Goal: Task Accomplishment & Management: Manage account settings

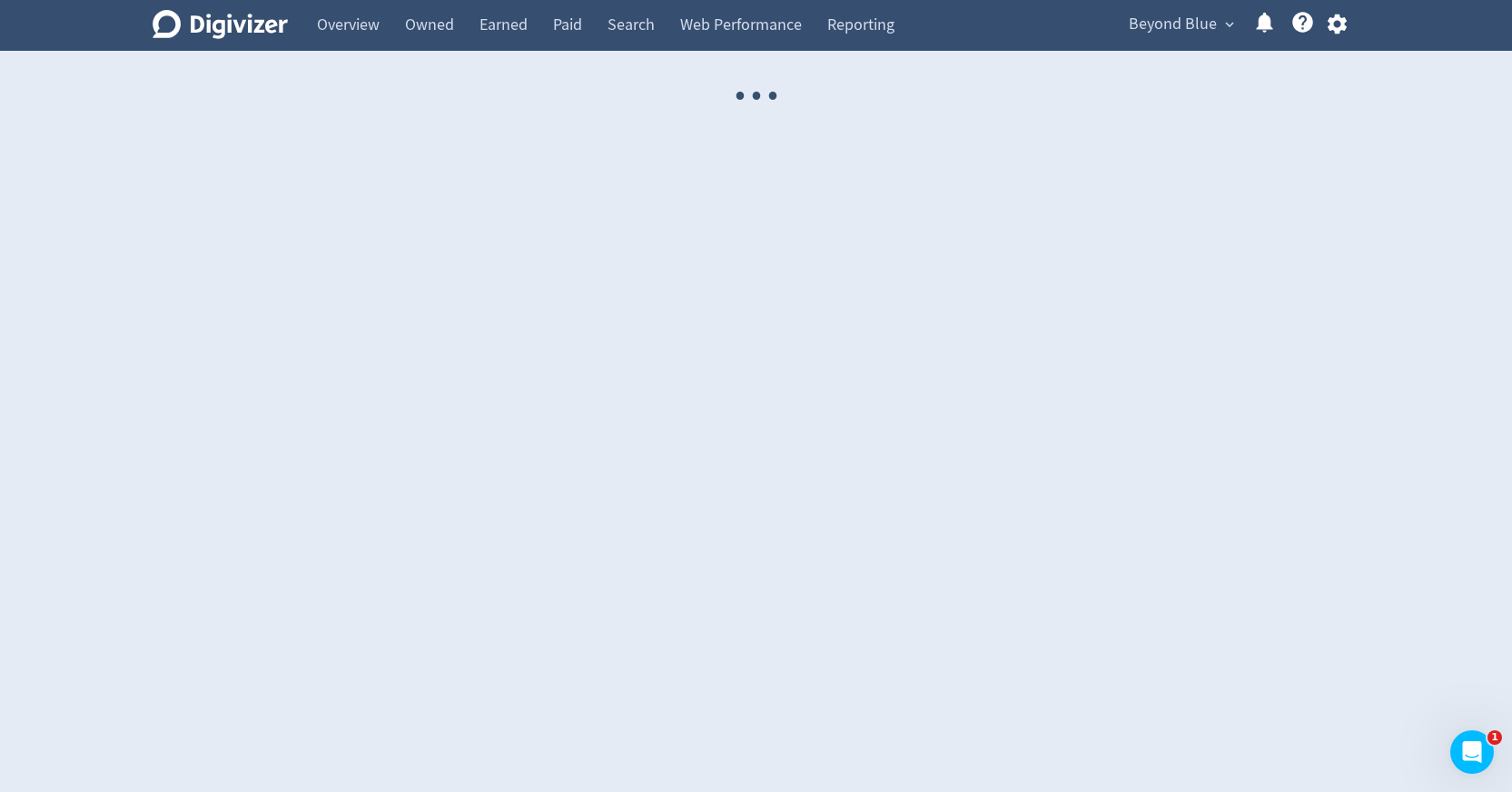
select select "USER"
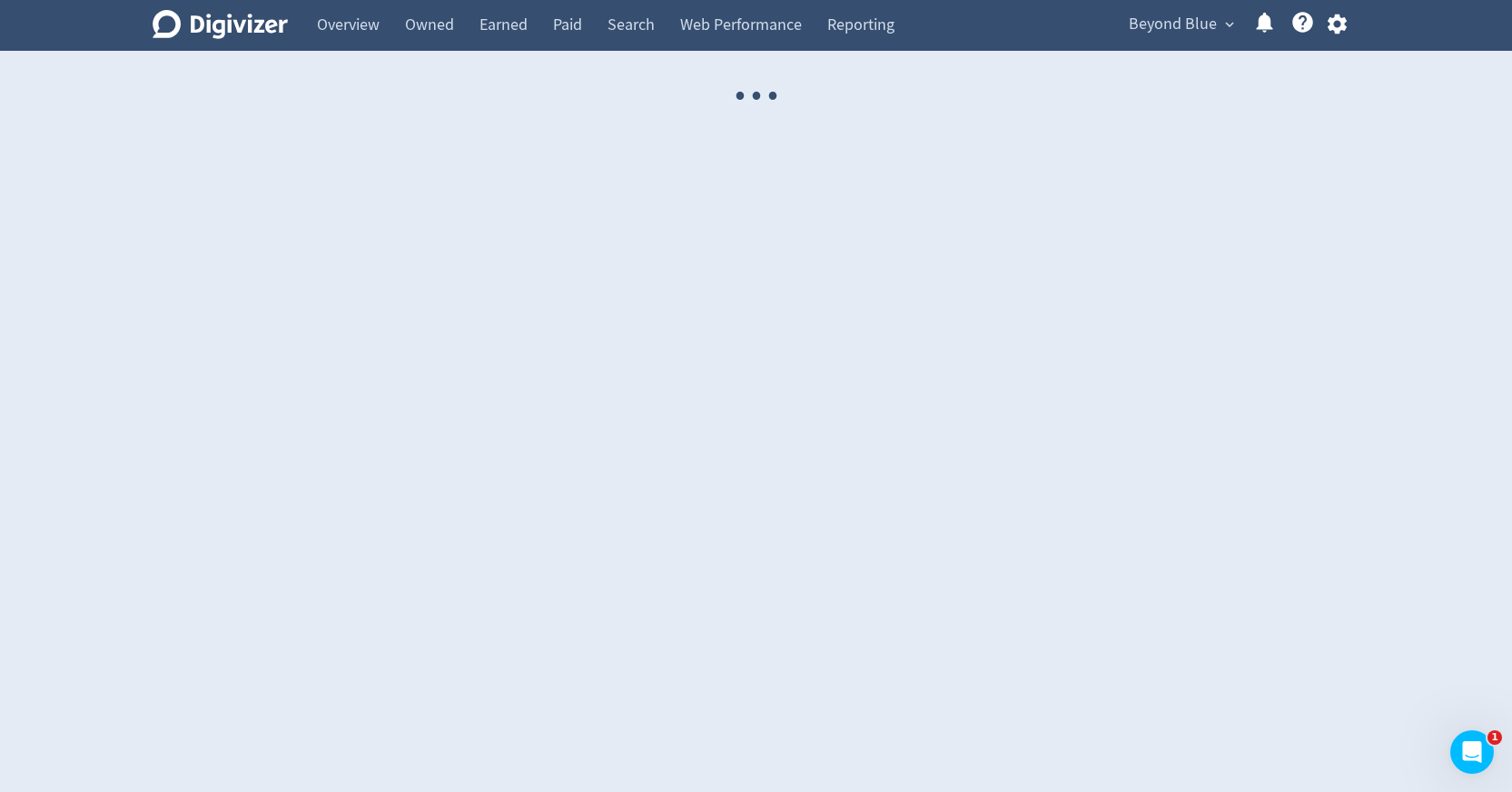
select select "USER"
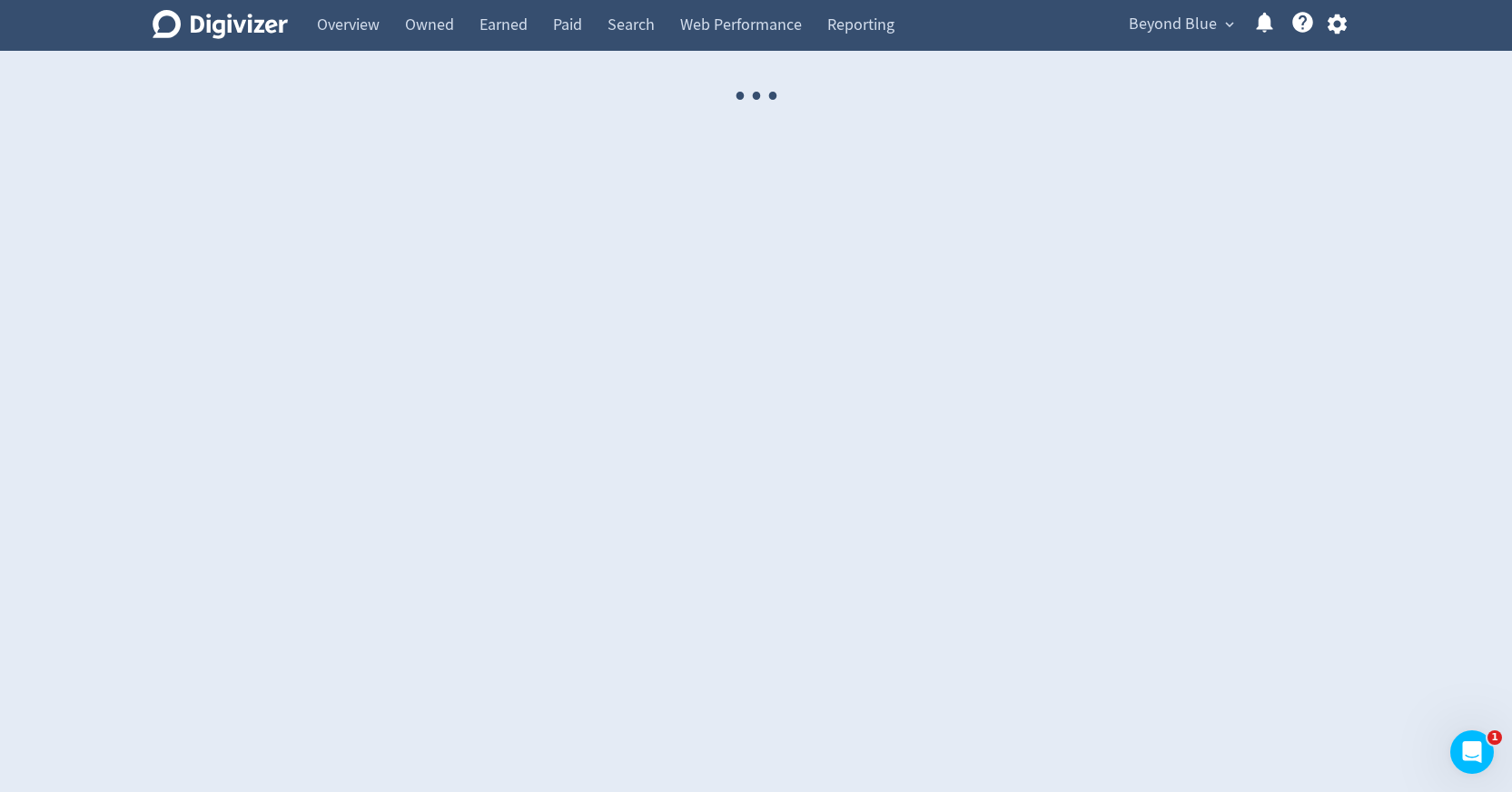
select select "USER"
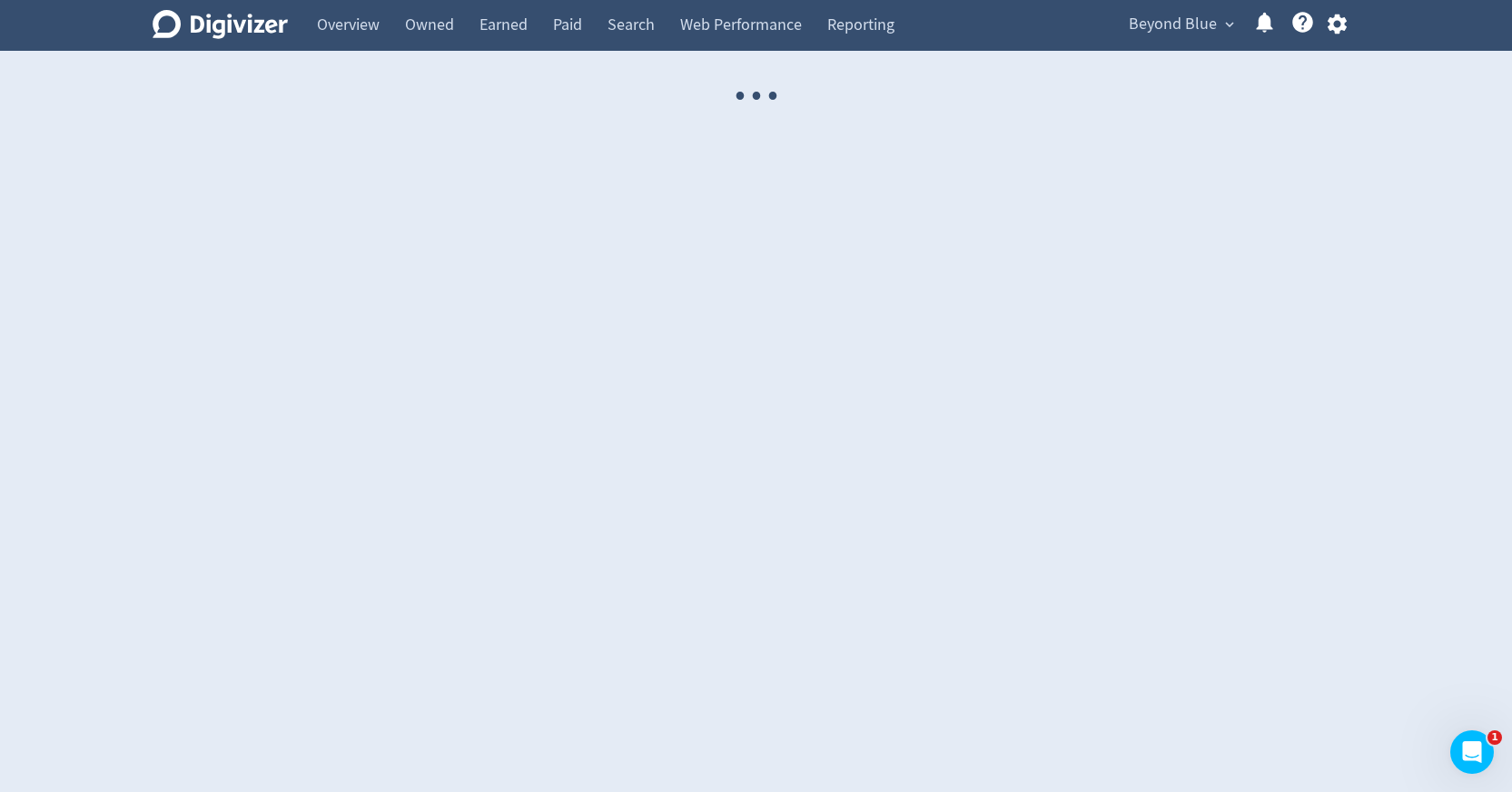
select select "USER"
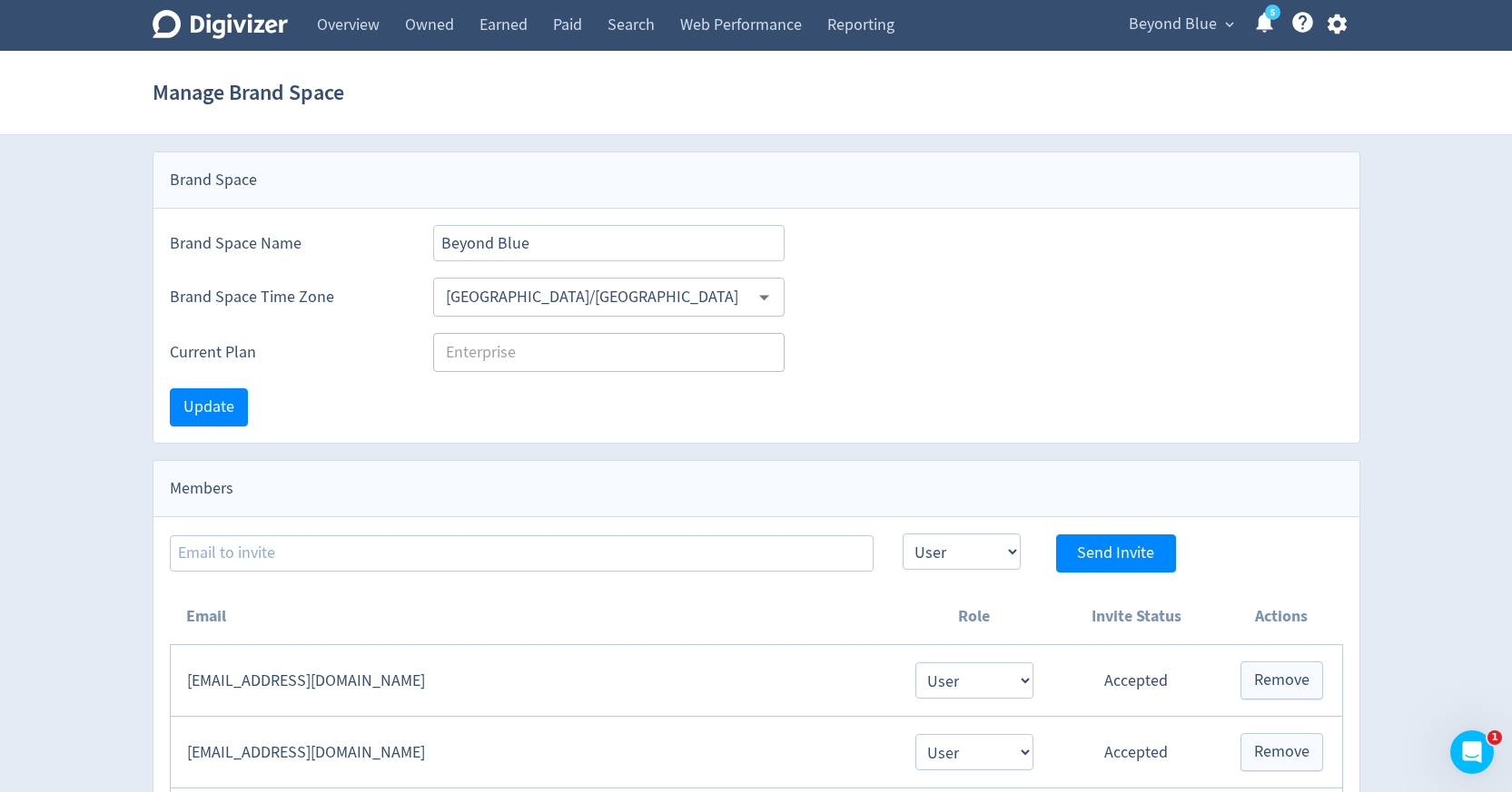
click at [1202, 20] on span "Beyond Blue" at bounding box center [1172, 24] width 88 height 29
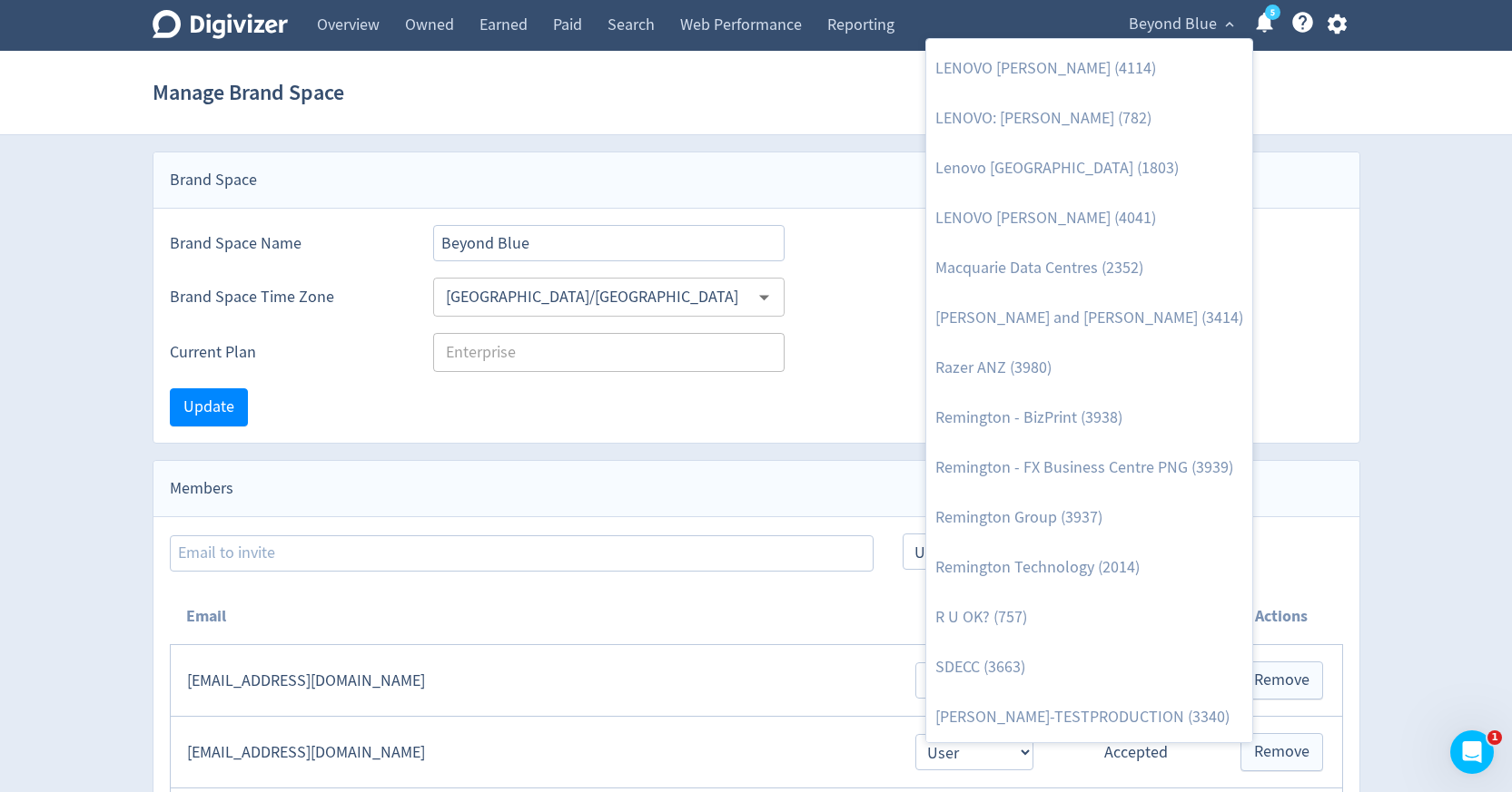
scroll to position [1982, 0]
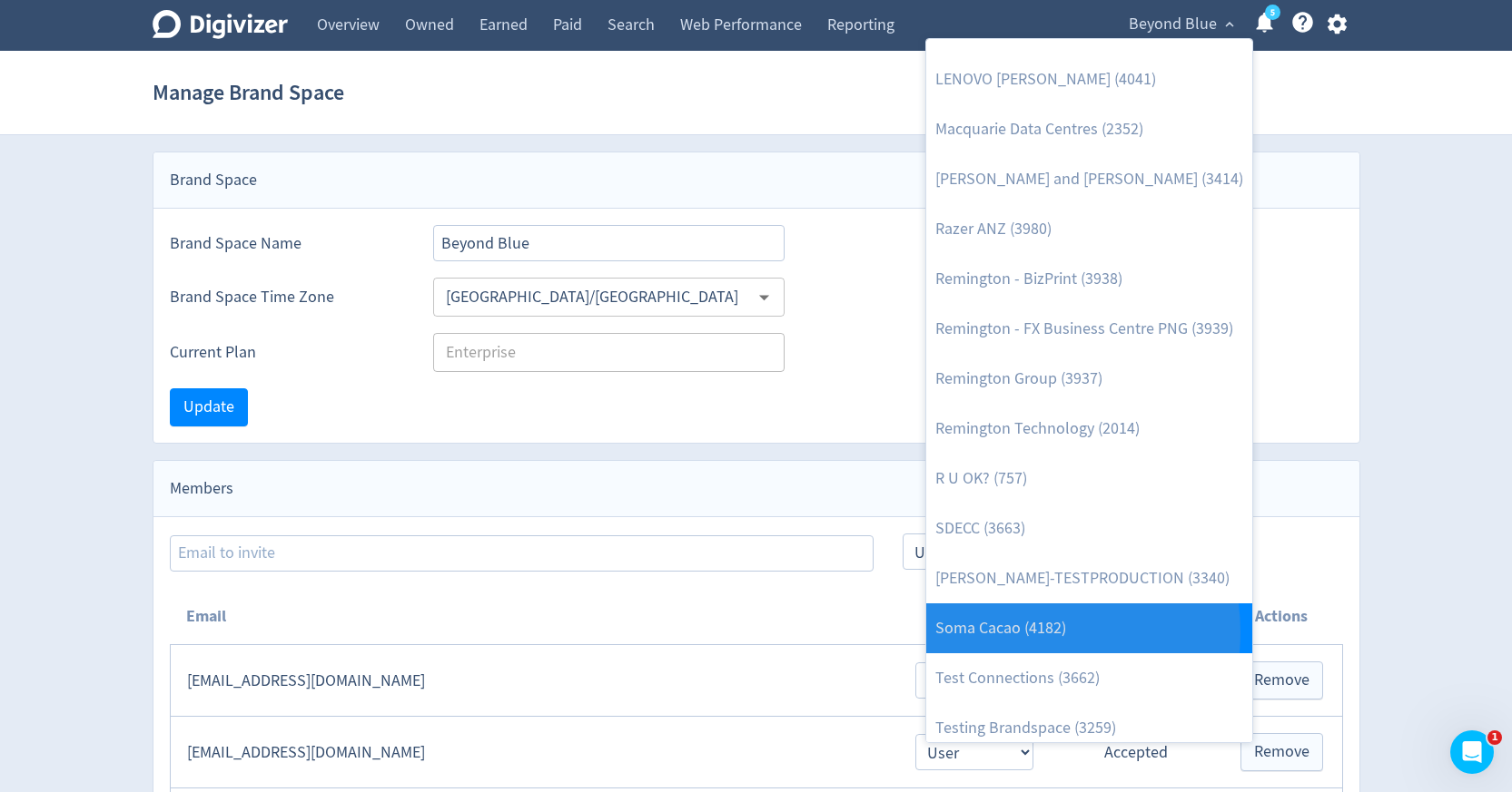
click at [1018, 633] on link "Soma Cacao (4182)" at bounding box center [1089, 628] width 326 height 50
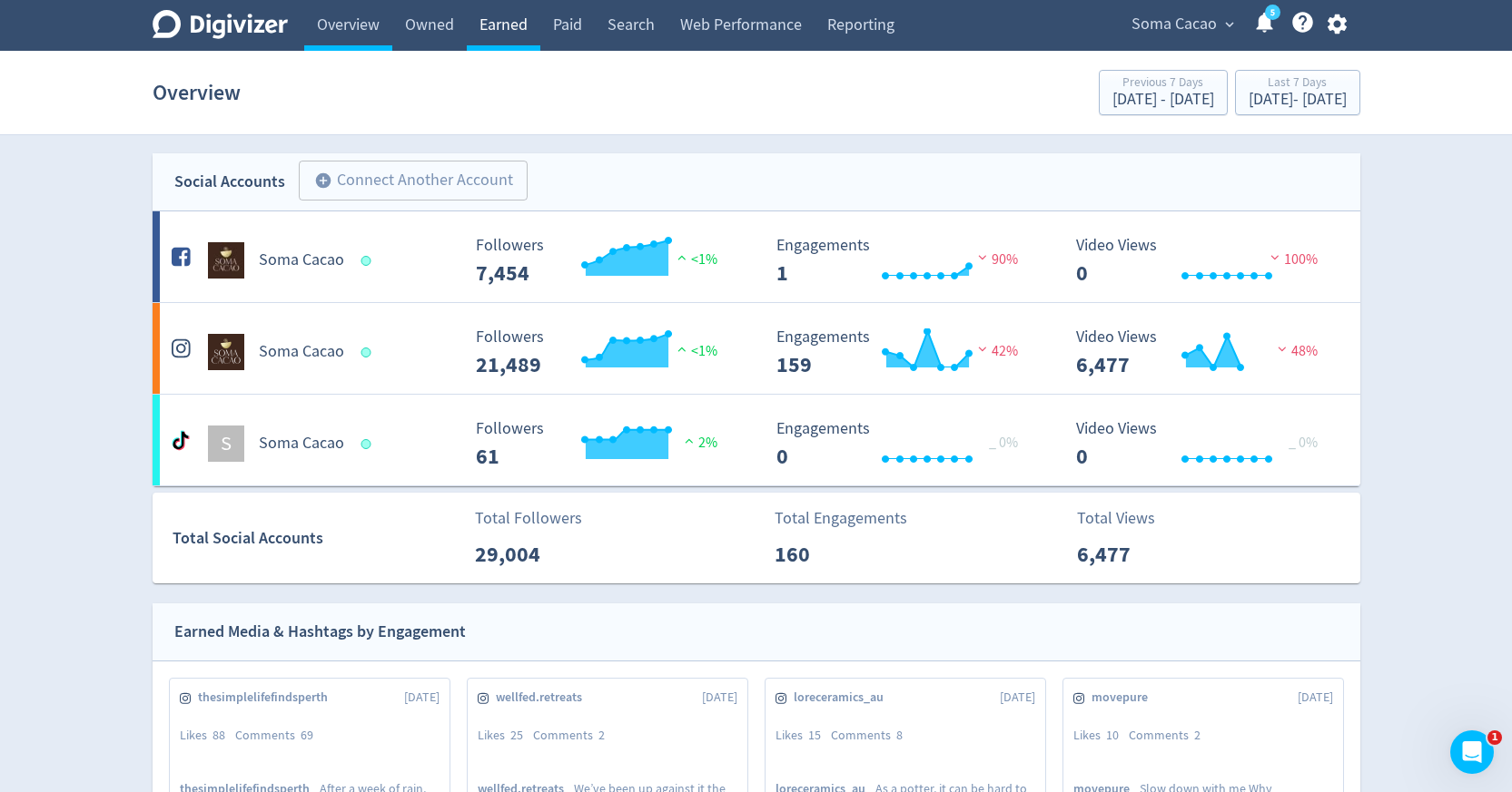
click at [517, 10] on link "Earned" at bounding box center [503, 25] width 73 height 51
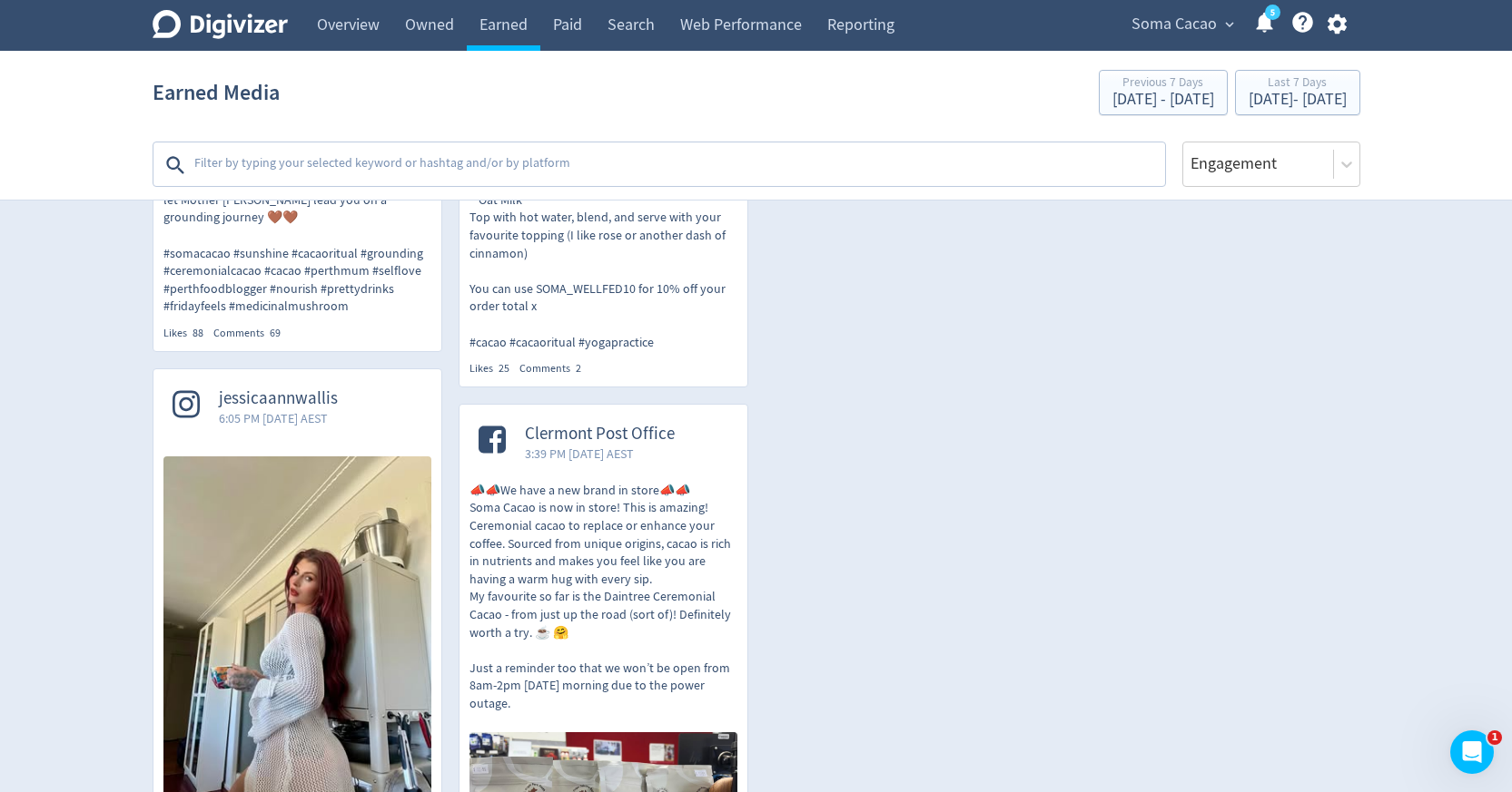
scroll to position [1219, 0]
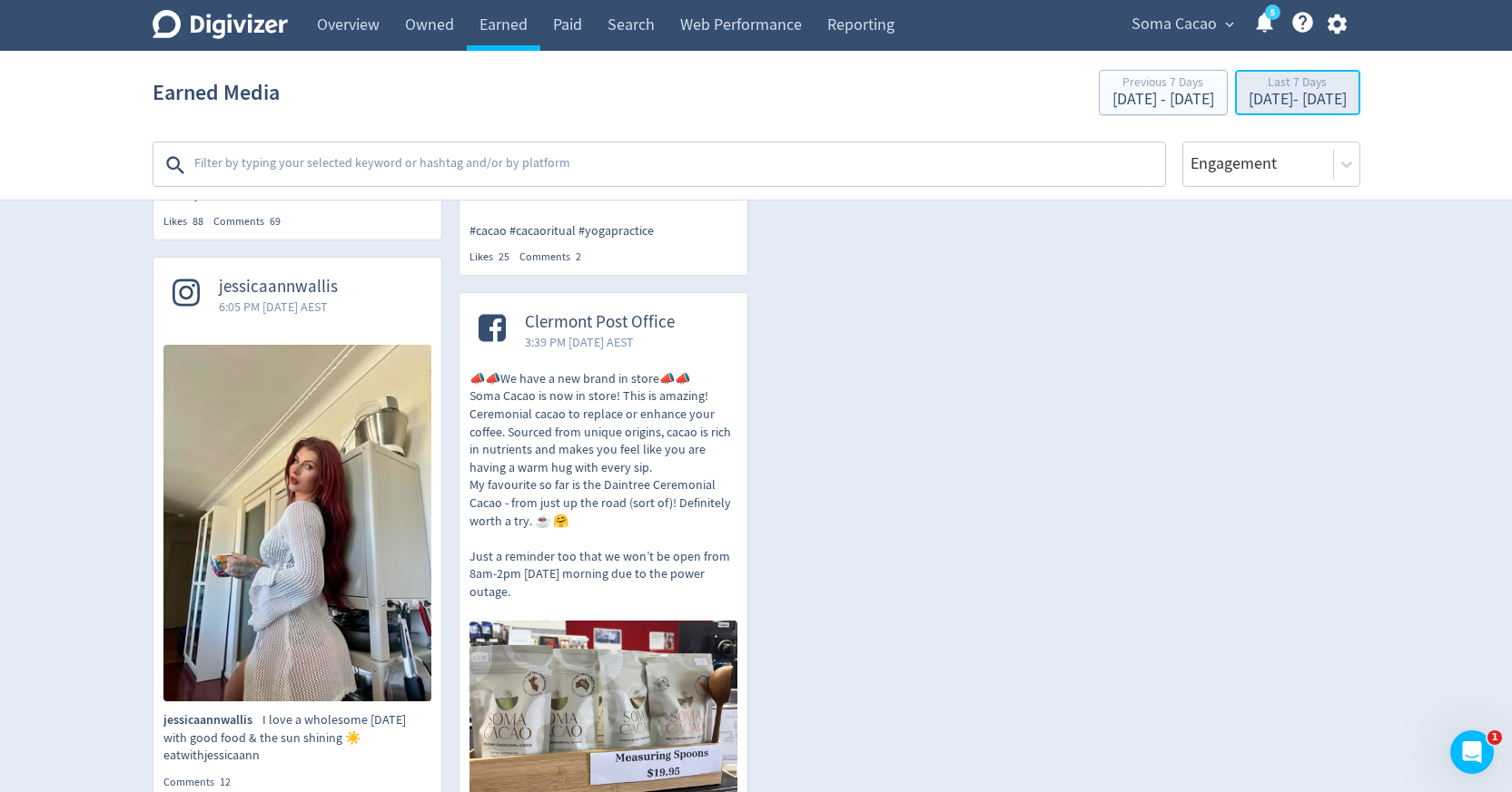
click at [1248, 93] on div "[DATE] - [DATE]" at bounding box center [1297, 99] width 98 height 16
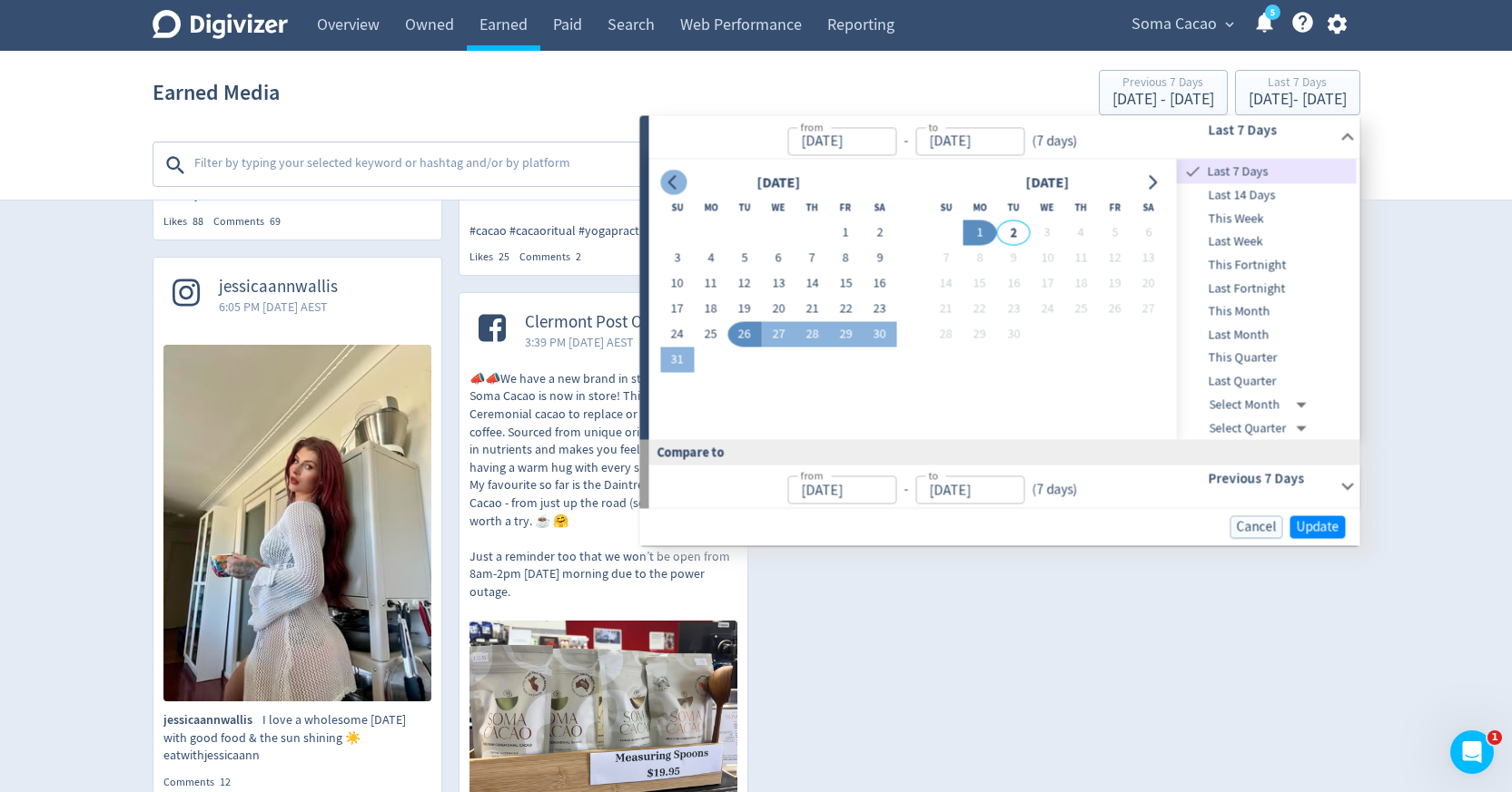
click at [675, 180] on icon "Go to previous month" at bounding box center [673, 182] width 14 height 14
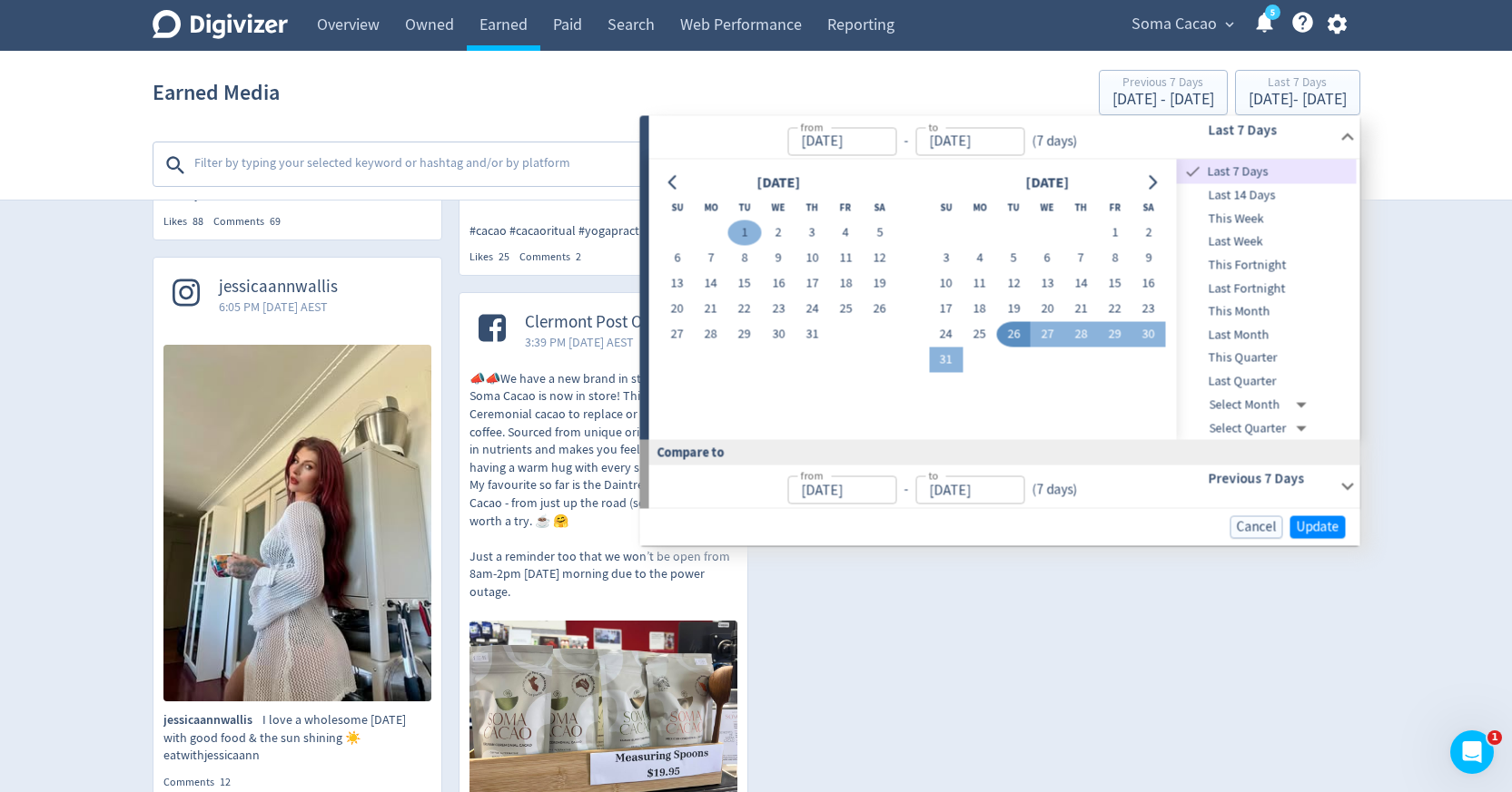
click at [747, 230] on button "1" at bounding box center [744, 233] width 34 height 25
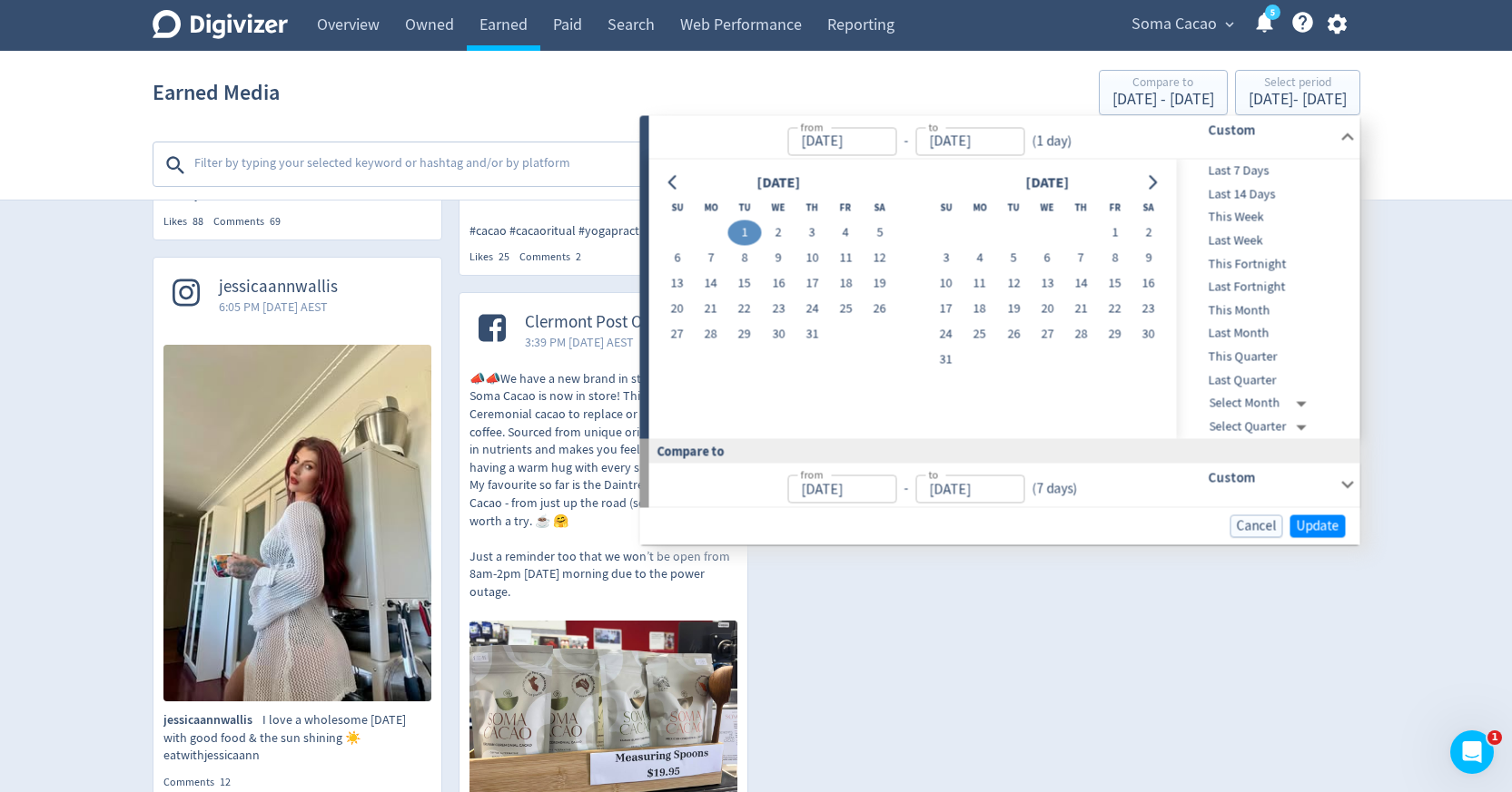
type input "[DATE]"
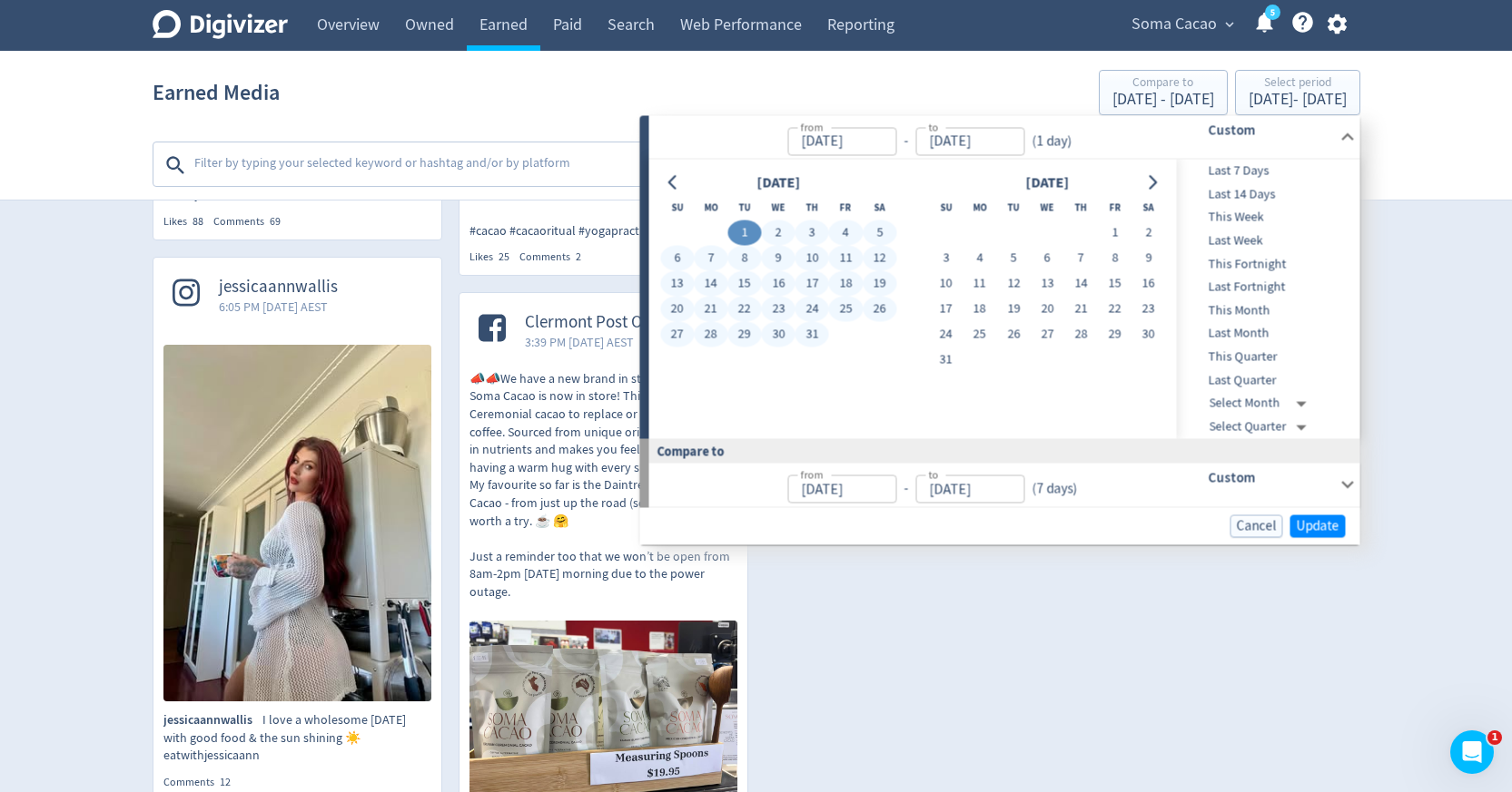
click at [817, 330] on button "31" at bounding box center [811, 334] width 34 height 25
type input "[DATE]"
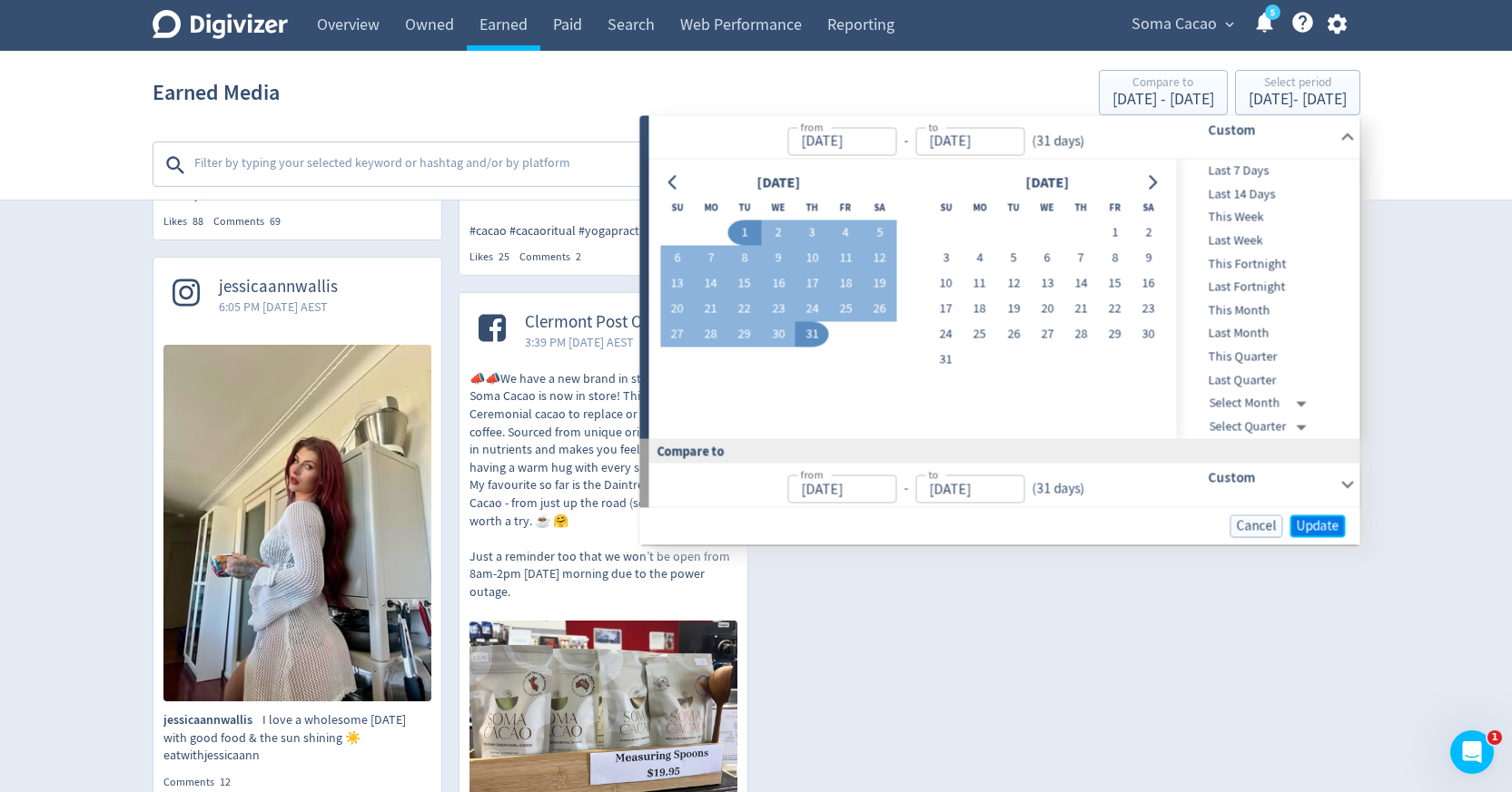
click at [1321, 524] on span "Update" at bounding box center [1317, 526] width 42 height 13
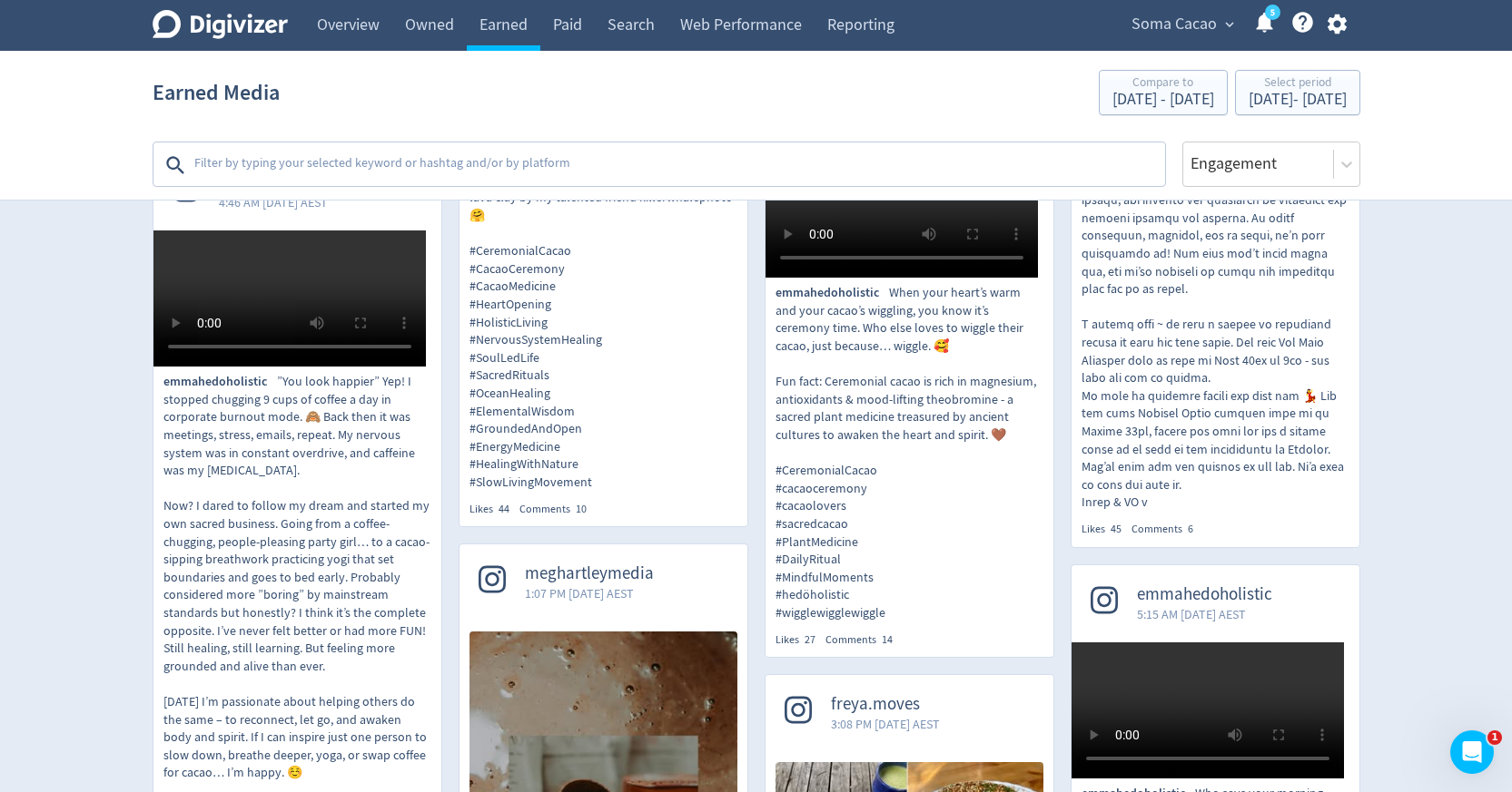
scroll to position [1040, 0]
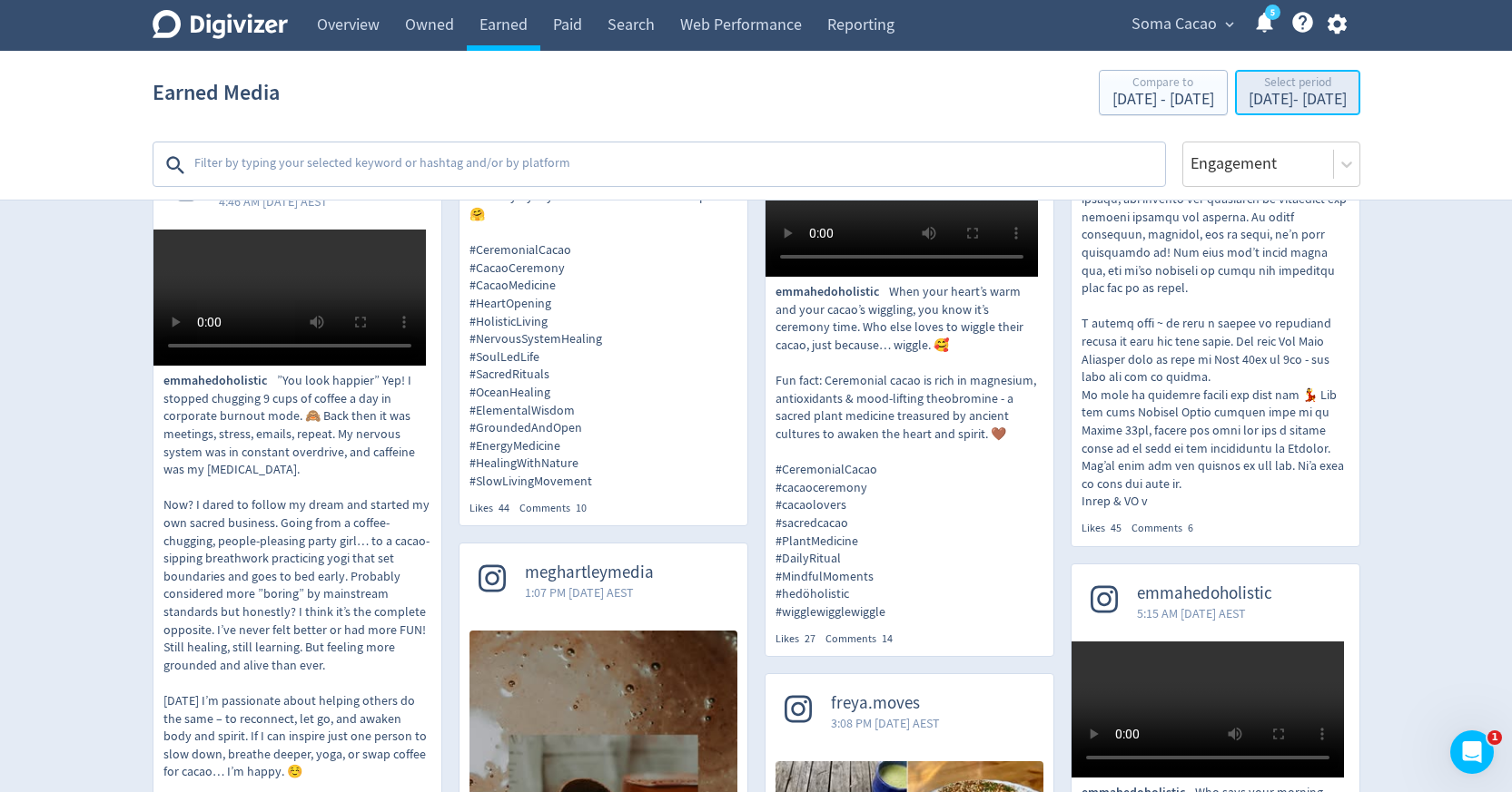
click at [1276, 105] on div "Jul 1, 2025 - Jul 31, 2025" at bounding box center [1297, 99] width 98 height 16
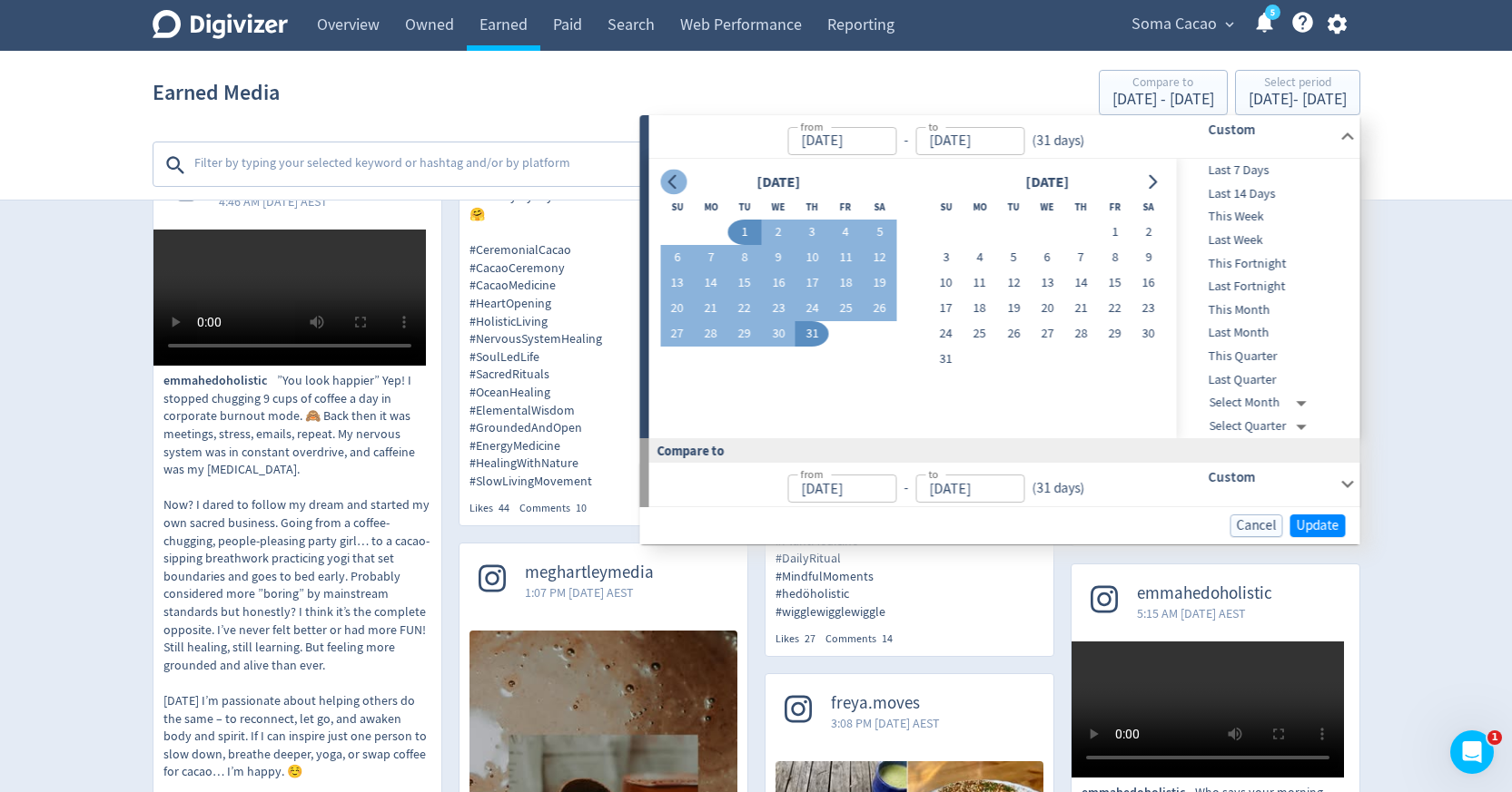
click at [676, 187] on icon "Go to previous month" at bounding box center [673, 182] width 14 height 14
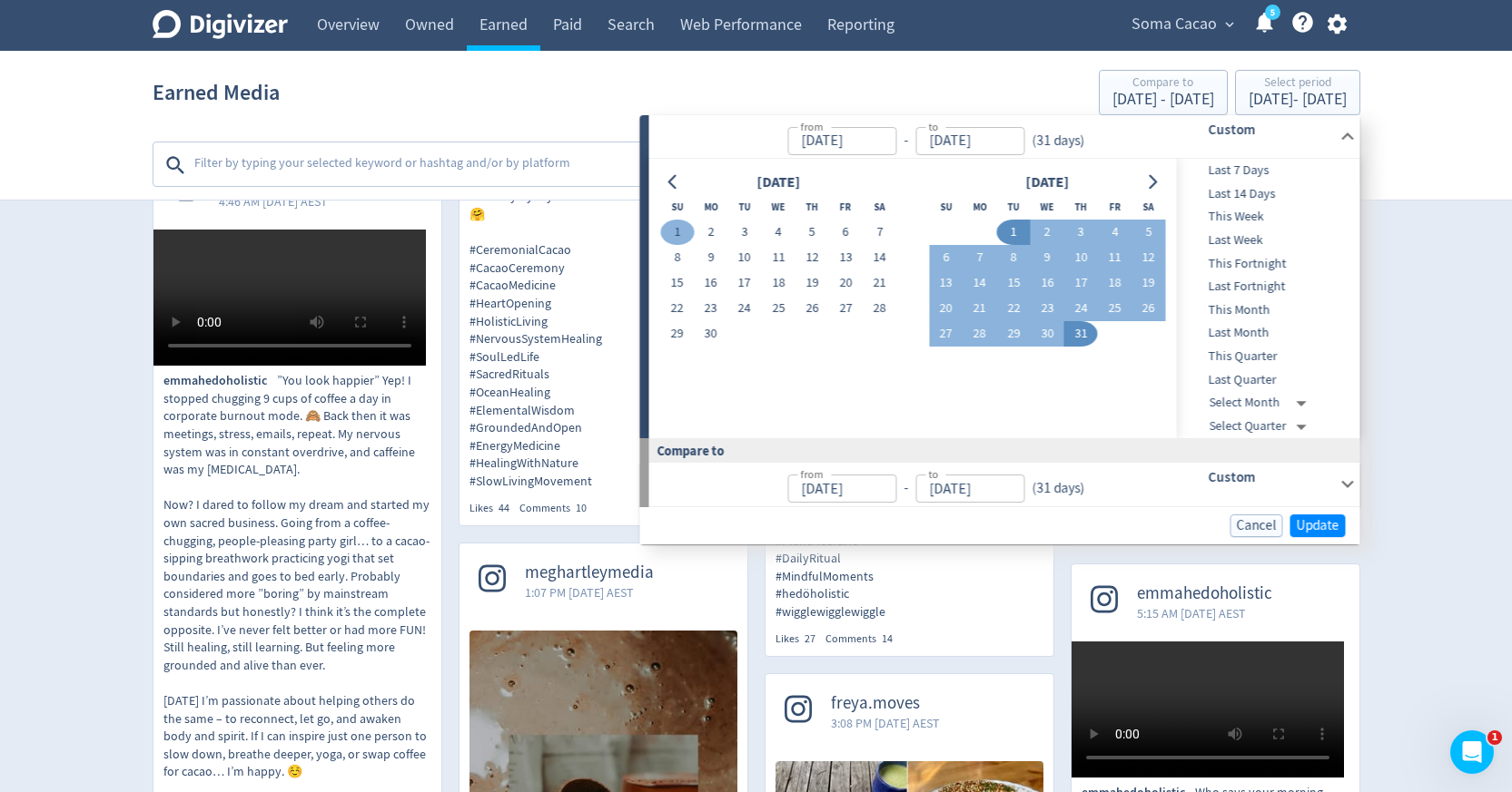
click at [681, 231] on button "1" at bounding box center [676, 232] width 34 height 25
type input "Jun 01, 2025"
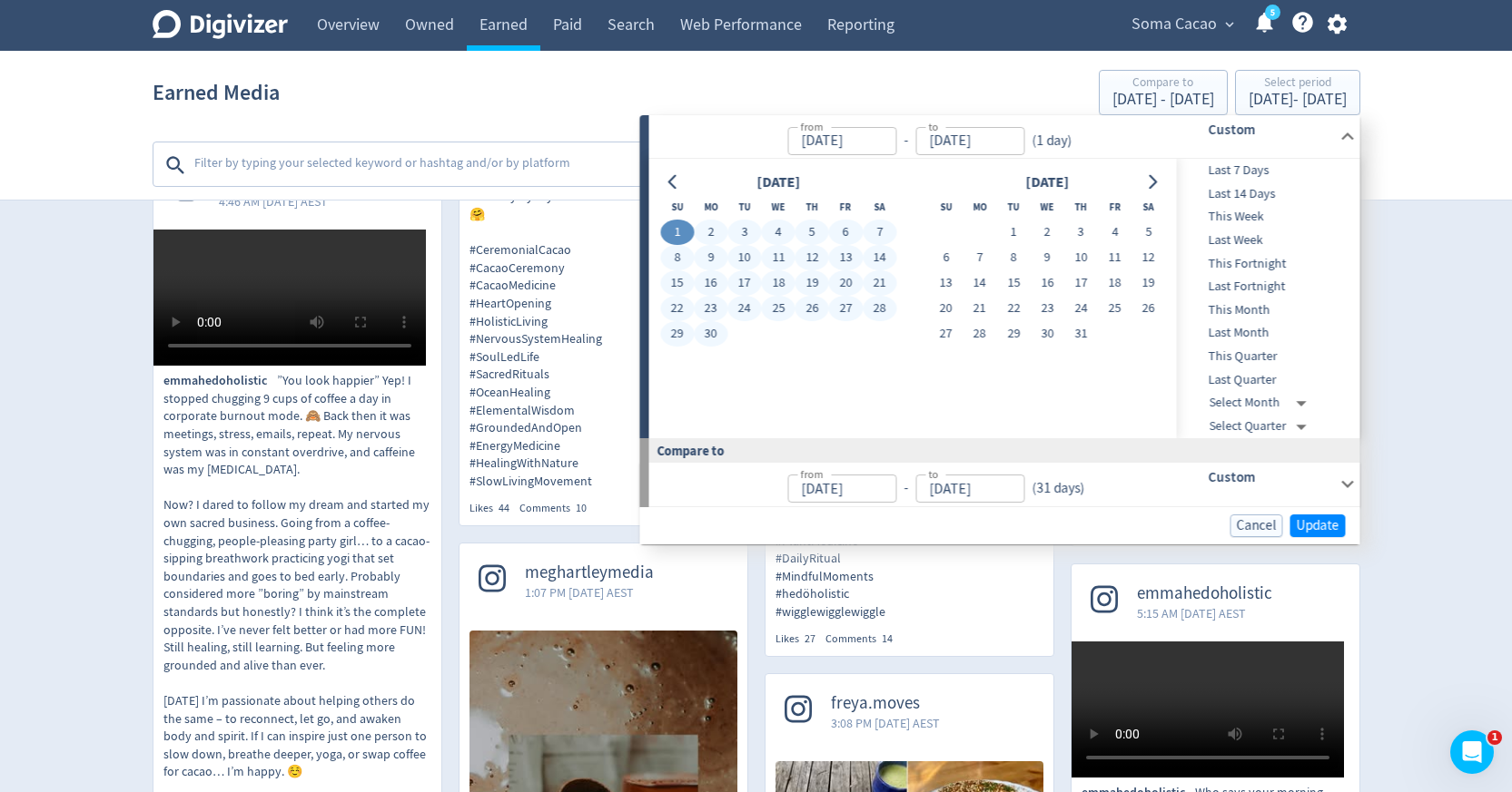
click at [713, 324] on button "30" at bounding box center [710, 333] width 34 height 25
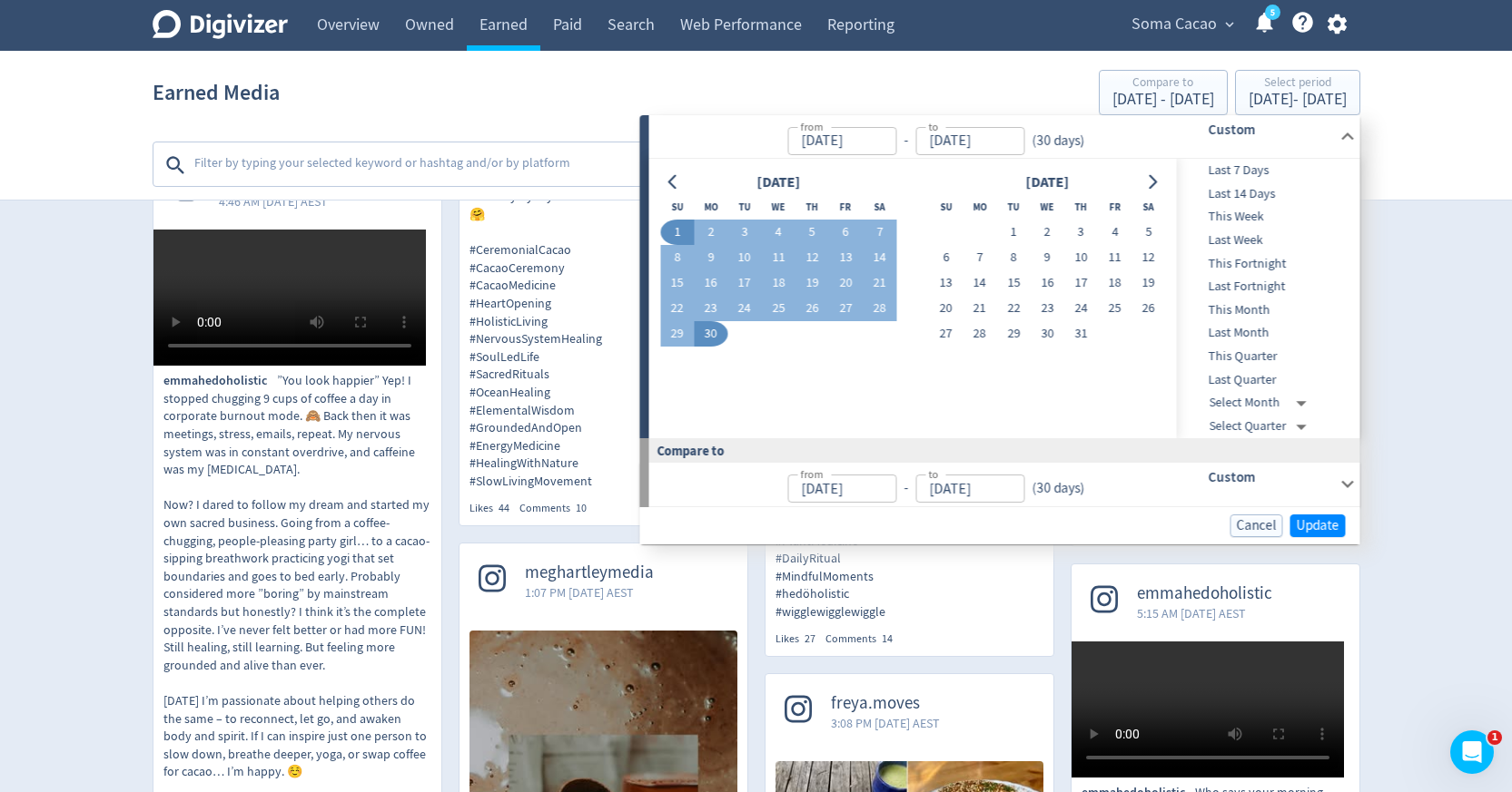
type input "[DATE]"
type input "May 02, 2025"
type input "[DATE]"
click at [1320, 531] on span "Update" at bounding box center [1317, 526] width 42 height 13
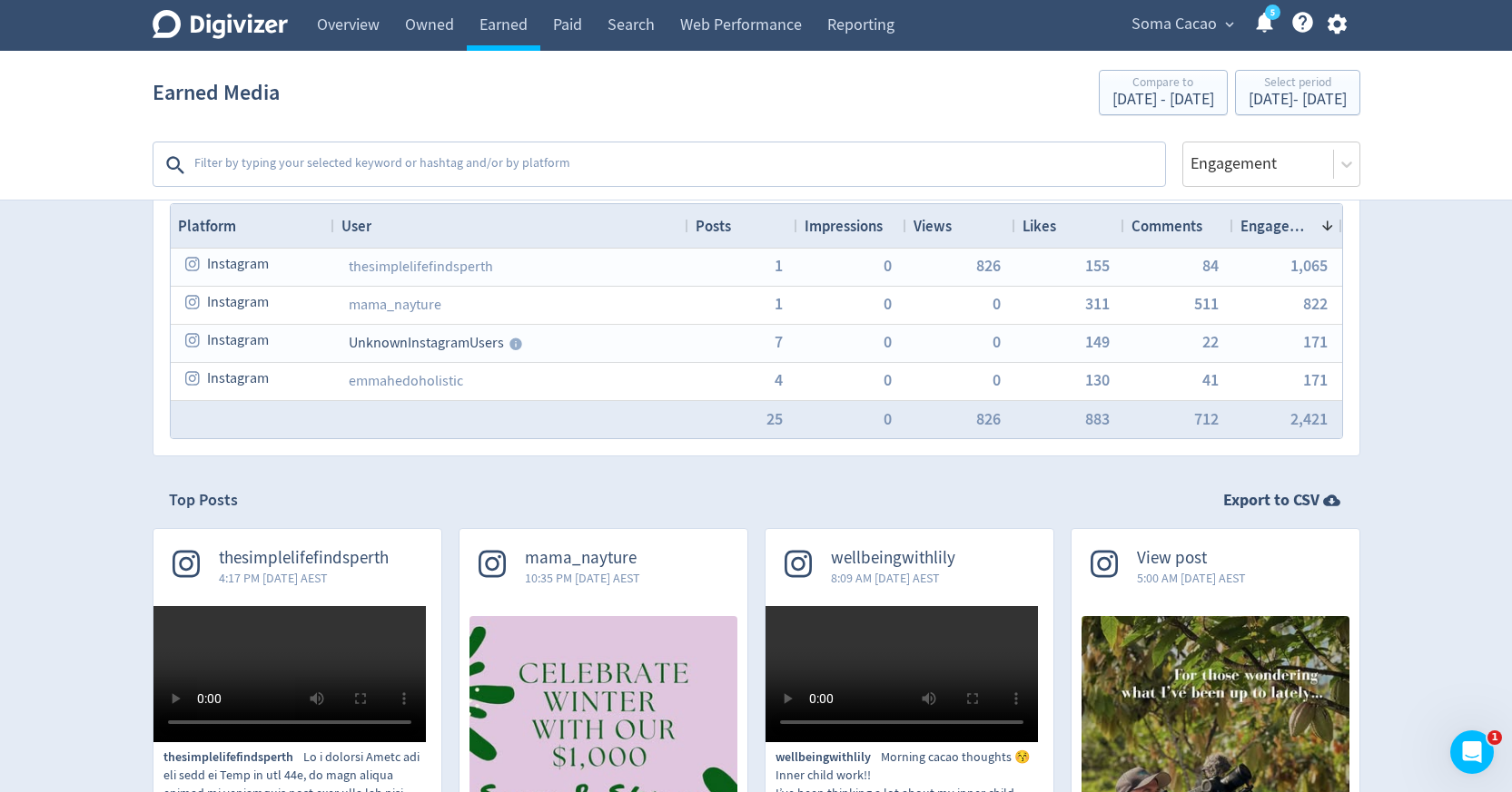
scroll to position [0, 0]
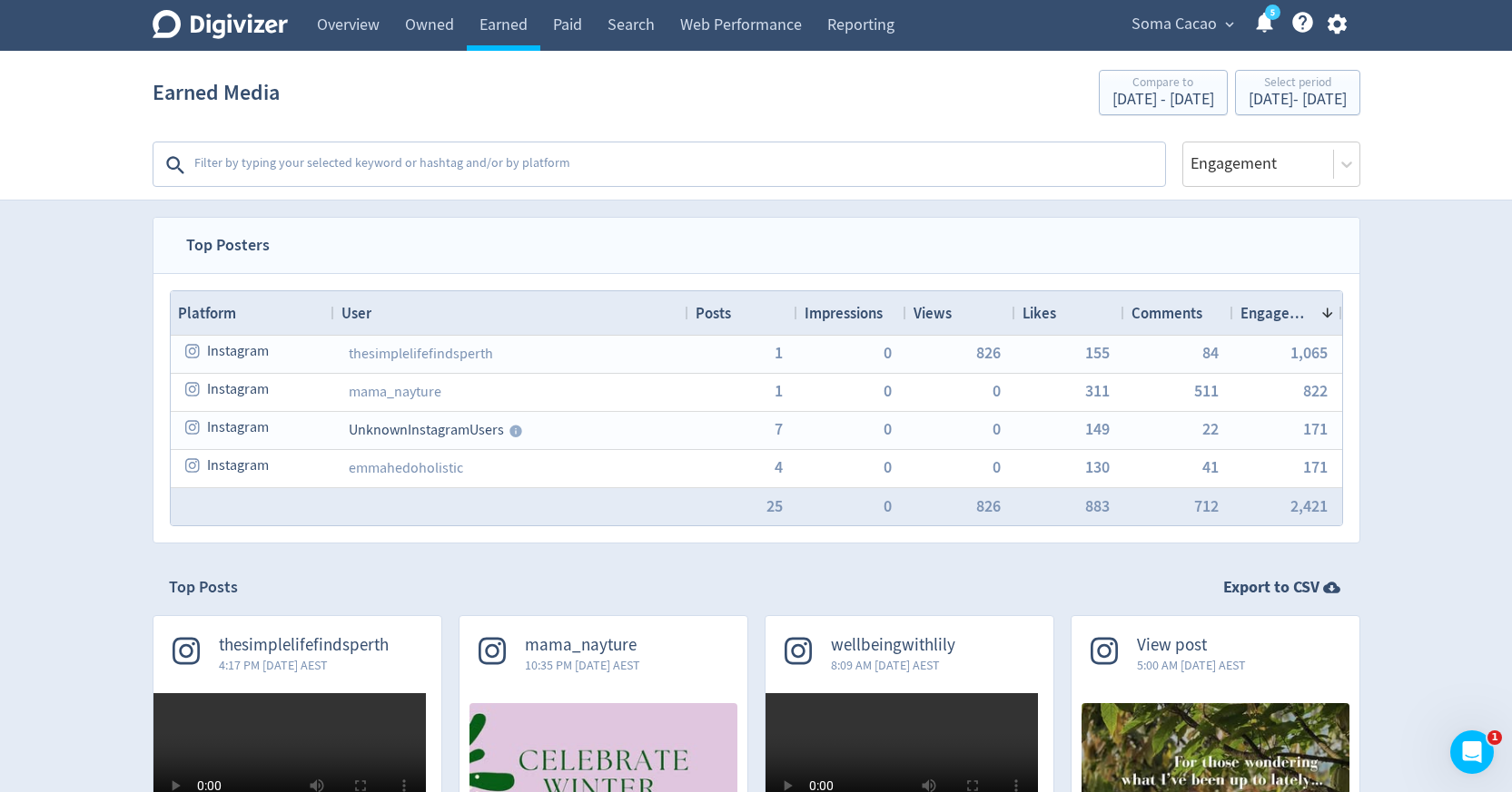
click at [940, 172] on textarea at bounding box center [677, 166] width 970 height 37
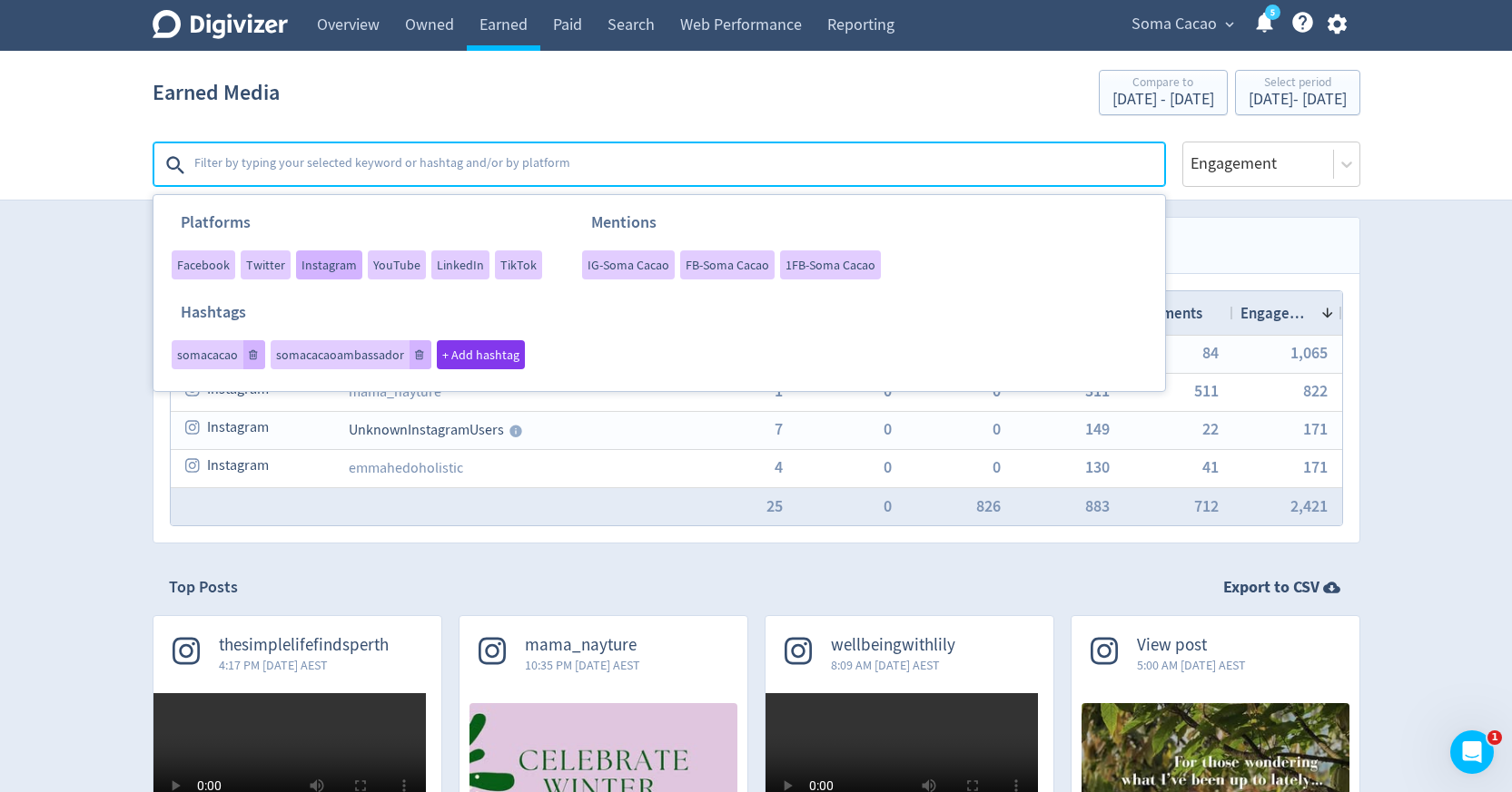
click at [320, 266] on span "Instagram" at bounding box center [329, 264] width 55 height 13
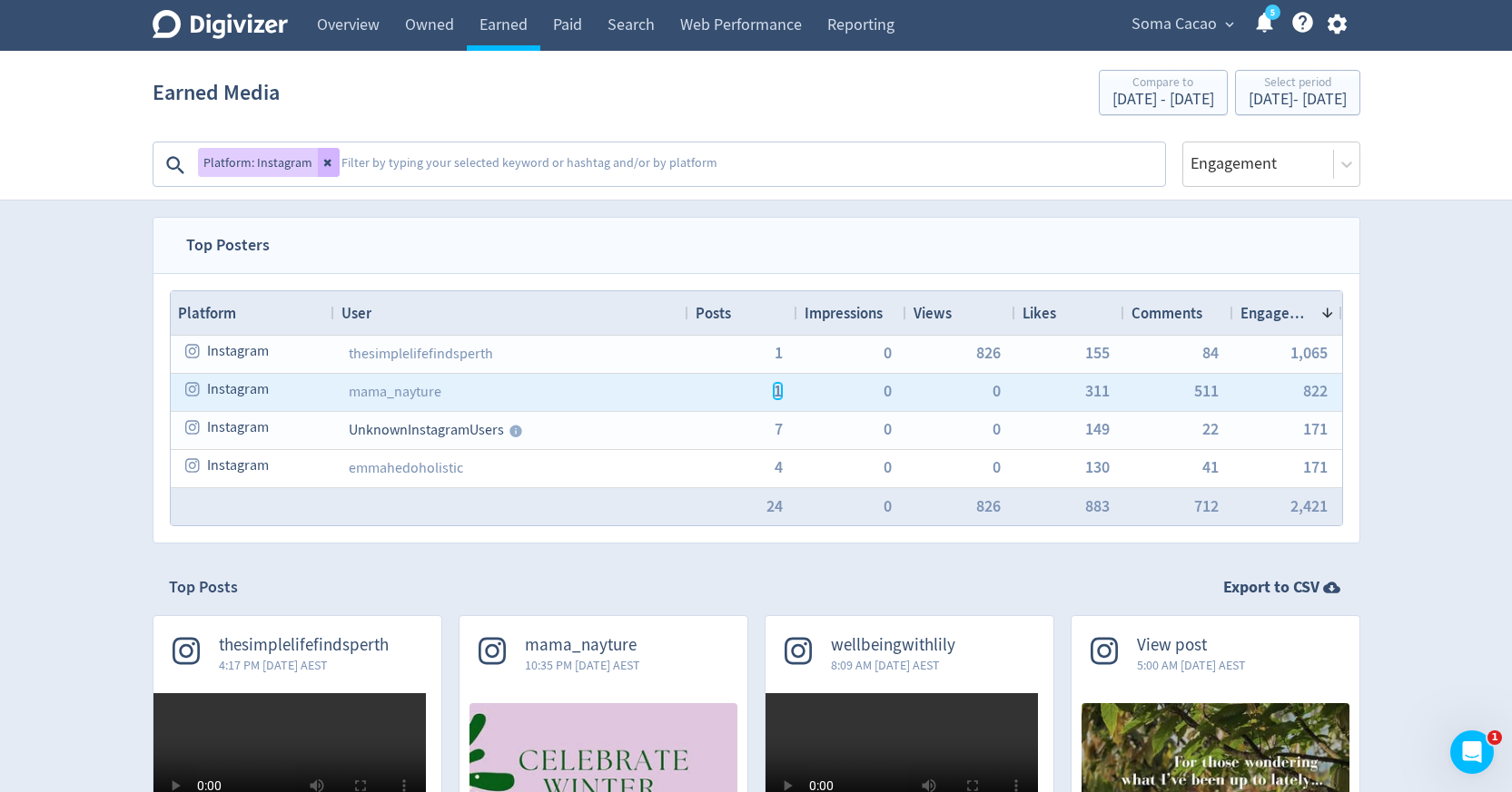
click at [777, 397] on span "1" at bounding box center [778, 391] width 8 height 16
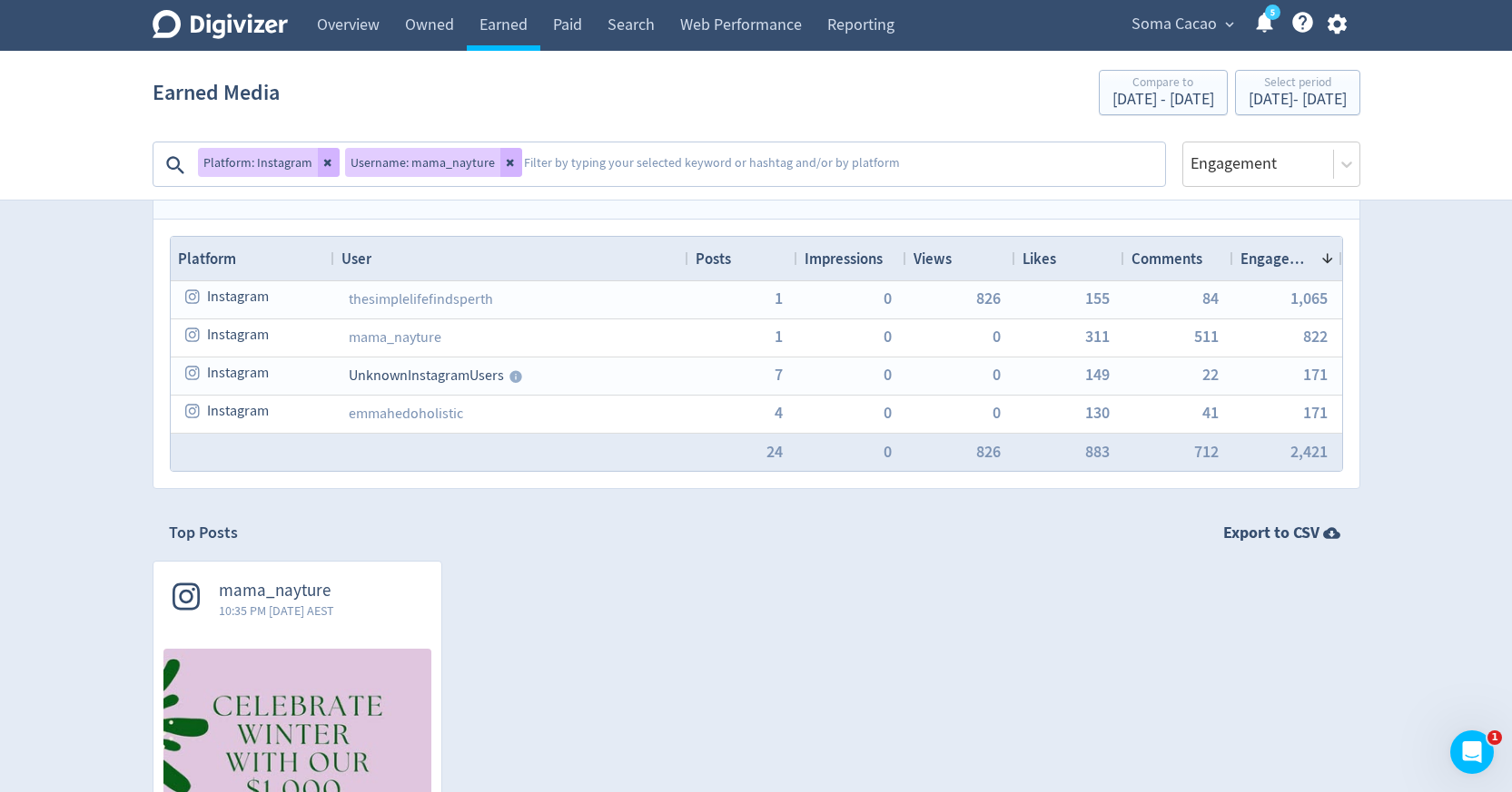
scroll to position [44, 0]
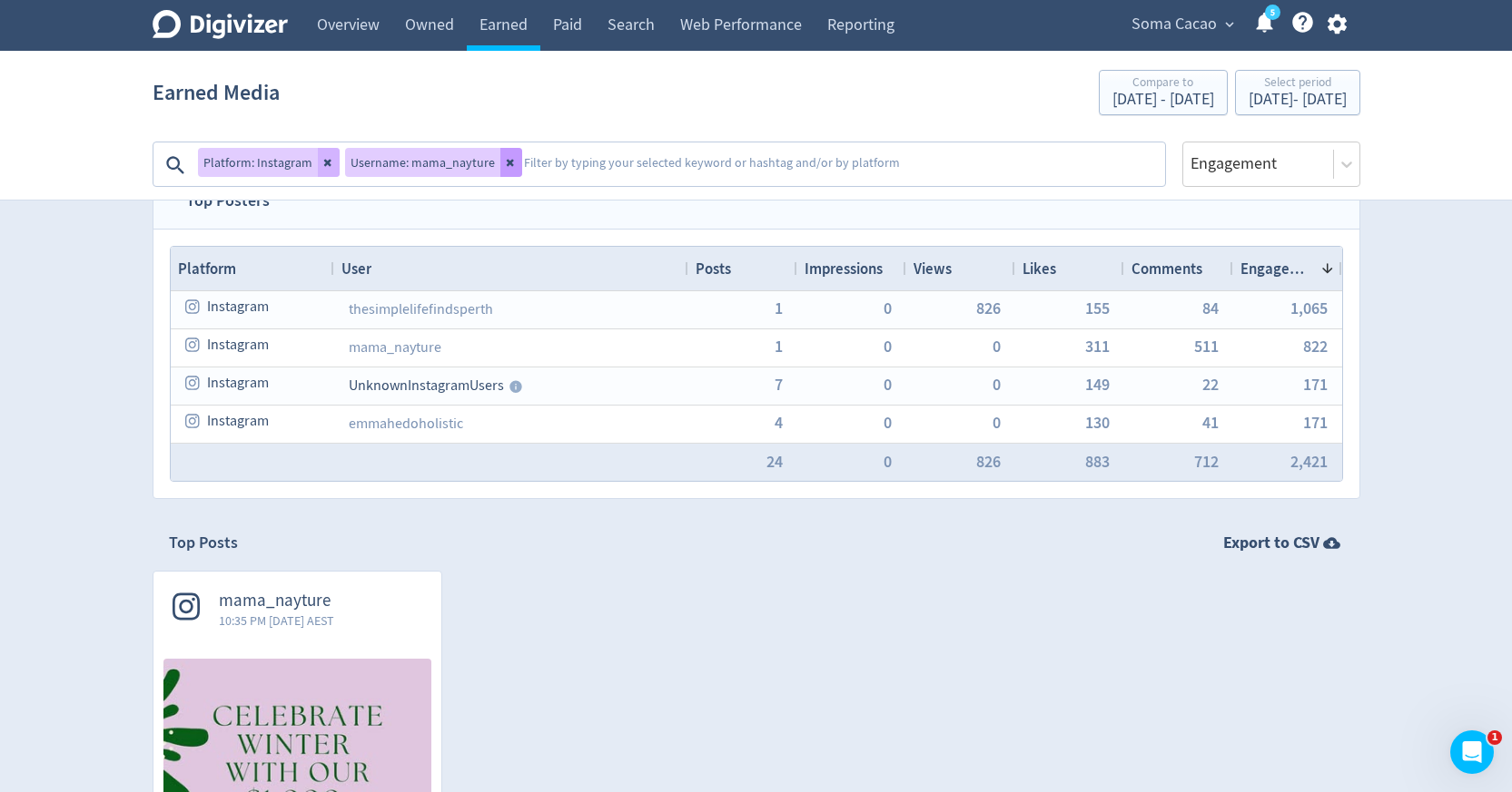
click at [506, 164] on icon at bounding box center [510, 164] width 8 height 8
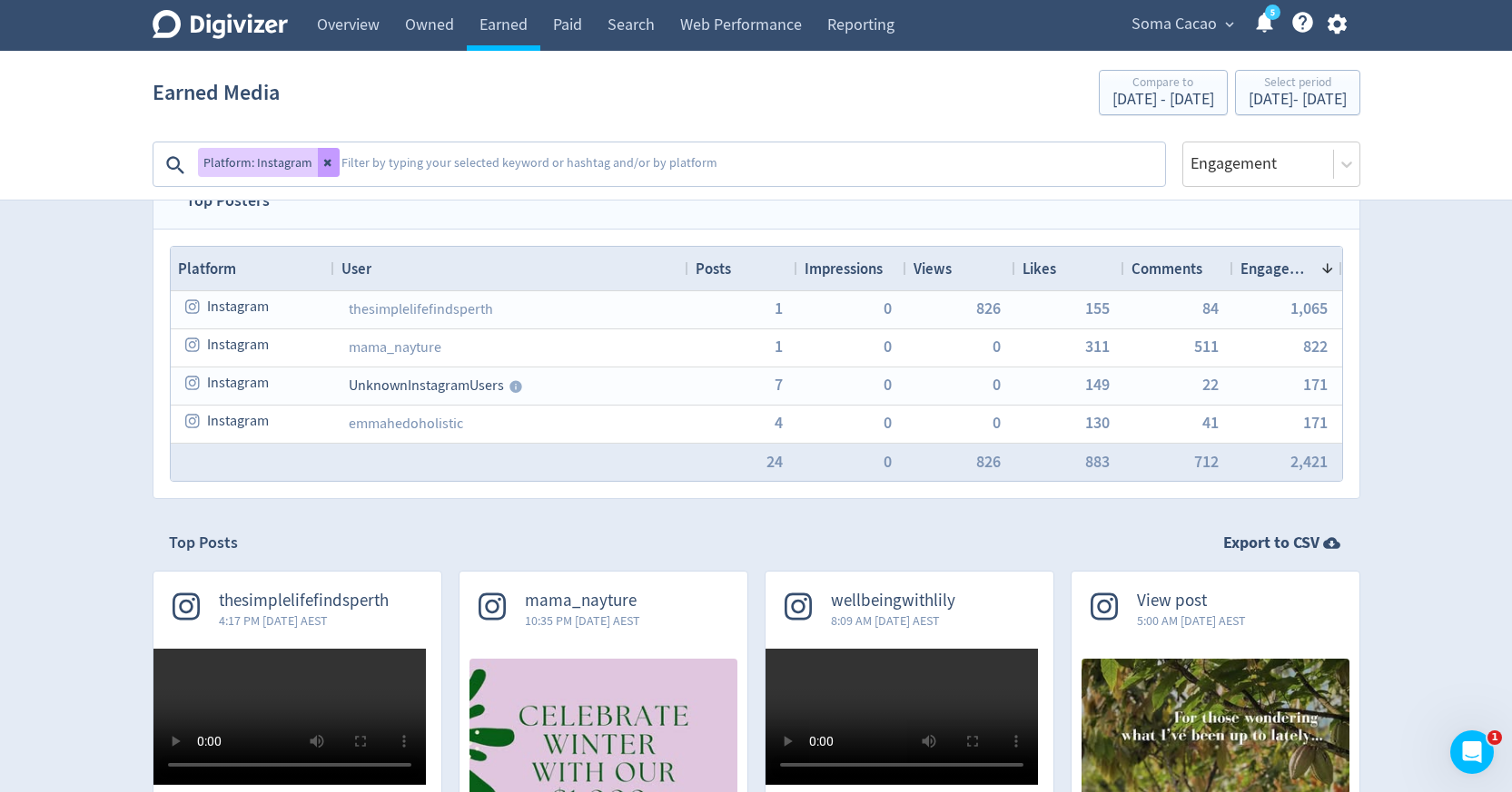
click at [332, 171] on button at bounding box center [329, 163] width 22 height 29
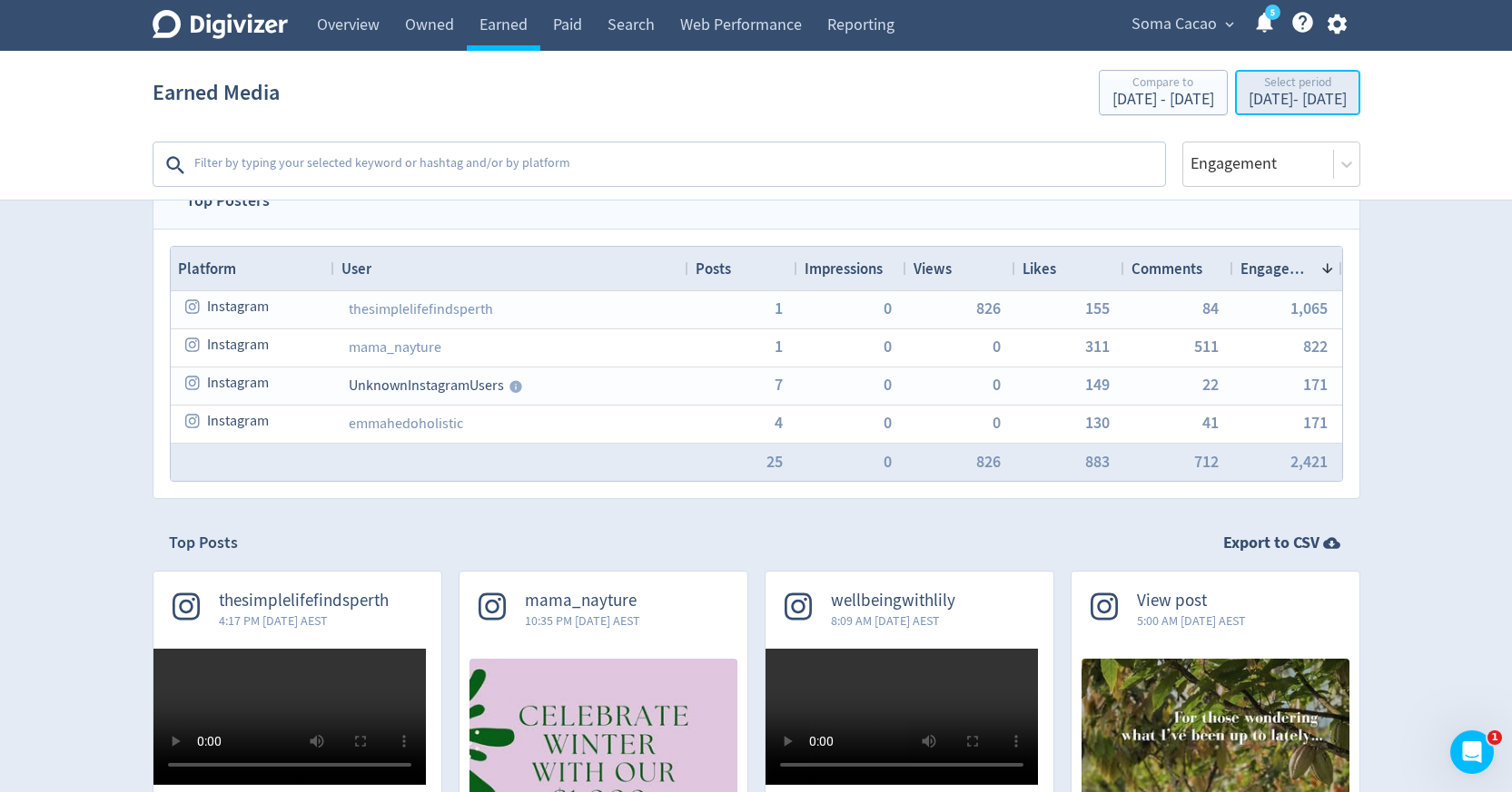
click at [1248, 94] on div "Jun 1, 2025 - Jun 30, 2025" at bounding box center [1297, 99] width 98 height 16
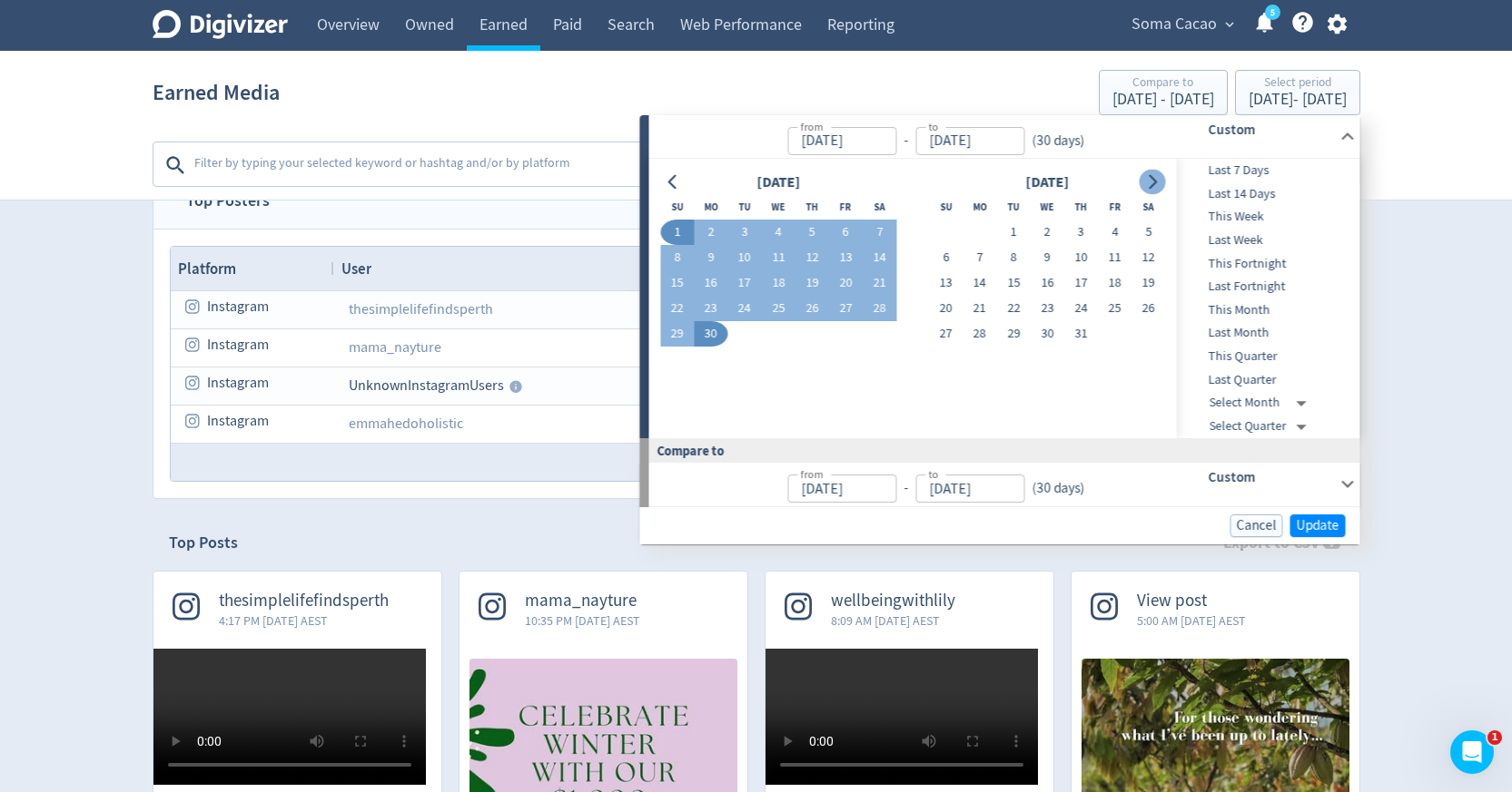
click at [1152, 191] on button "Go to next month" at bounding box center [1151, 182] width 26 height 25
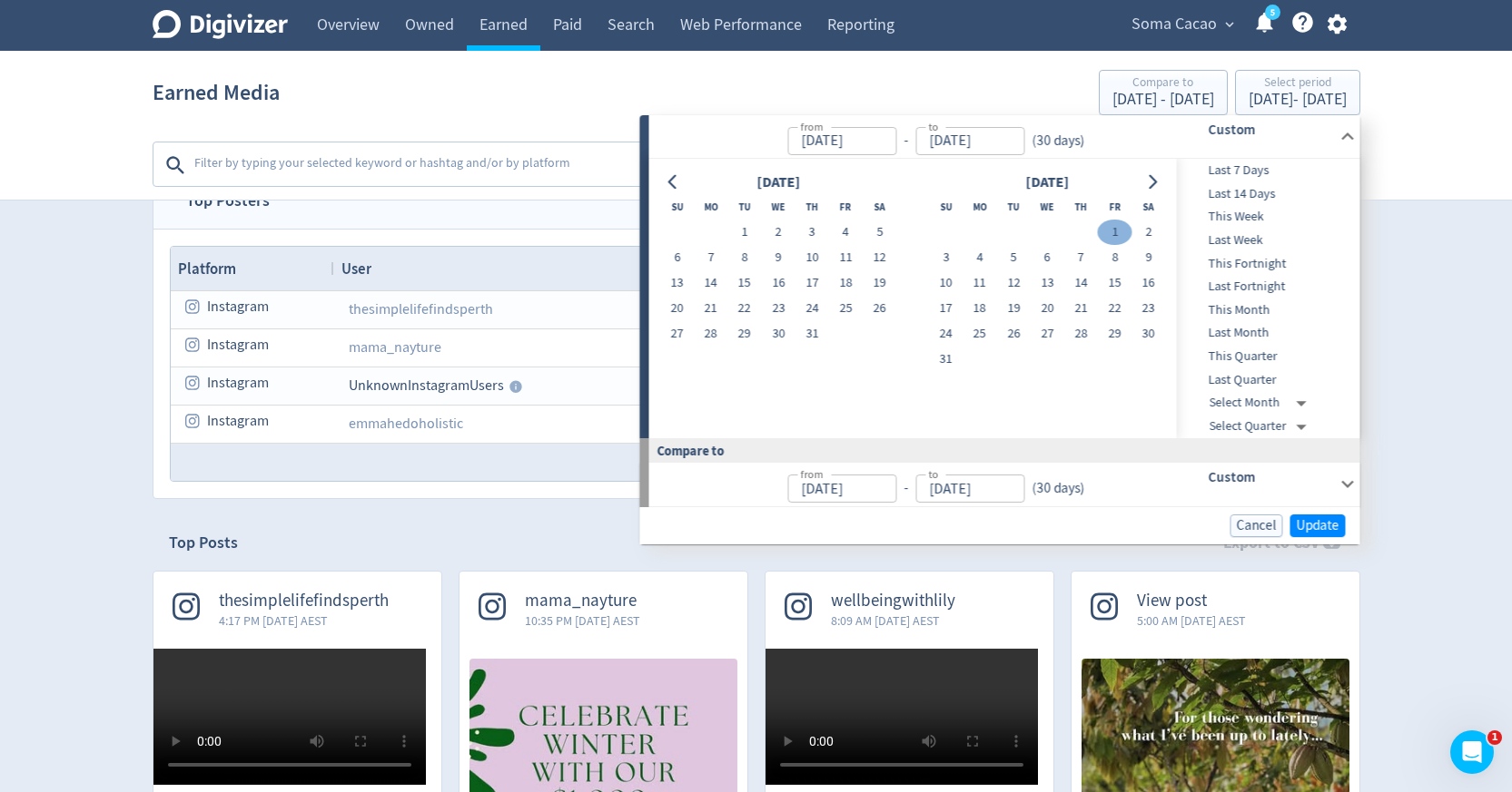
click at [1117, 235] on button "1" at bounding box center [1114, 232] width 34 height 25
type input "[DATE]"
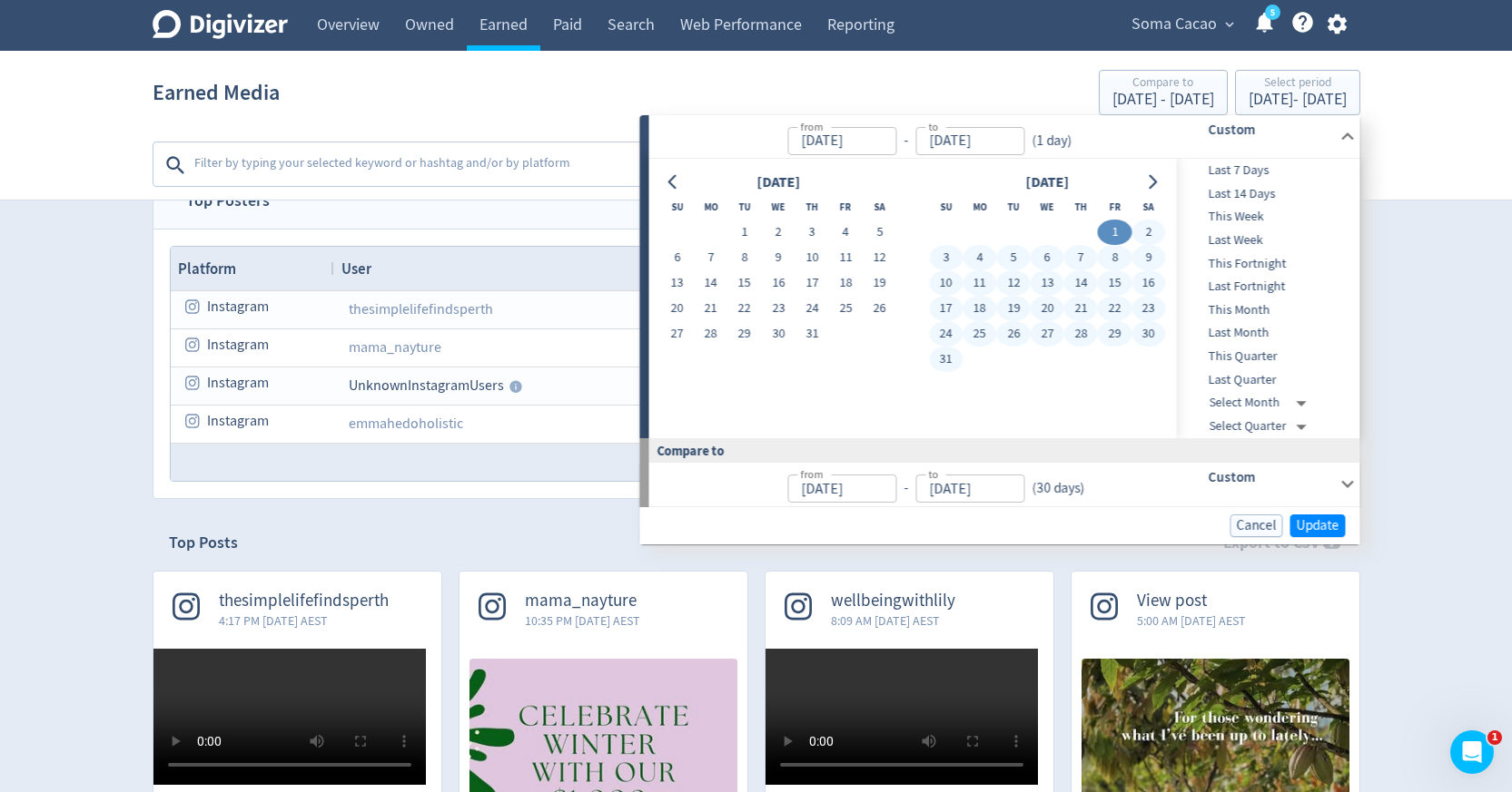
click at [947, 359] on button "31" at bounding box center [945, 359] width 34 height 25
type input "[DATE]"
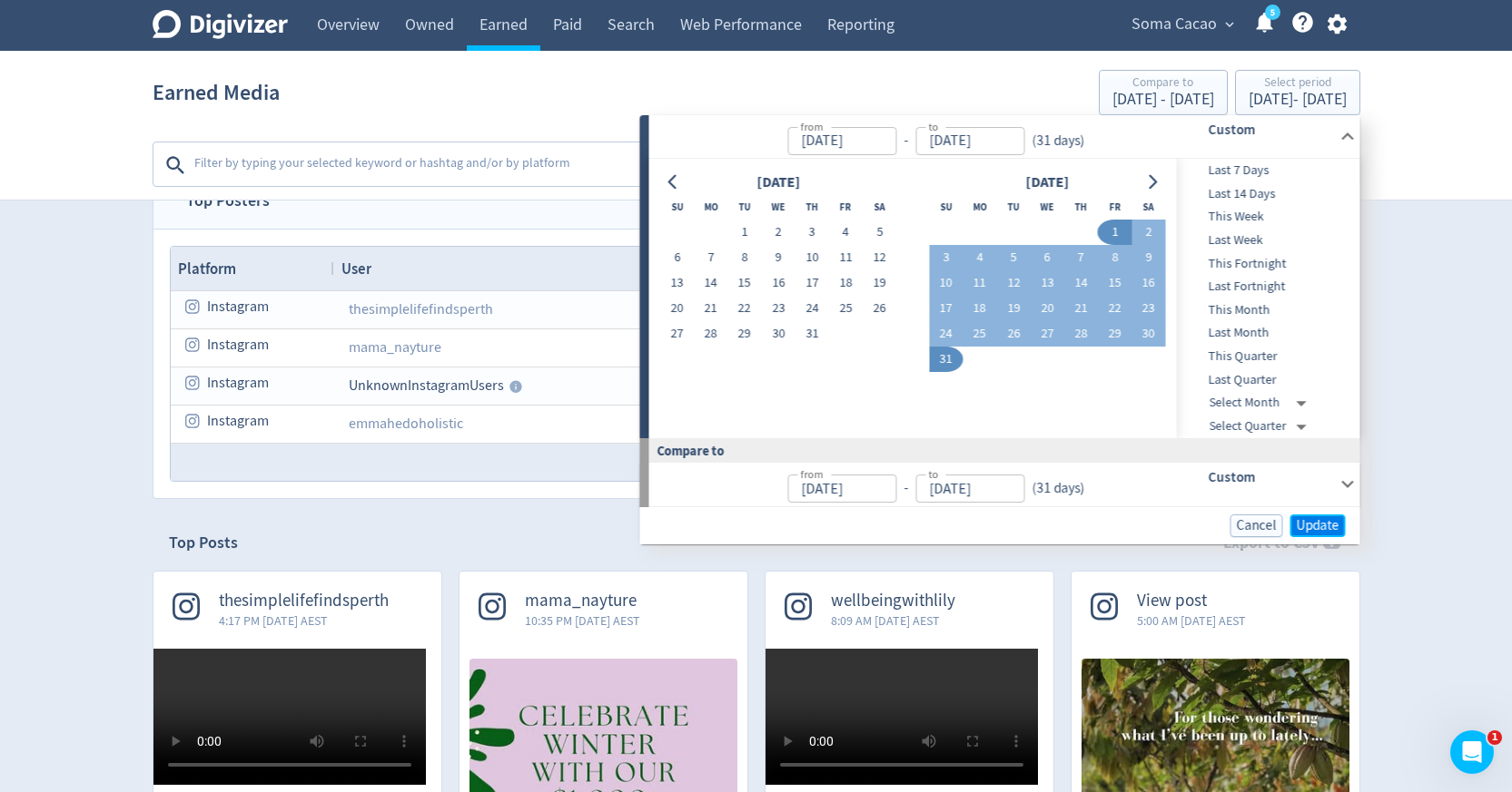
click at [1333, 535] on button "Update" at bounding box center [1317, 526] width 55 height 23
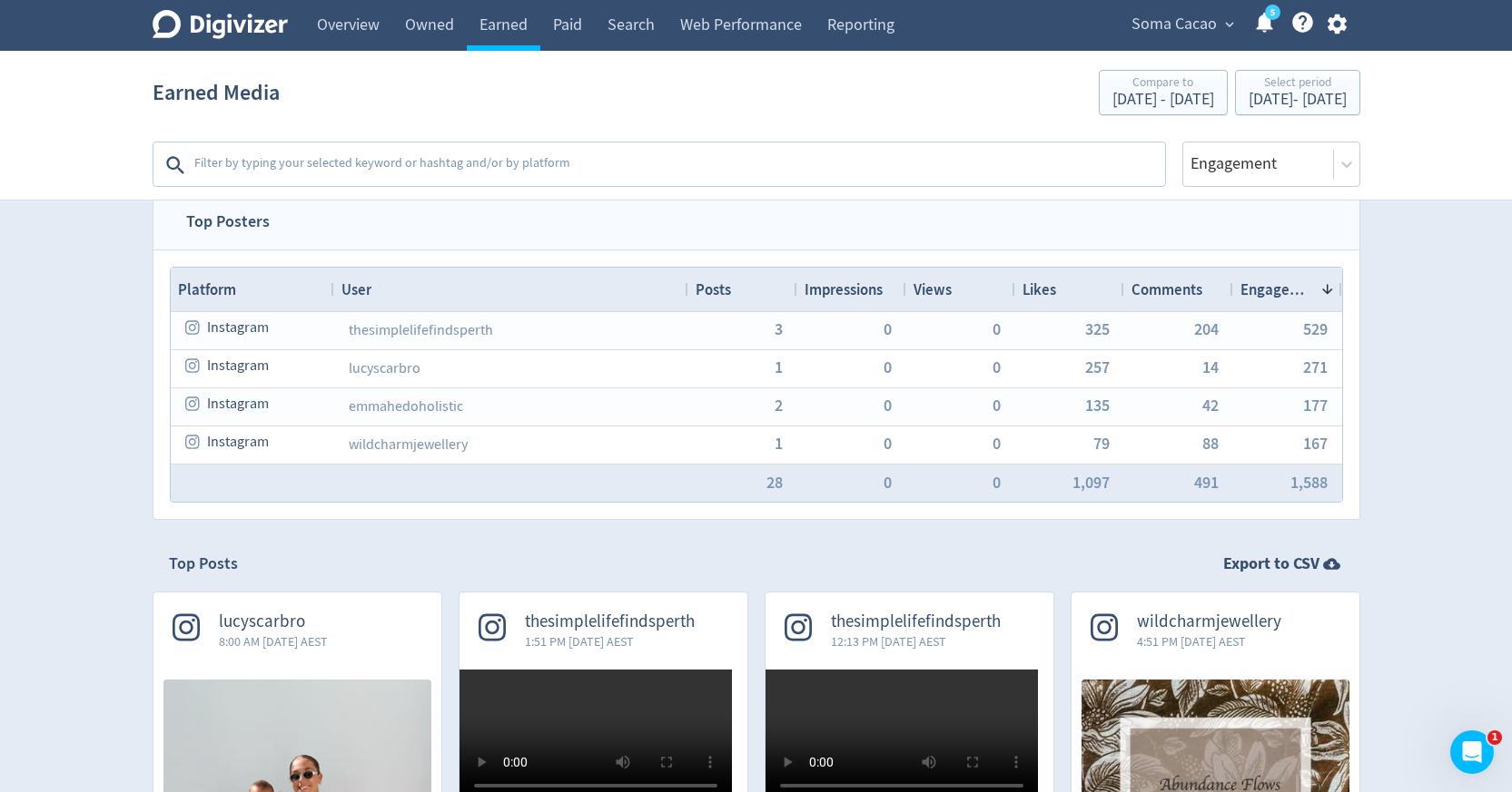
scroll to position [0, 0]
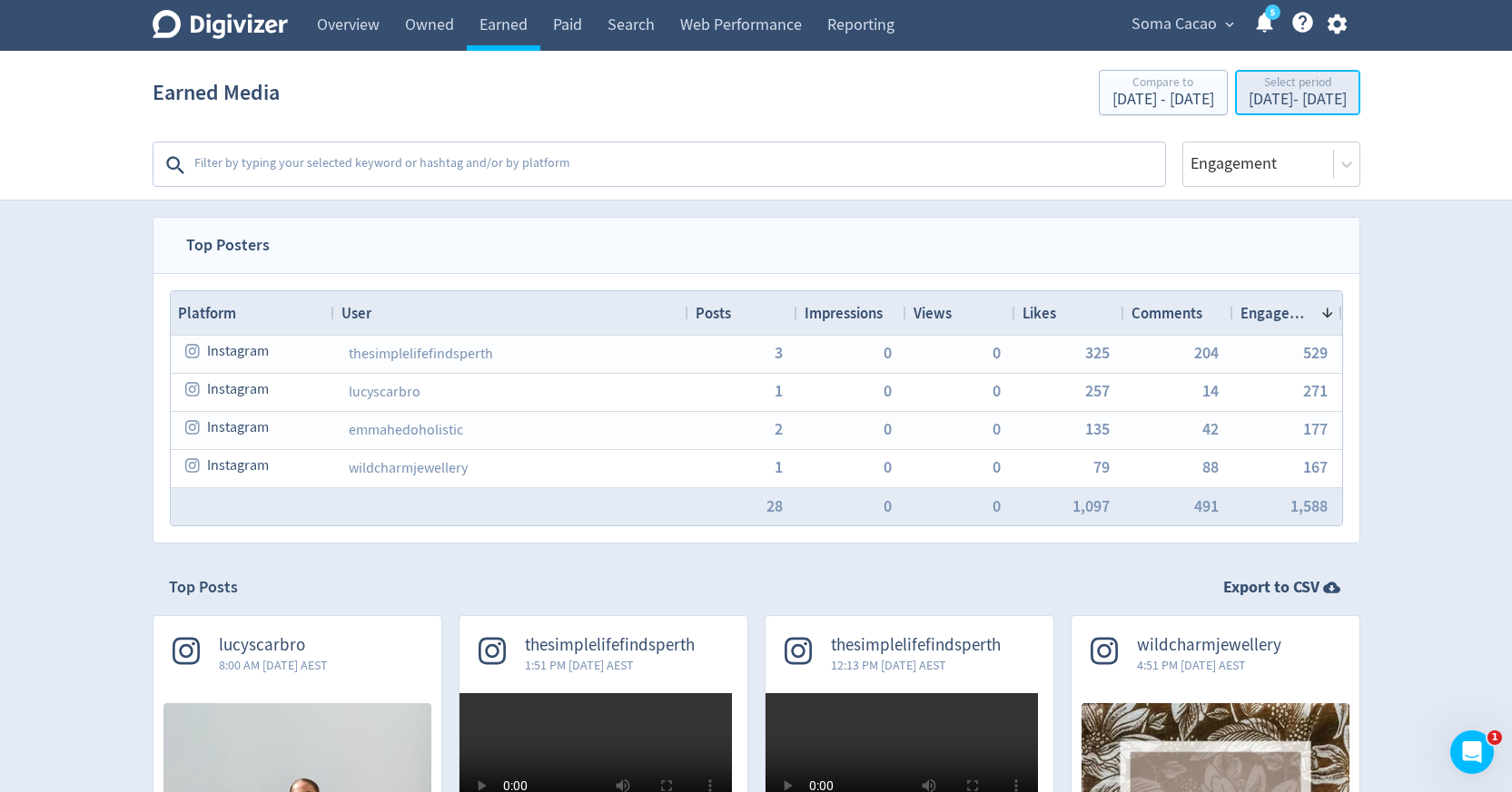
click at [1248, 98] on div "Aug 1, 2025 - Aug 31, 2025" at bounding box center [1297, 99] width 98 height 16
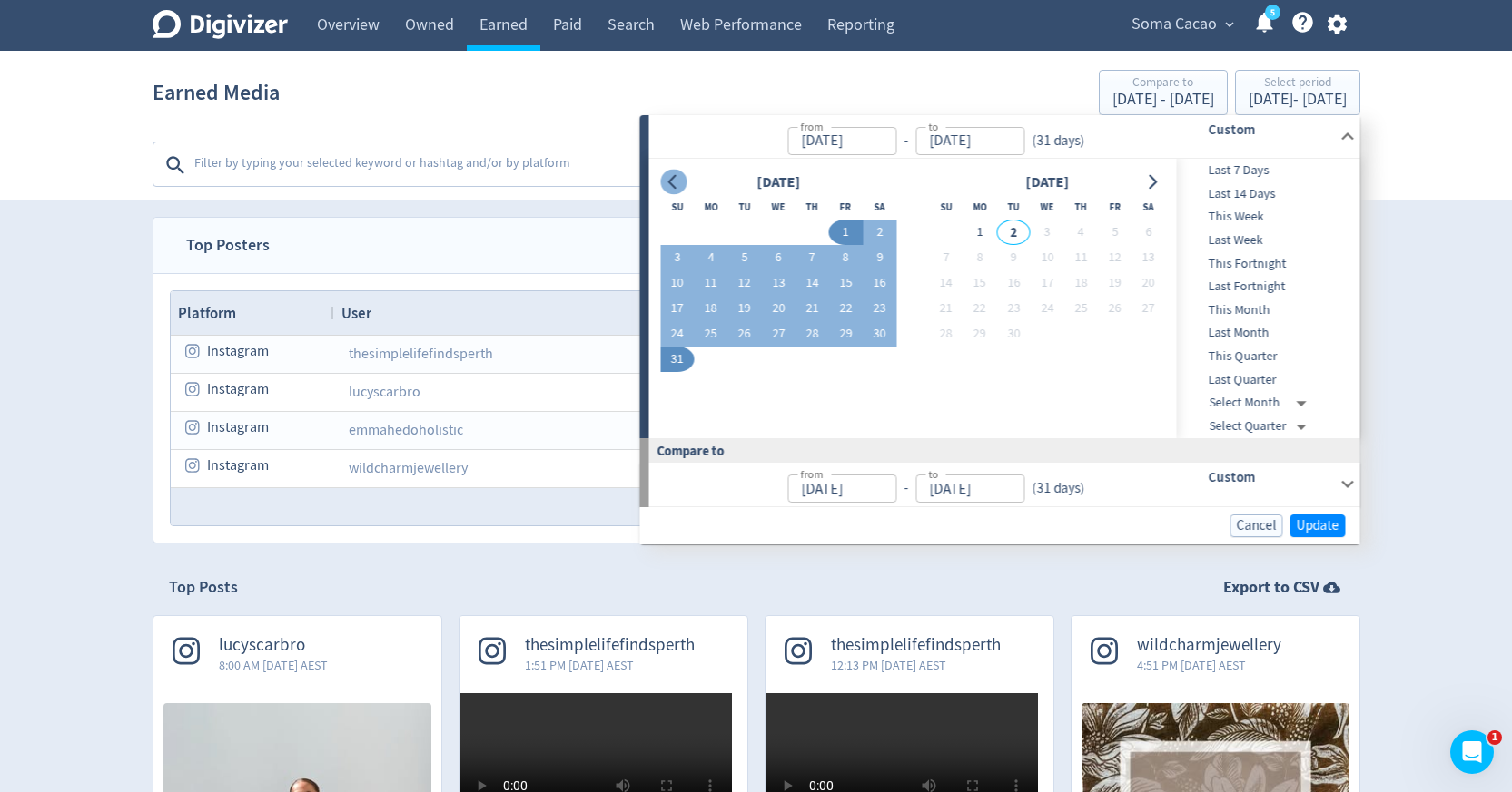
click at [671, 173] on button "Go to previous month" at bounding box center [673, 182] width 26 height 25
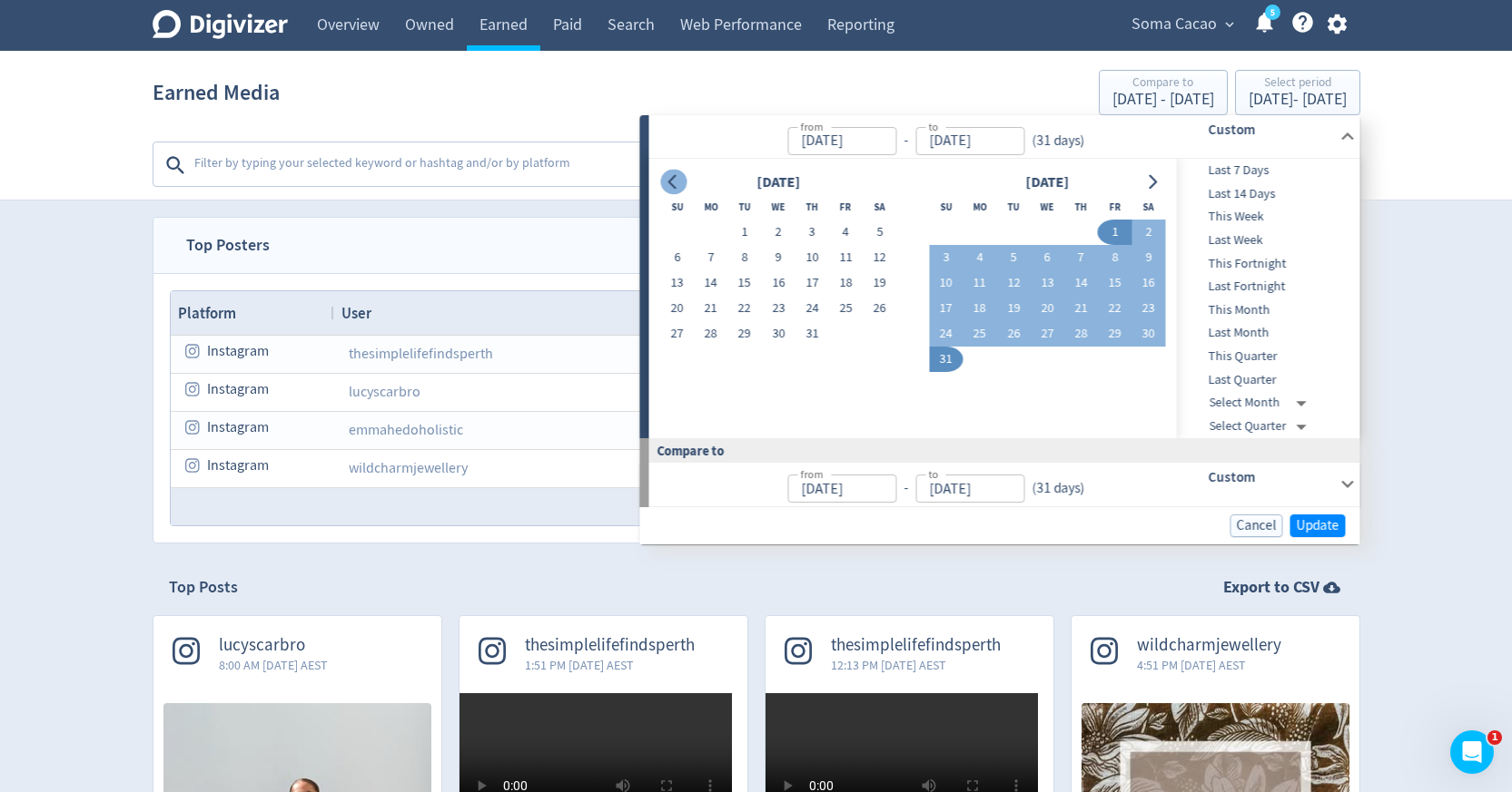
click at [671, 173] on button "Go to previous month" at bounding box center [673, 182] width 26 height 25
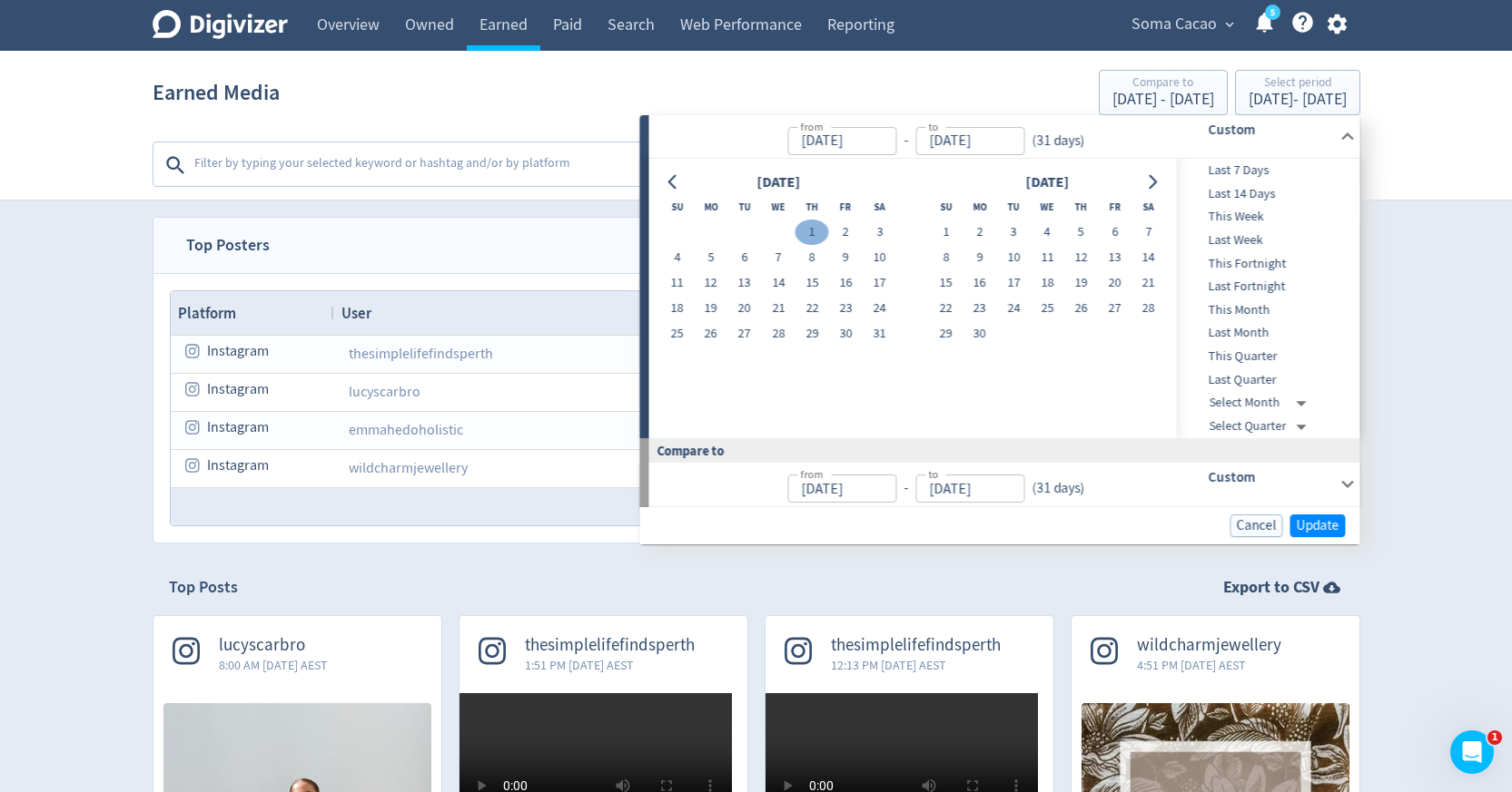
click at [805, 228] on button "1" at bounding box center [811, 232] width 34 height 25
type input "May 01, 2025"
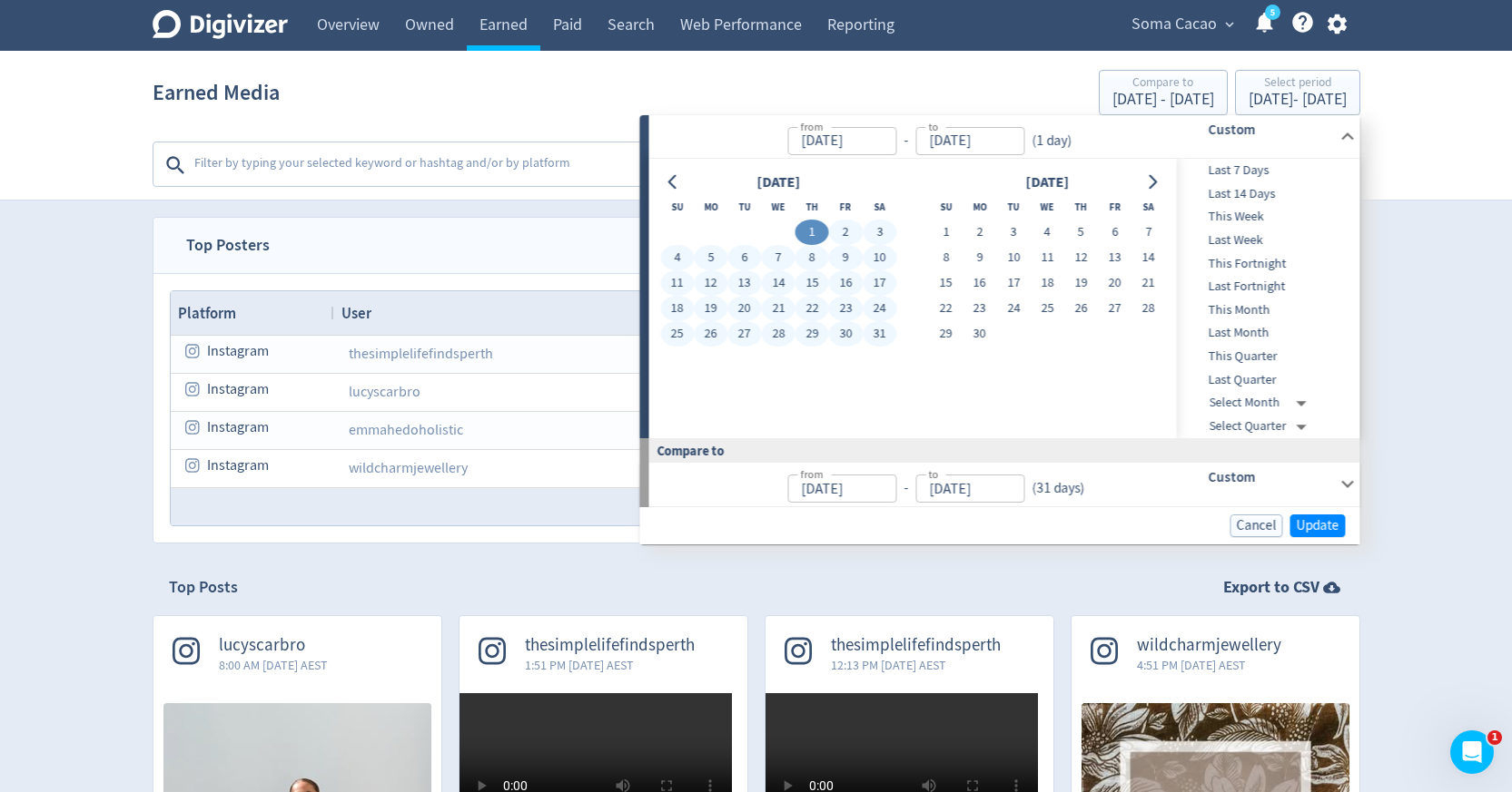
click at [872, 333] on button "31" at bounding box center [879, 333] width 34 height 25
type input "[DATE]"
type input "Mar 31, 2025"
type input "Apr 30, 2025"
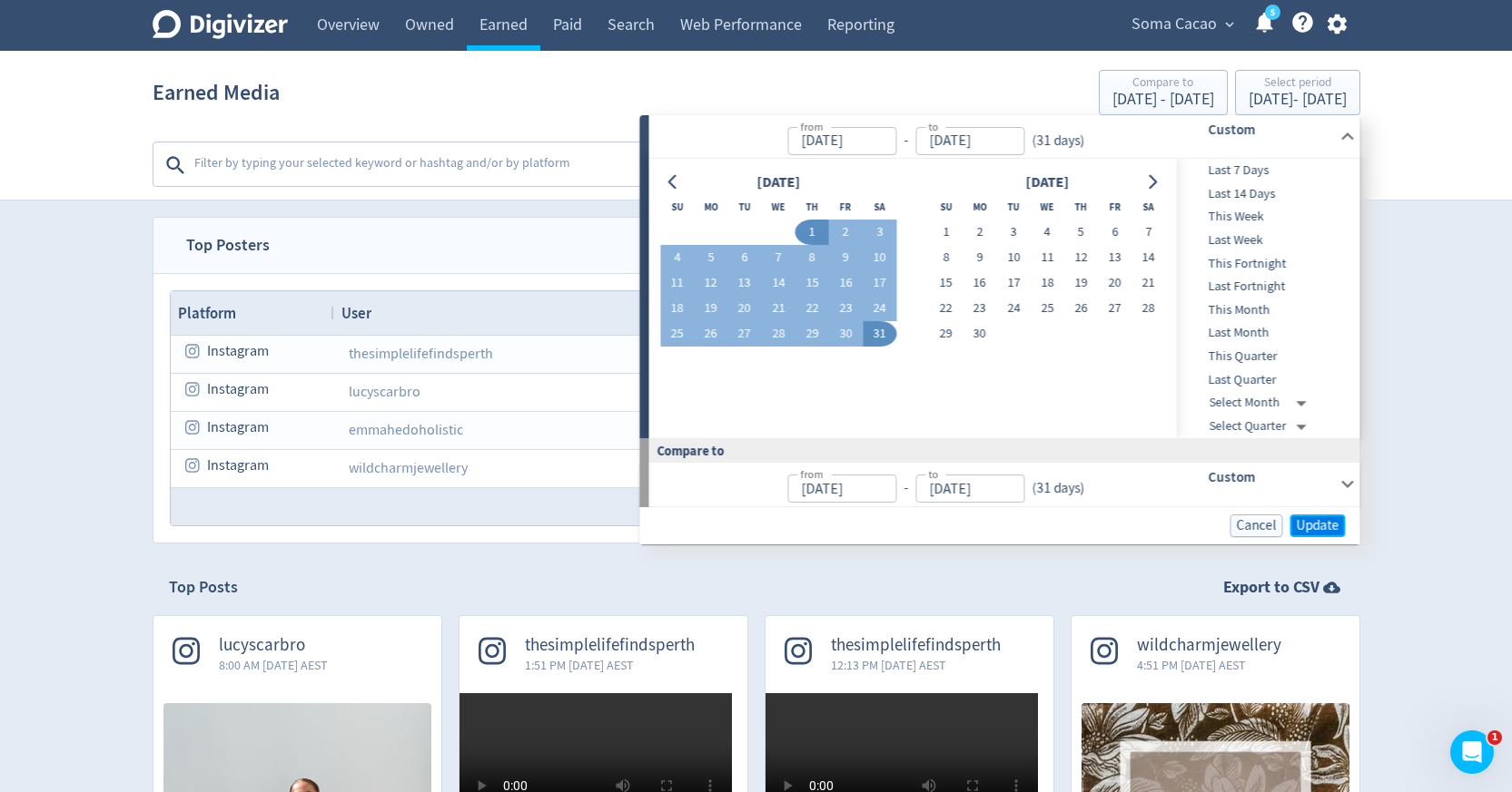
click at [1312, 523] on span "Update" at bounding box center [1317, 526] width 42 height 13
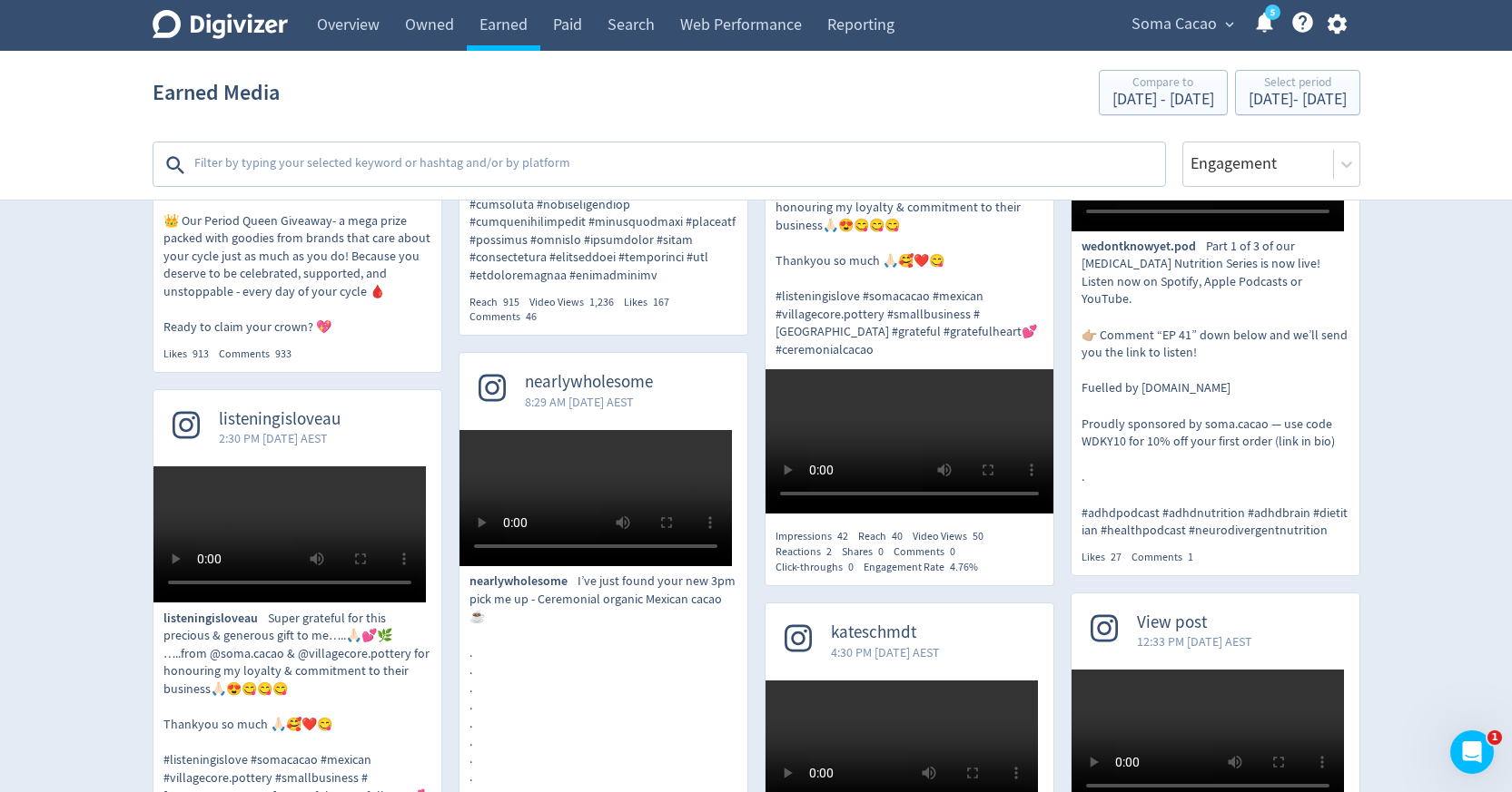
scroll to position [1136, 0]
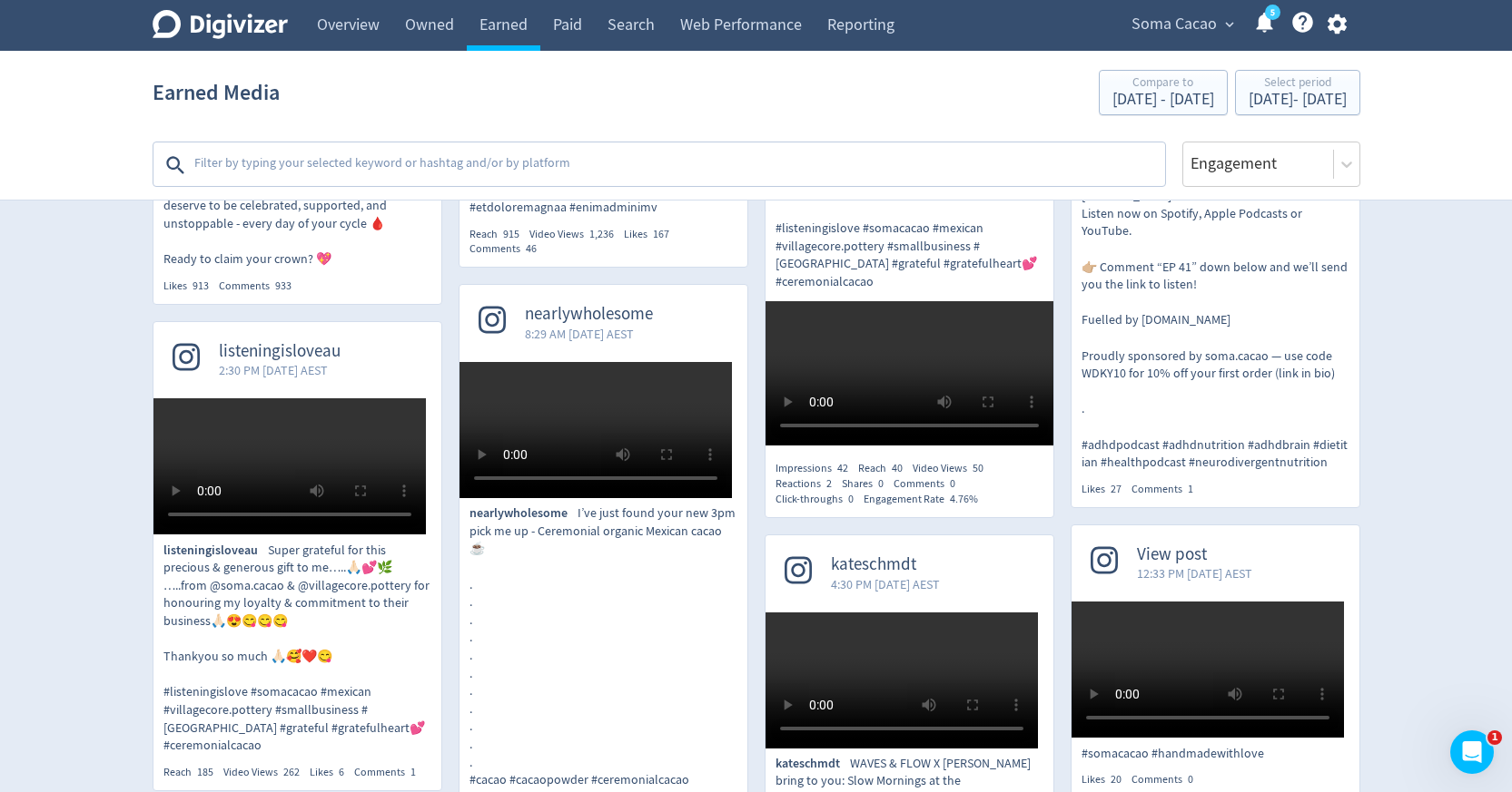
click at [1144, 23] on span "Soma Cacao" at bounding box center [1174, 24] width 86 height 29
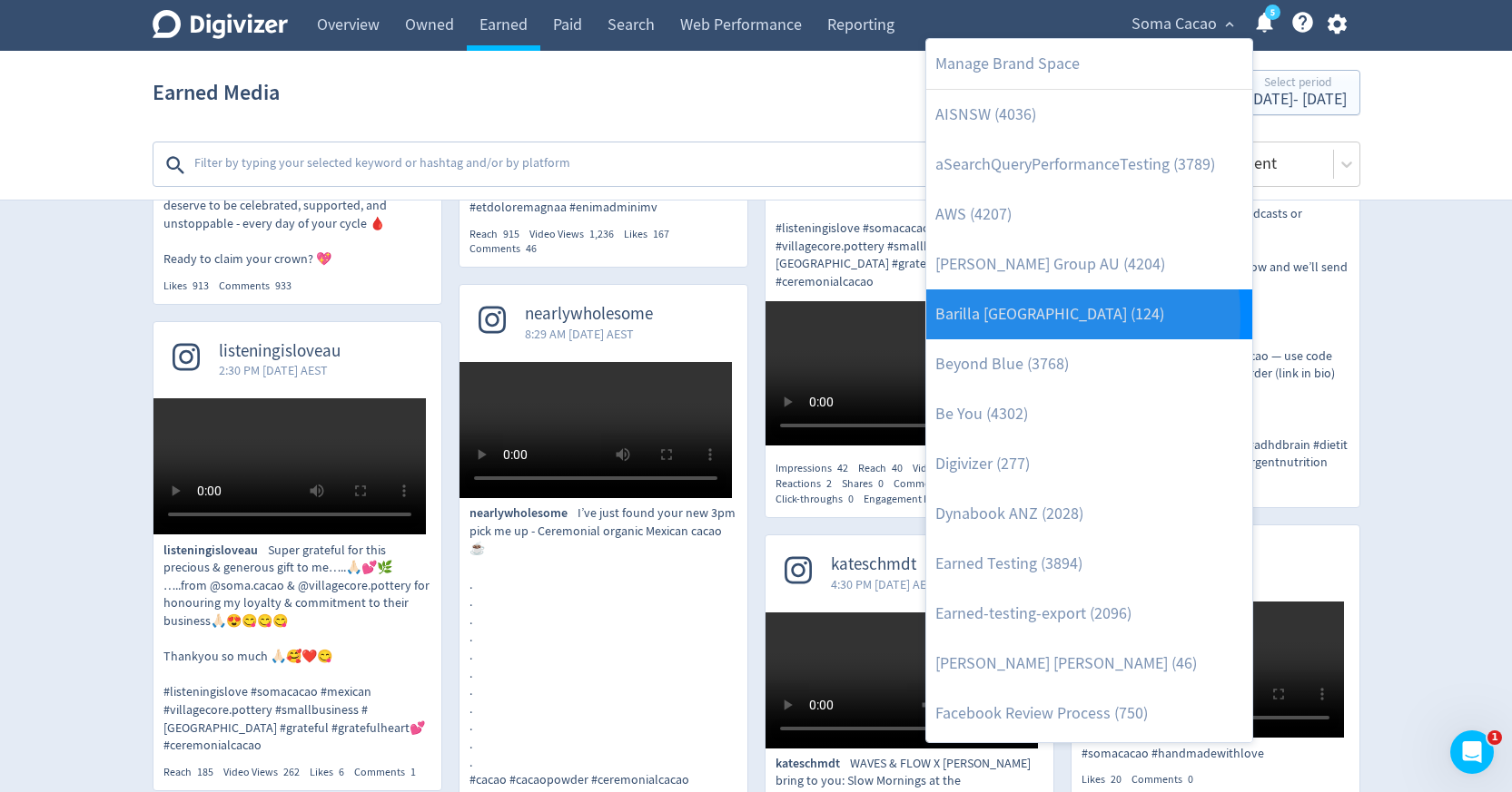
click at [1009, 318] on link "Barilla [GEOGRAPHIC_DATA] (124)" at bounding box center [1089, 315] width 326 height 50
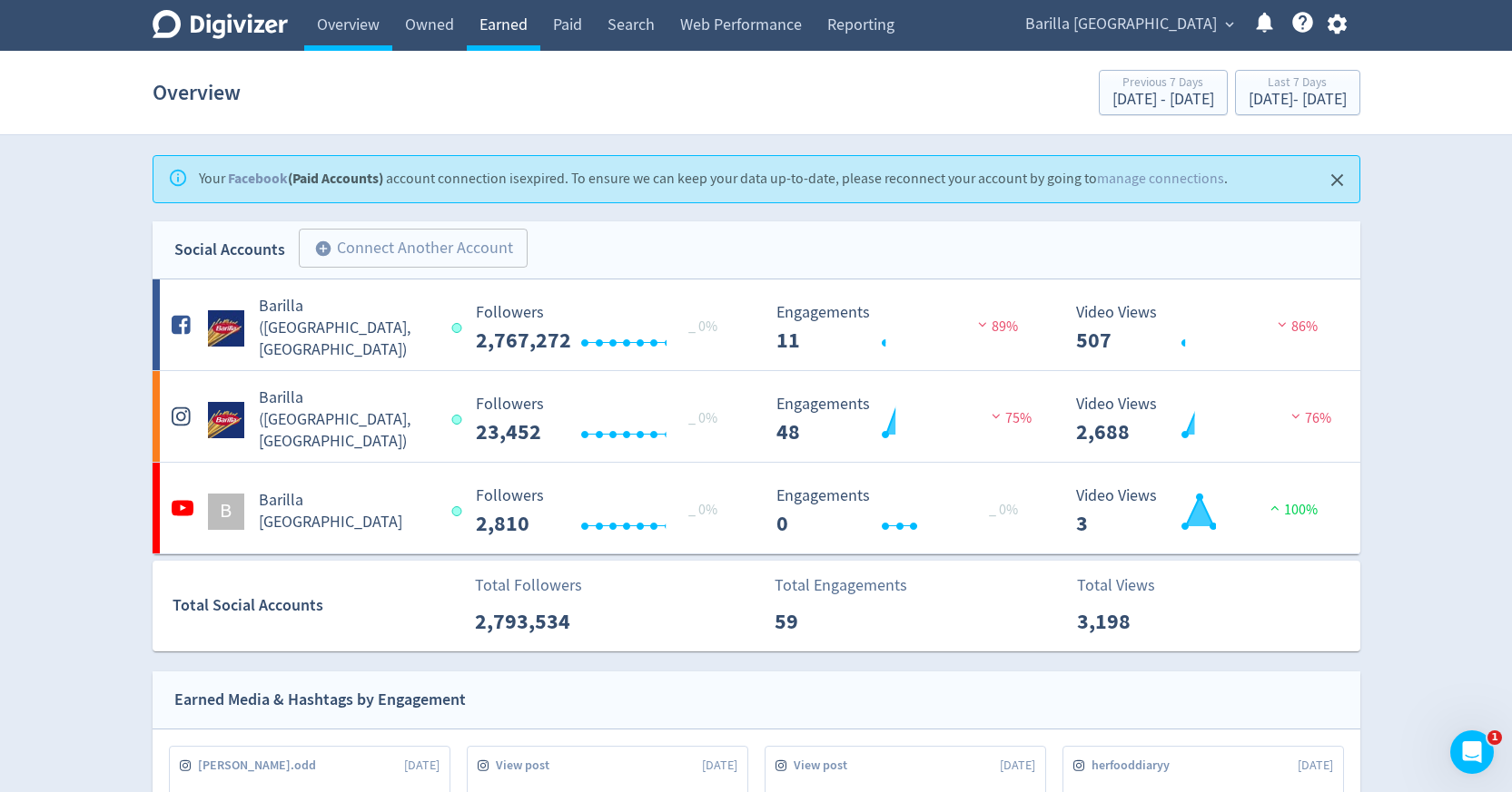
click at [517, 29] on link "Earned" at bounding box center [503, 25] width 73 height 51
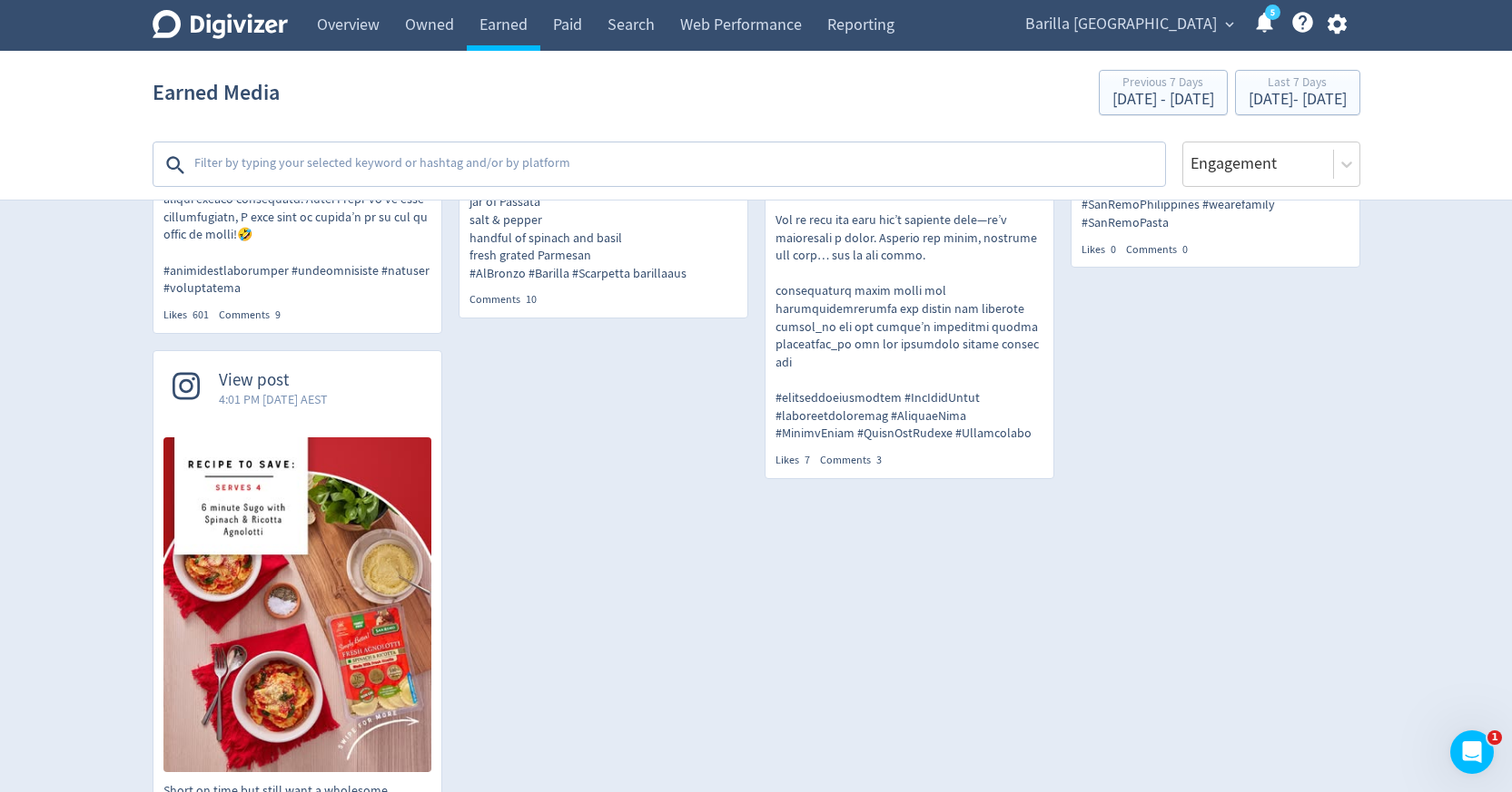
scroll to position [1684, 0]
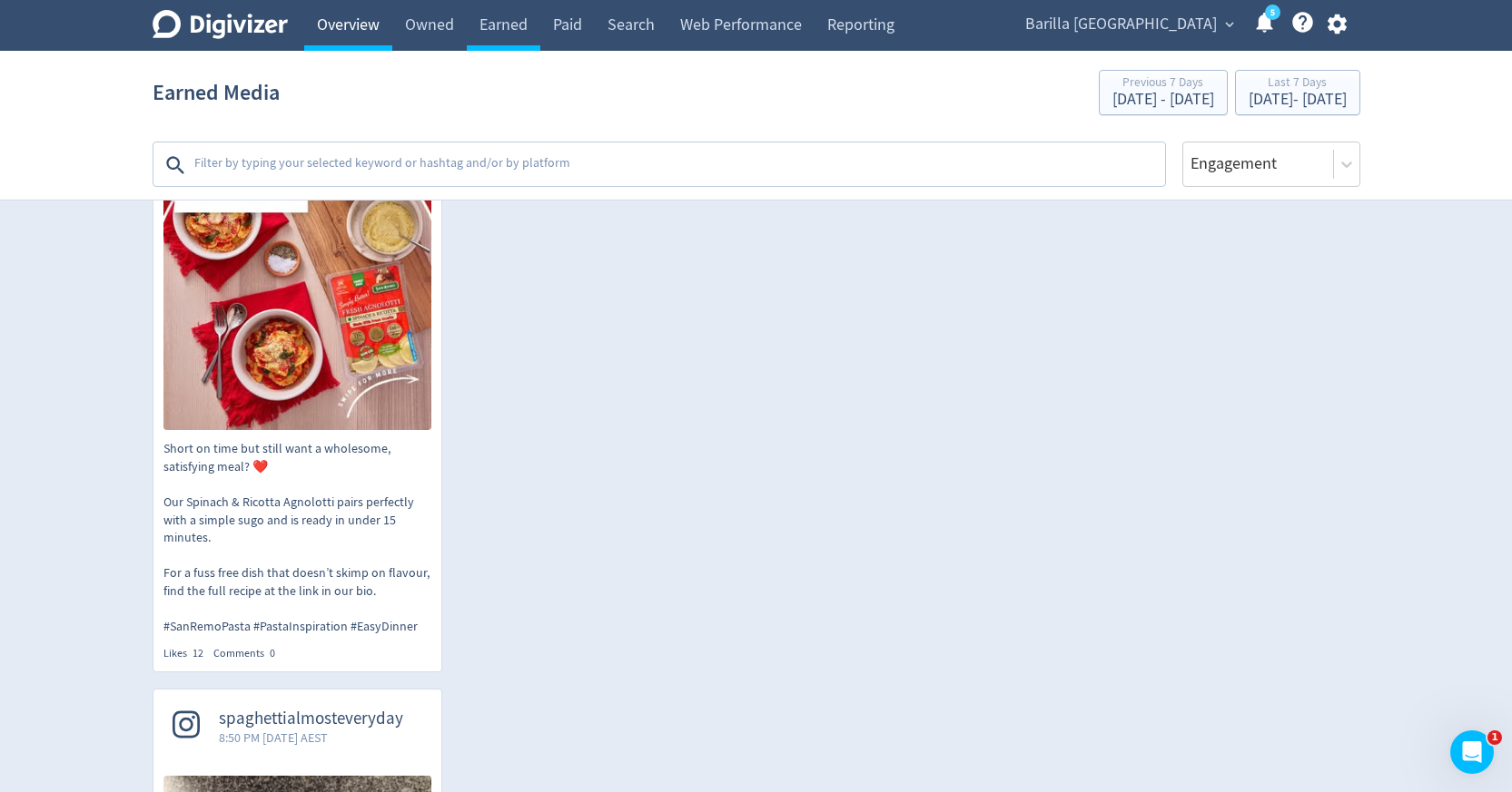
click at [316, 23] on link "Overview" at bounding box center [348, 25] width 88 height 51
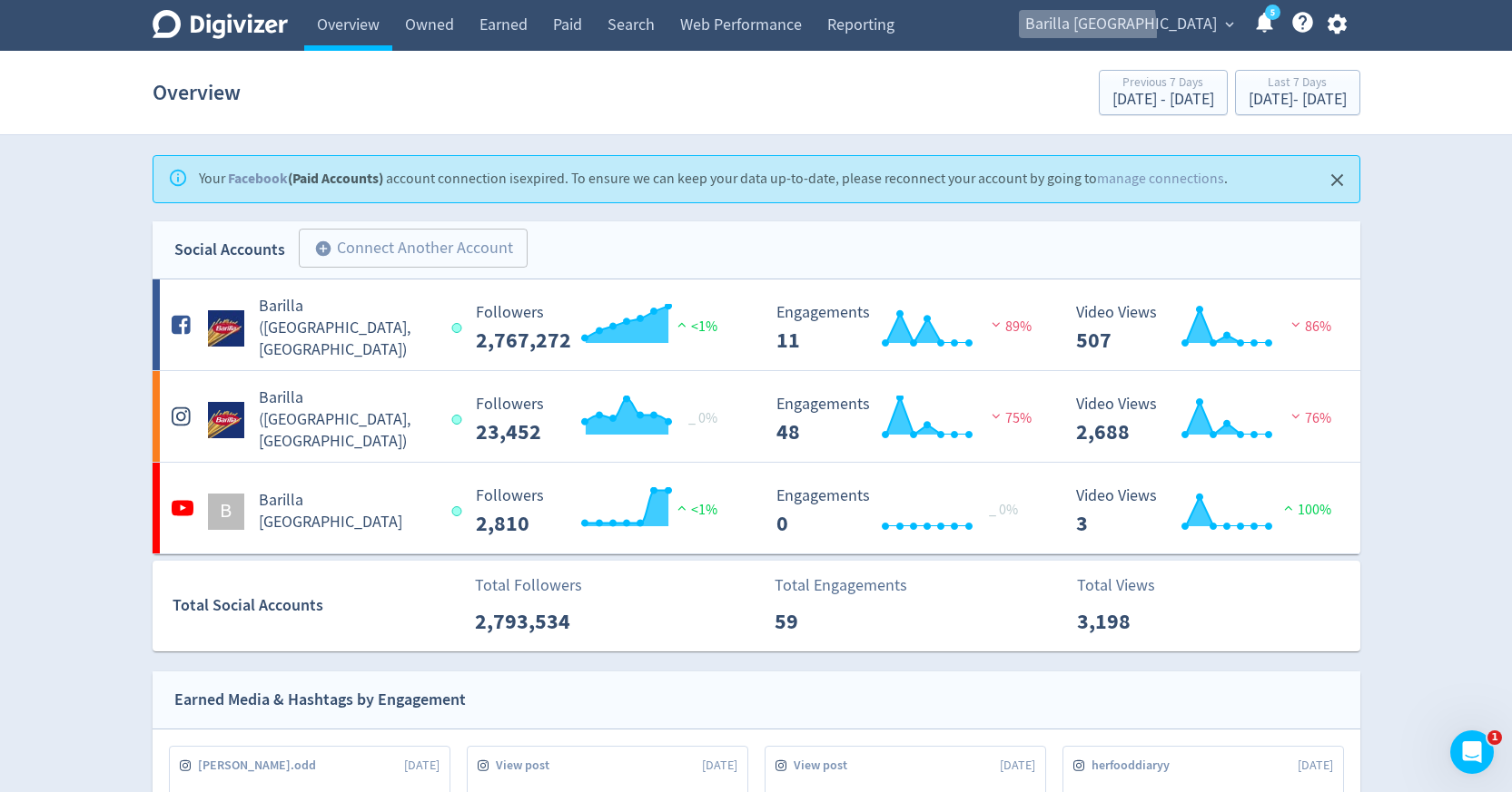
click at [1110, 32] on span "Barilla [GEOGRAPHIC_DATA]" at bounding box center [1121, 24] width 192 height 29
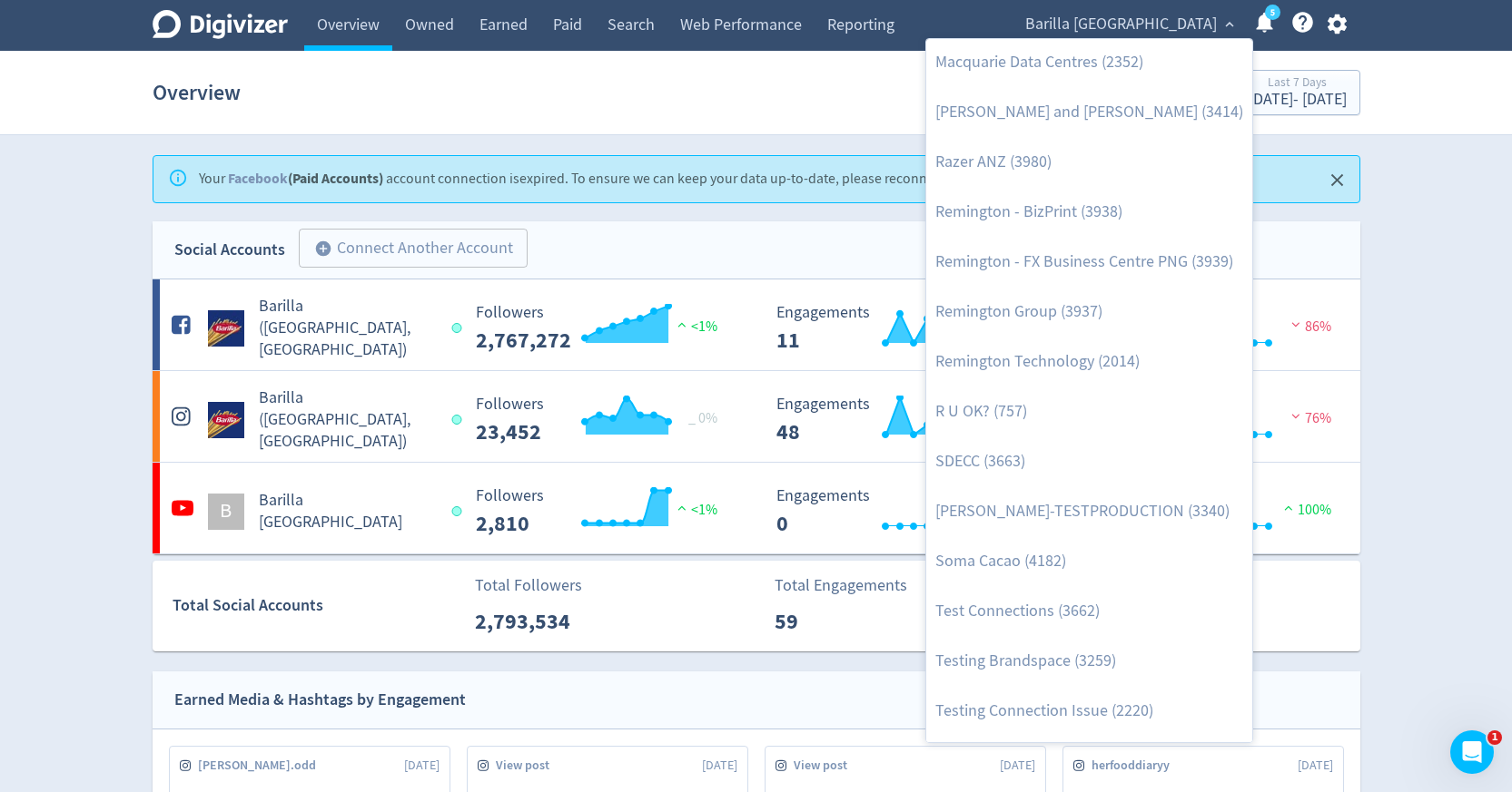
scroll to position [2066, 0]
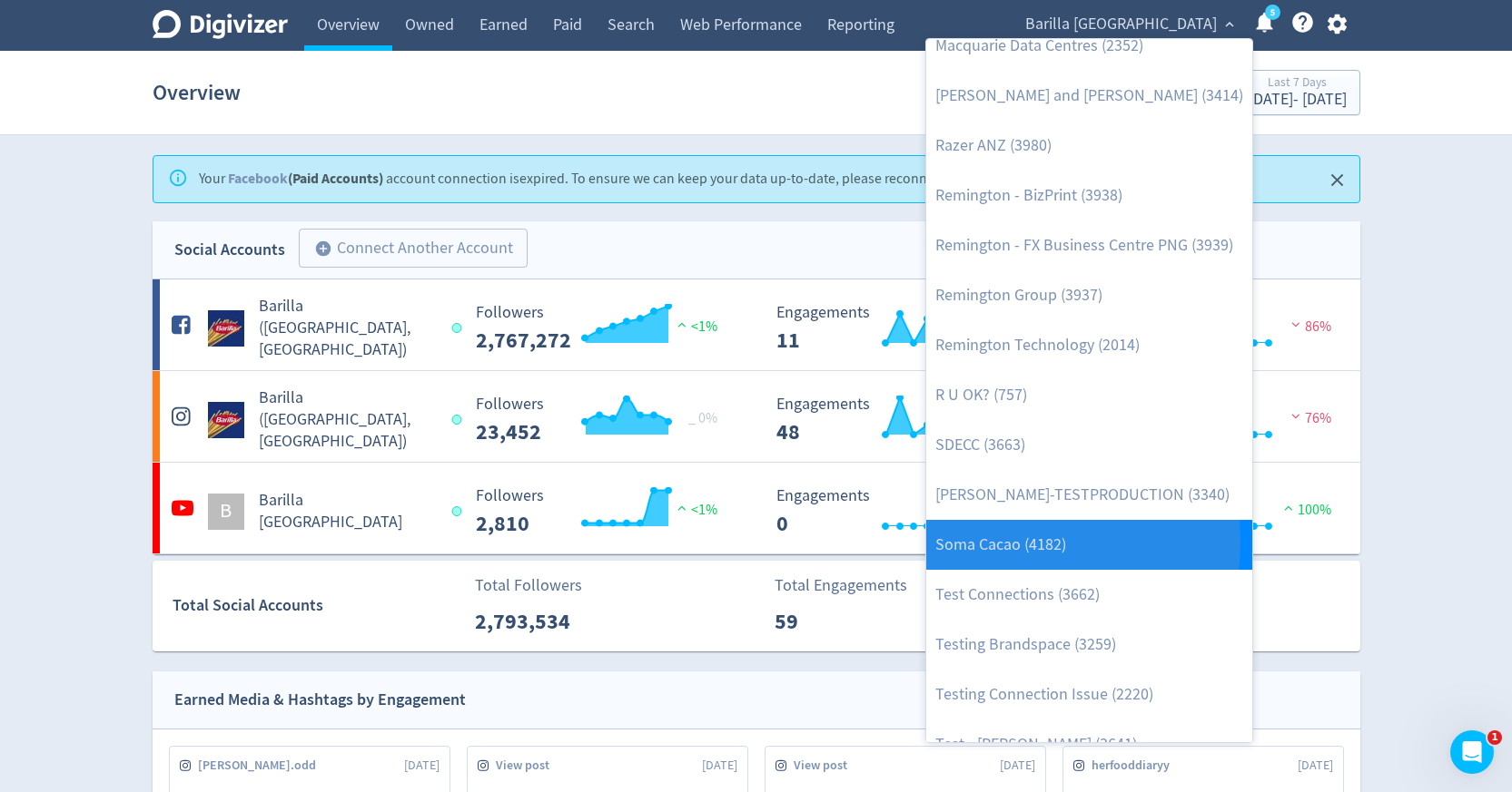
click at [984, 542] on link "Soma Cacao (4182)" at bounding box center [1089, 545] width 326 height 50
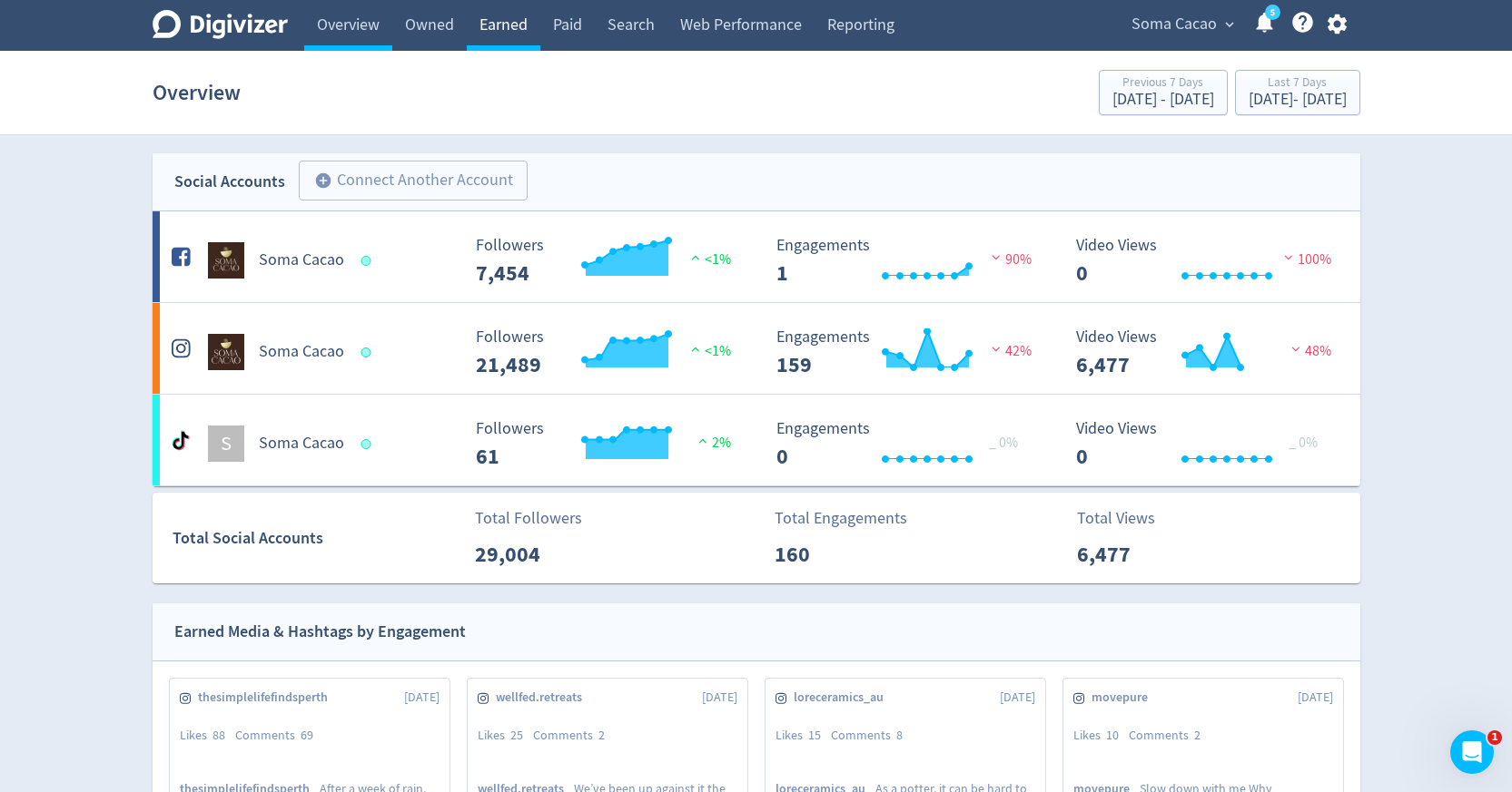
click at [515, 24] on link "Earned" at bounding box center [503, 25] width 73 height 51
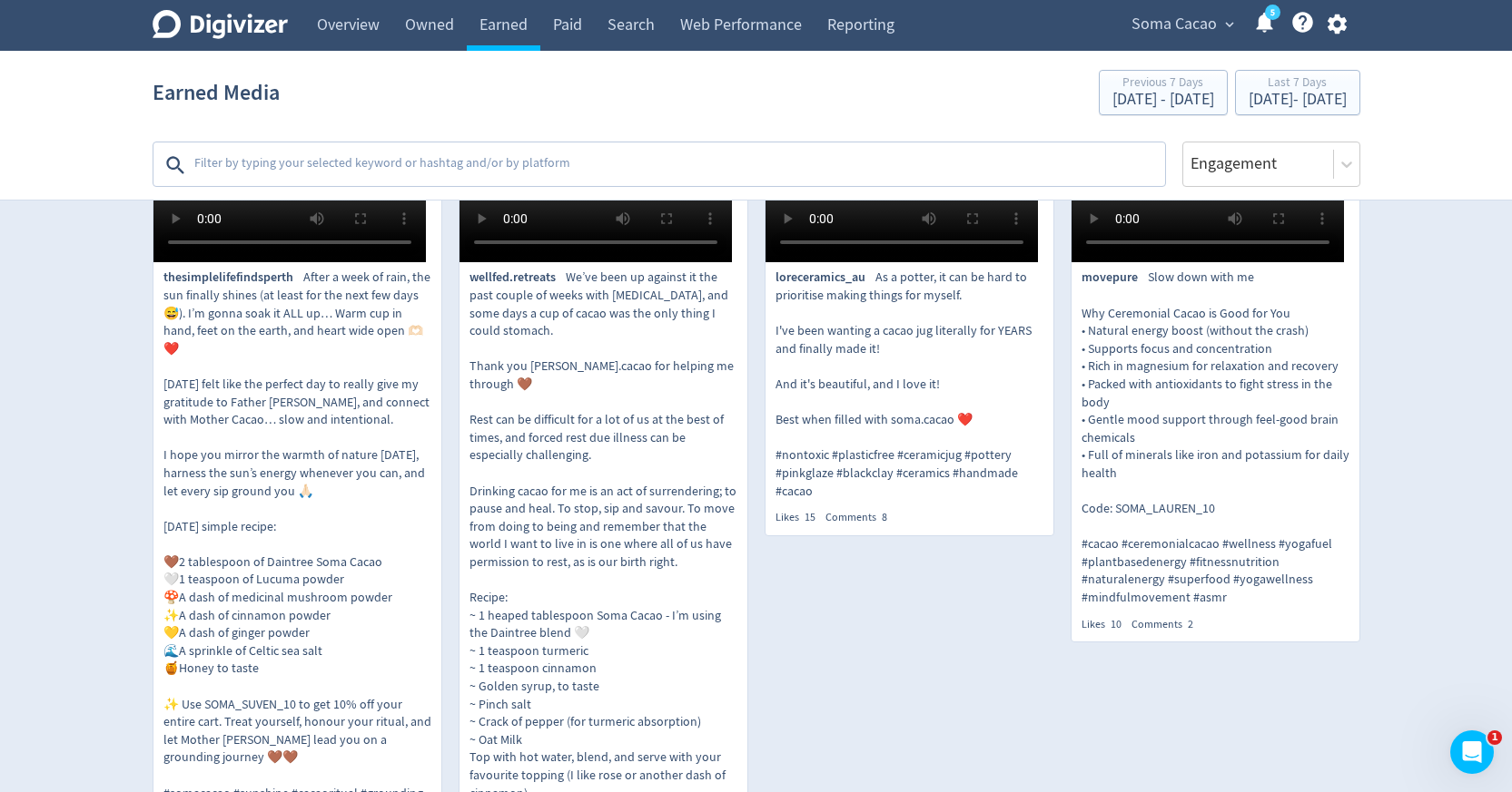
scroll to position [584, 0]
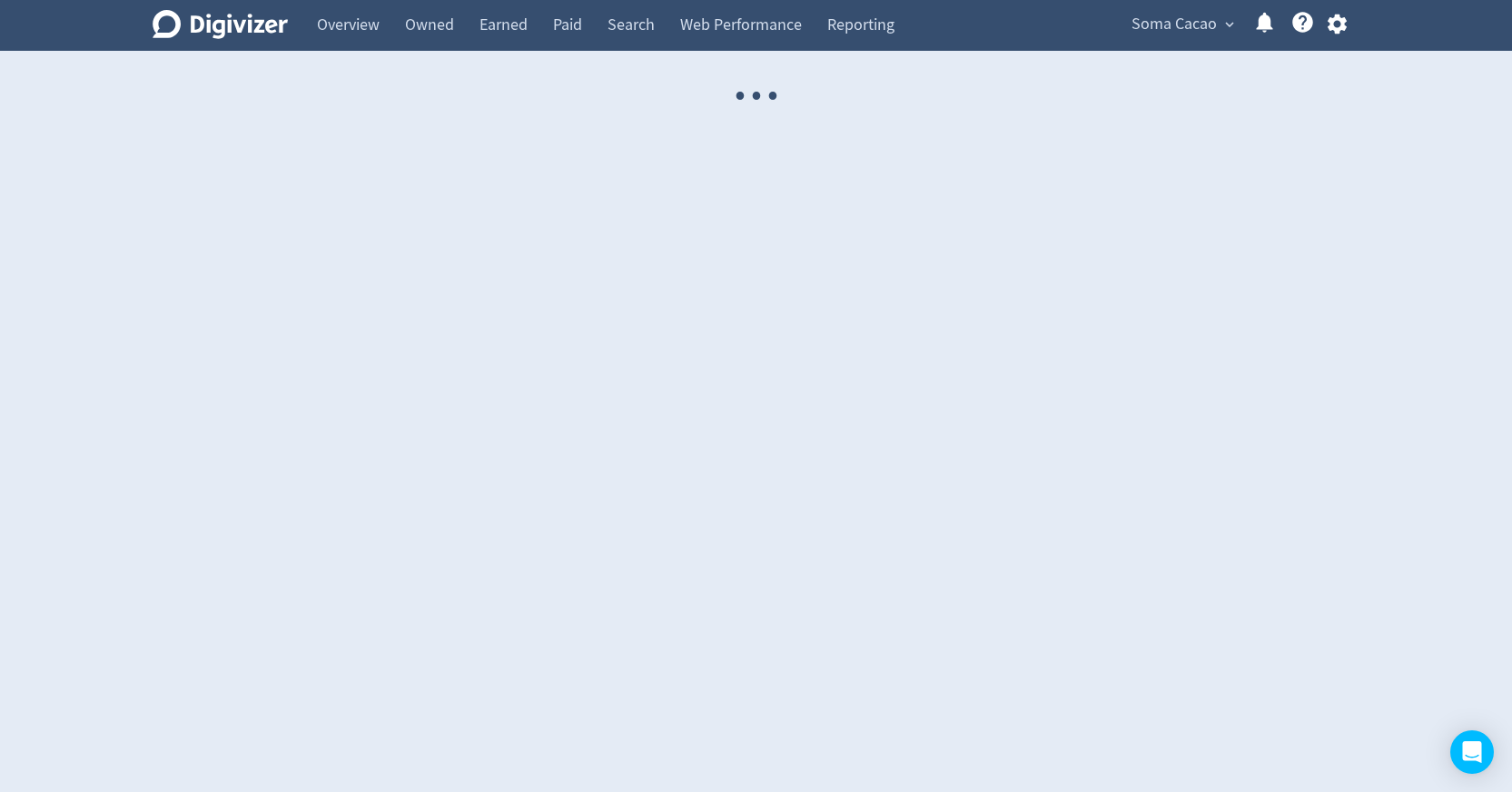
select select "USER"
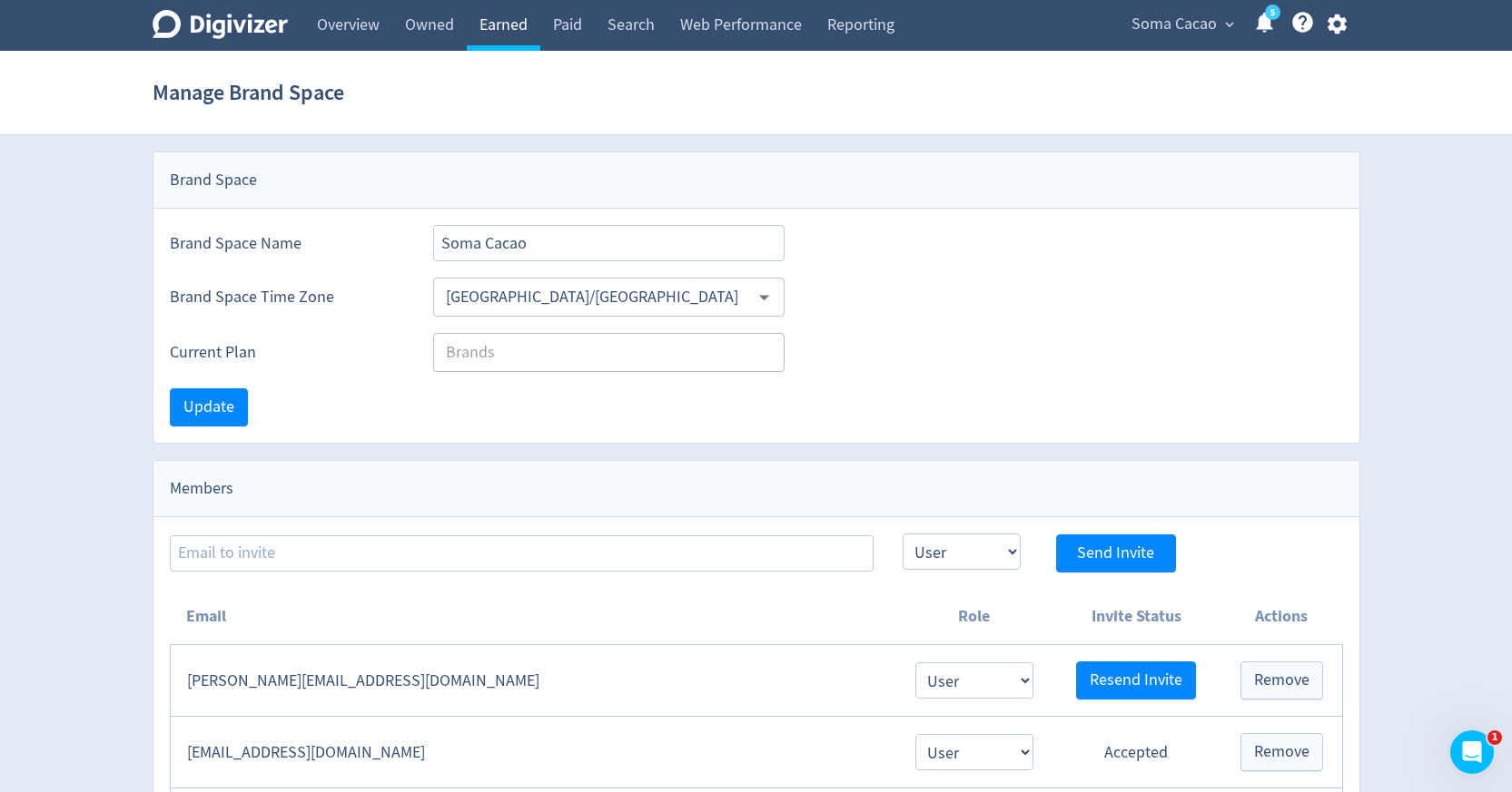
click at [532, 40] on link "Earned" at bounding box center [503, 25] width 73 height 51
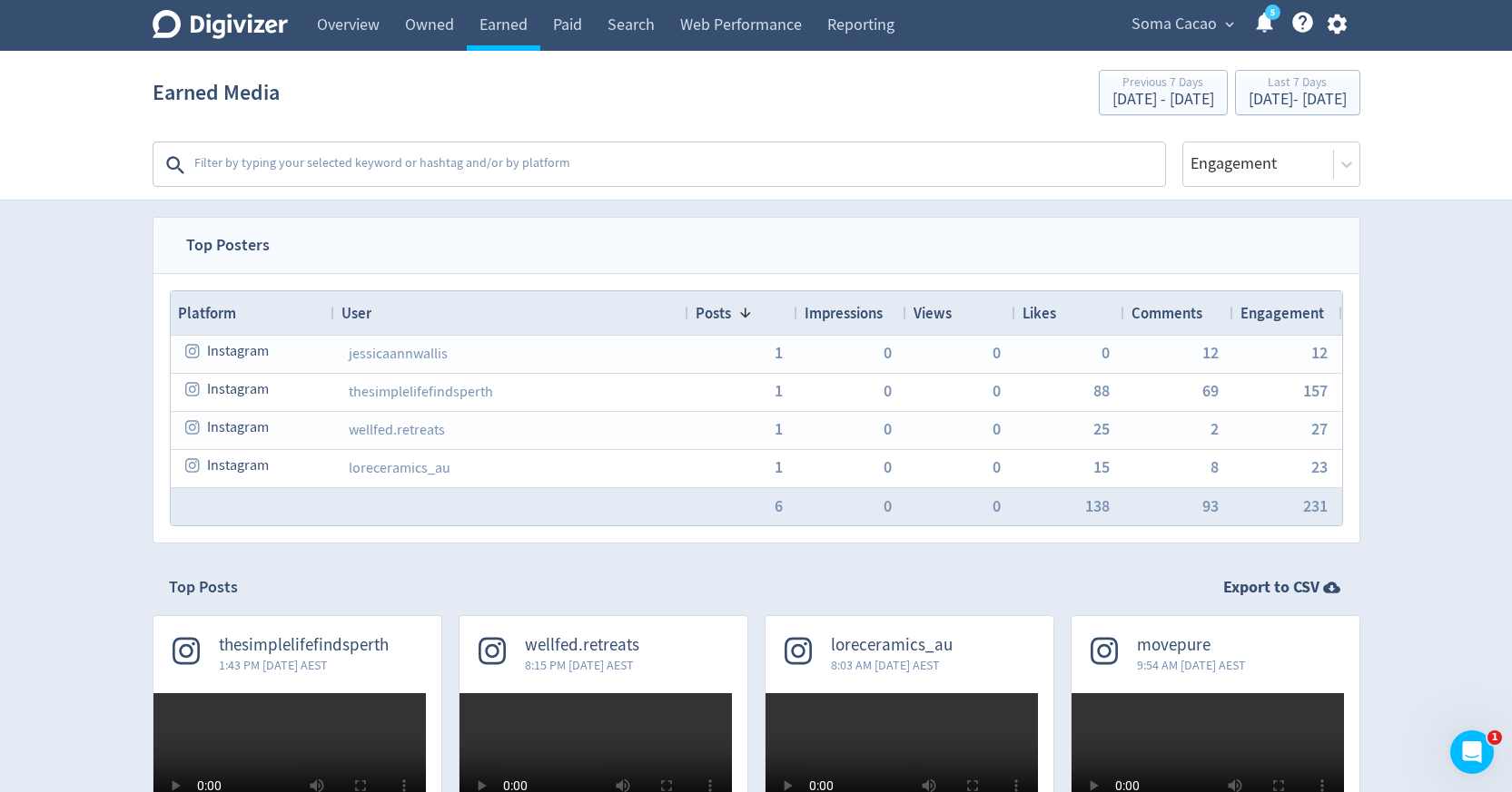
click at [583, 156] on textarea at bounding box center [677, 166] width 970 height 37
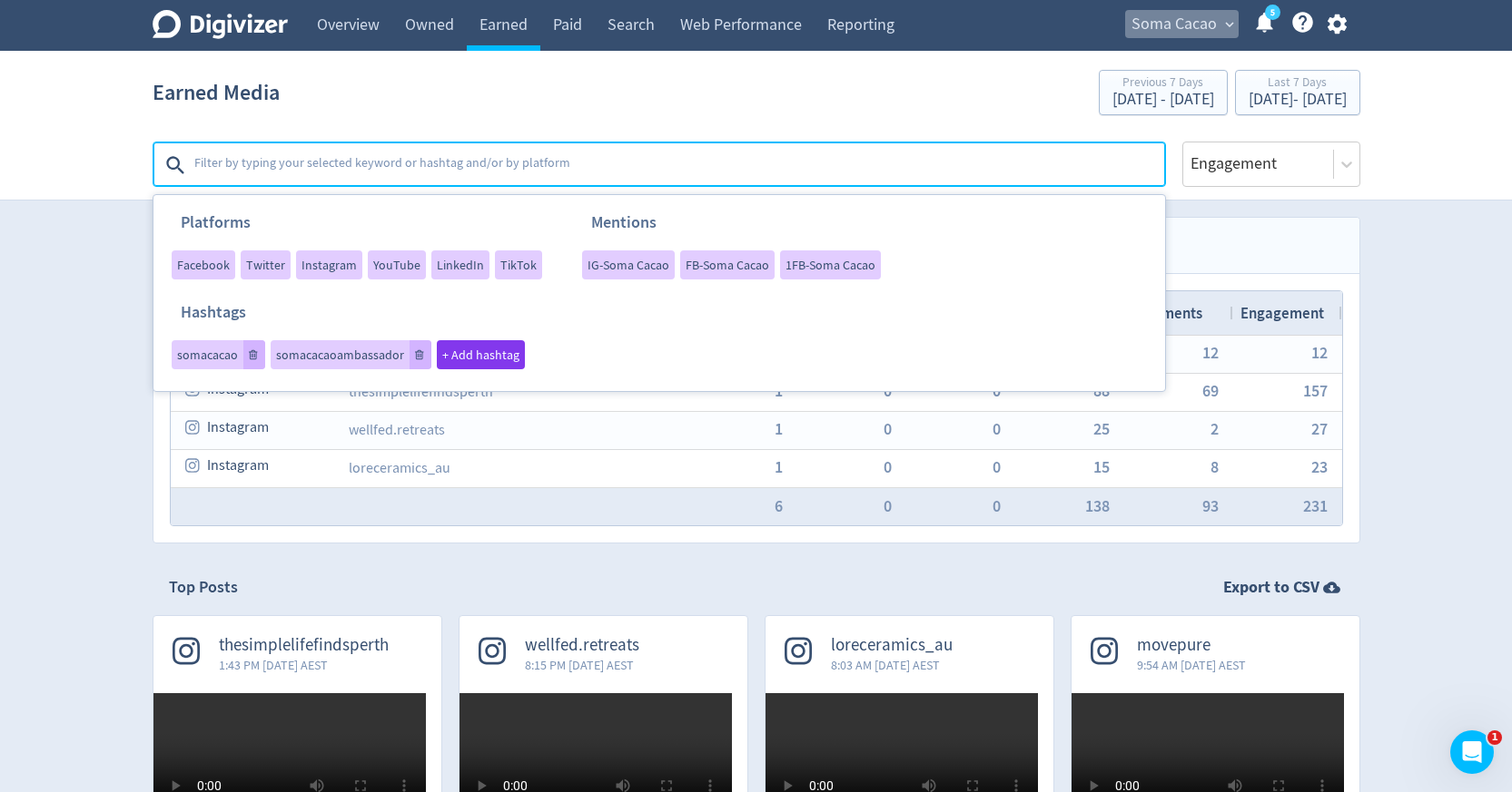
click at [1177, 30] on span "Soma Cacao" at bounding box center [1174, 24] width 86 height 29
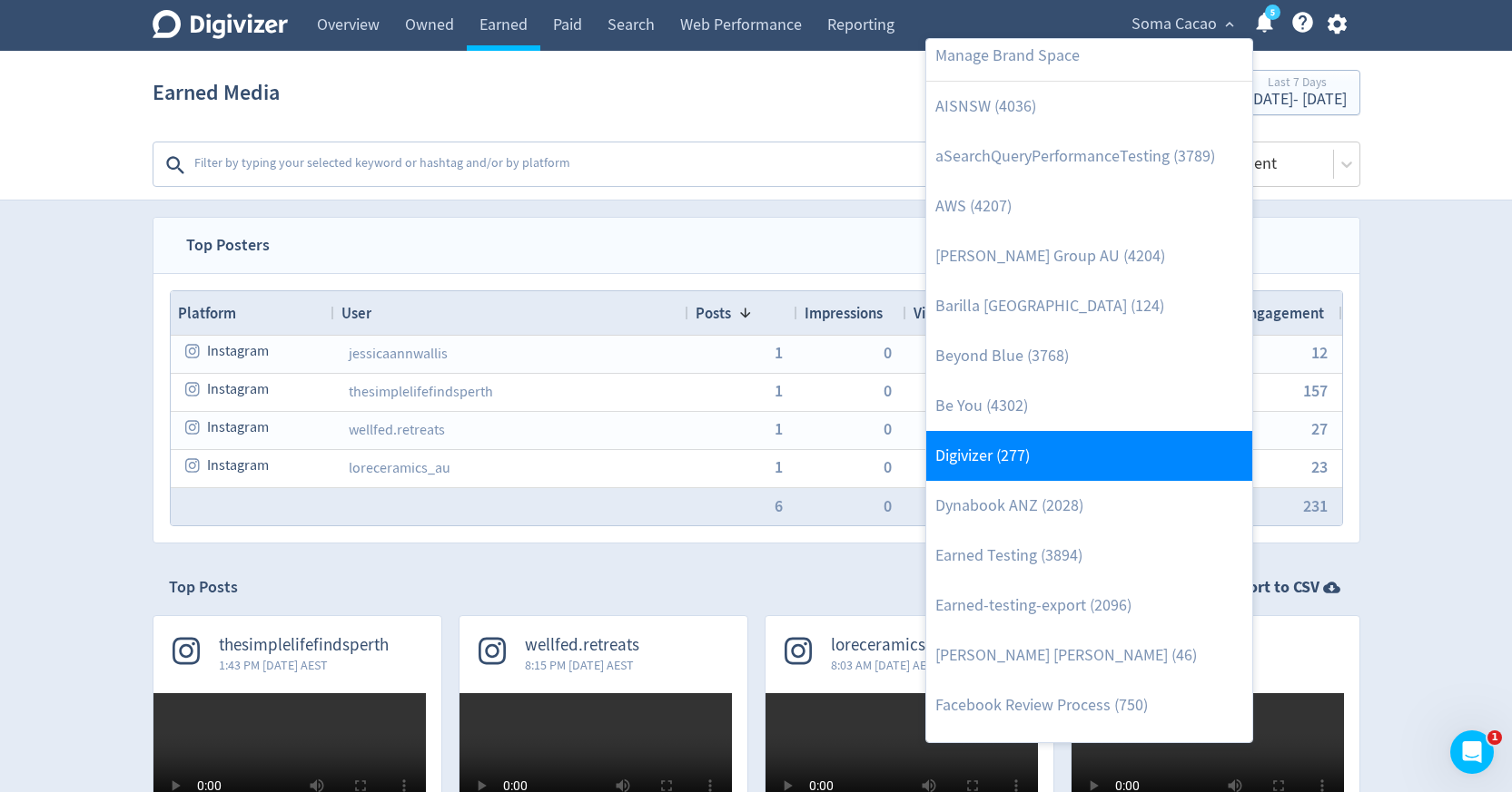
scroll to position [13, 0]
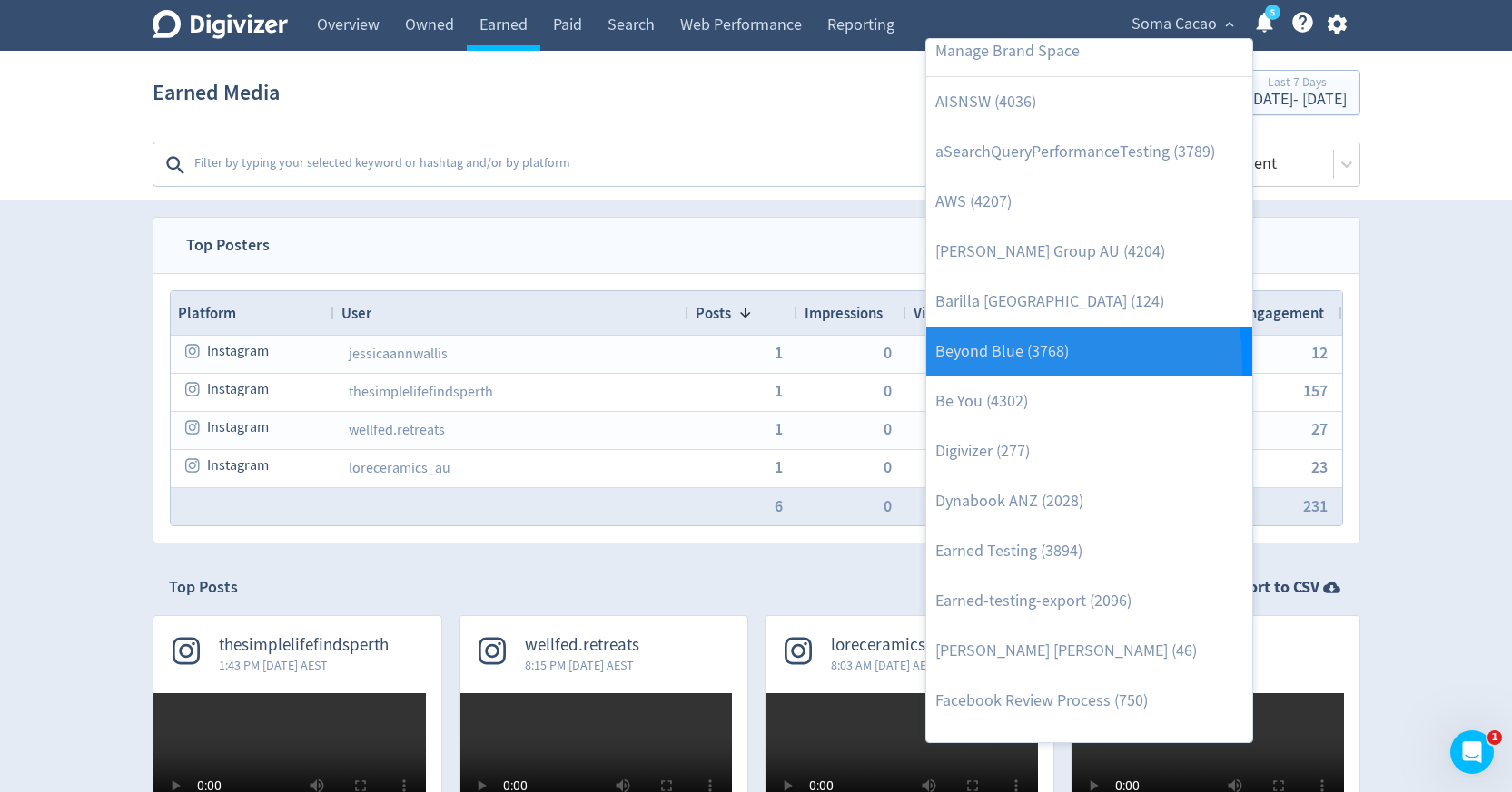
click at [1033, 362] on link "Beyond Blue (3768)" at bounding box center [1089, 352] width 326 height 50
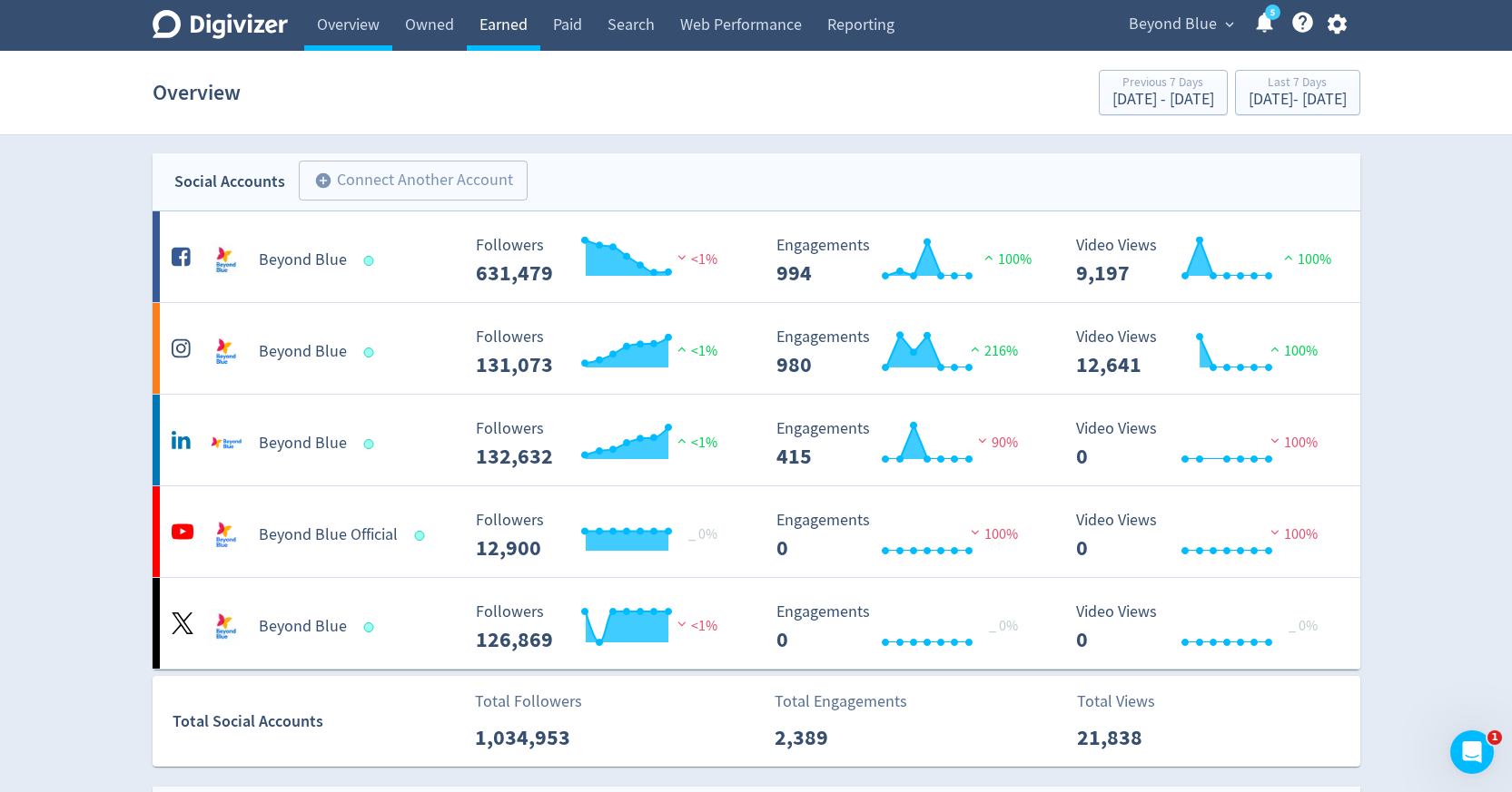
click at [514, 22] on link "Earned" at bounding box center [503, 25] width 73 height 51
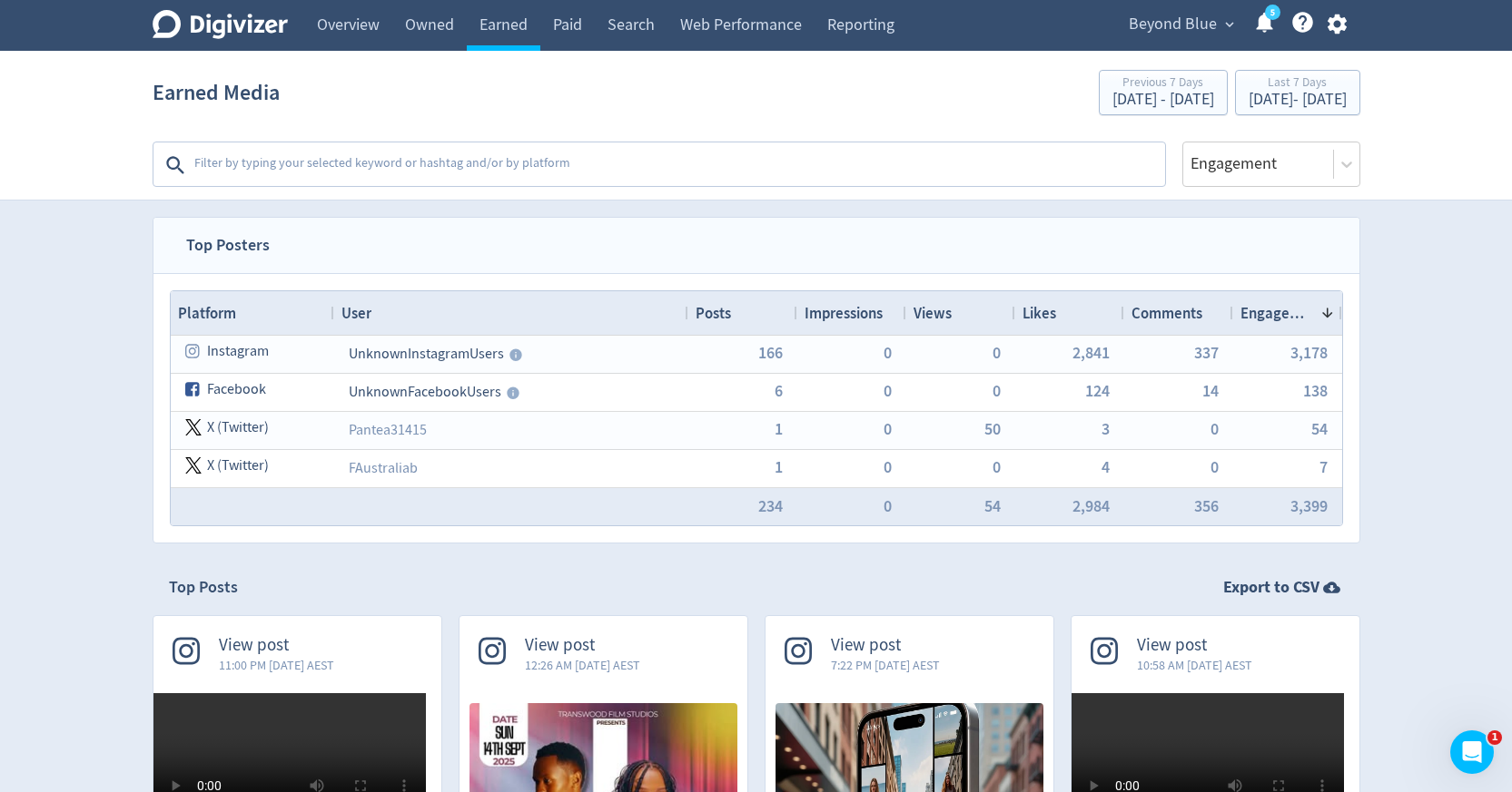
click at [756, 179] on textarea at bounding box center [677, 166] width 970 height 37
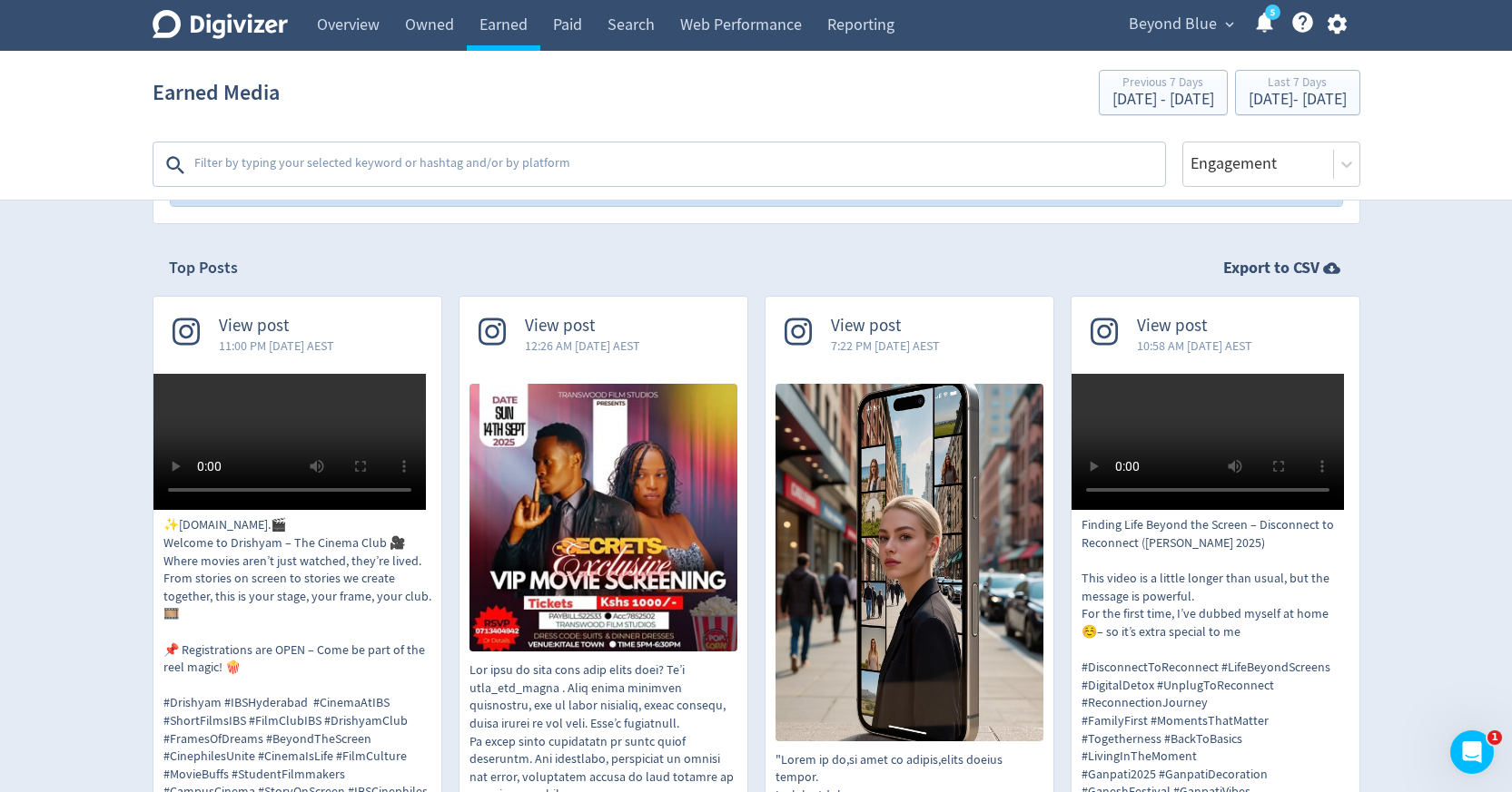
scroll to position [459, 0]
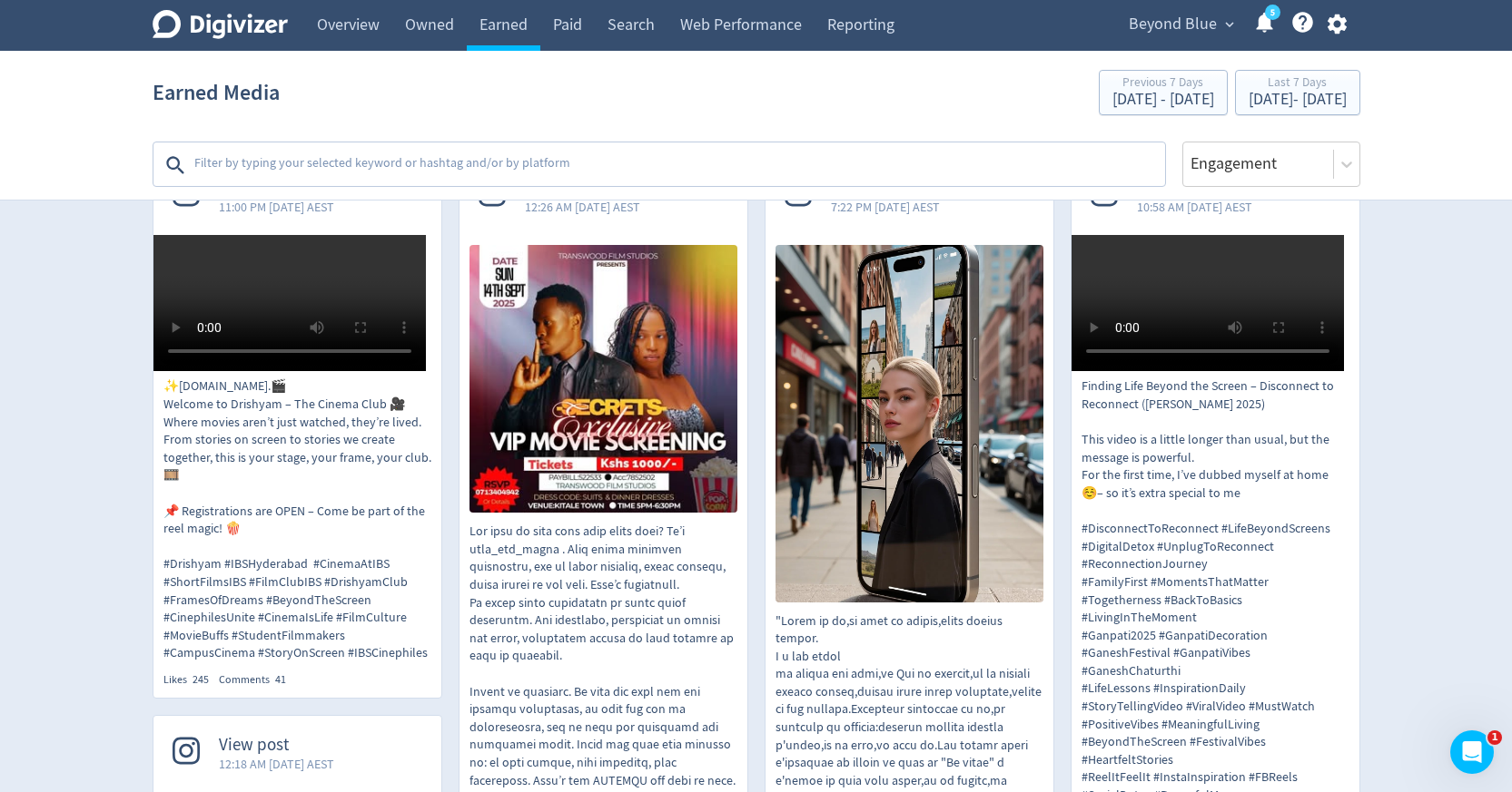
click at [1184, 28] on span "Beyond Blue" at bounding box center [1172, 24] width 88 height 29
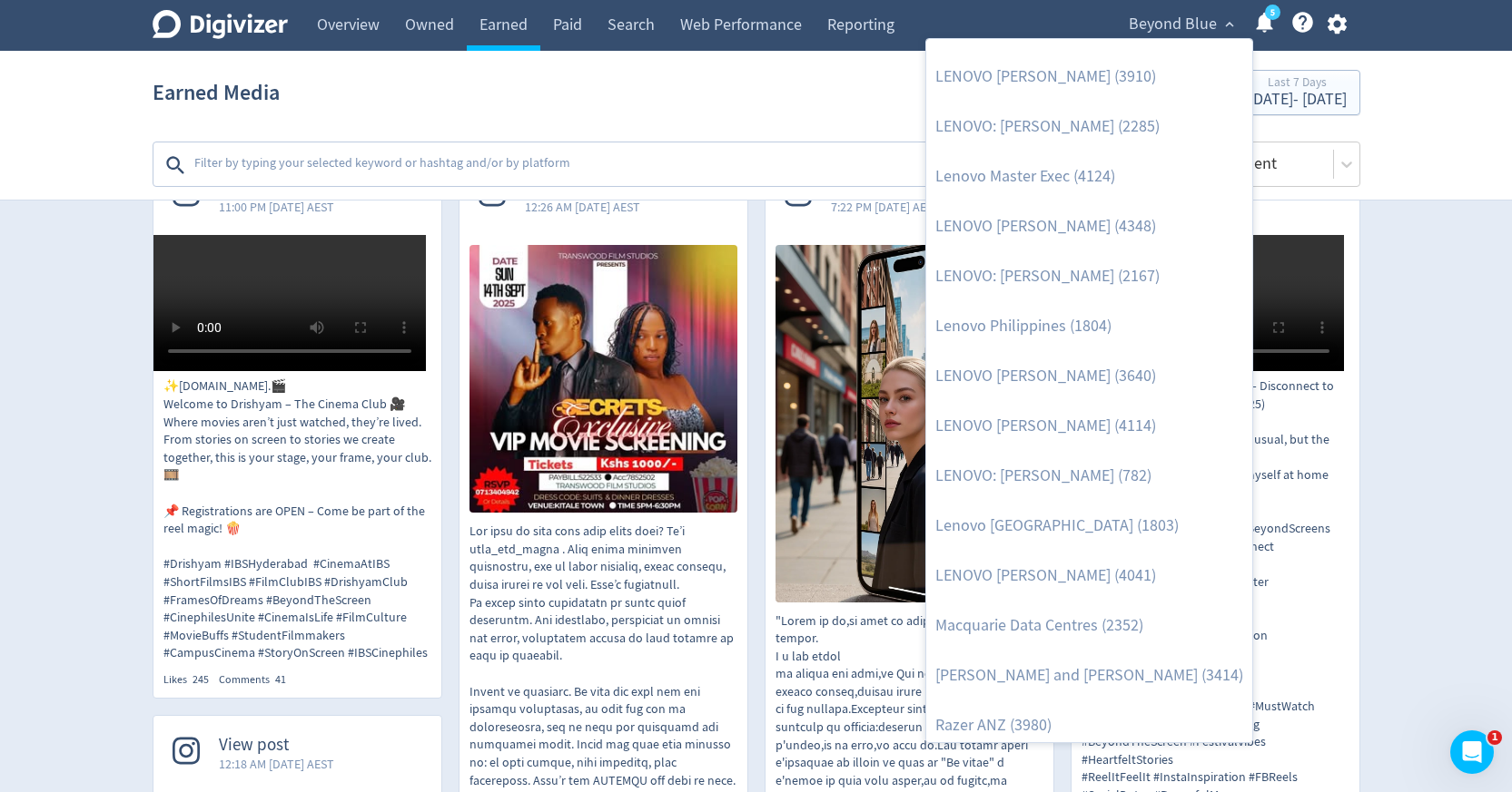
scroll to position [1956, 0]
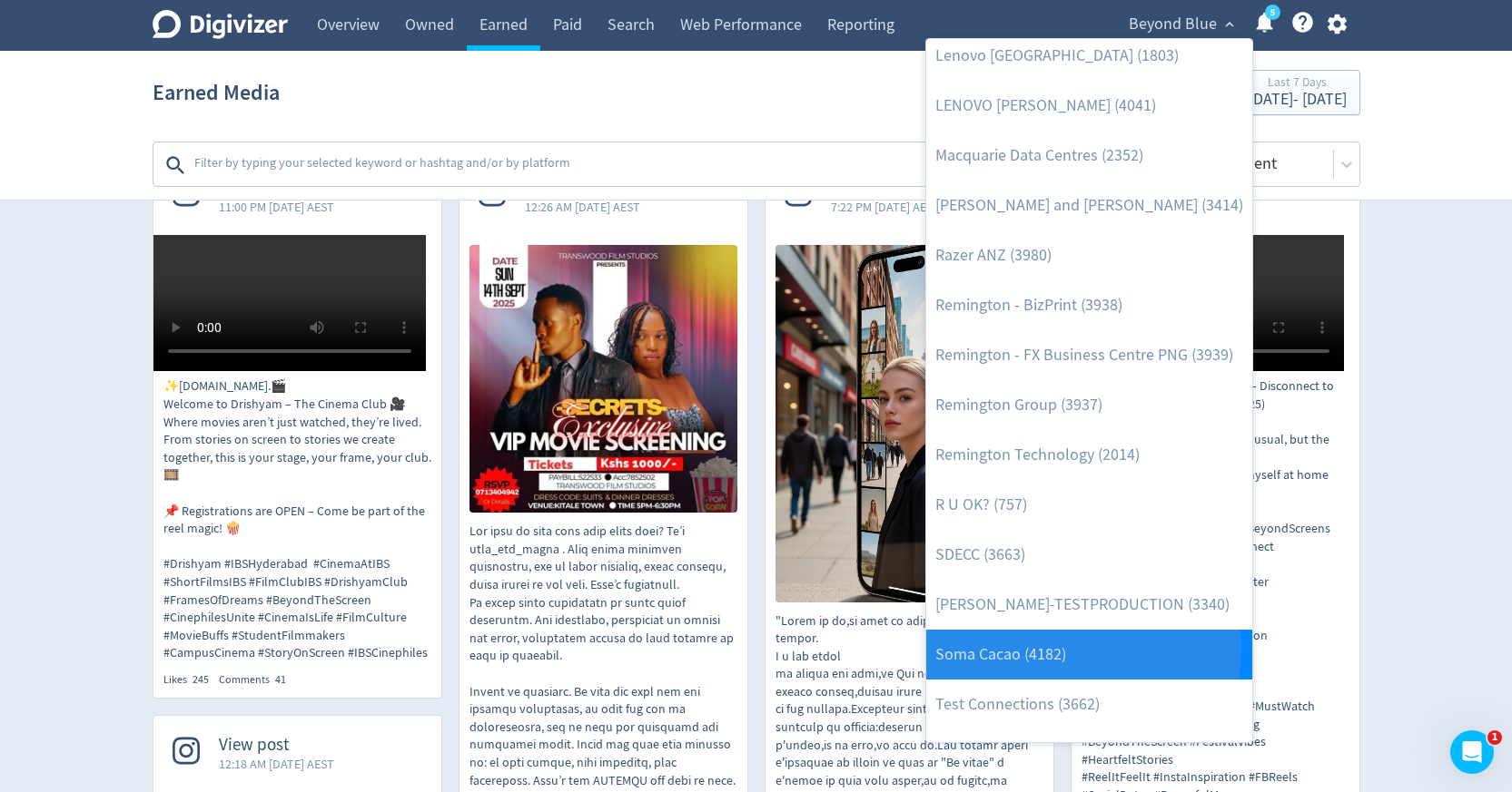
click at [1030, 648] on link "Soma Cacao (4182)" at bounding box center [1089, 655] width 326 height 50
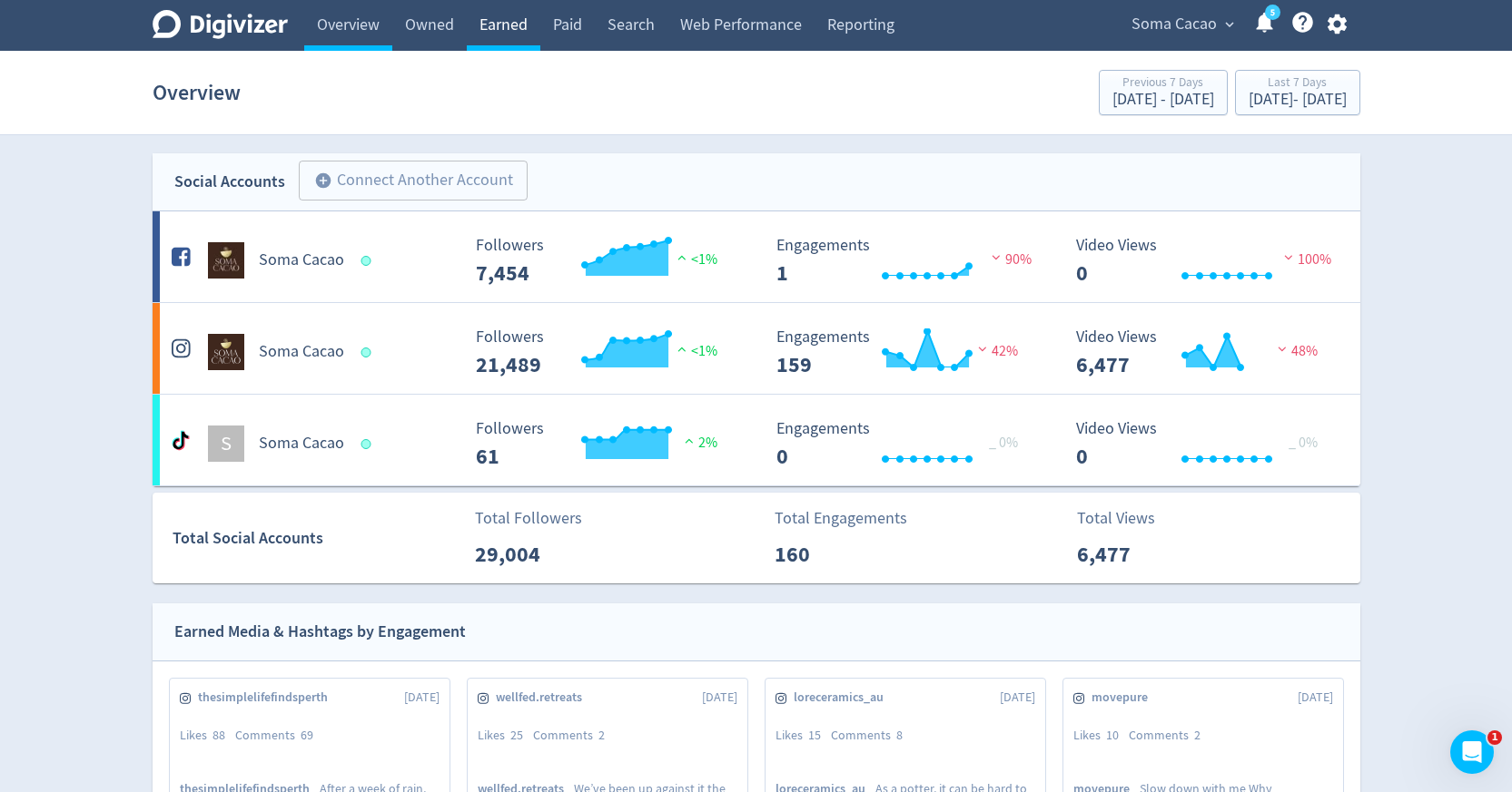
click at [518, 31] on link "Earned" at bounding box center [503, 25] width 73 height 51
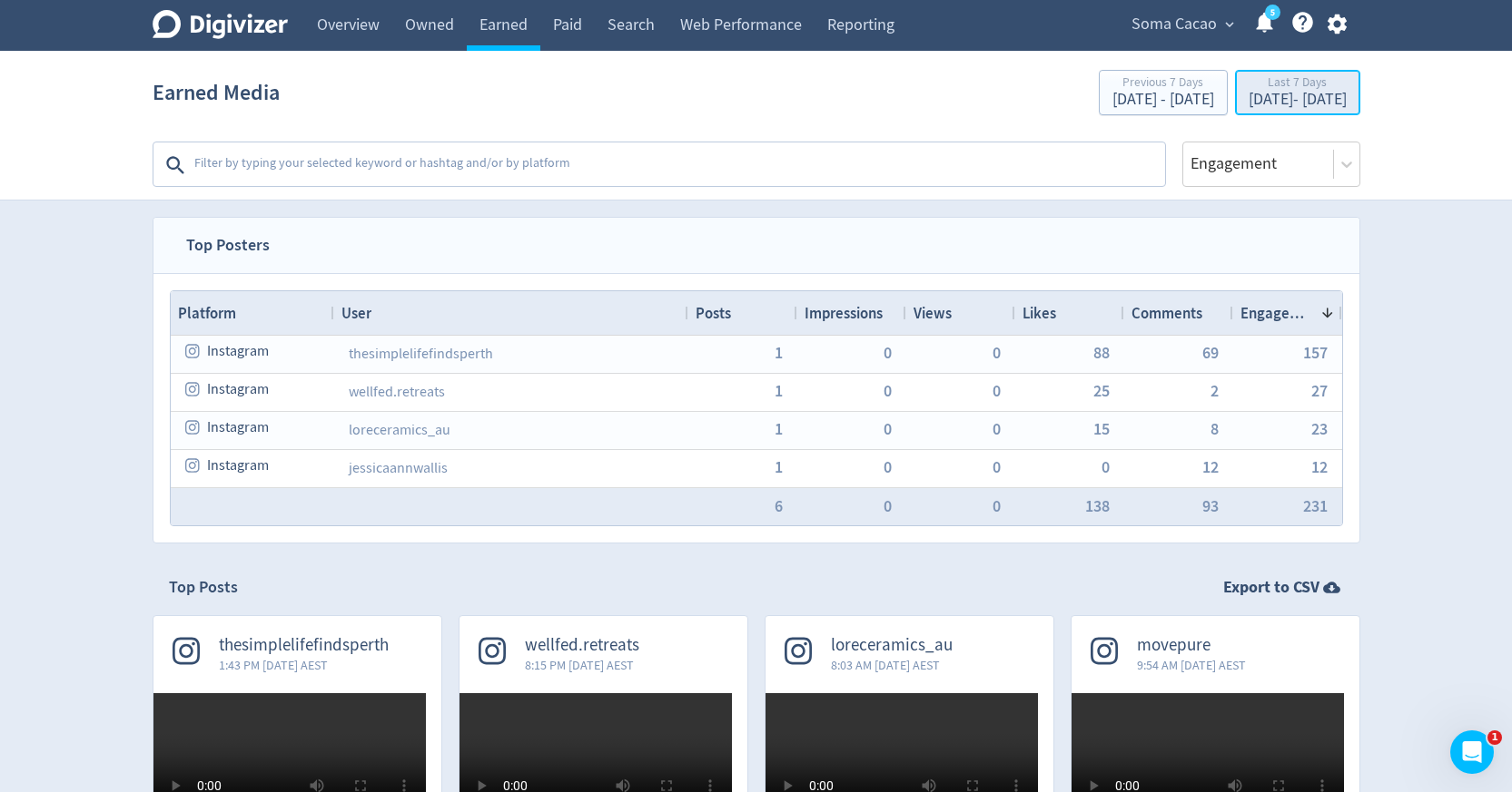
click at [1248, 104] on div "[DATE] - [DATE]" at bounding box center [1297, 99] width 98 height 16
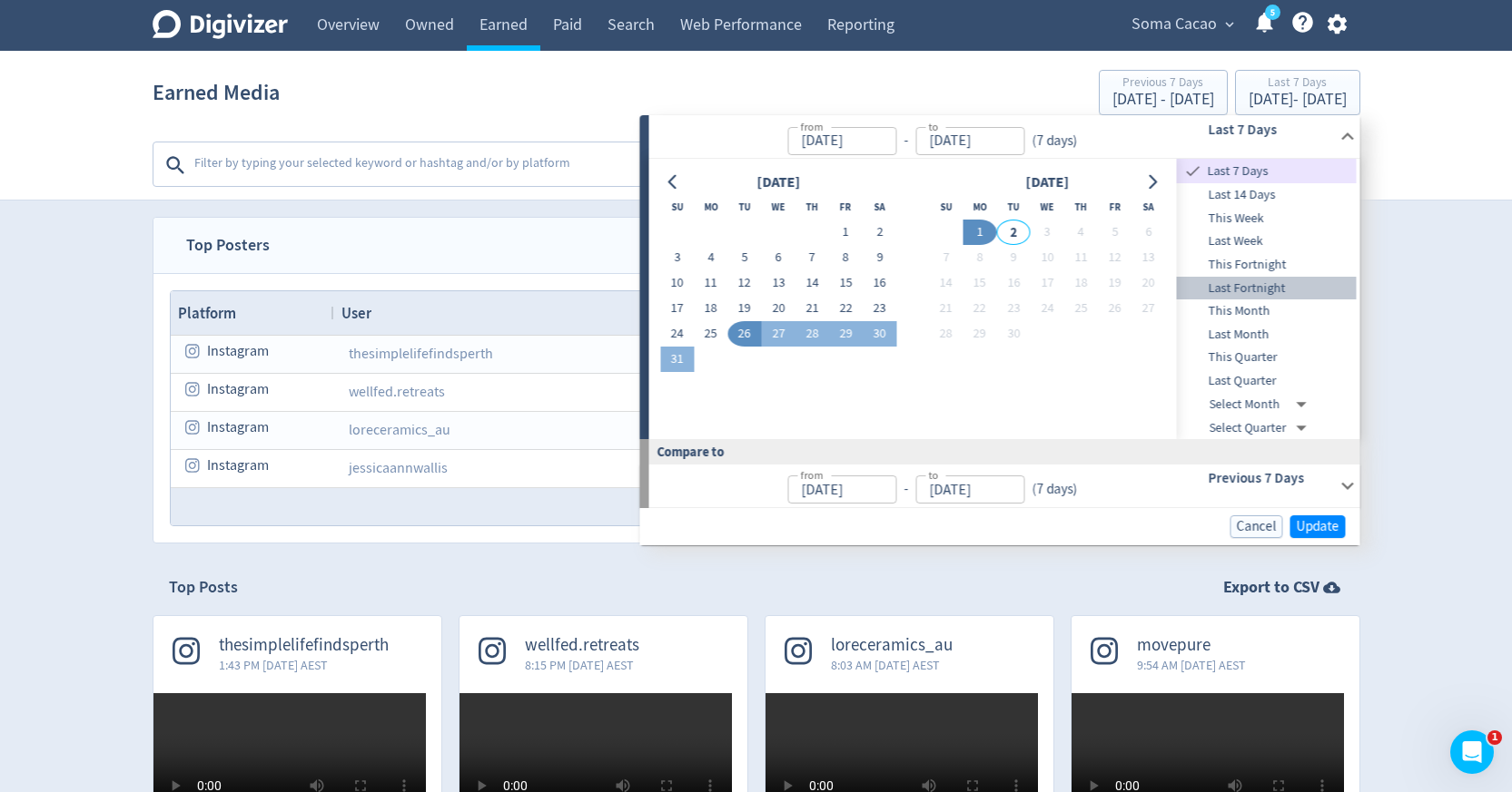
click at [1233, 291] on span "Last Fortnight" at bounding box center [1266, 288] width 180 height 20
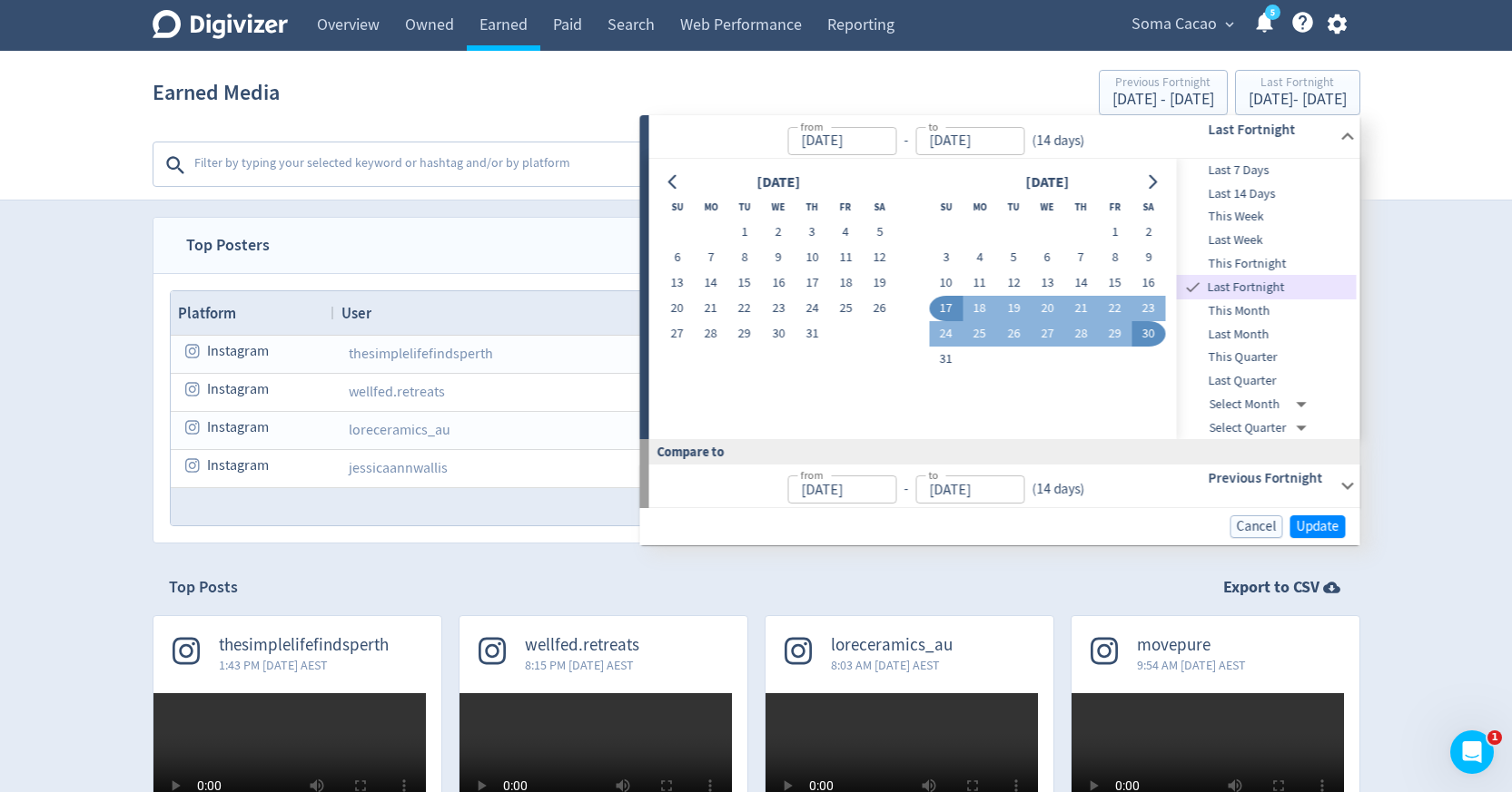
type input "Aug 17, 2025"
type input "[DATE]"
type input "Aug 03, 2025"
type input "Aug 16, 2025"
click at [1330, 534] on span "Update" at bounding box center [1317, 527] width 42 height 13
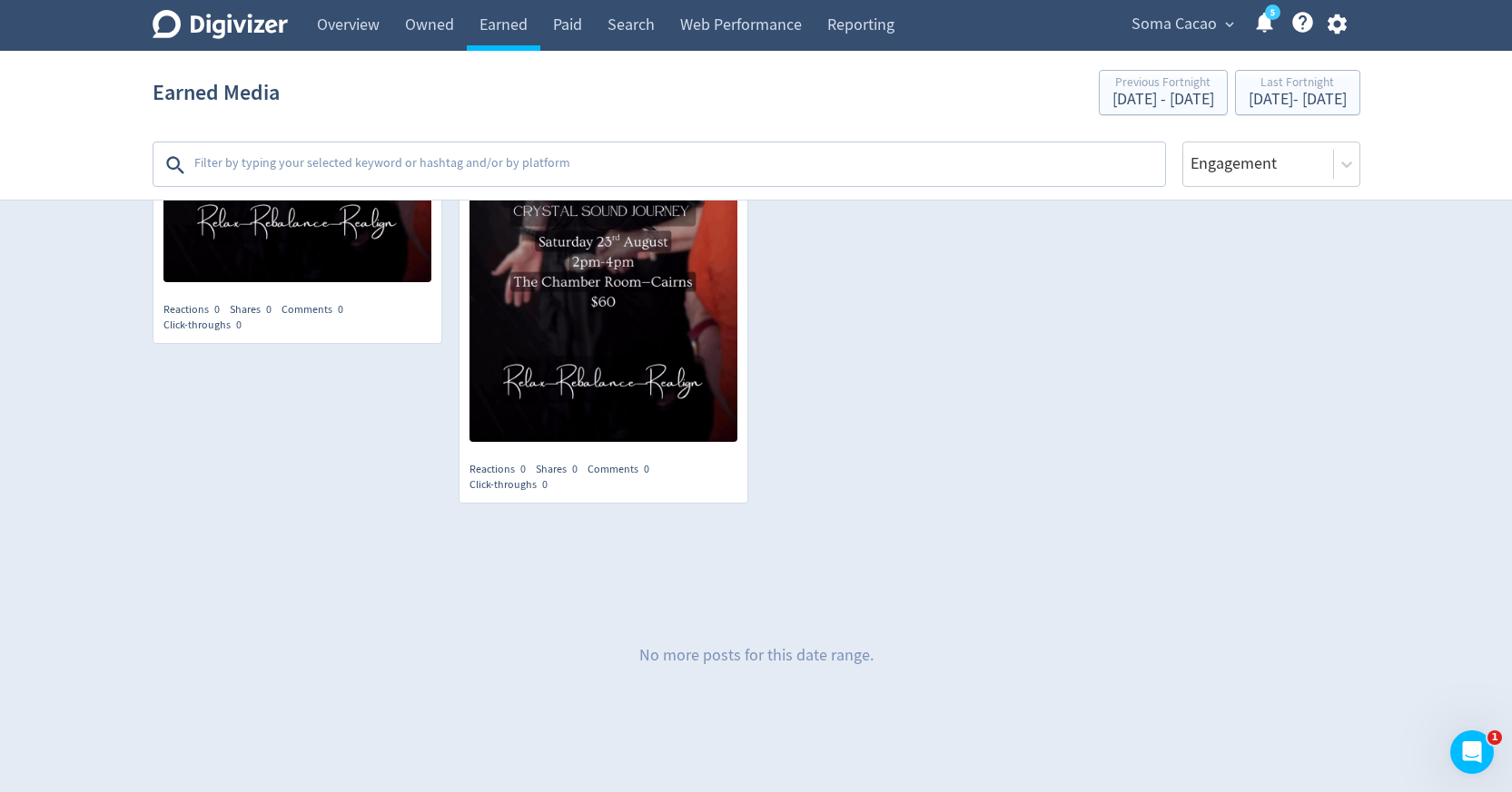
scroll to position [4381, 0]
click at [1248, 102] on div "Aug 17, 2025 - Aug 30, 2025" at bounding box center [1297, 99] width 98 height 16
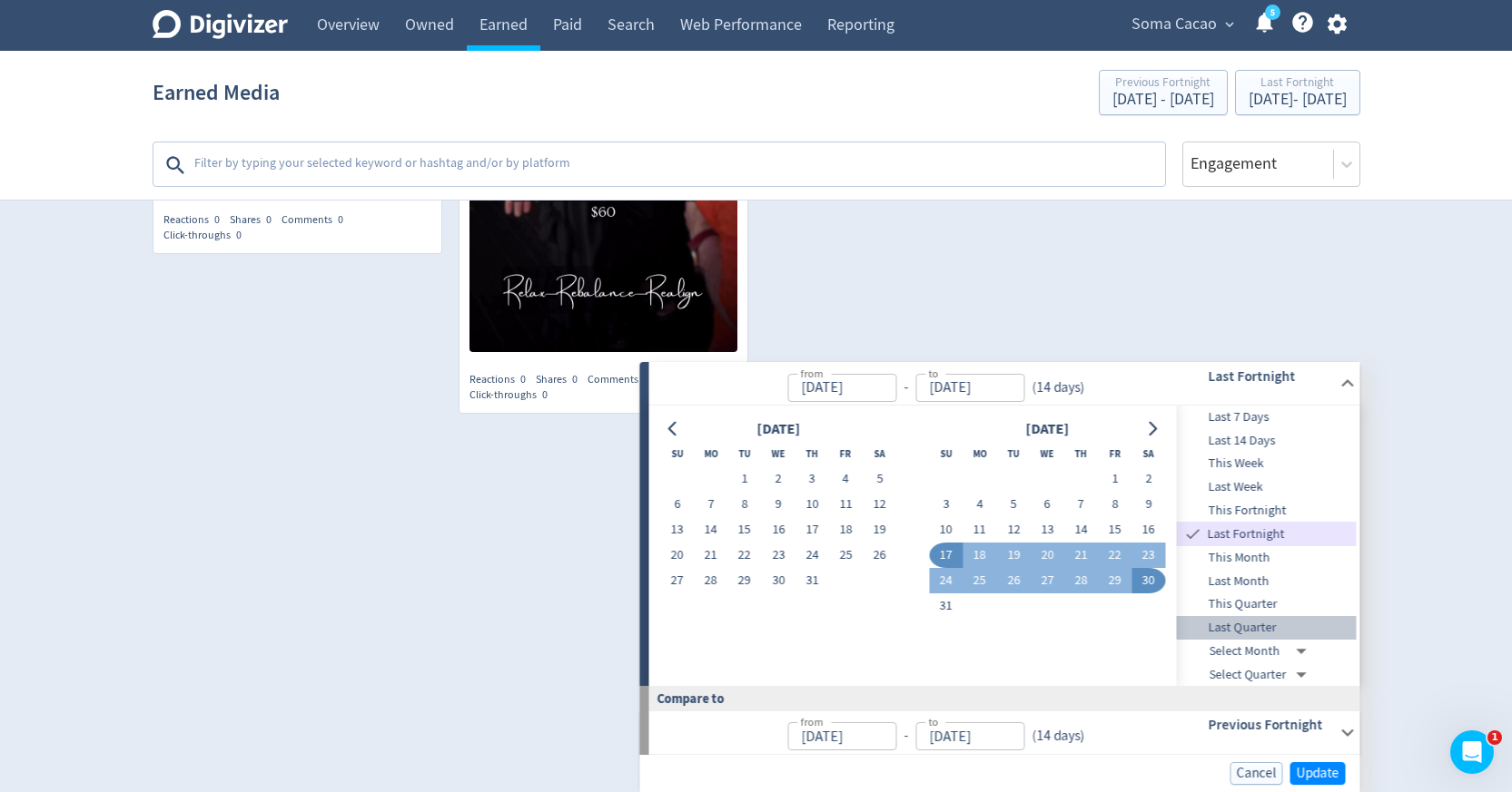
click at [1234, 619] on span "Last Quarter" at bounding box center [1266, 628] width 180 height 20
type input "Apr 01, 2025"
type input "[DATE]"
type input "Jan 01, 2025"
type input "Mar 31, 2025"
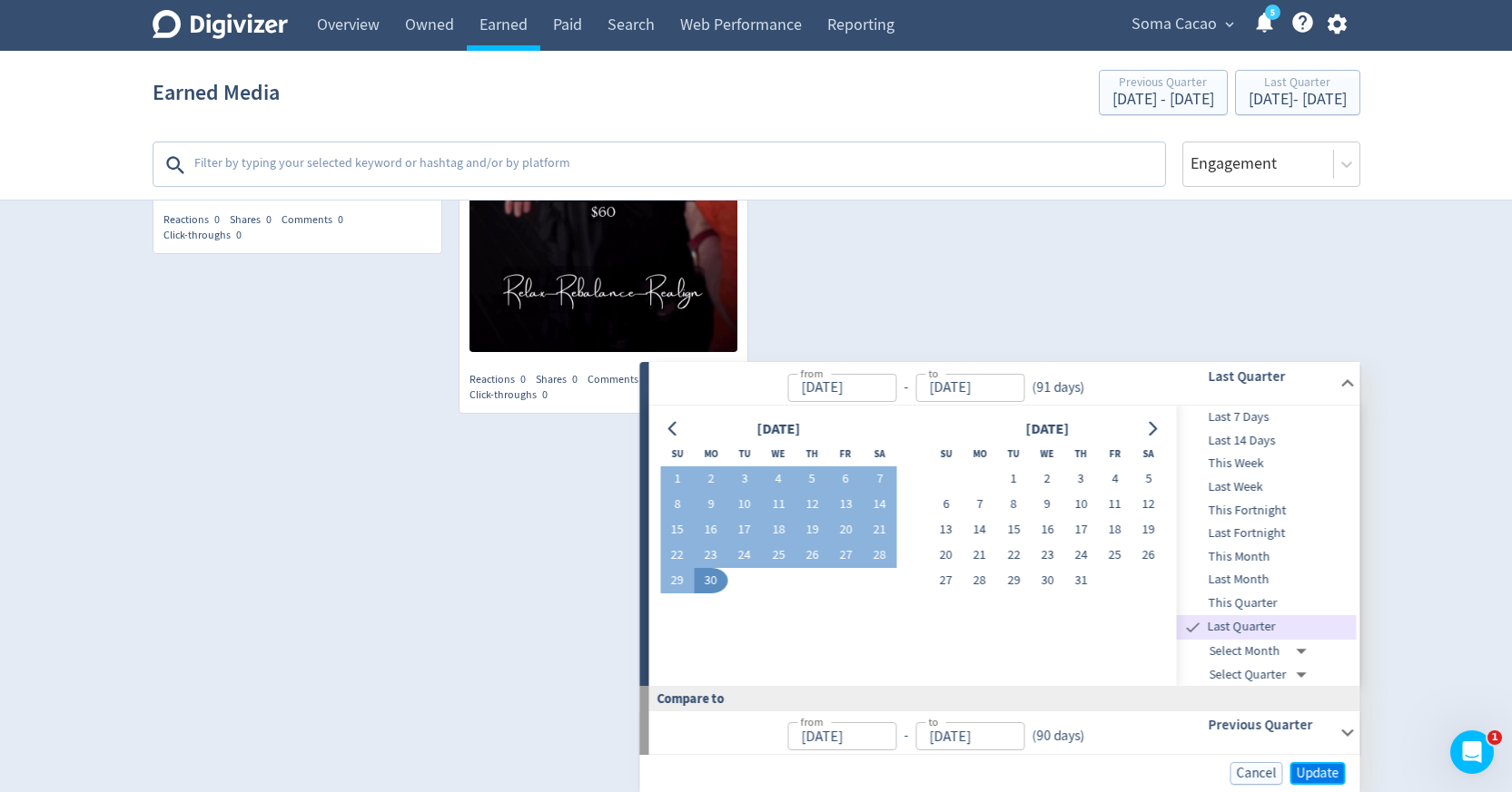
click at [1318, 767] on span "Update" at bounding box center [1317, 774] width 42 height 13
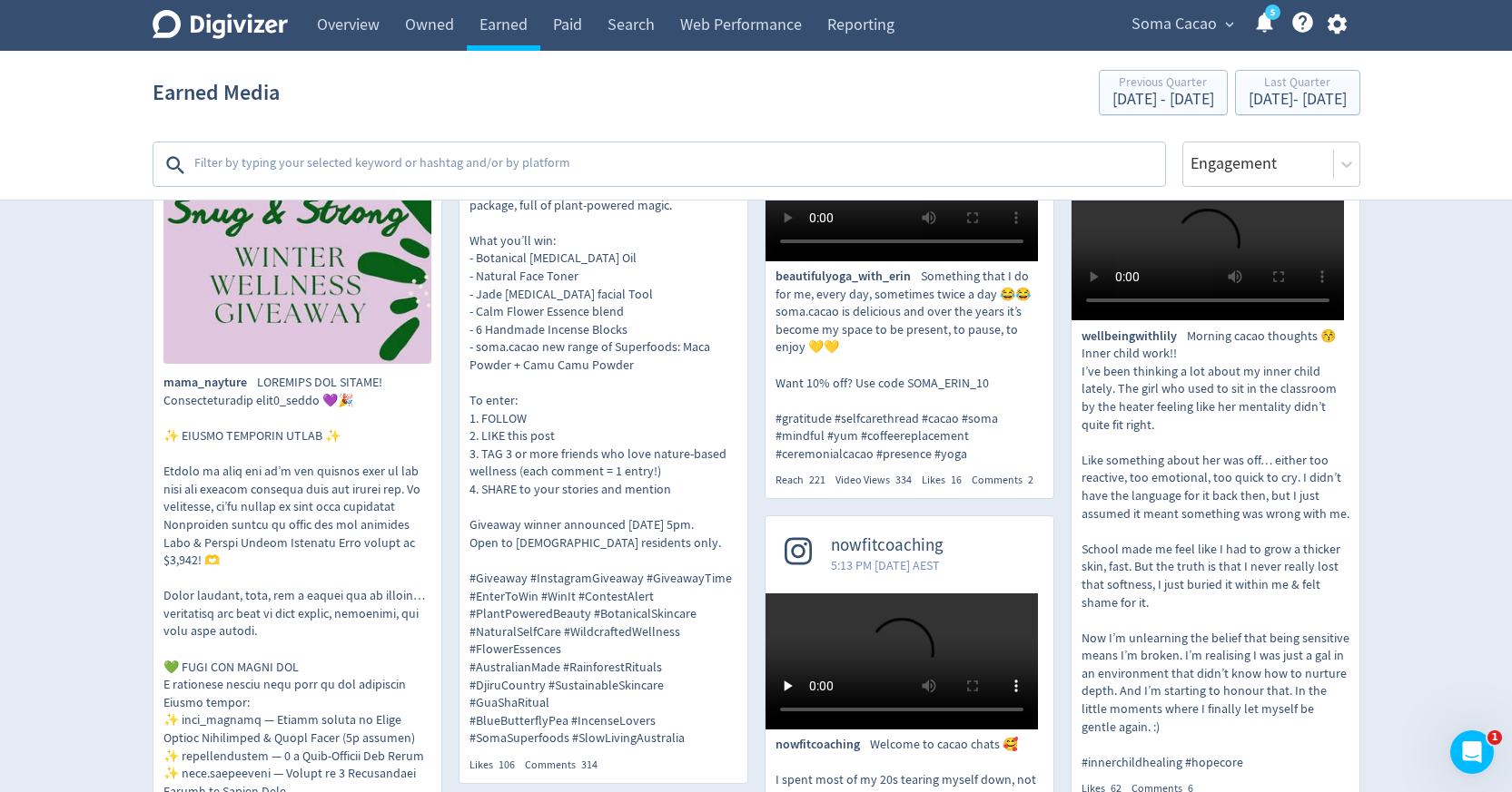
scroll to position [1517, 0]
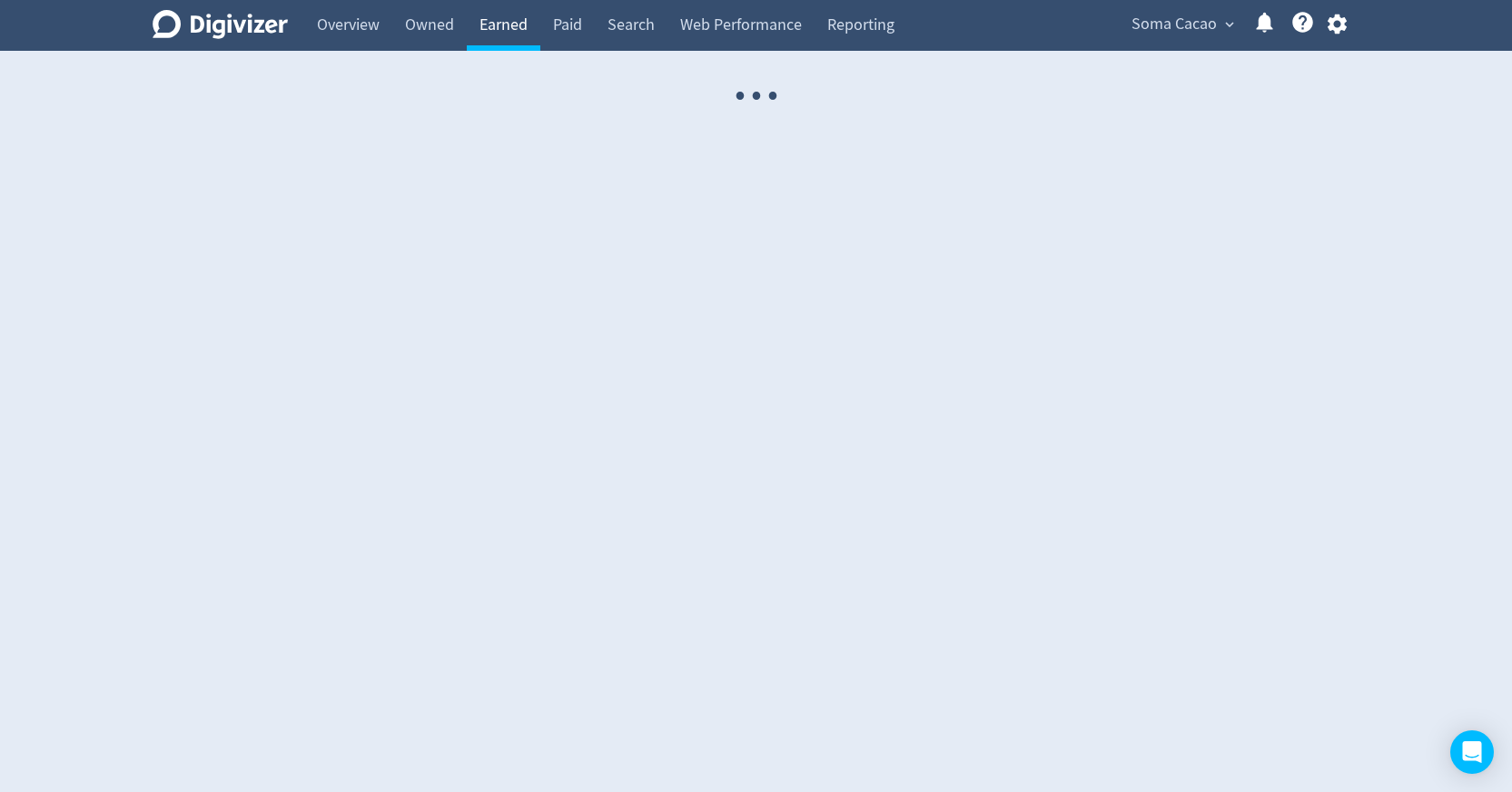
select select "USER"
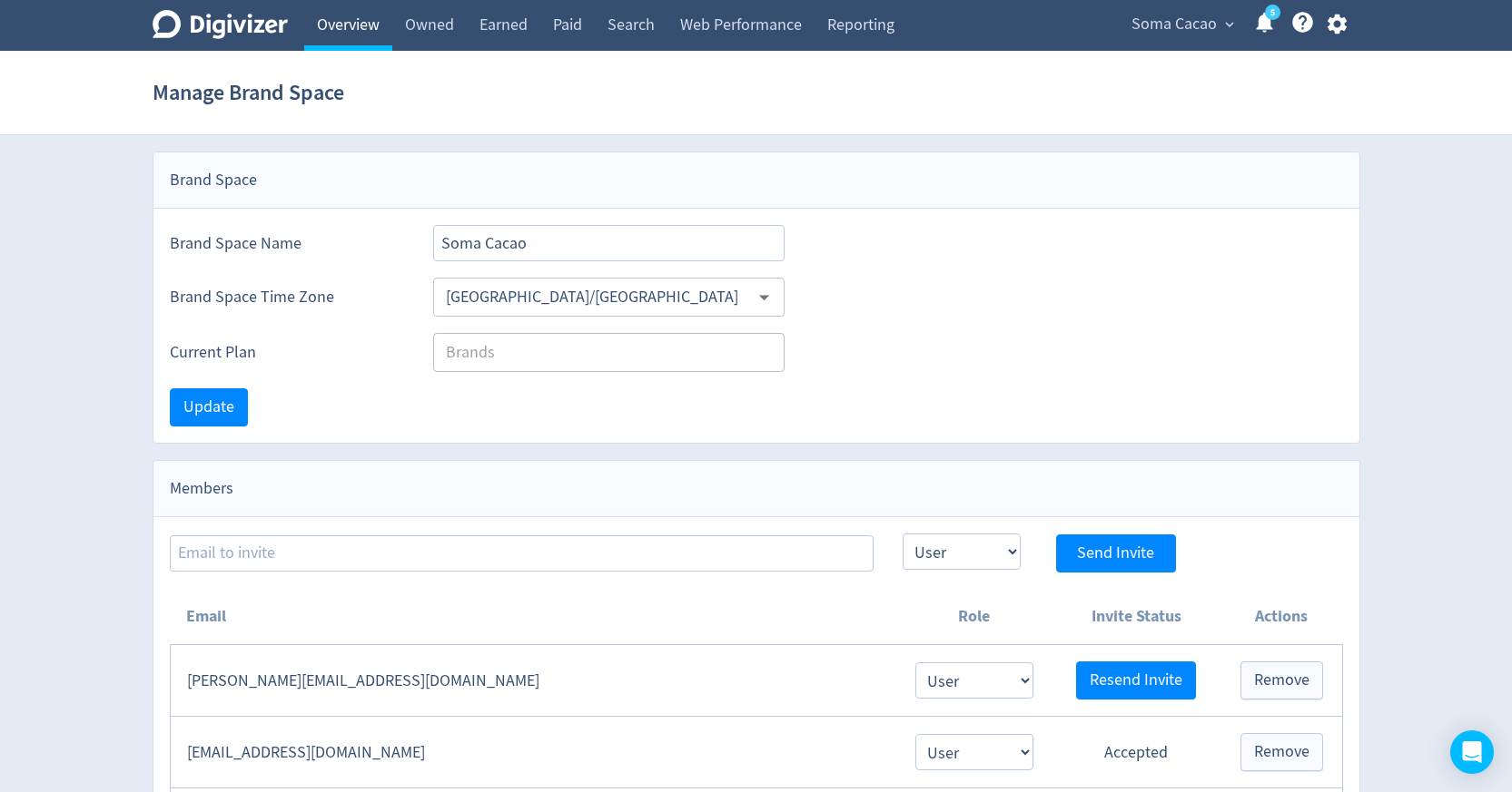
click at [371, 26] on link "Overview" at bounding box center [348, 25] width 88 height 51
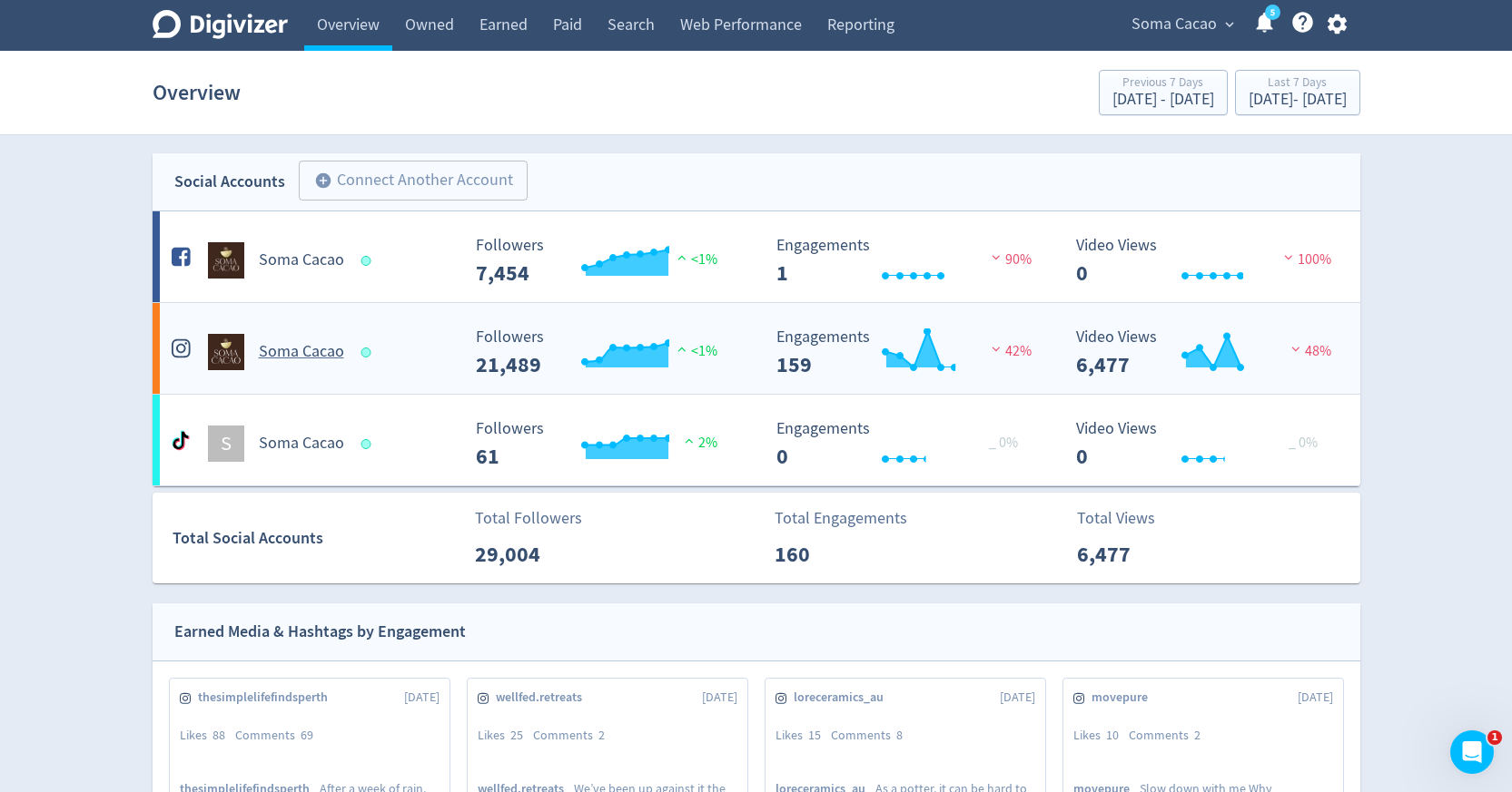
click at [292, 364] on div "Soma Cacao" at bounding box center [313, 353] width 293 height 37
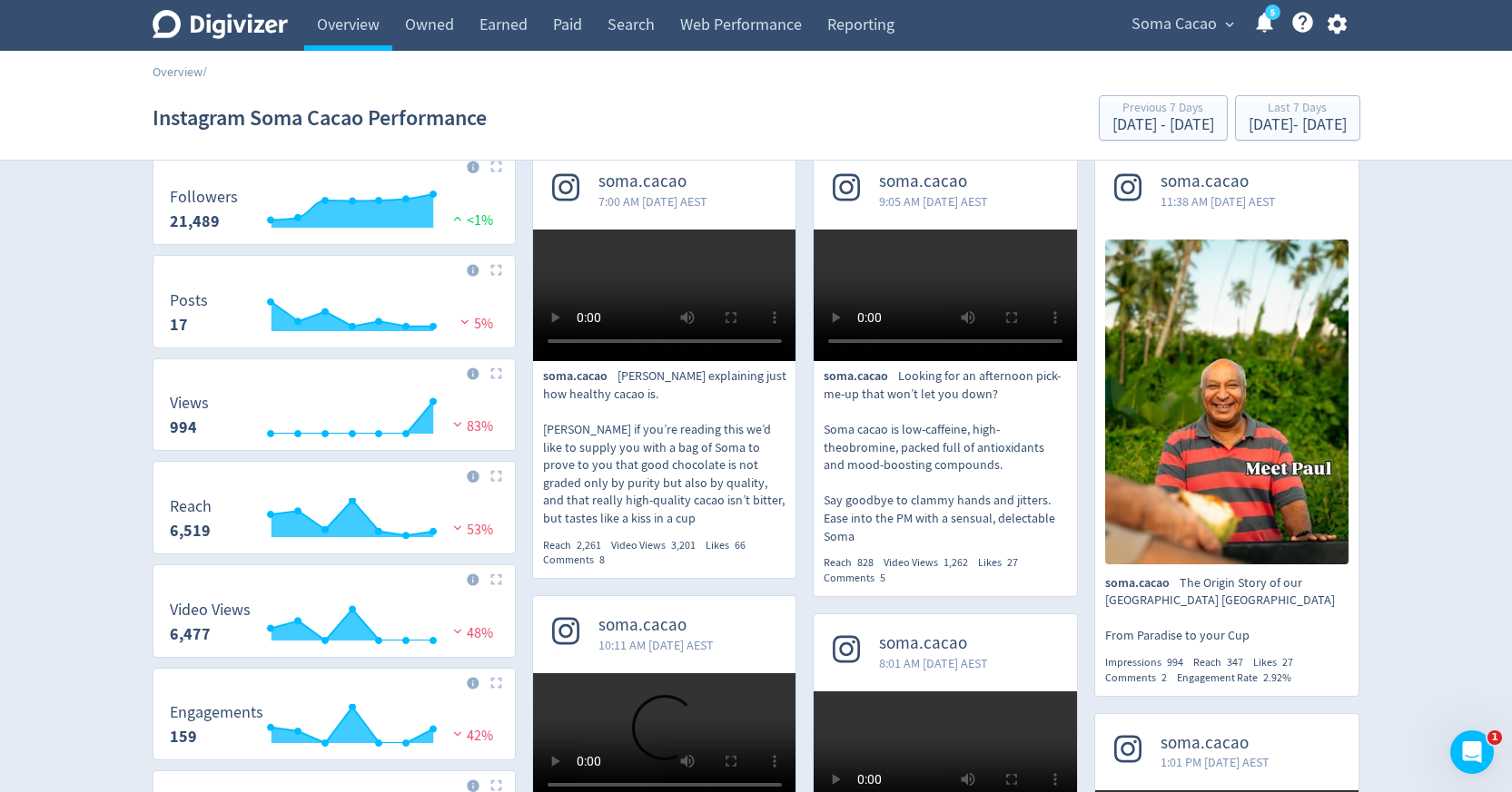
scroll to position [40, 0]
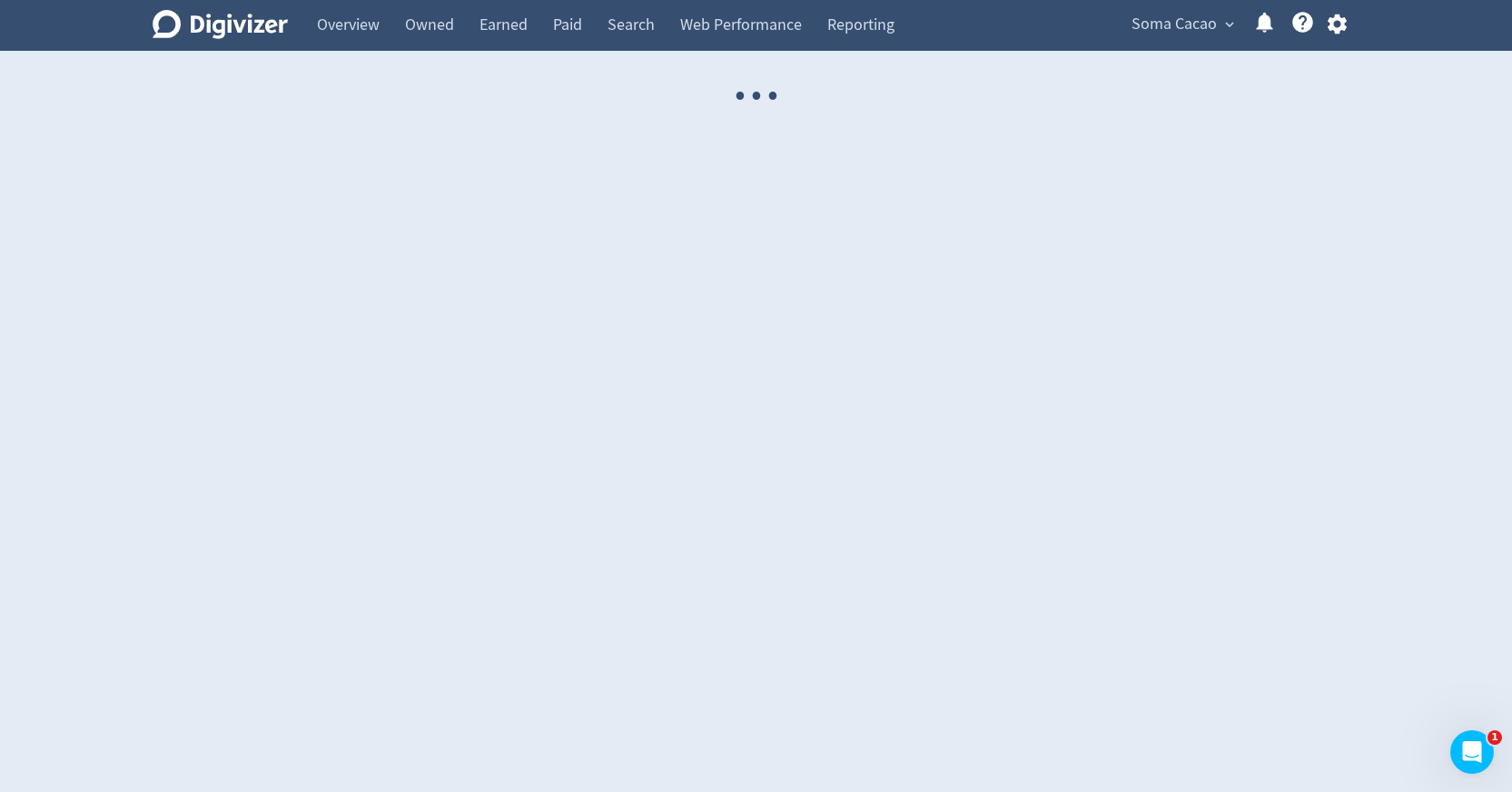
select select "USER"
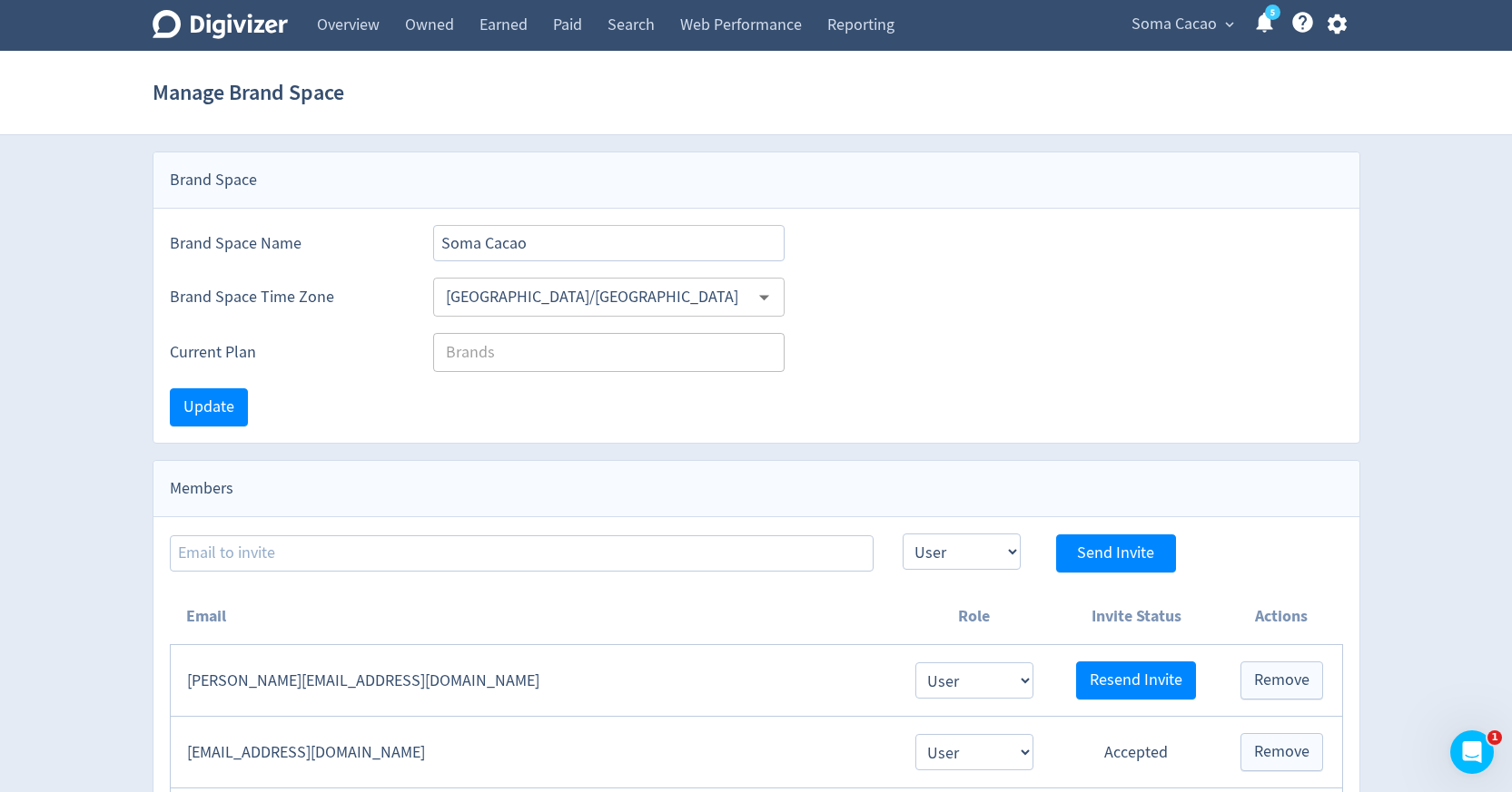
click at [1168, 21] on span "Soma Cacao" at bounding box center [1174, 24] width 86 height 29
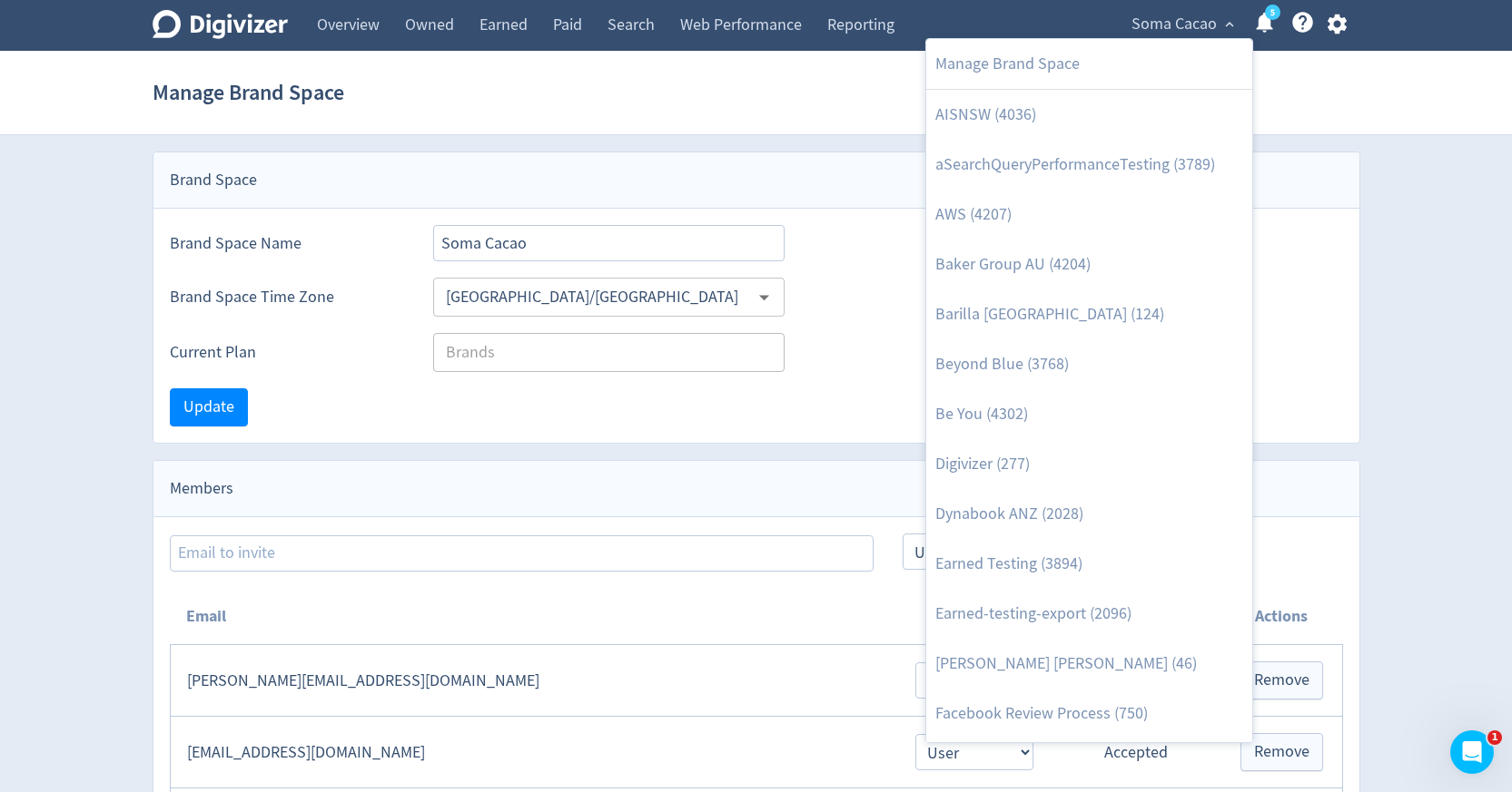
click at [567, 31] on div at bounding box center [756, 396] width 1512 height 792
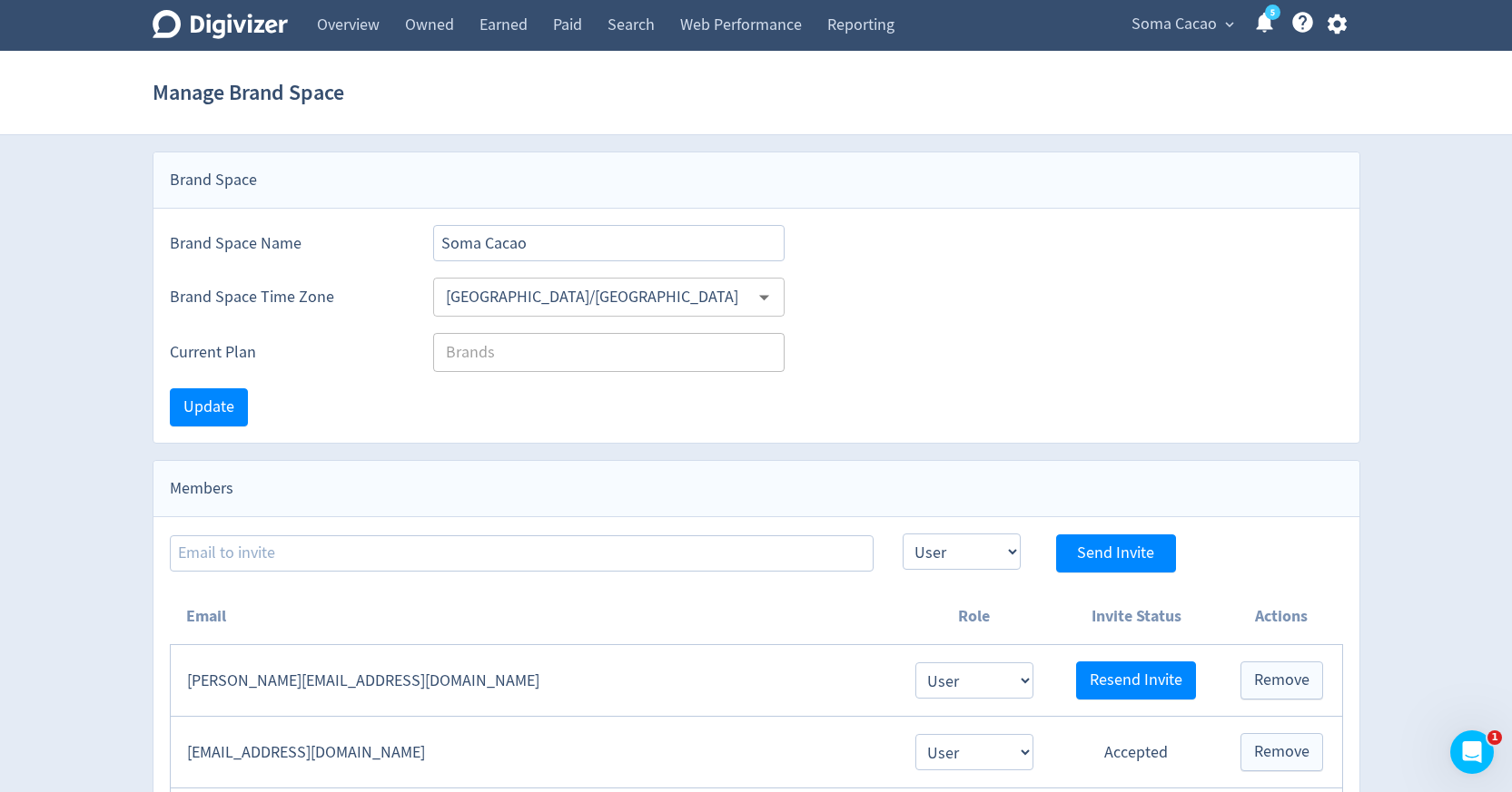
click at [567, 31] on link "Paid" at bounding box center [568, 25] width 55 height 51
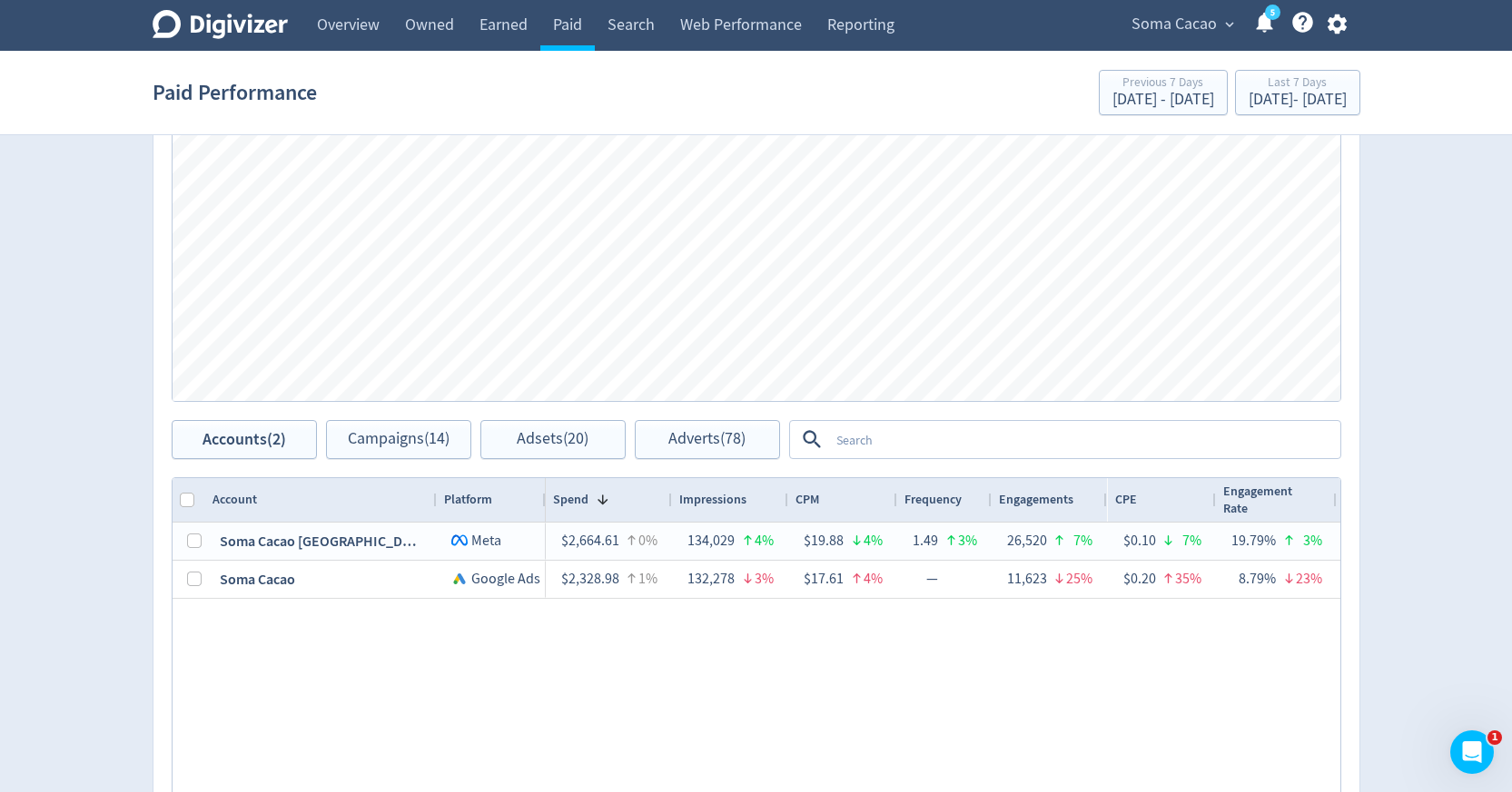
scroll to position [949, 0]
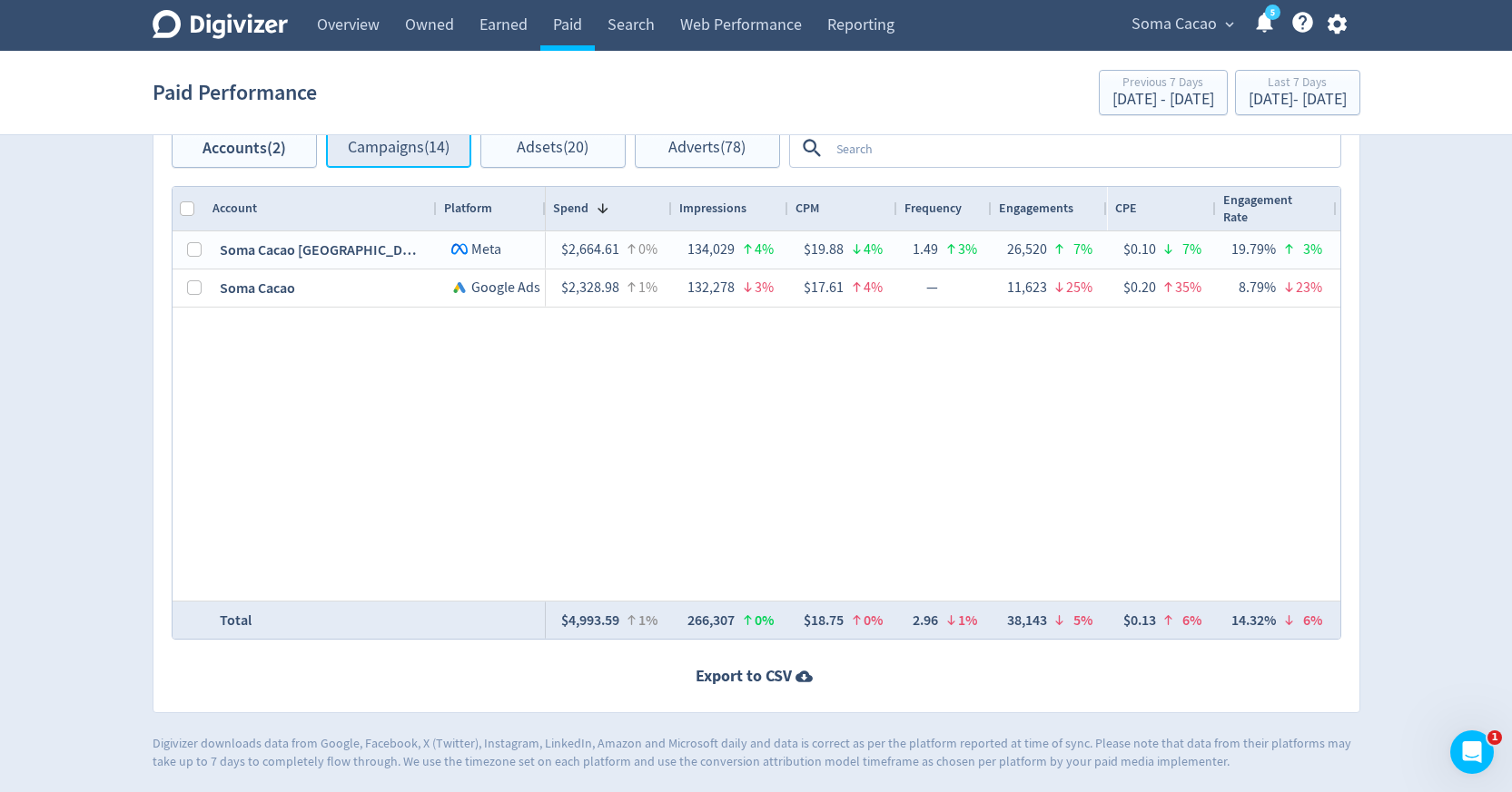
click at [384, 151] on span "Campaigns (14)" at bounding box center [399, 148] width 102 height 17
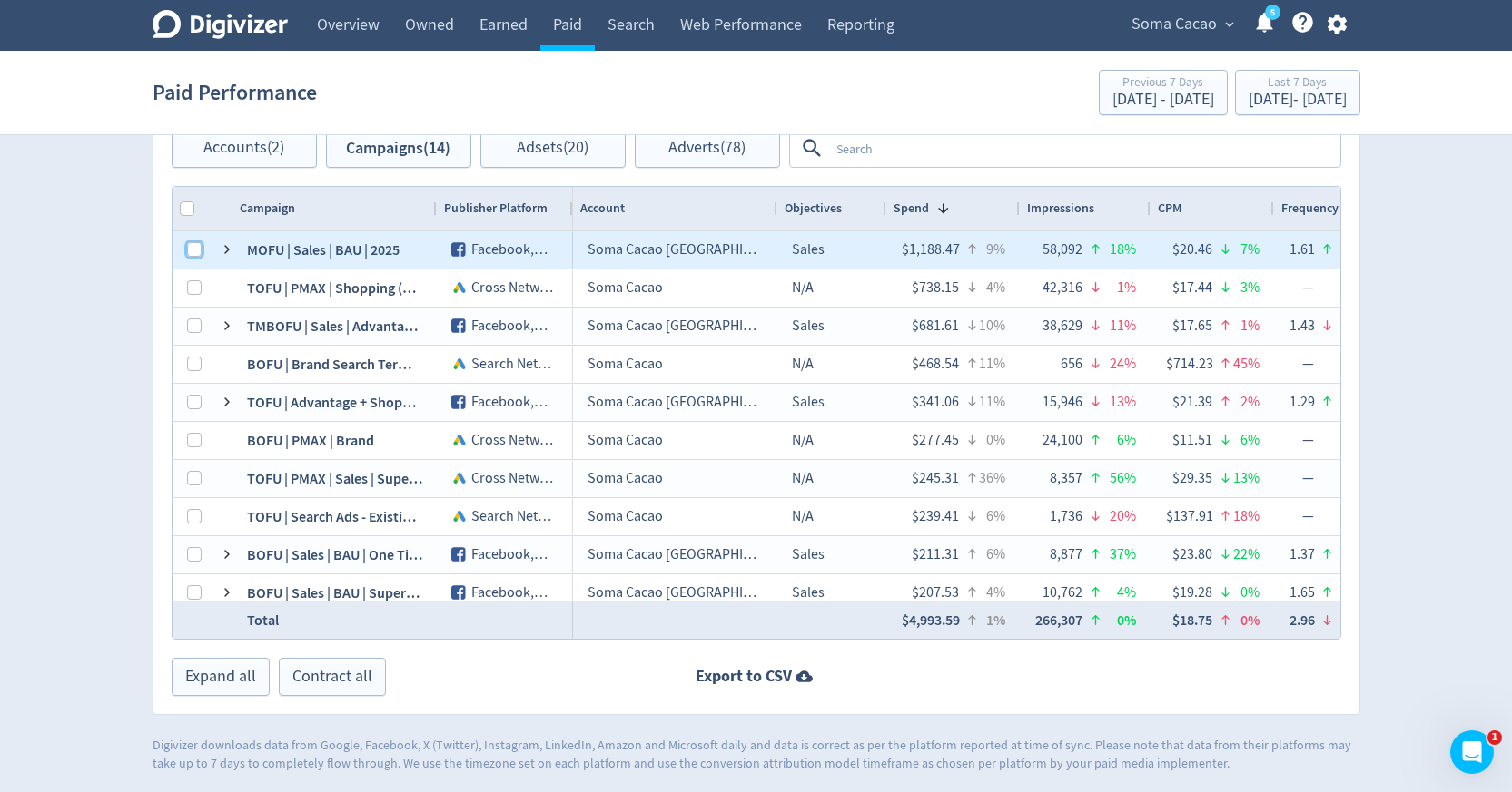
click at [194, 249] on input "Press Space to toggle row selection (unchecked)" at bounding box center [194, 250] width 14 height 14
checkbox input "true"
checkbox input "false"
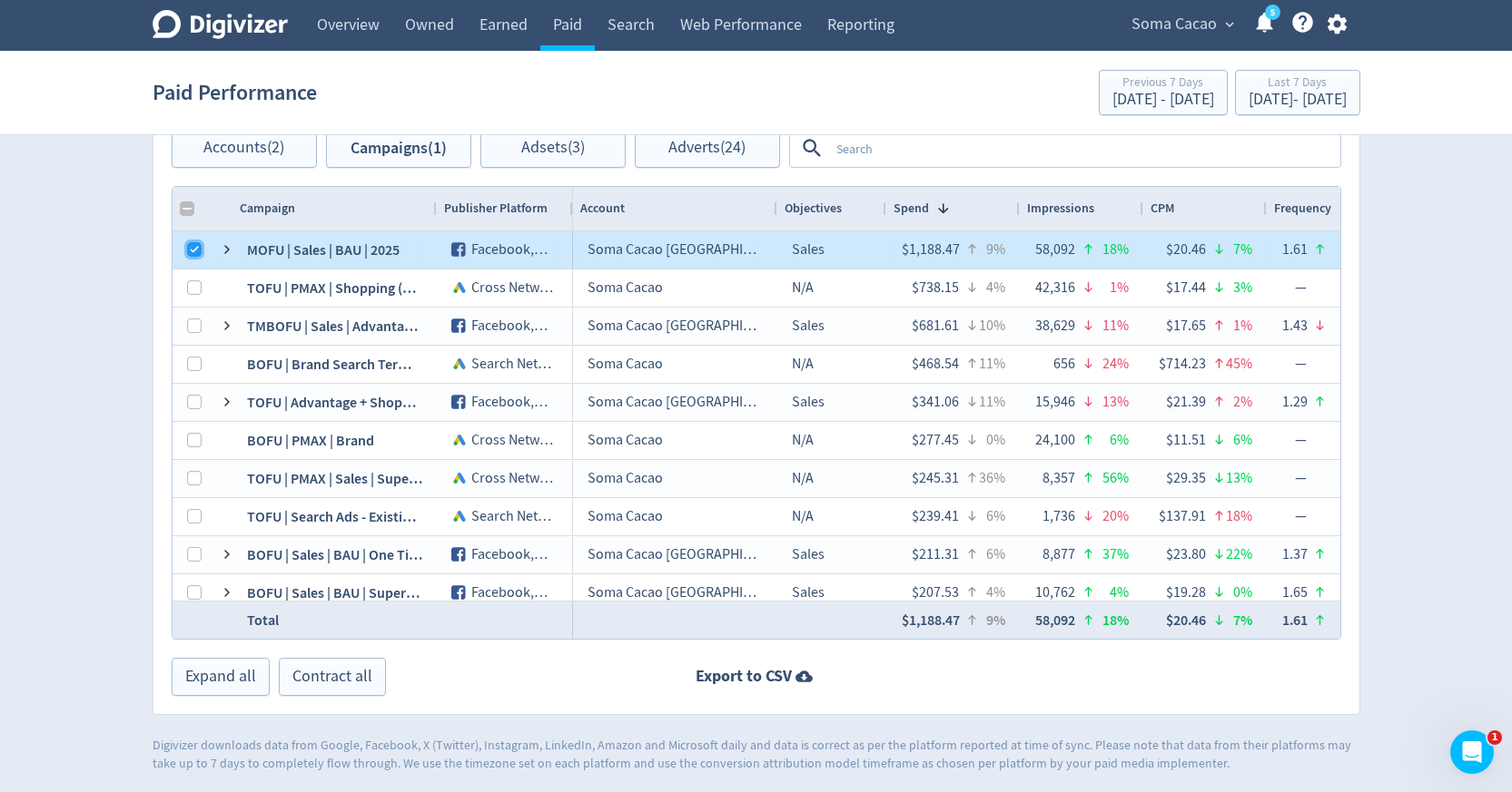
click at [194, 249] on input "Press Space to toggle row selection (checked)" at bounding box center [194, 250] width 14 height 14
checkbox input "false"
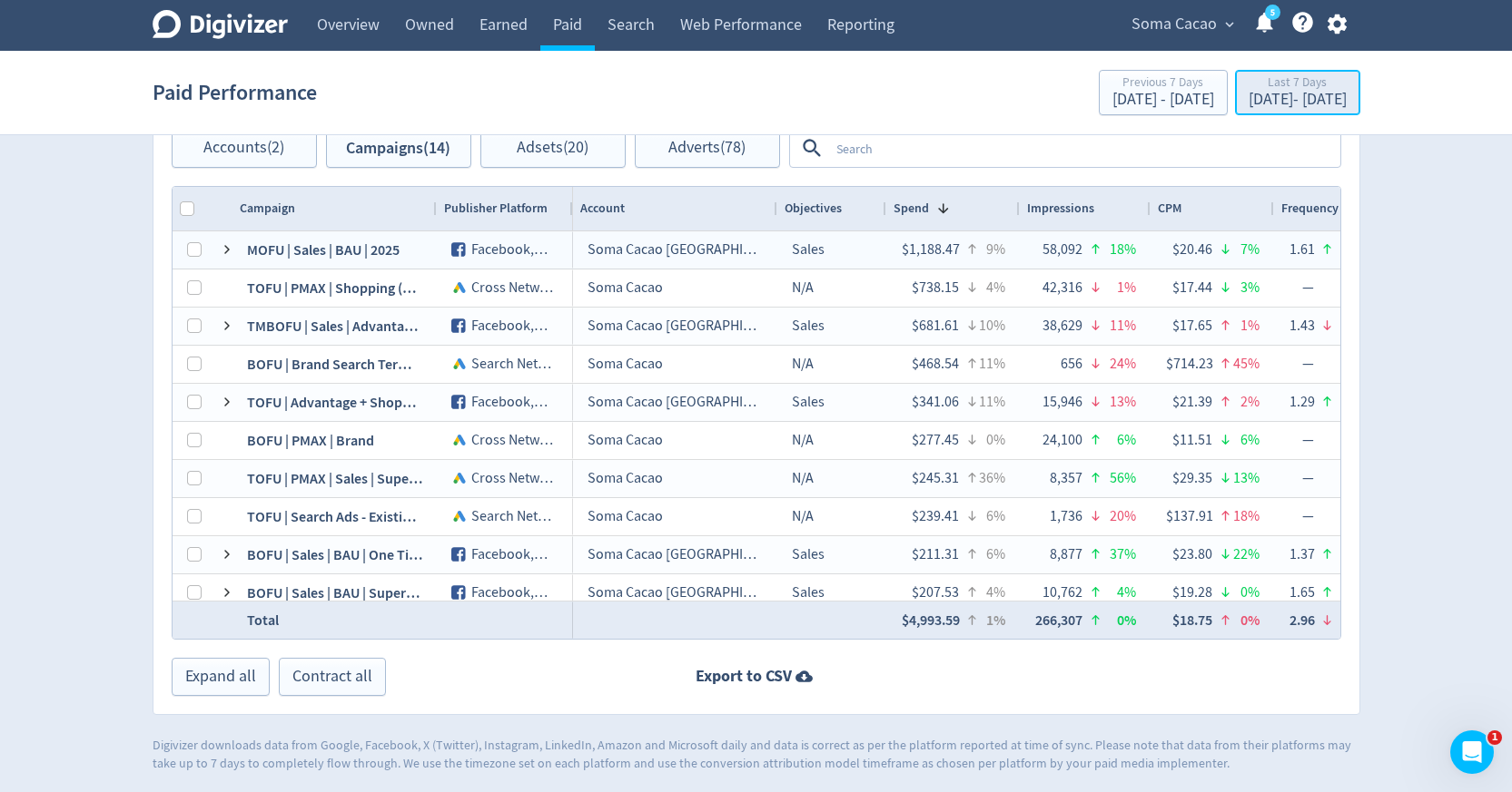
click at [1248, 102] on div "[DATE] - [DATE]" at bounding box center [1297, 99] width 98 height 16
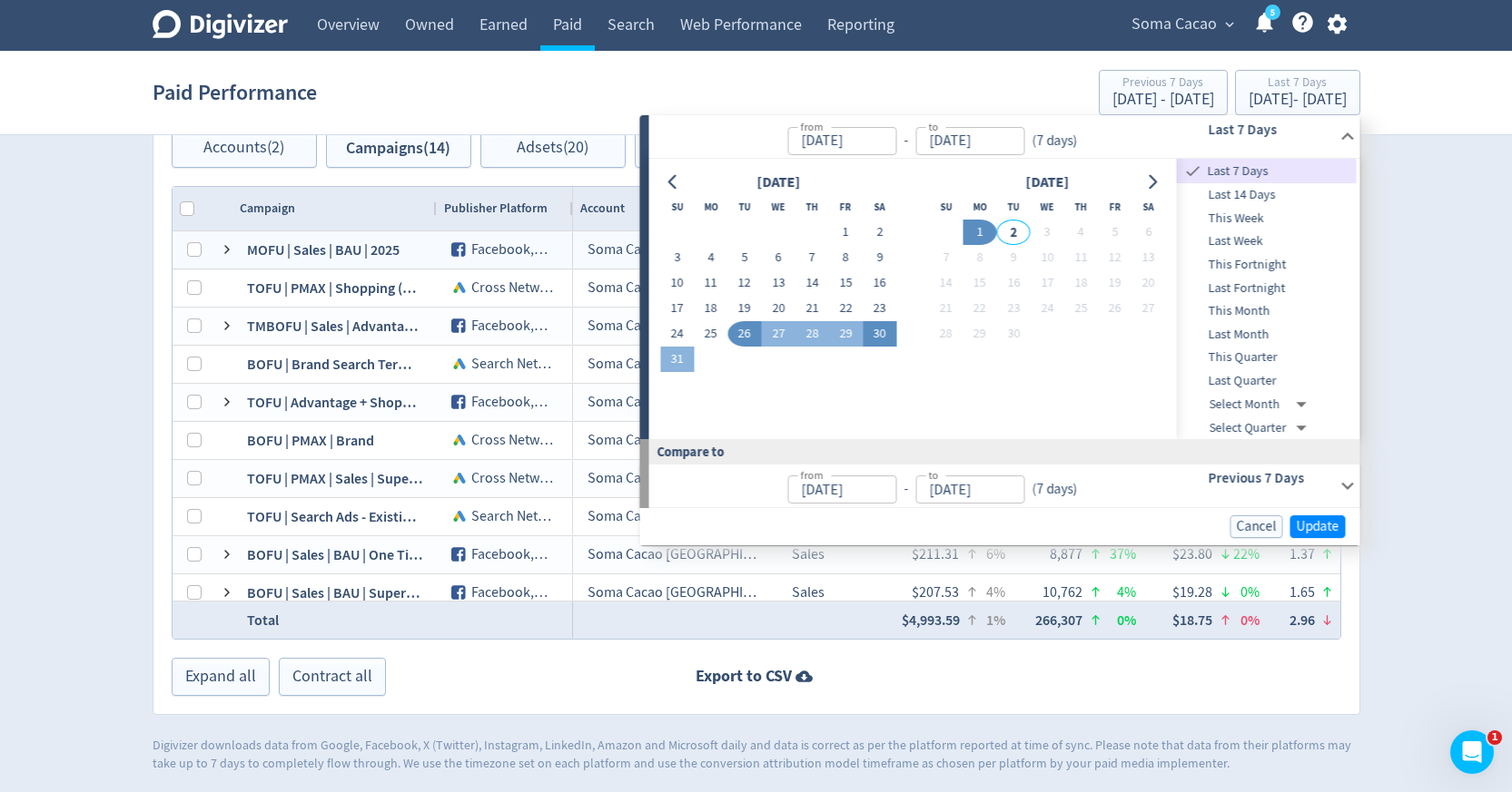
click at [884, 330] on button "30" at bounding box center [879, 333] width 34 height 25
type input "[DATE]"
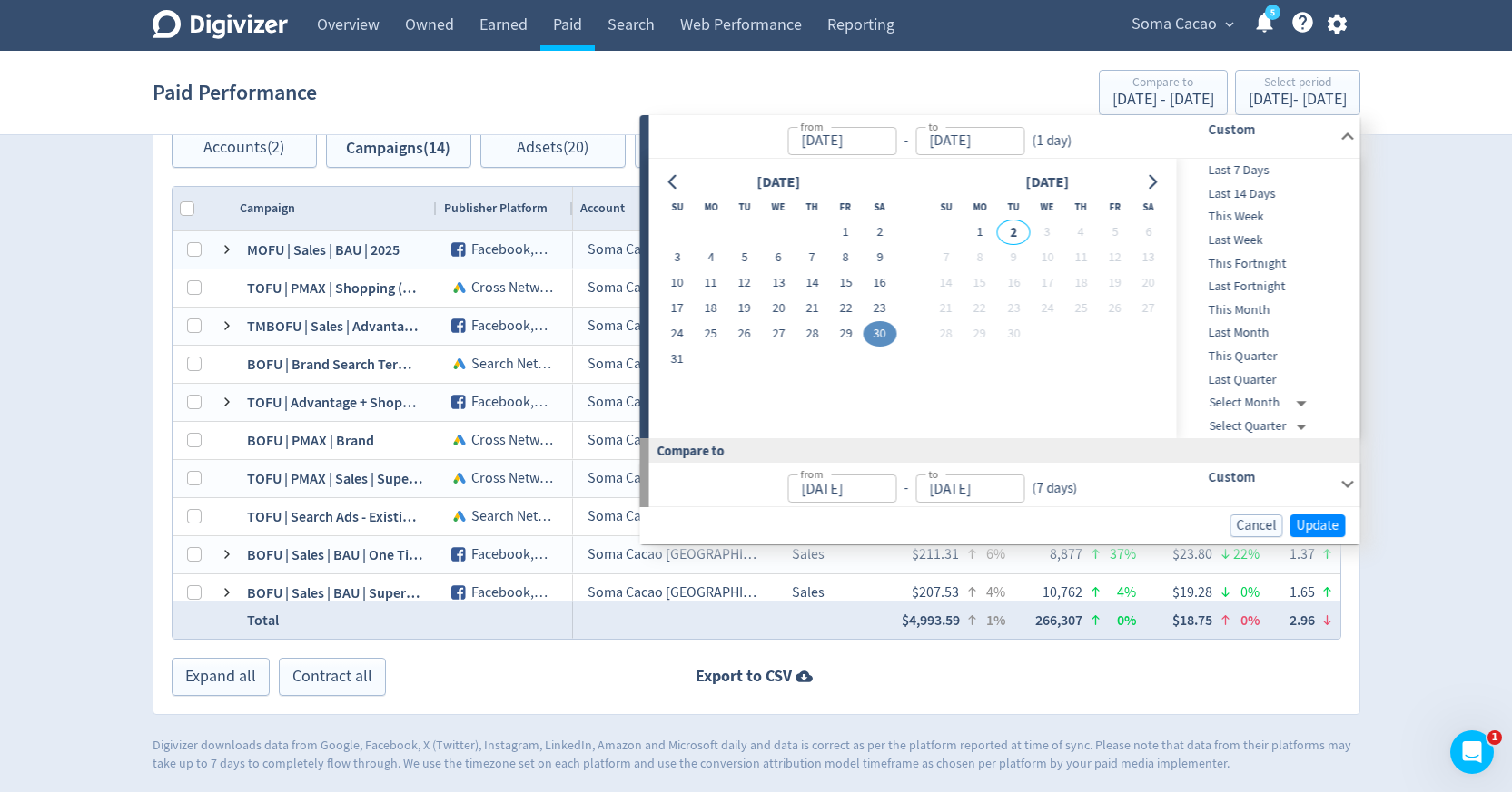
click at [884, 330] on button "30" at bounding box center [879, 333] width 34 height 25
type input "[DATE]"
click at [1308, 525] on span "Update" at bounding box center [1317, 526] width 42 height 13
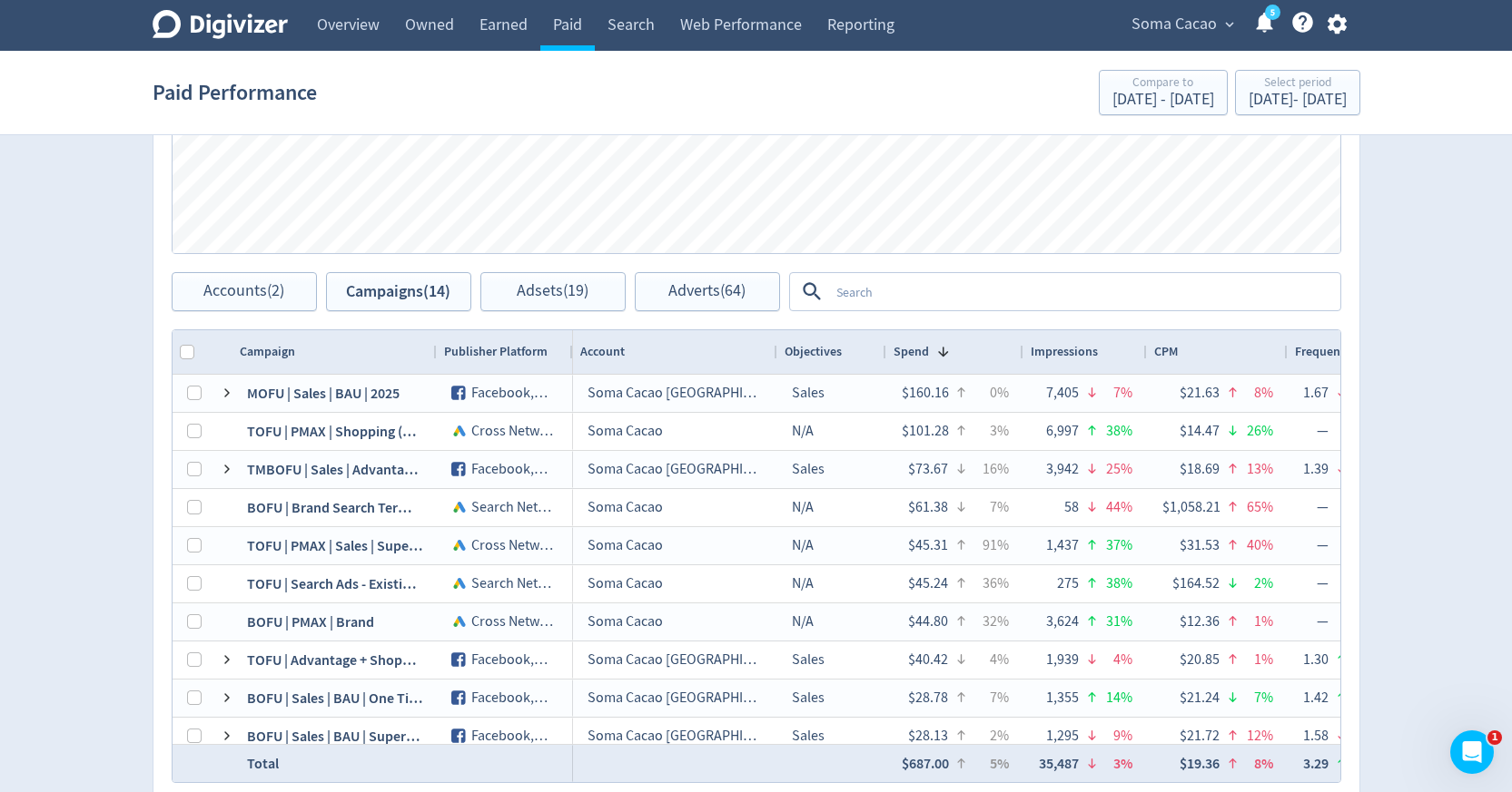
scroll to position [845, 0]
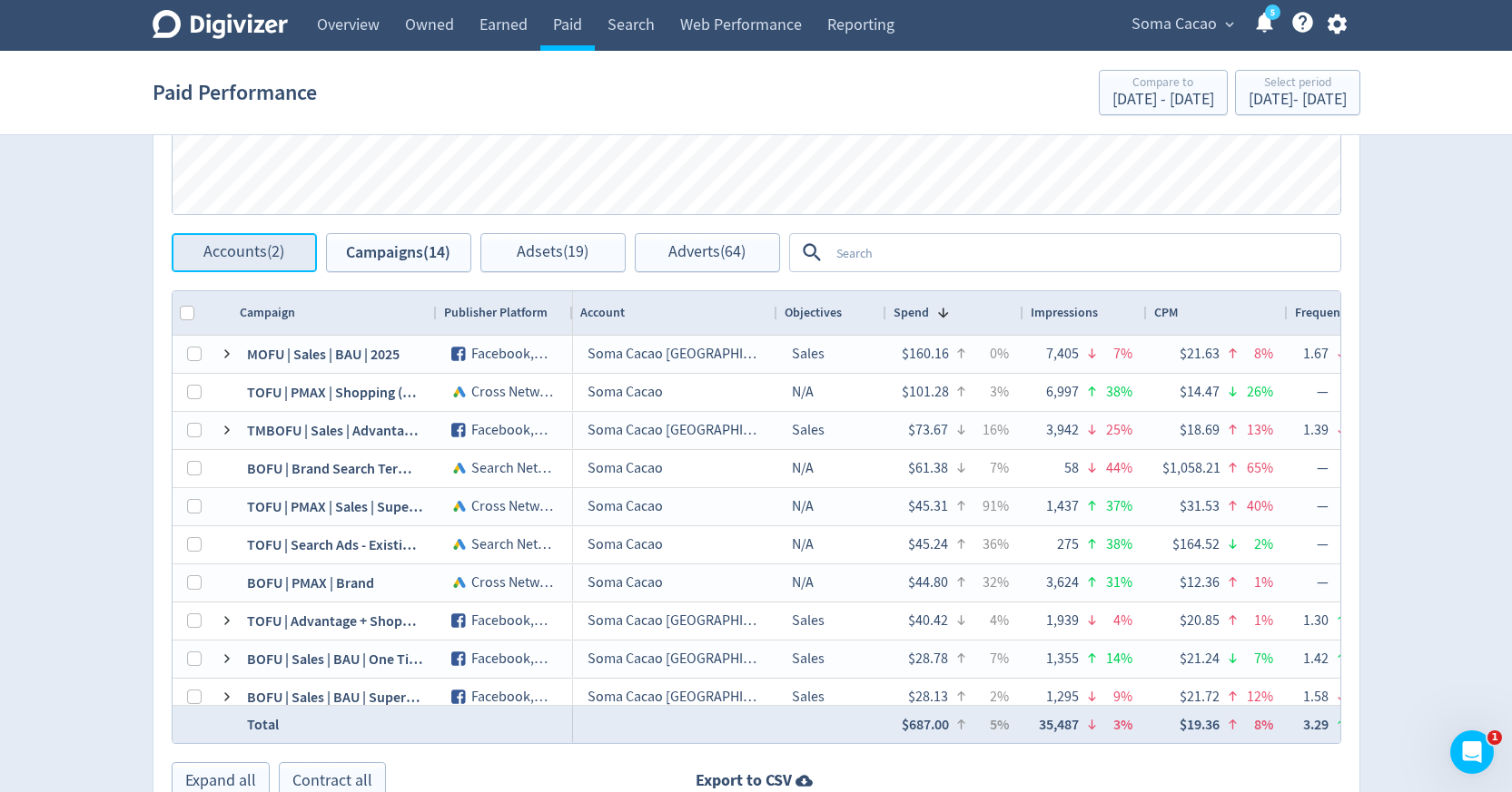
click at [281, 262] on button "Accounts (2)" at bounding box center [244, 252] width 146 height 40
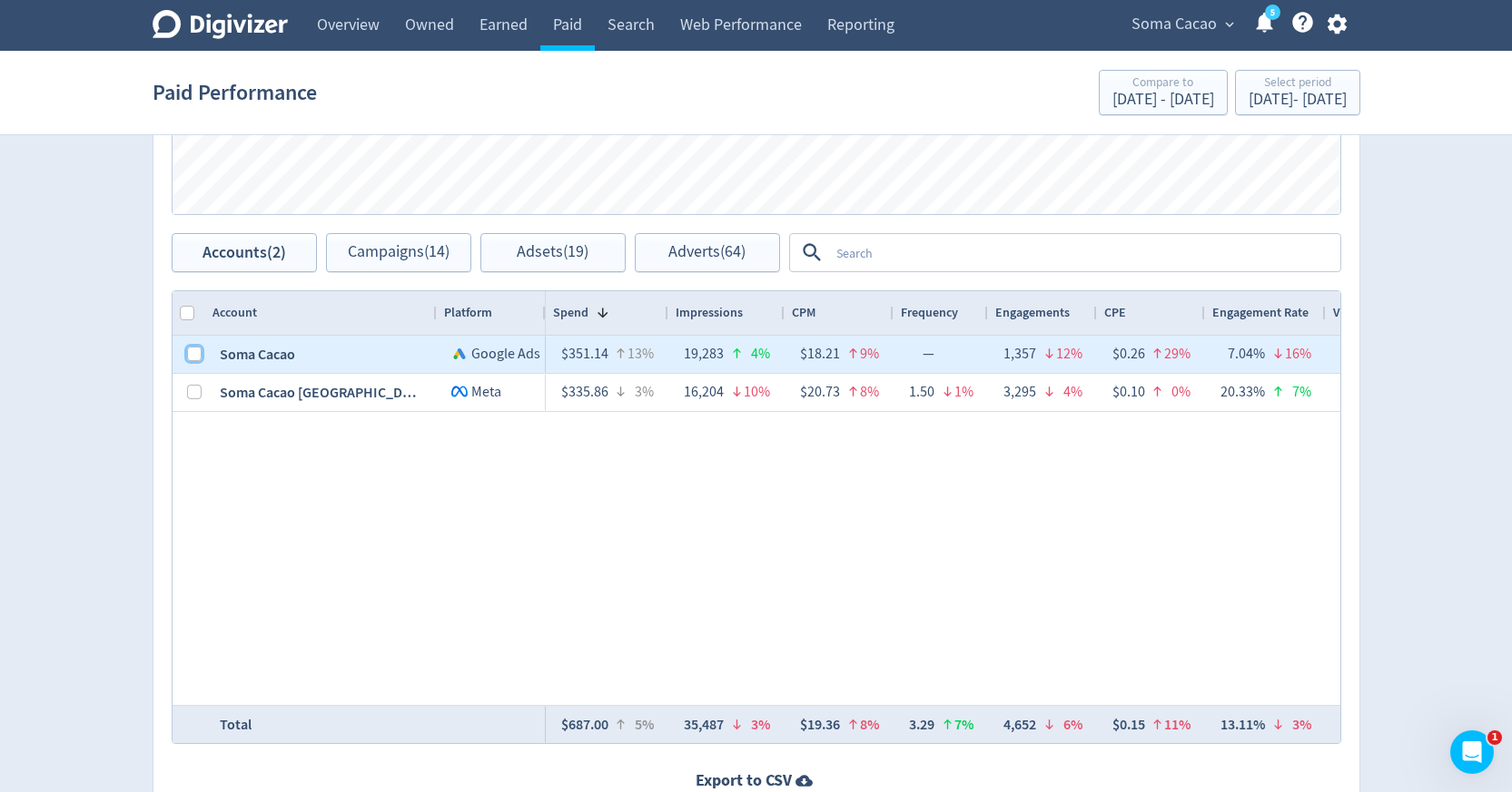
click at [193, 354] on input "Press Space to toggle row selection (unchecked)" at bounding box center [194, 354] width 14 height 14
checkbox input "true"
checkbox input "false"
click at [391, 255] on span "Campaigns (8)" at bounding box center [398, 252] width 93 height 17
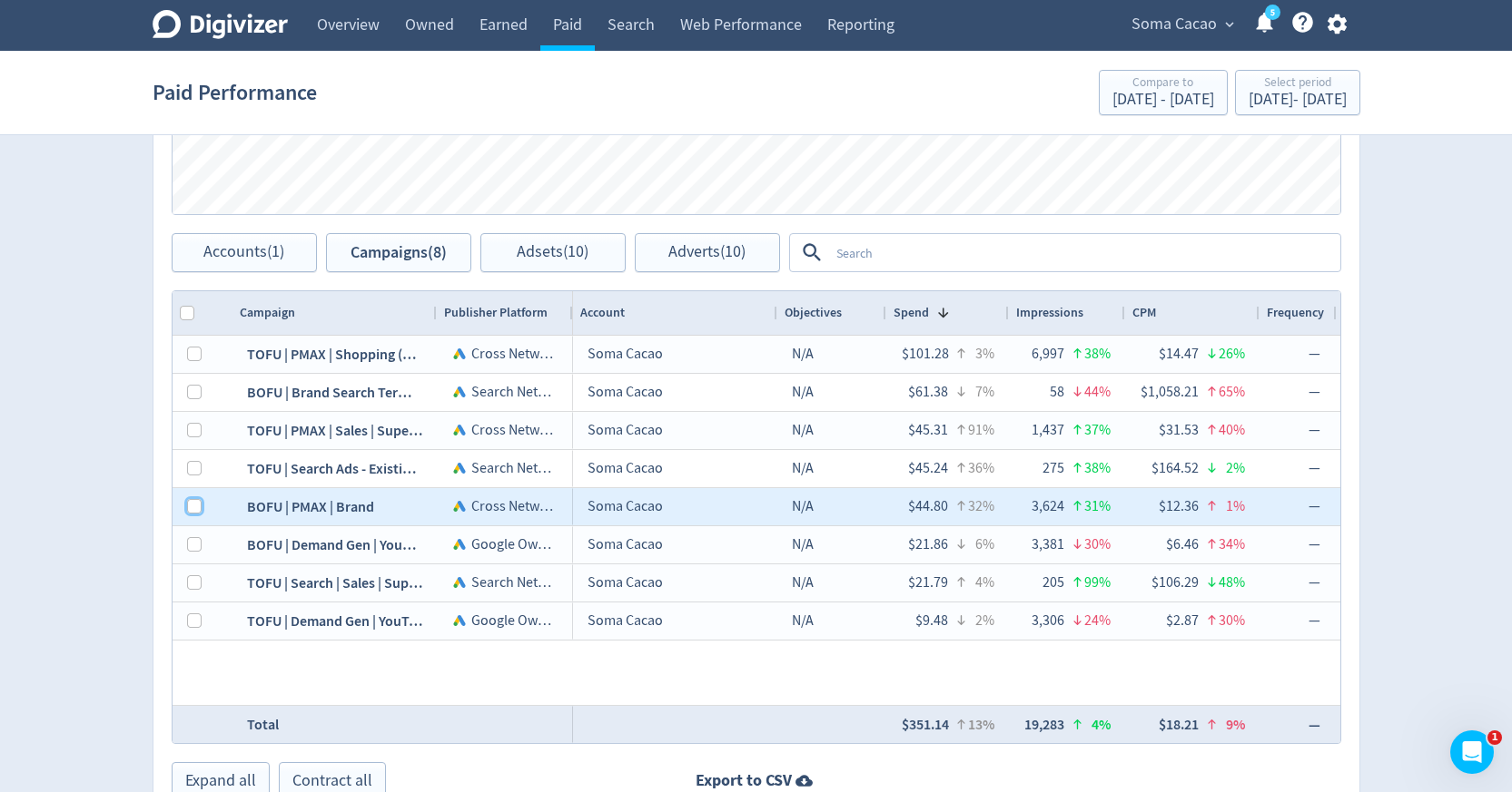
click at [196, 509] on input "Press Space to toggle row selection (unchecked)" at bounding box center [194, 506] width 14 height 14
checkbox input "true"
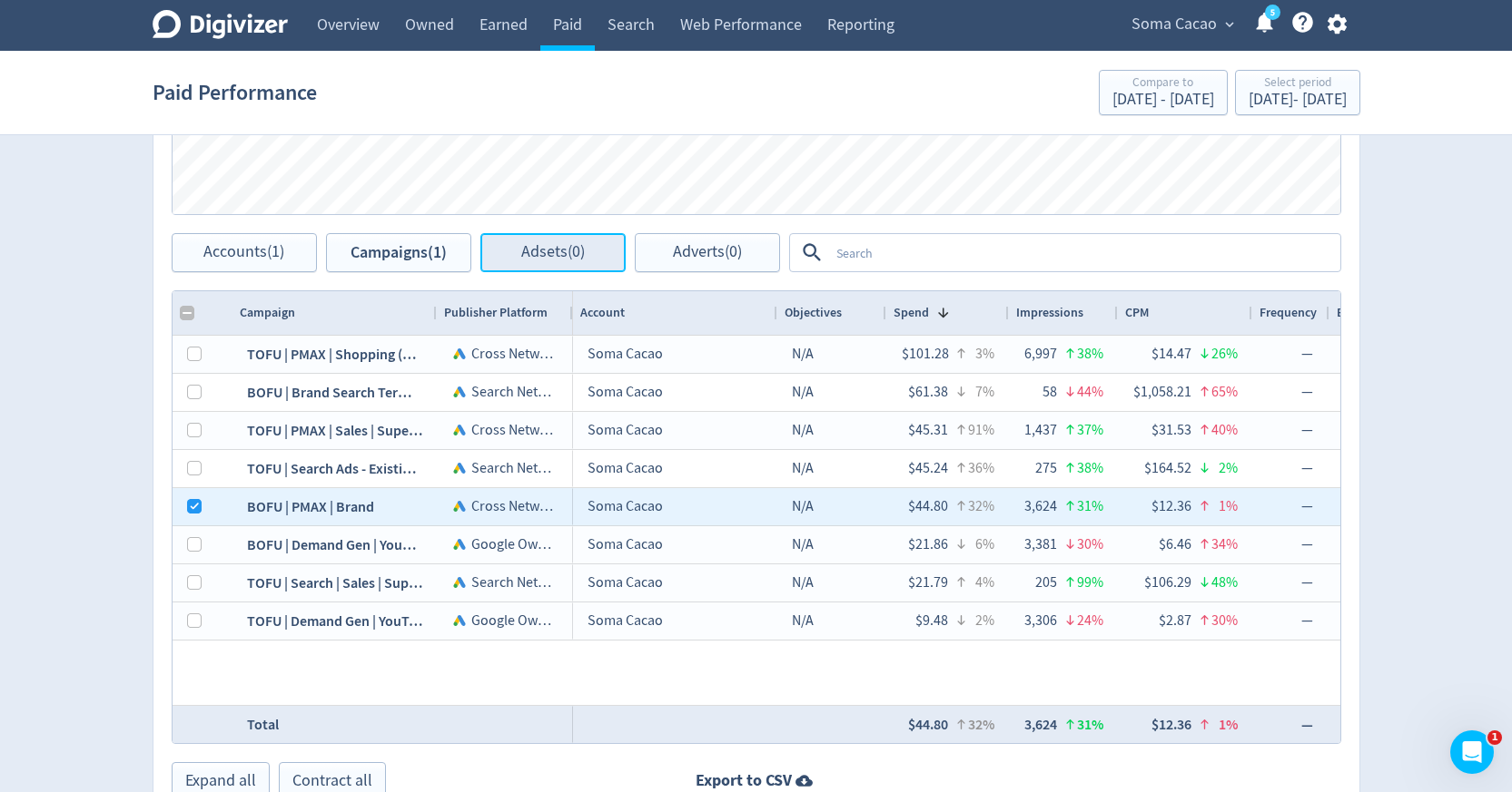
click at [523, 272] on button "Adsets (0)" at bounding box center [552, 252] width 146 height 40
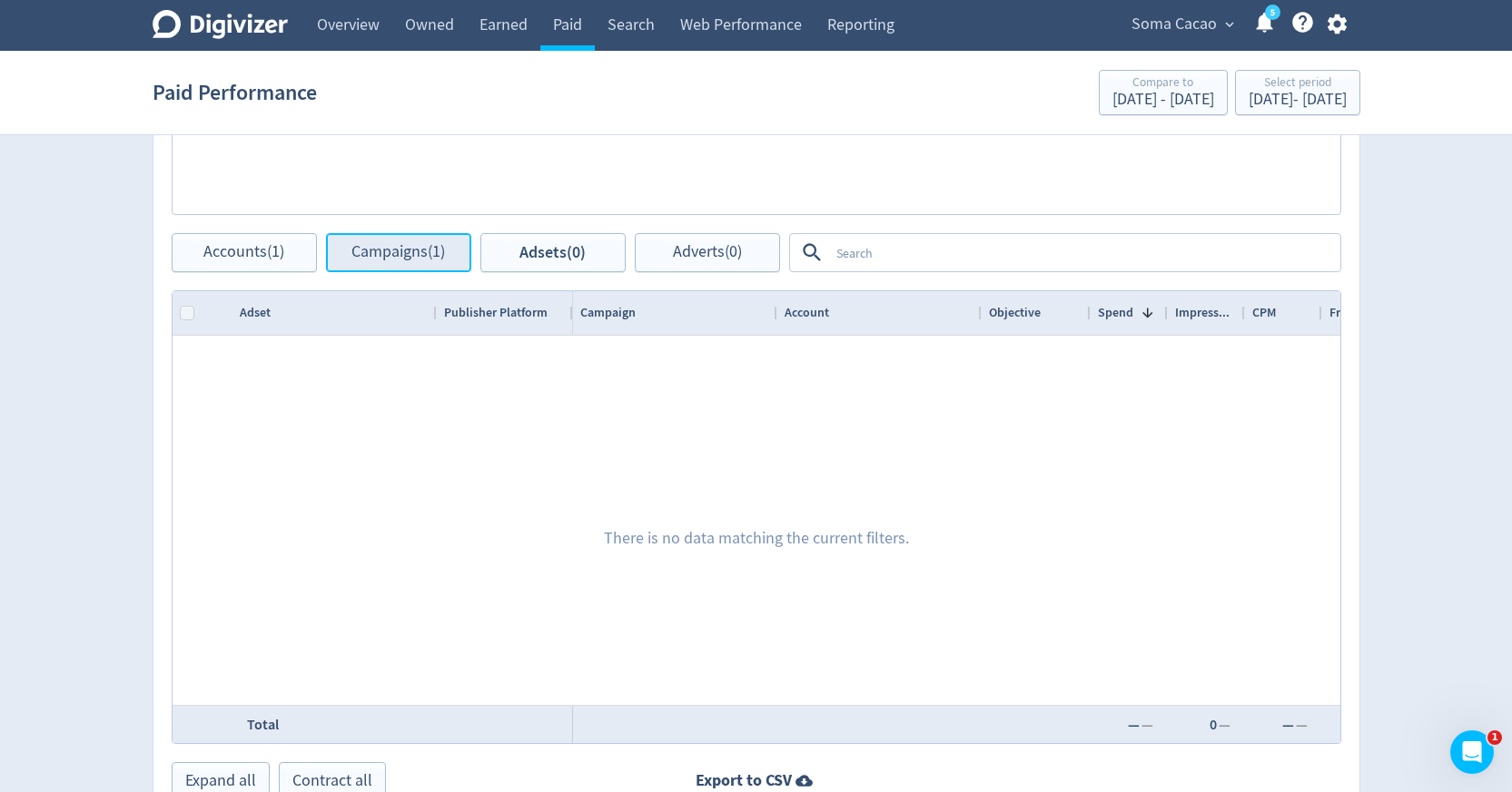
click at [422, 268] on button "Campaigns (1)" at bounding box center [398, 252] width 146 height 40
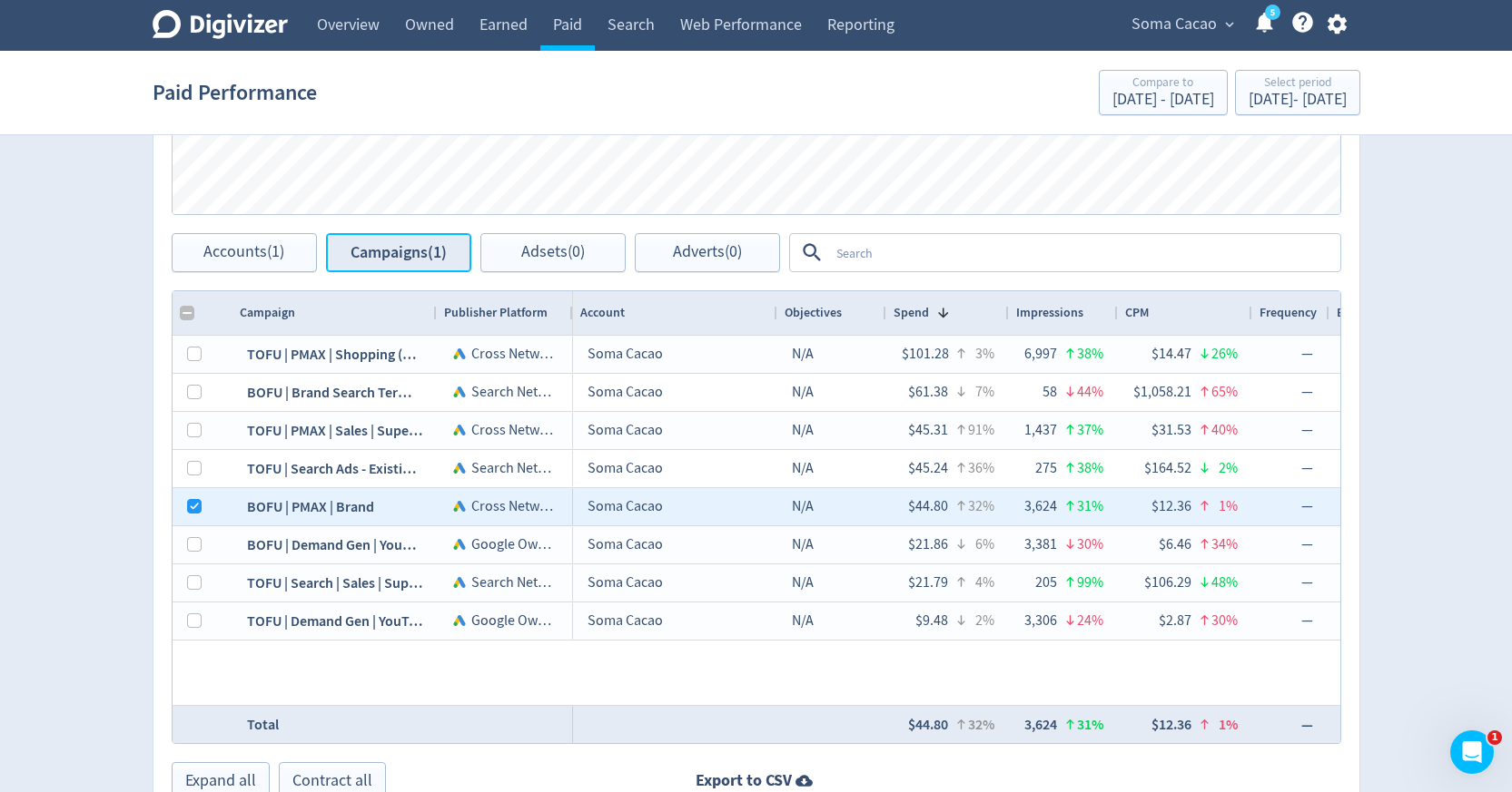
checkbox input "false"
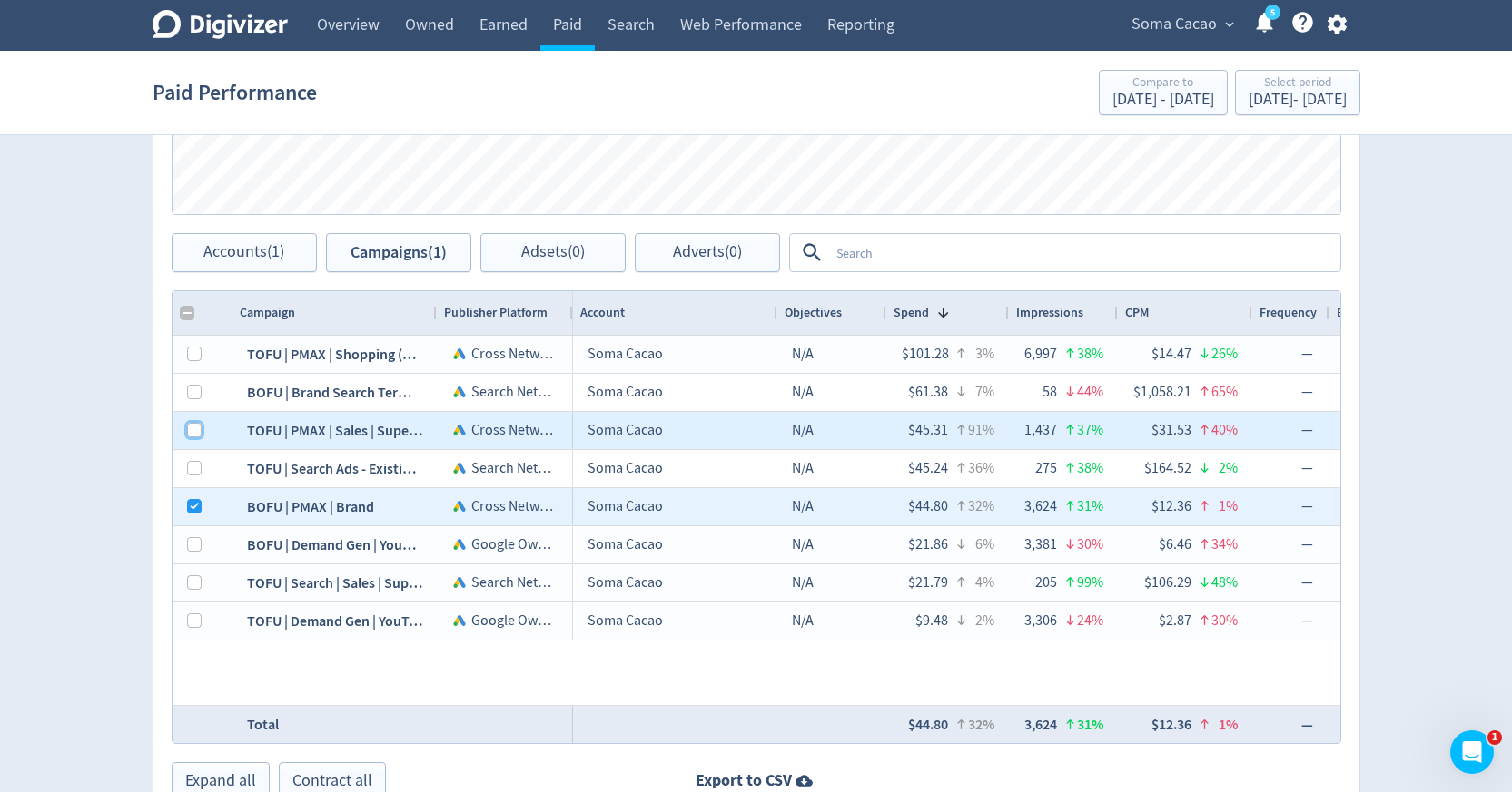
click at [190, 432] on input "Press Space to toggle row selection (unchecked)" at bounding box center [194, 430] width 14 height 14
checkbox input "true"
checkbox input "false"
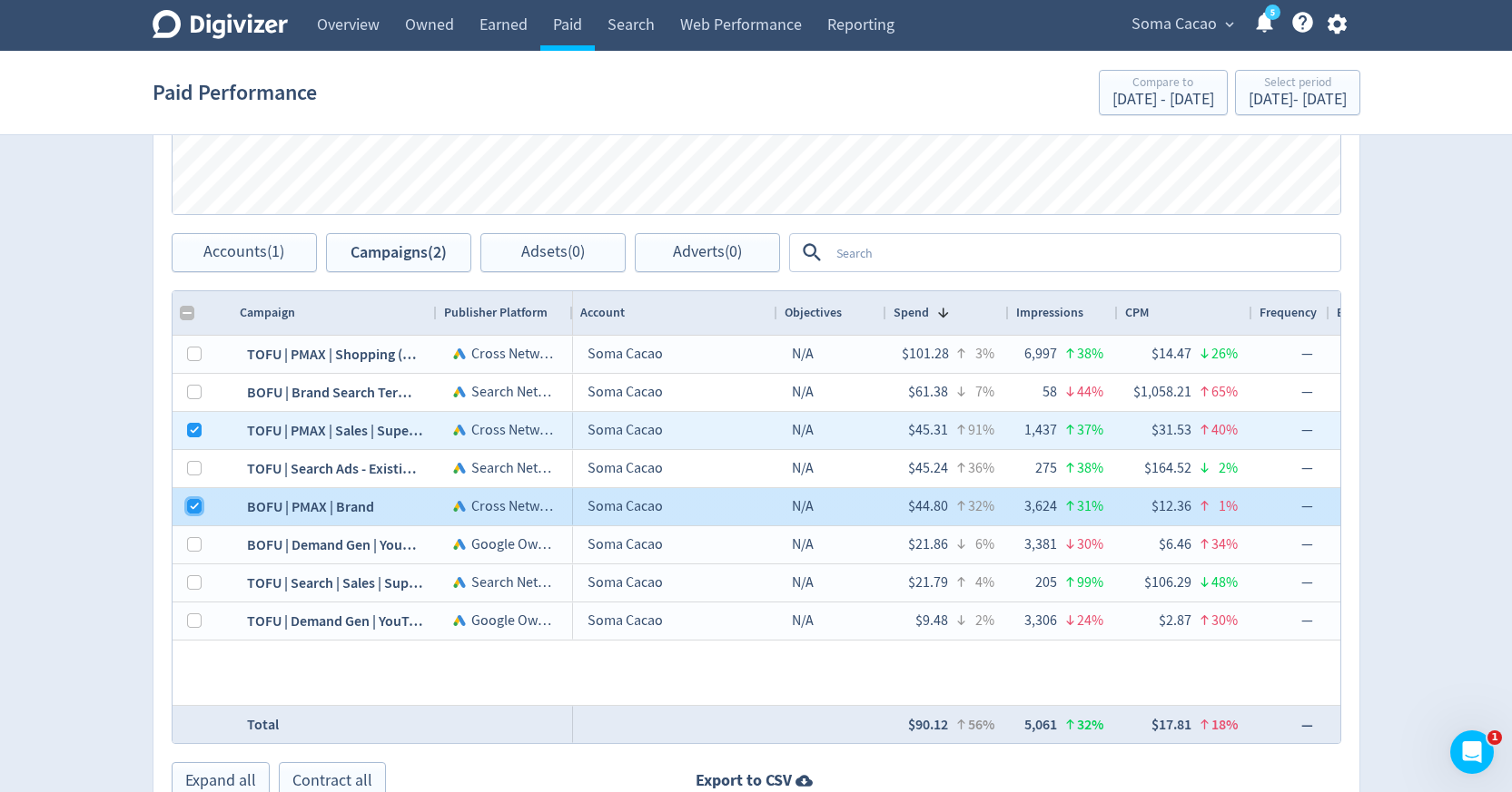
click at [194, 507] on input "Press Space to toggle row selection (checked)" at bounding box center [194, 506] width 14 height 14
checkbox input "false"
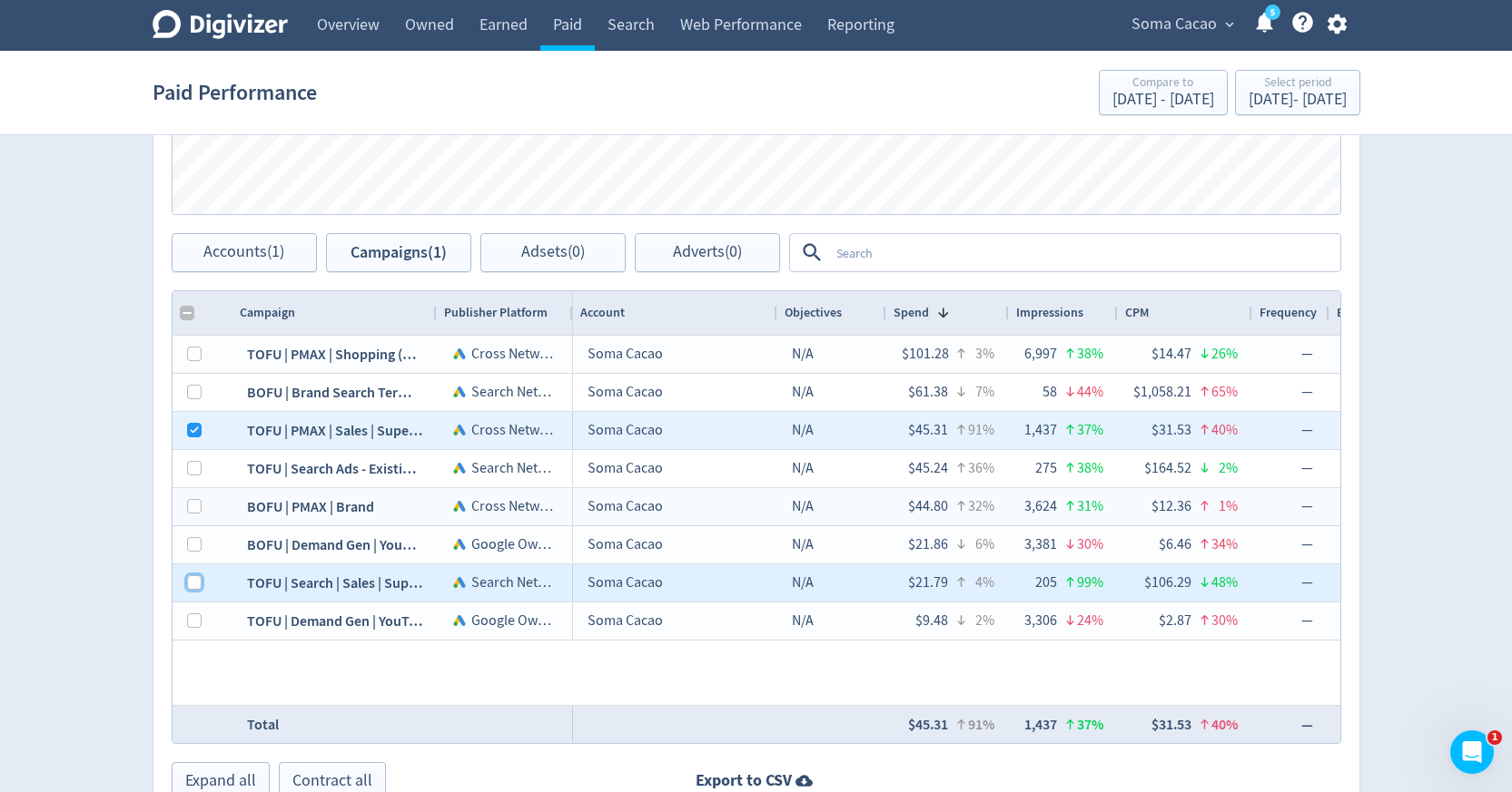
click at [196, 589] on input "Press Space to toggle row selection (unchecked)" at bounding box center [194, 582] width 14 height 14
checkbox input "true"
checkbox input "false"
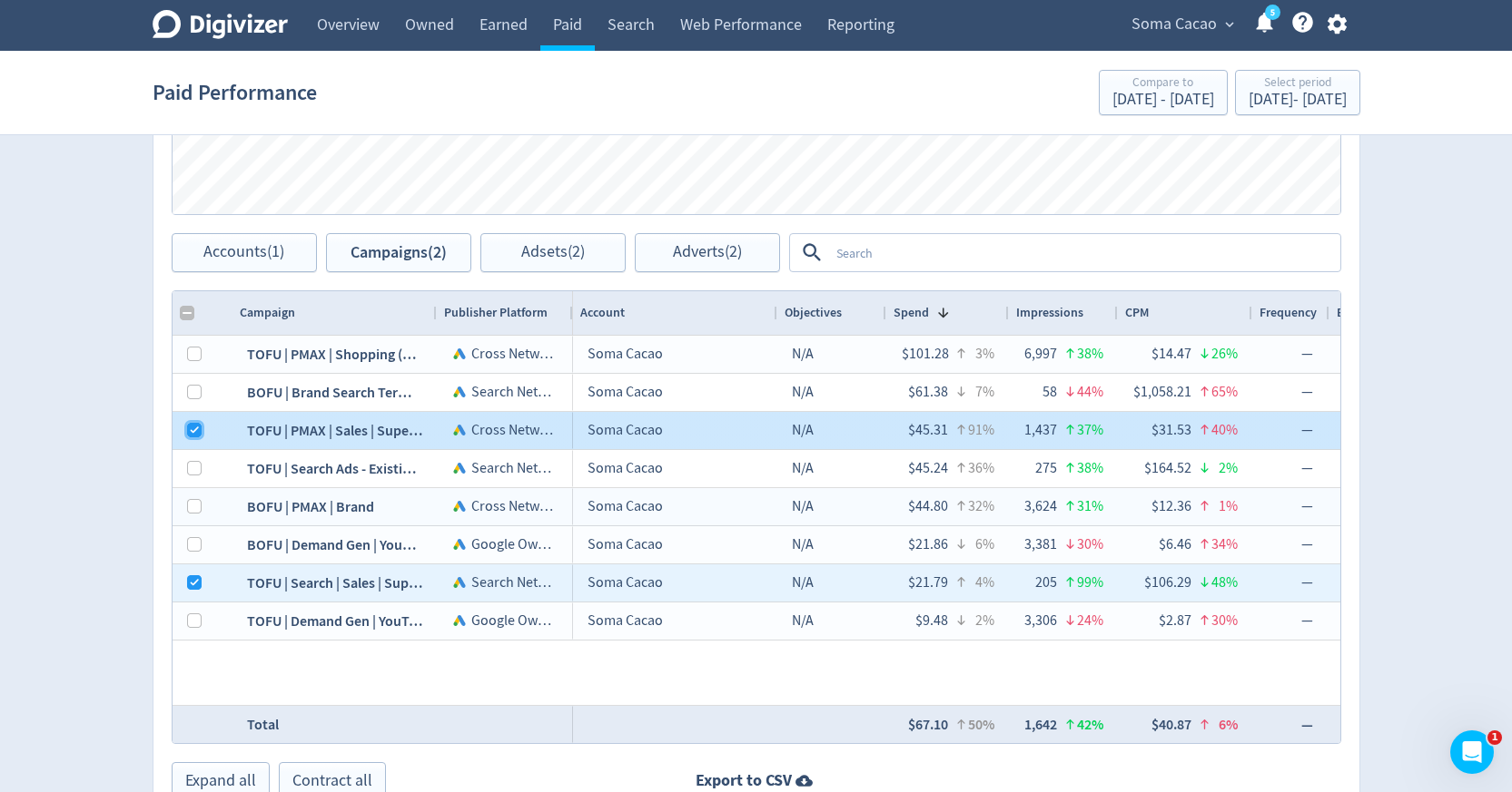
click at [196, 431] on input "Press Space to toggle row selection (checked)" at bounding box center [194, 430] width 14 height 14
checkbox input "false"
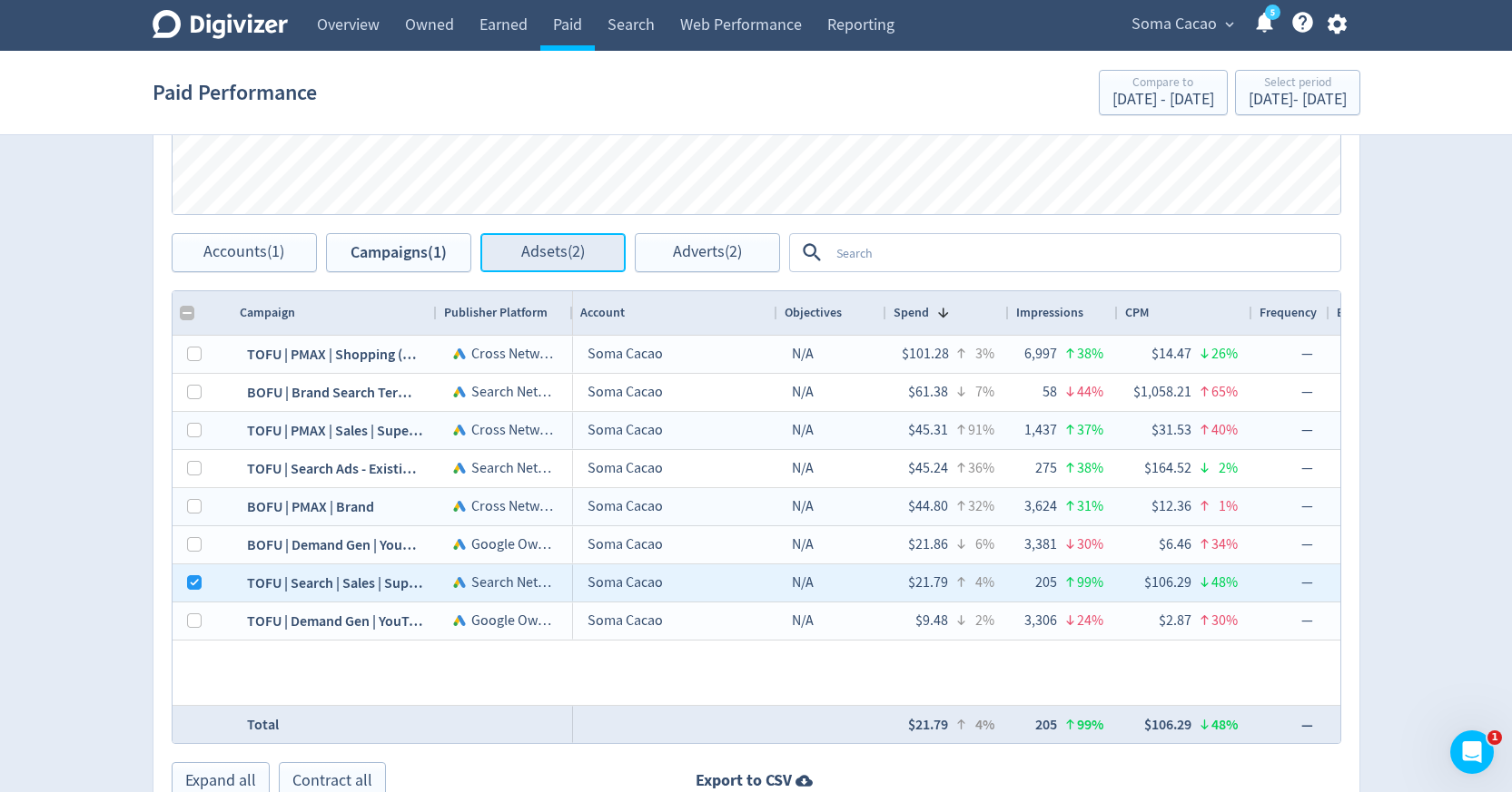
click at [521, 258] on span "Adsets (2)" at bounding box center [553, 252] width 64 height 17
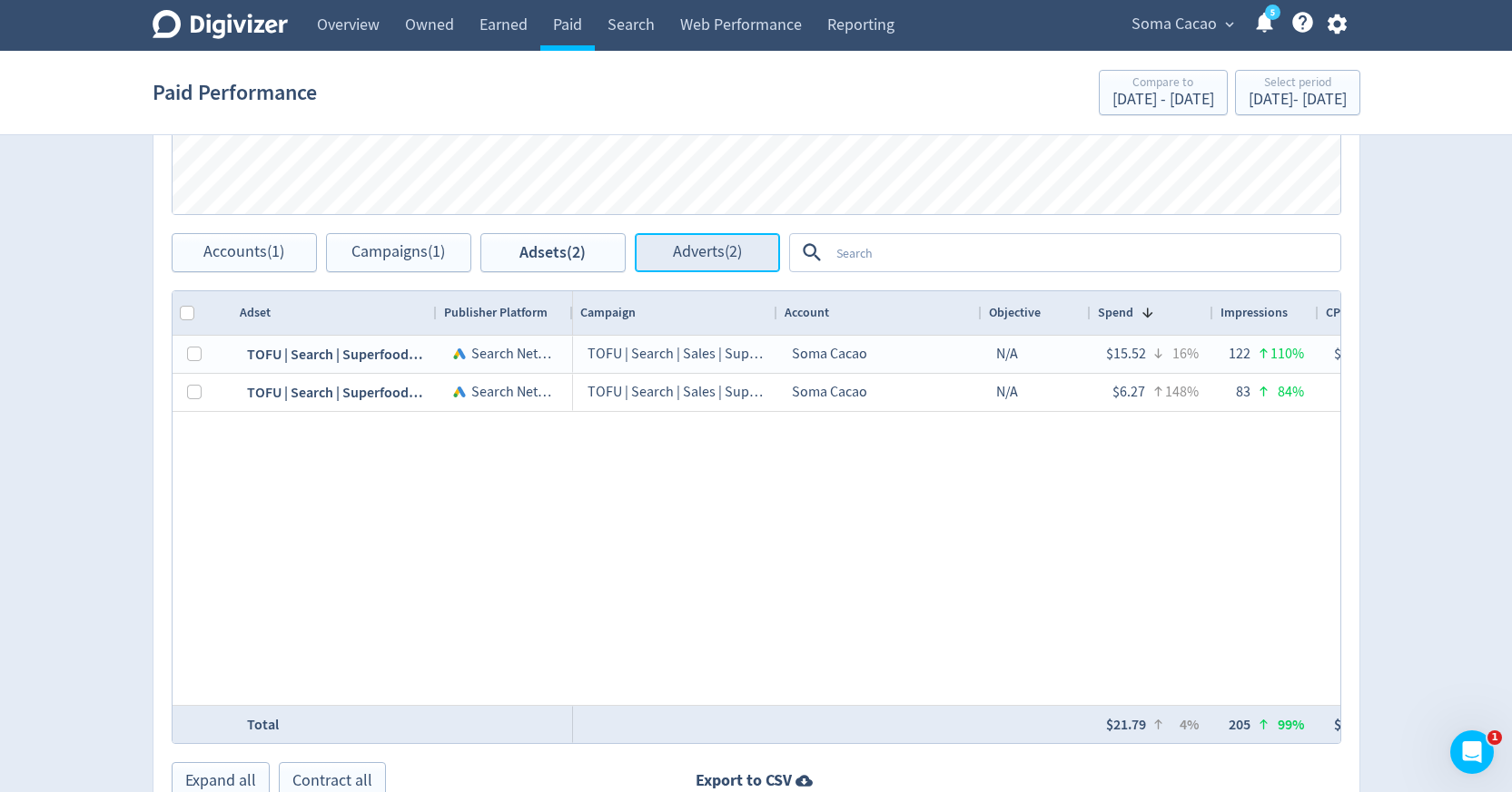
click at [698, 261] on span "Adverts (2)" at bounding box center [707, 252] width 69 height 17
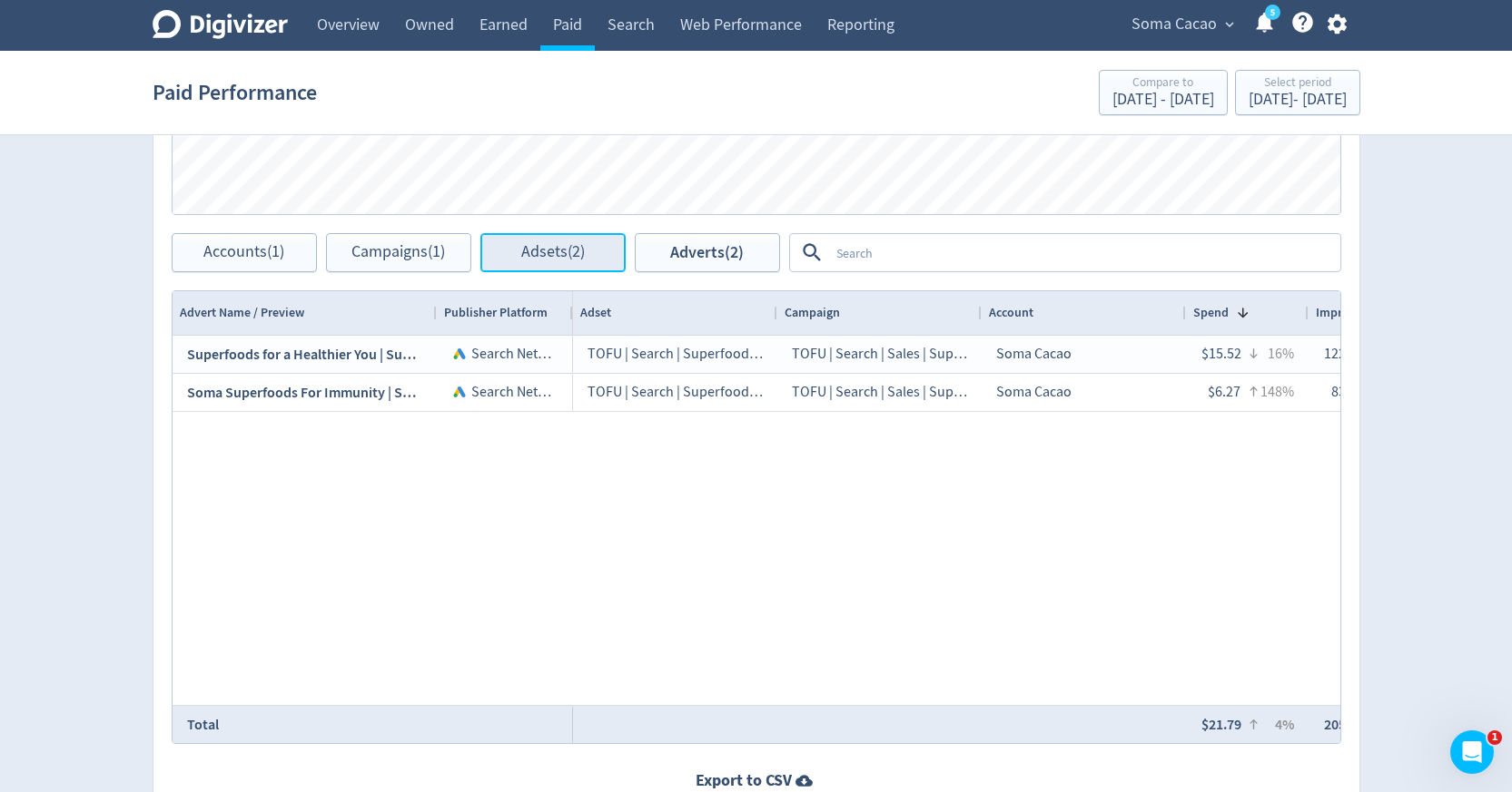
click at [536, 253] on span "Adsets (2)" at bounding box center [553, 252] width 64 height 17
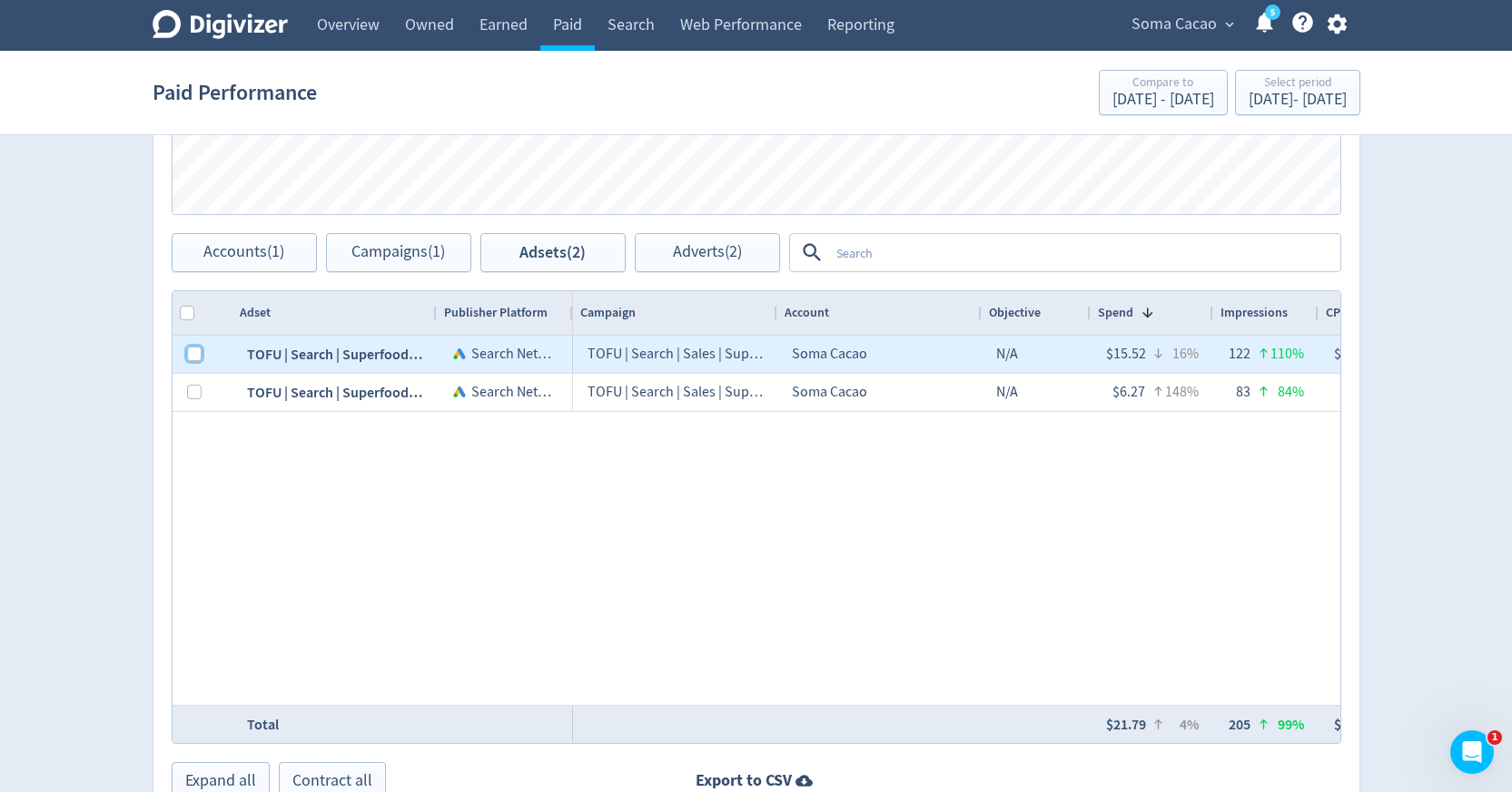
click at [197, 356] on input "Press Space to toggle row selection (unchecked)" at bounding box center [194, 354] width 14 height 14
checkbox input "true"
checkbox input "false"
click at [678, 256] on span "Adverts (1)" at bounding box center [707, 252] width 69 height 17
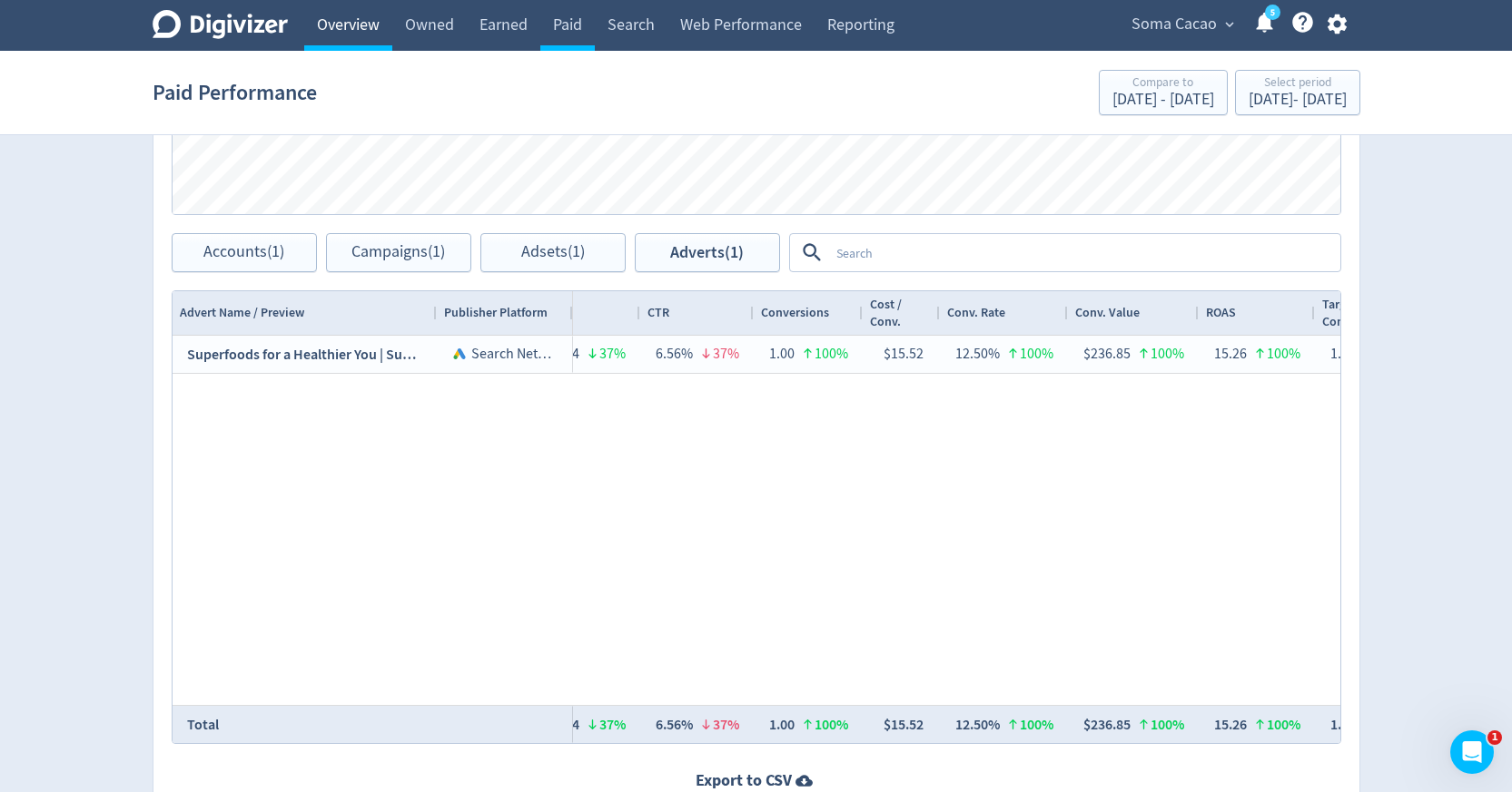
click at [340, 42] on link "Overview" at bounding box center [348, 25] width 88 height 51
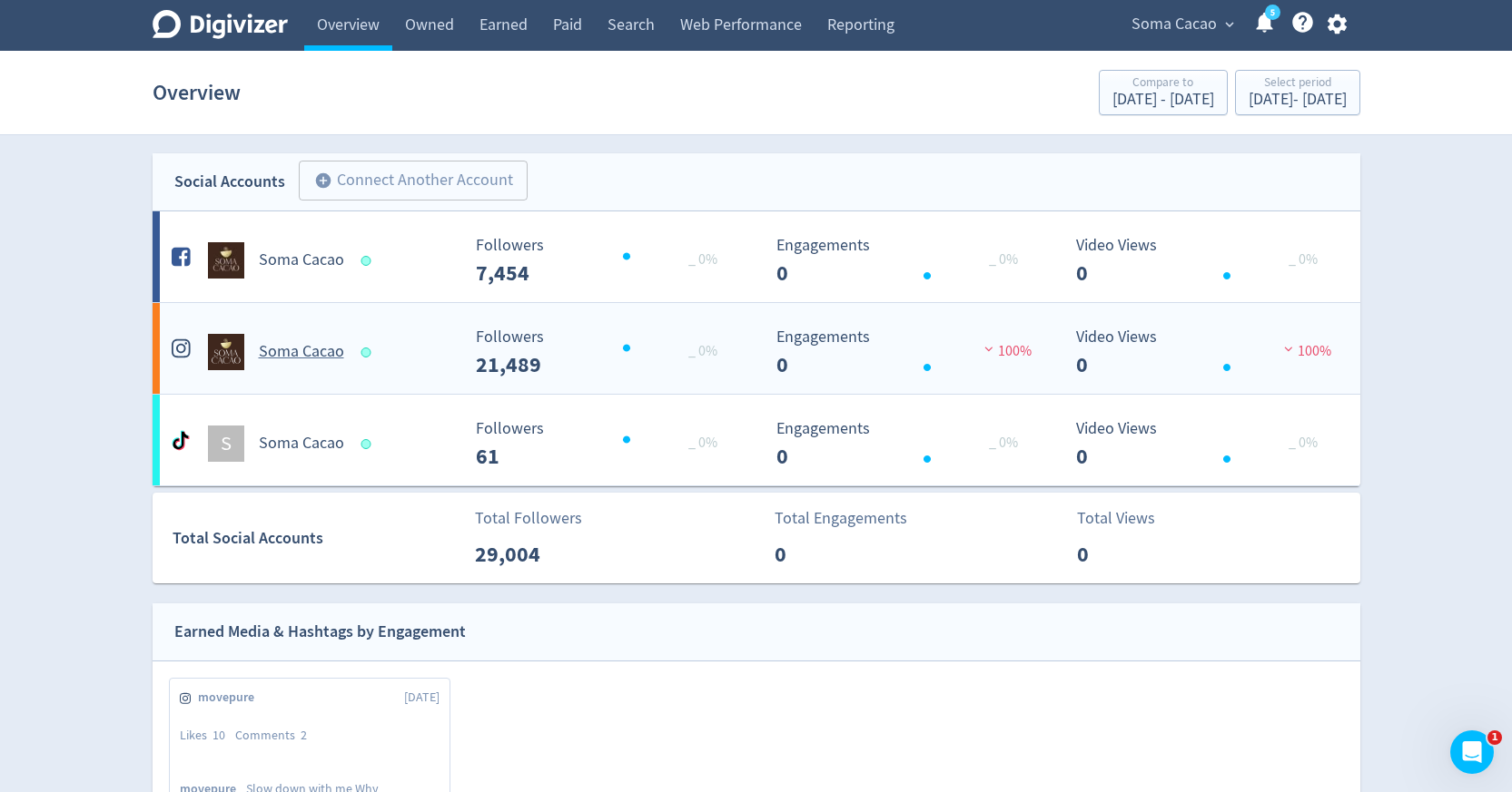
click at [312, 336] on div "Soma Cacao" at bounding box center [313, 353] width 293 height 37
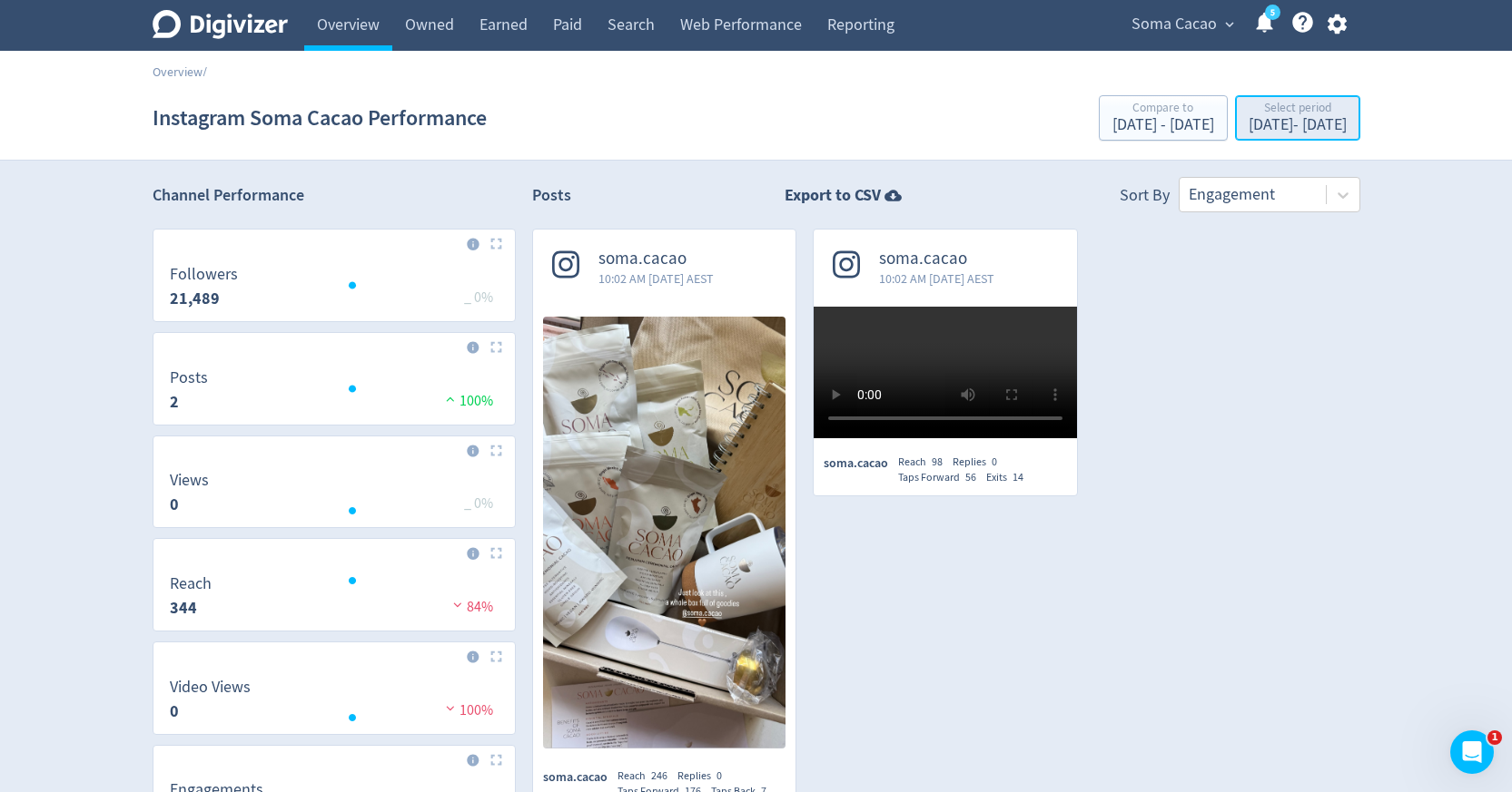
click at [1248, 133] on div "[DATE] - [DATE]" at bounding box center [1297, 125] width 98 height 16
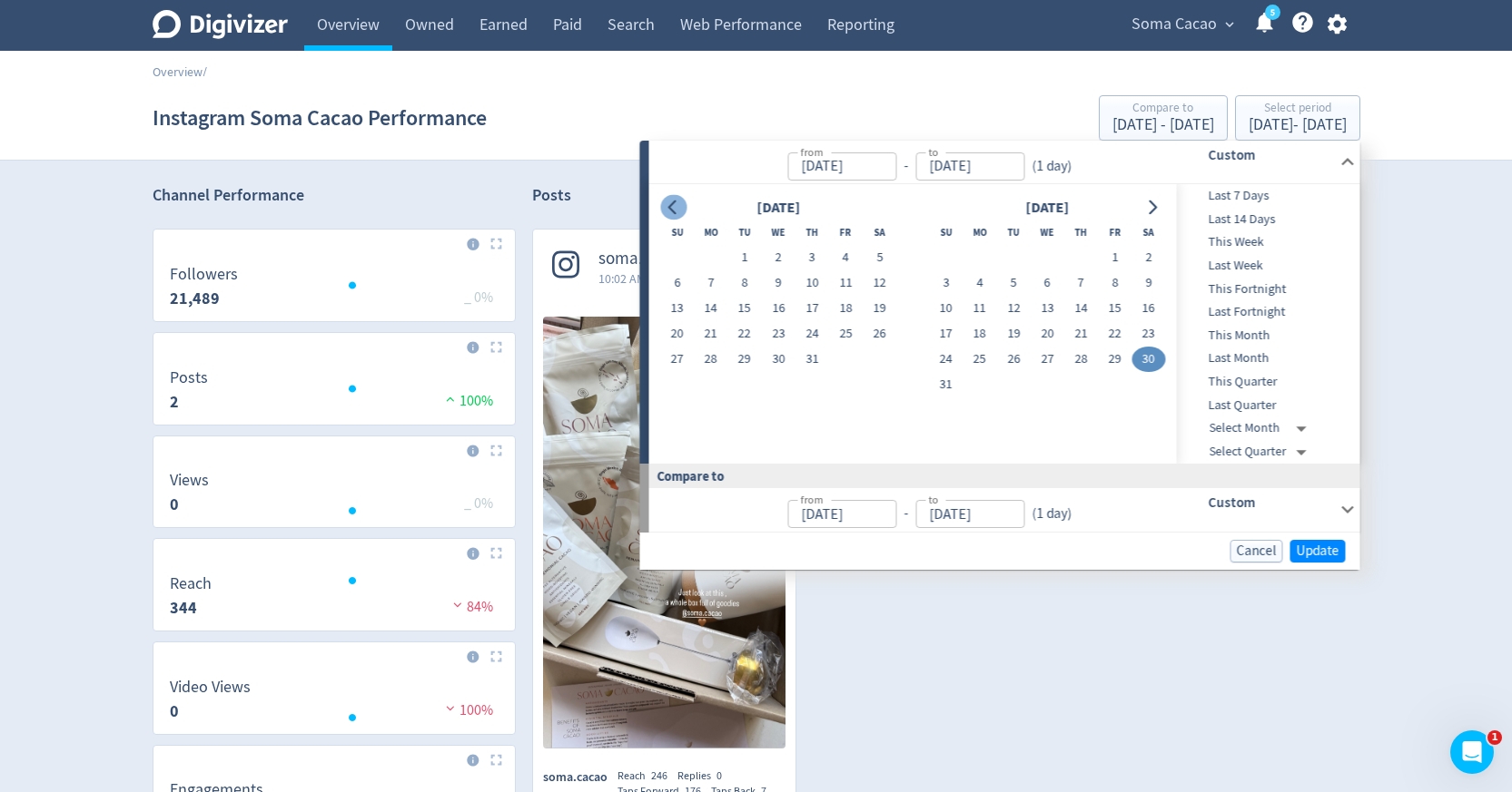
click at [670, 211] on icon "Go to previous month" at bounding box center [673, 207] width 14 height 14
click at [1013, 261] on button "1" at bounding box center [1013, 257] width 34 height 25
type input "[DATE]"
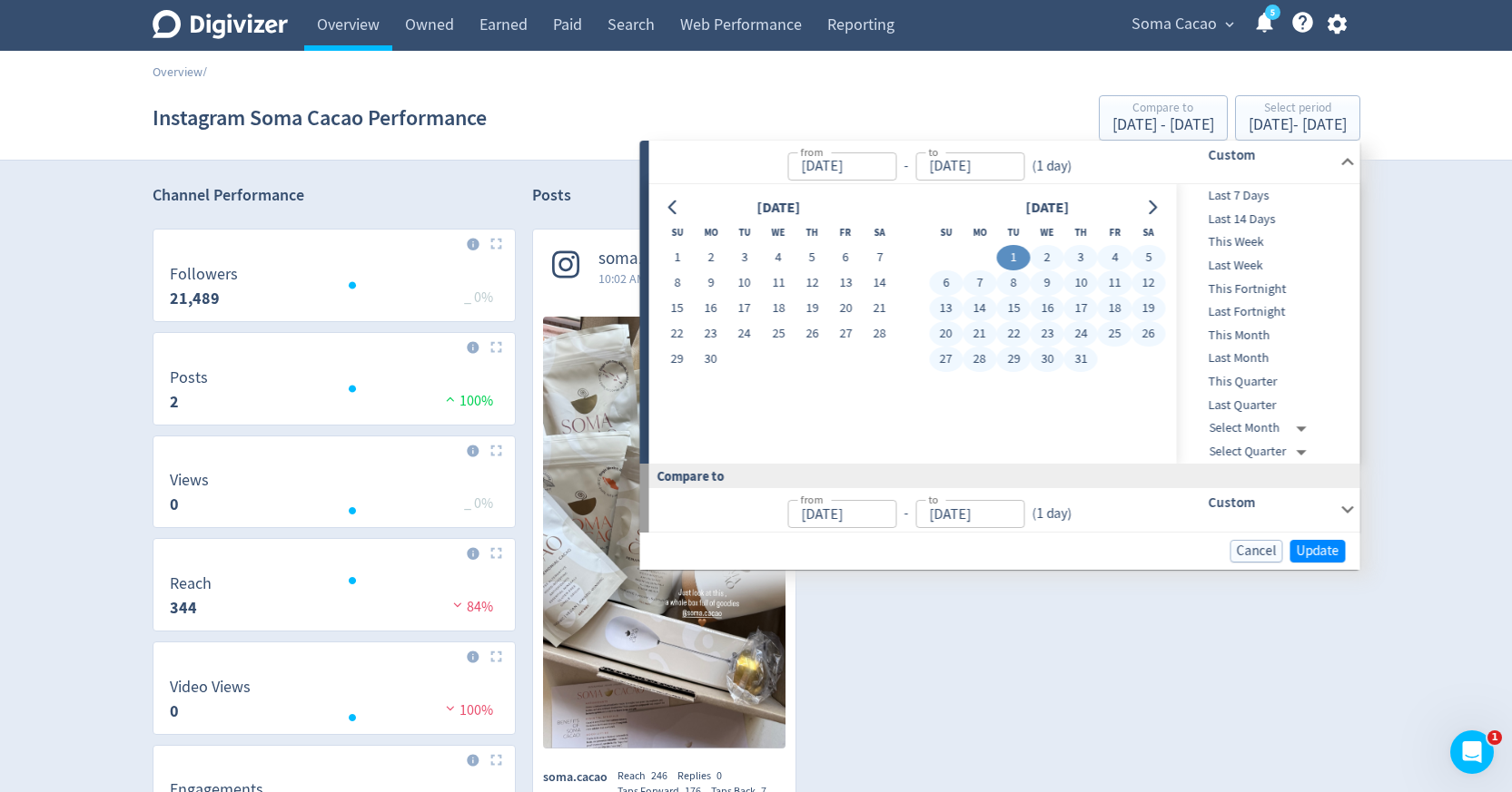
click at [1074, 355] on button "31" at bounding box center [1080, 359] width 34 height 25
type input "[DATE]"
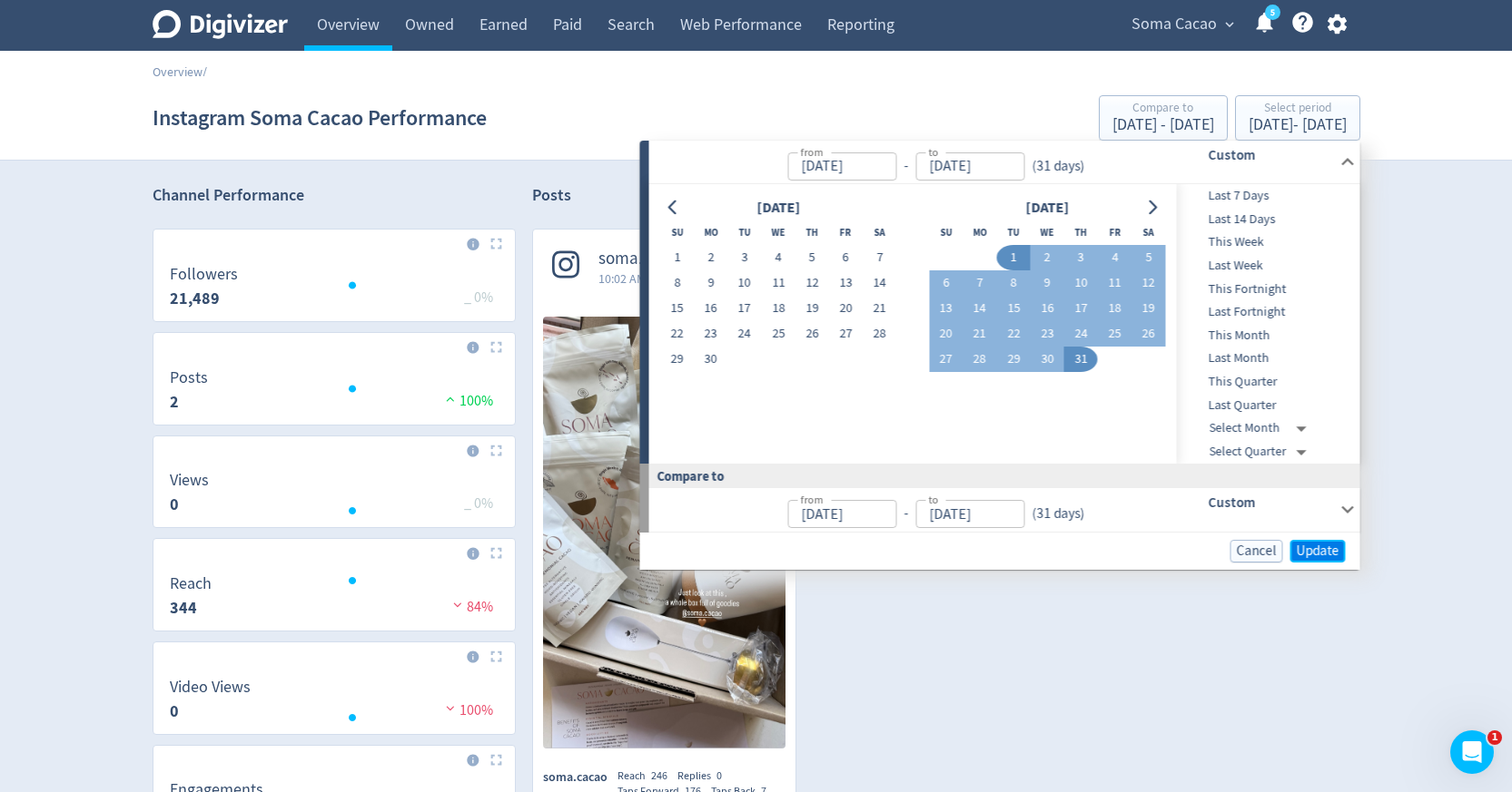
click at [1324, 555] on span "Update" at bounding box center [1317, 551] width 42 height 13
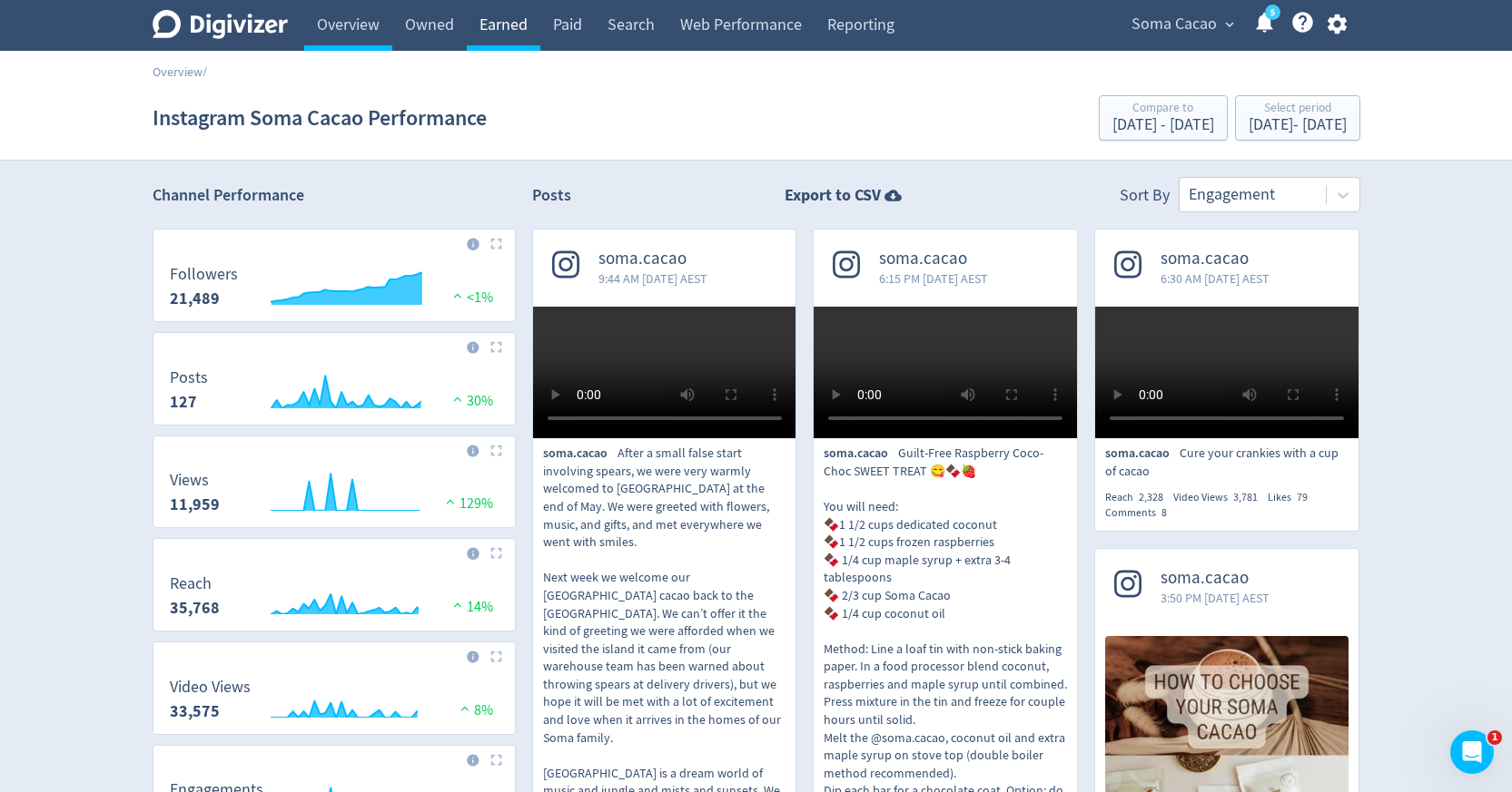
click at [504, 32] on link "Earned" at bounding box center [503, 25] width 73 height 51
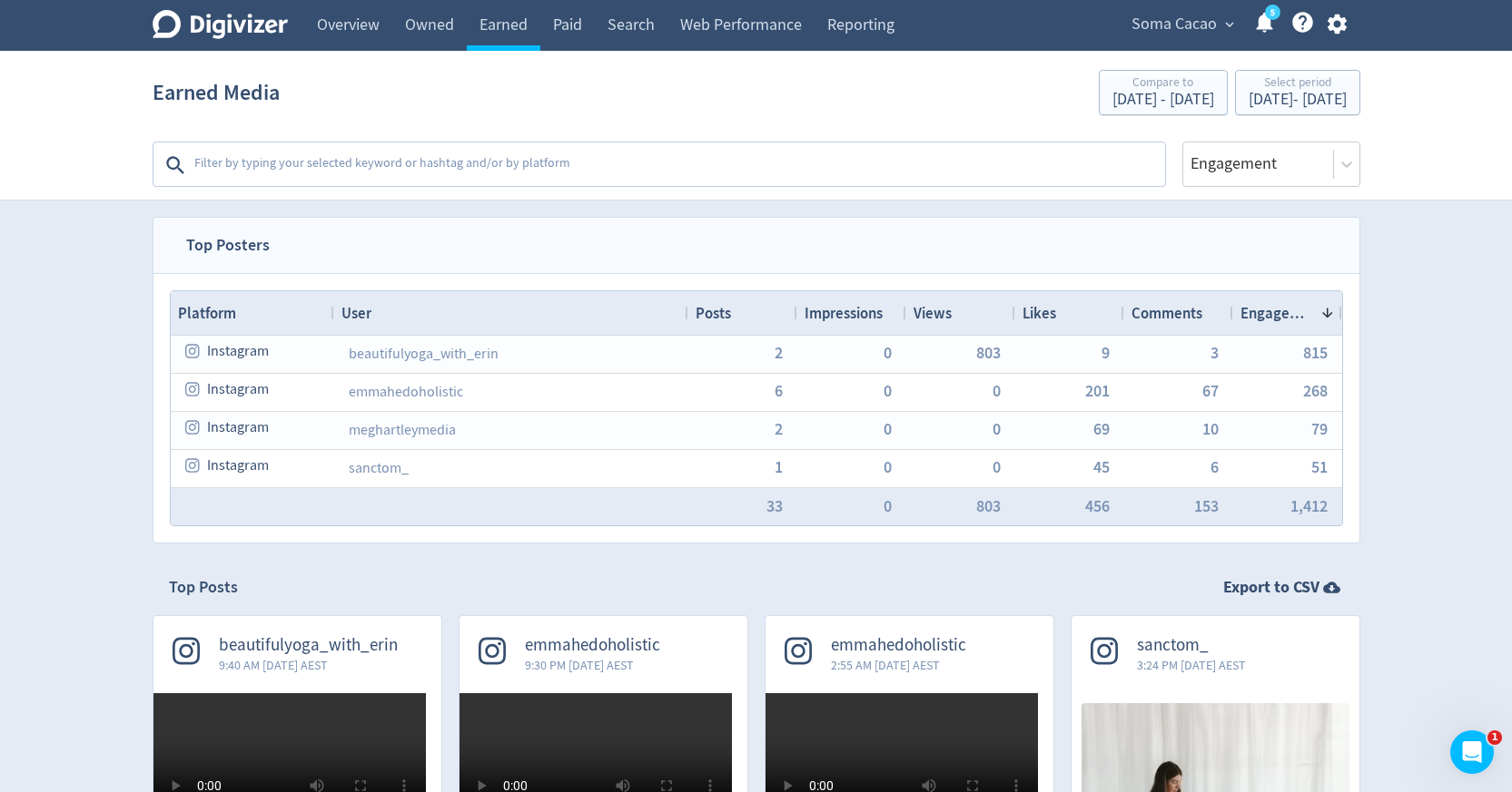
click at [511, 167] on textarea at bounding box center [677, 166] width 970 height 37
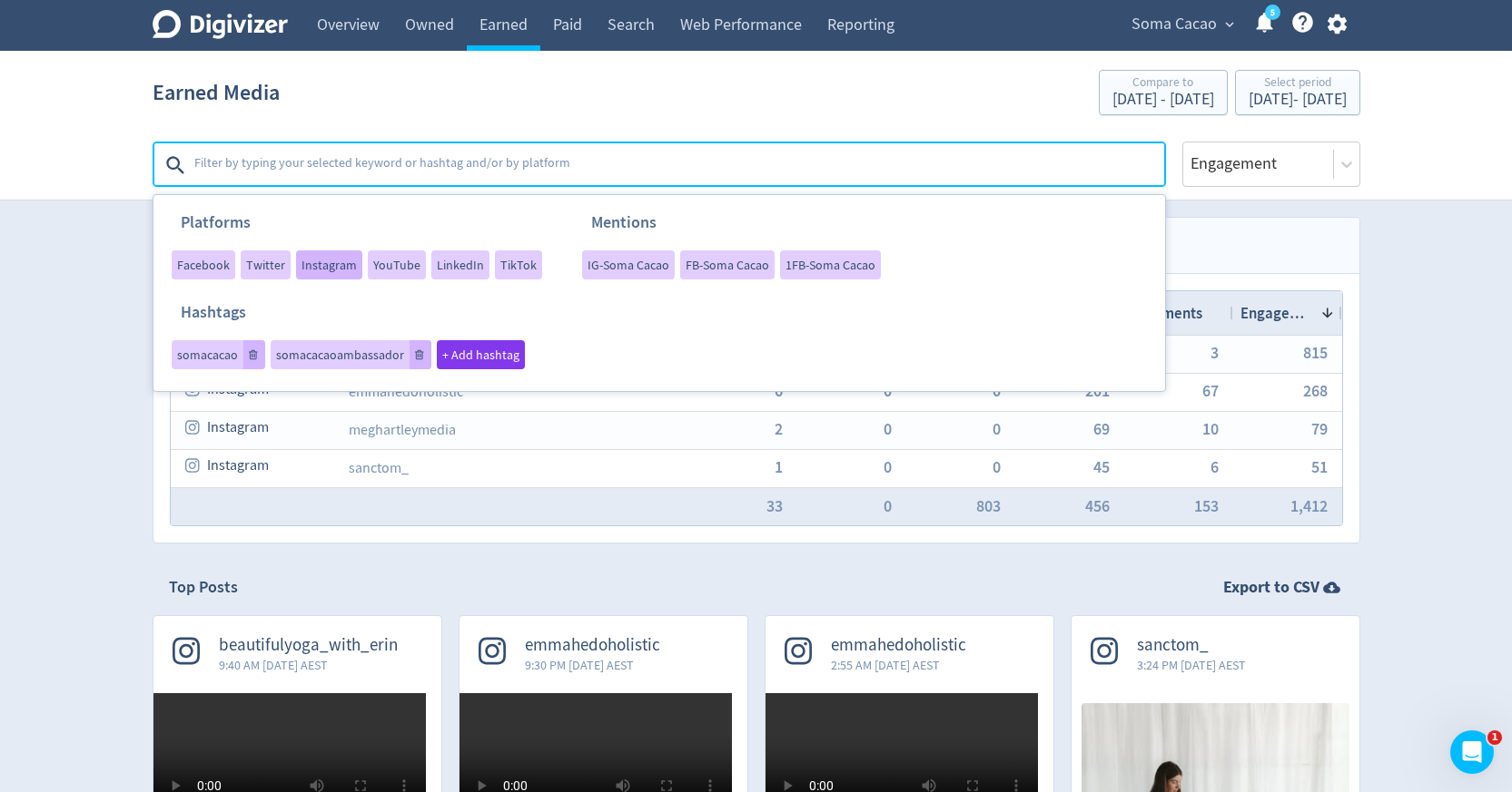
click at [319, 268] on span "Instagram" at bounding box center [329, 264] width 55 height 13
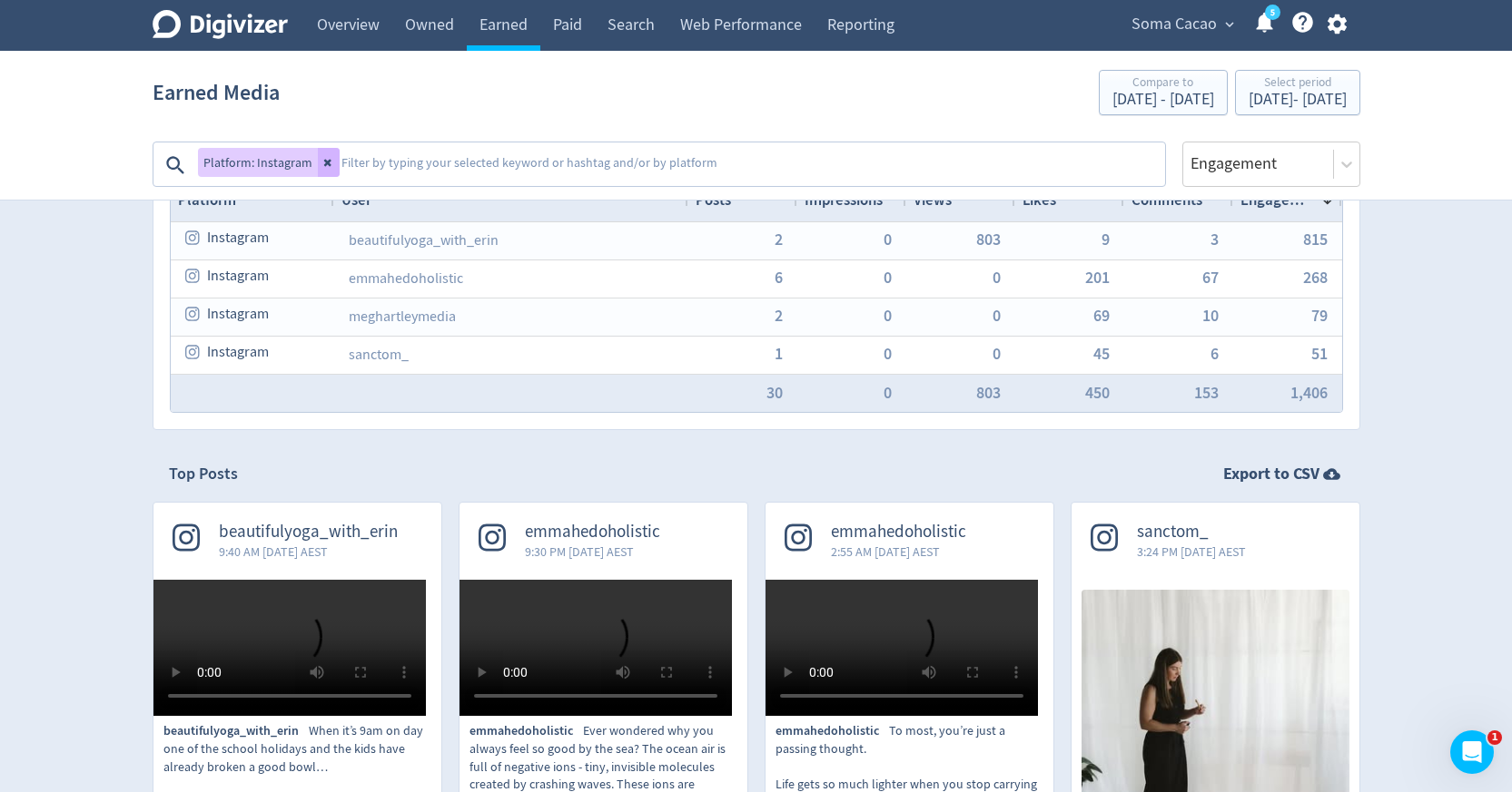
scroll to position [116, 0]
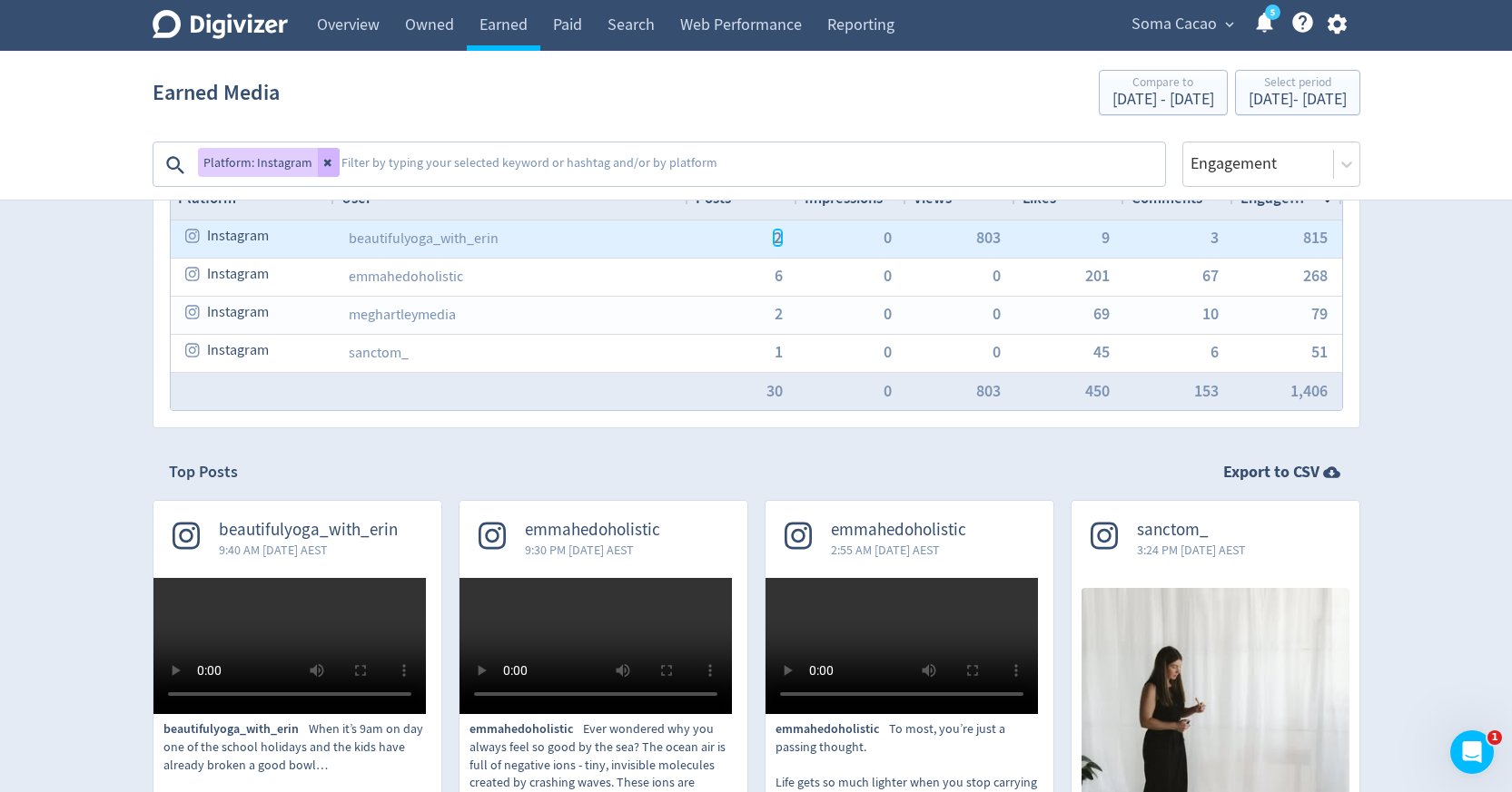
click at [777, 241] on span "2" at bounding box center [778, 237] width 8 height 16
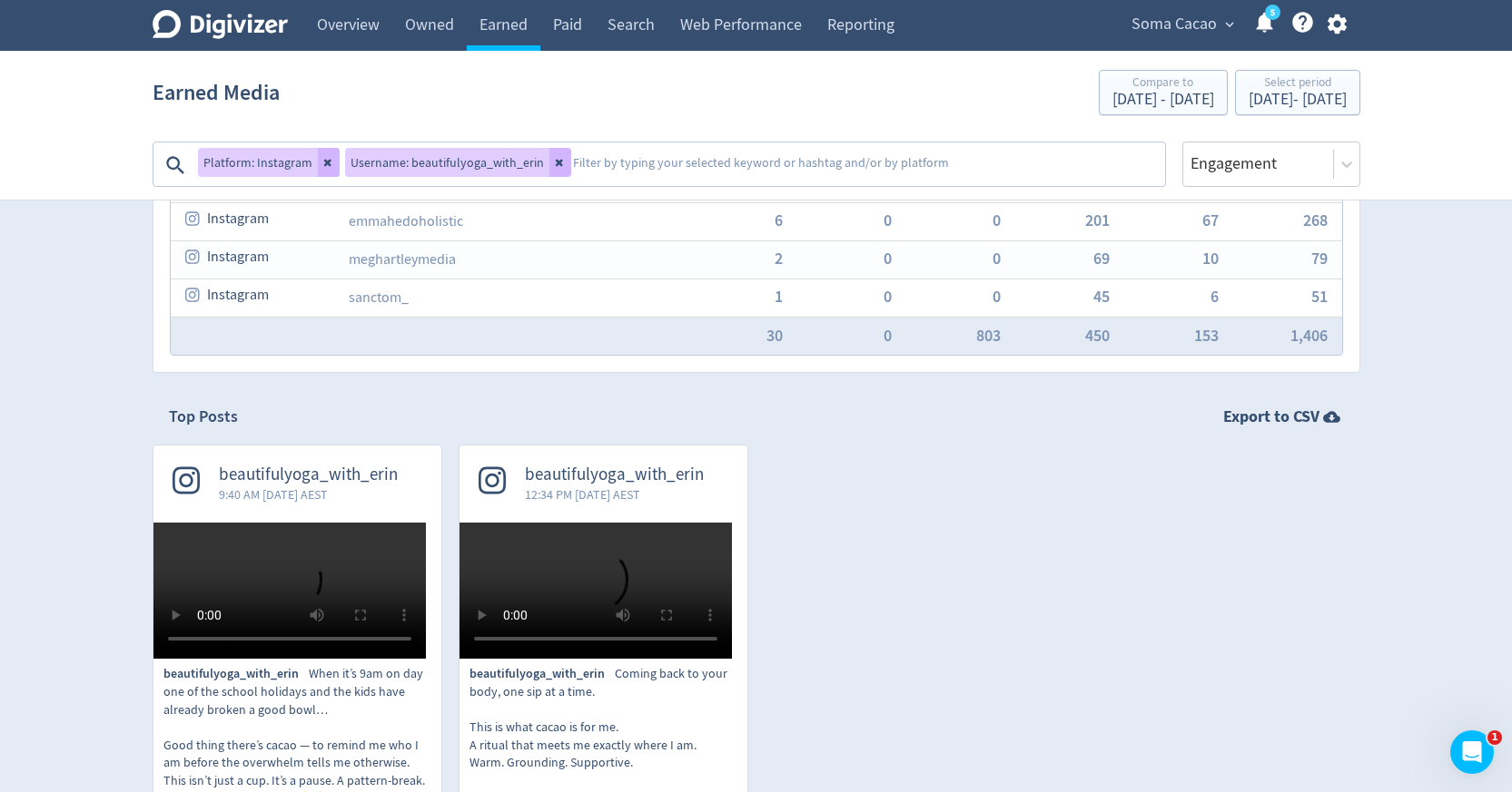
scroll to position [0, 0]
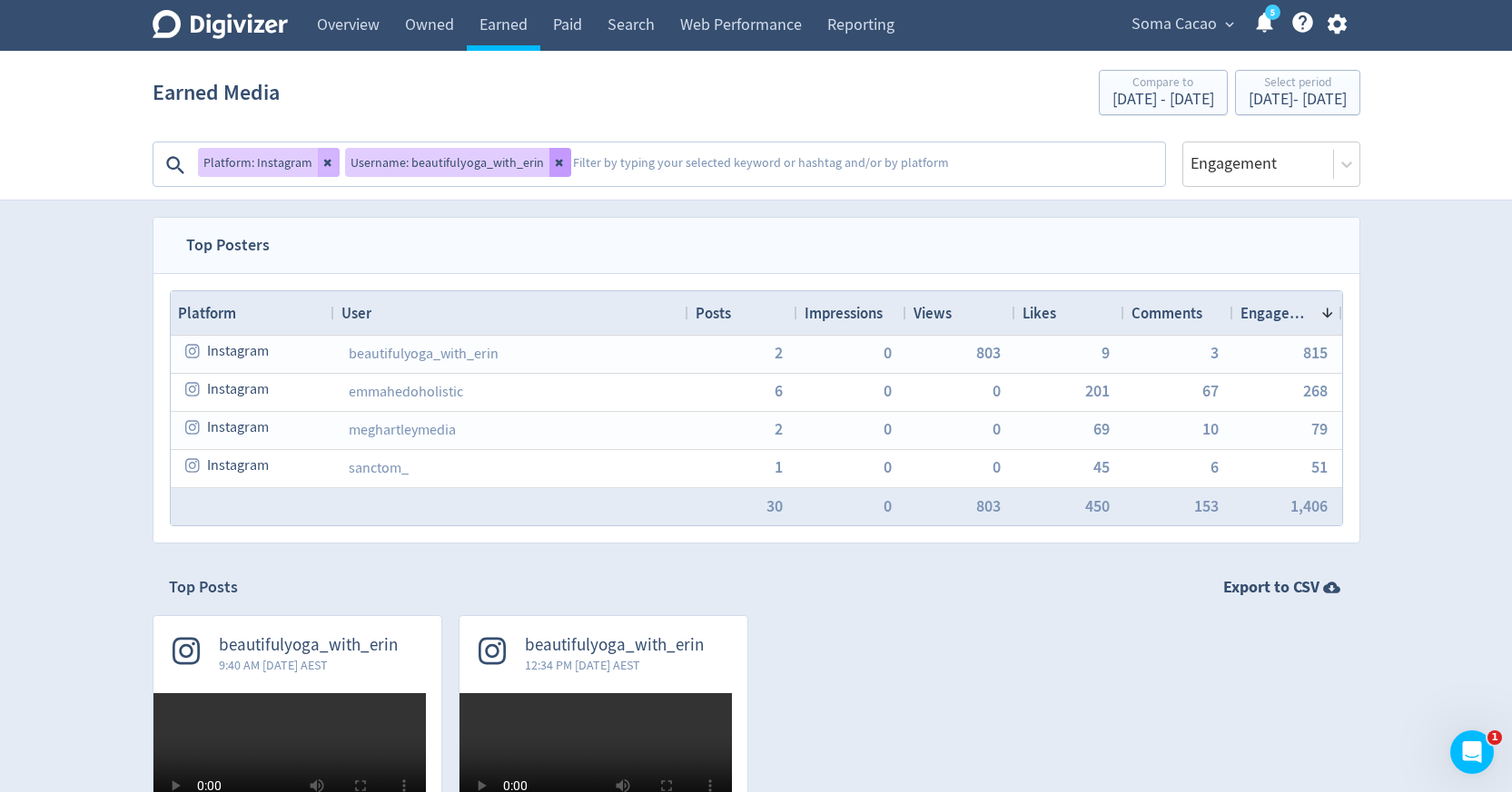
click at [555, 164] on icon at bounding box center [560, 162] width 11 height 11
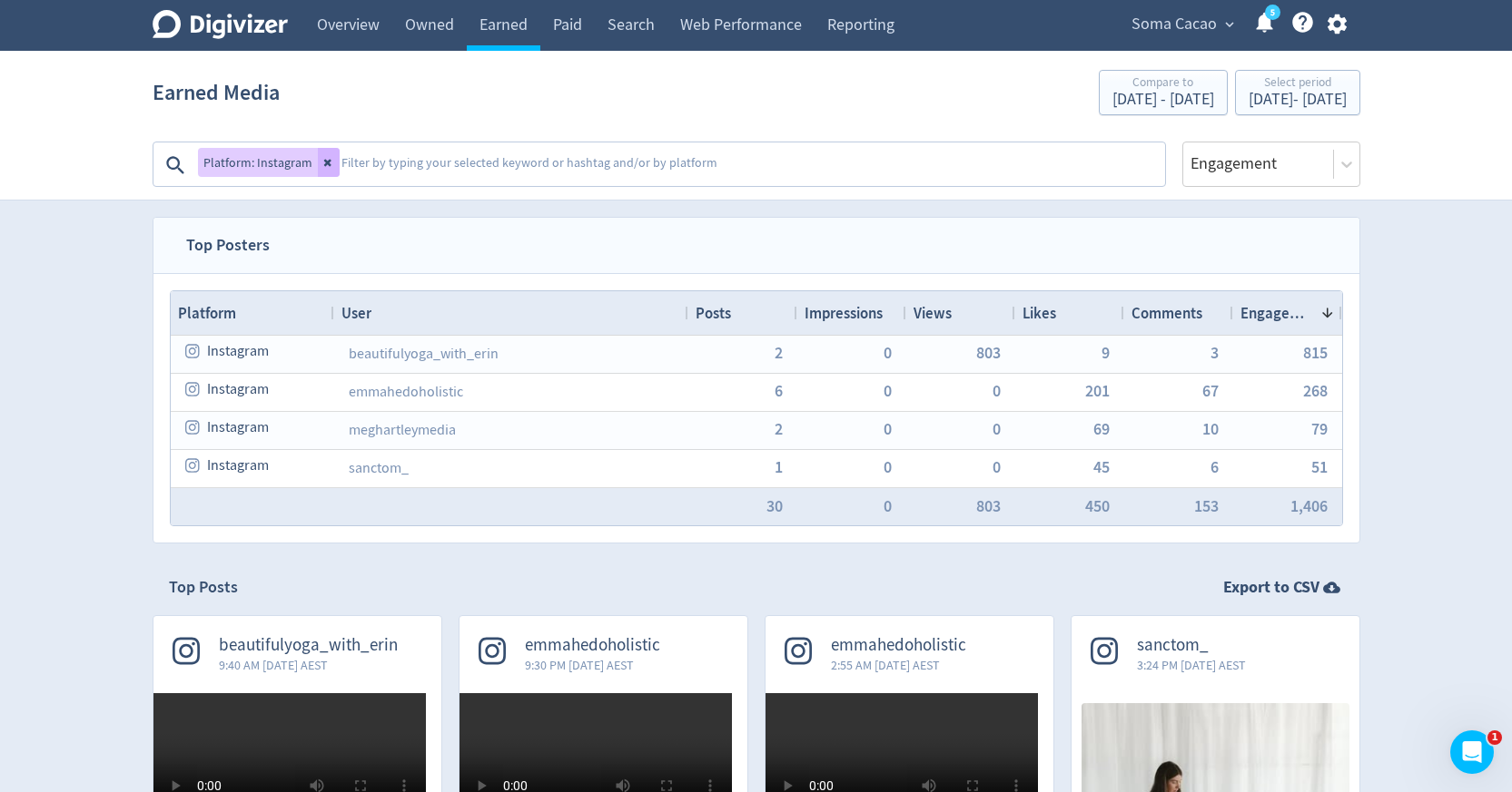
click at [952, 313] on div "Views" at bounding box center [961, 313] width 94 height 35
click at [952, 313] on span at bounding box center [962, 312] width 22 height 14
click at [1188, 29] on span "Soma Cacao" at bounding box center [1174, 24] width 86 height 29
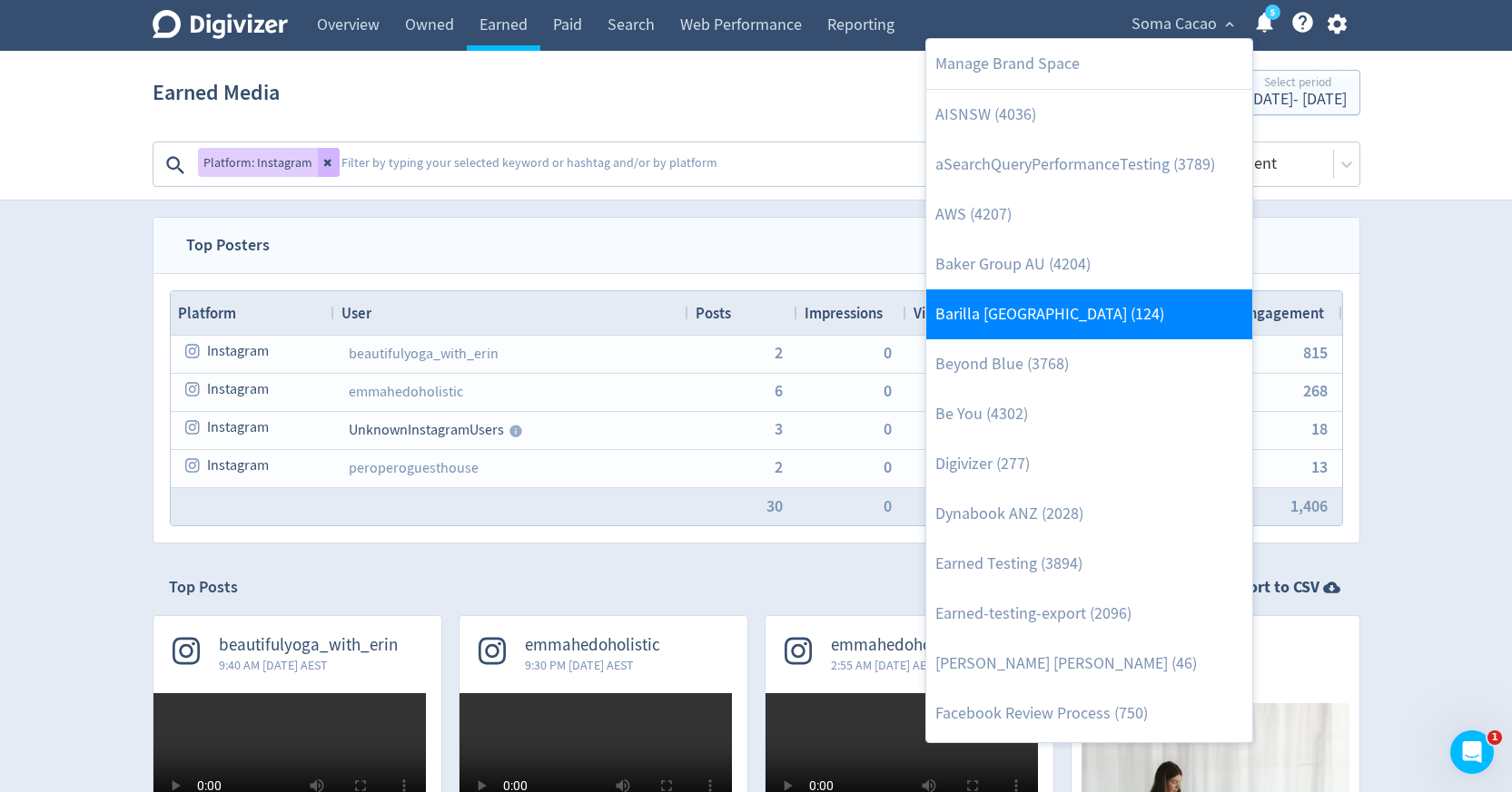
click at [1031, 319] on link "Barilla [GEOGRAPHIC_DATA] (124)" at bounding box center [1089, 315] width 326 height 50
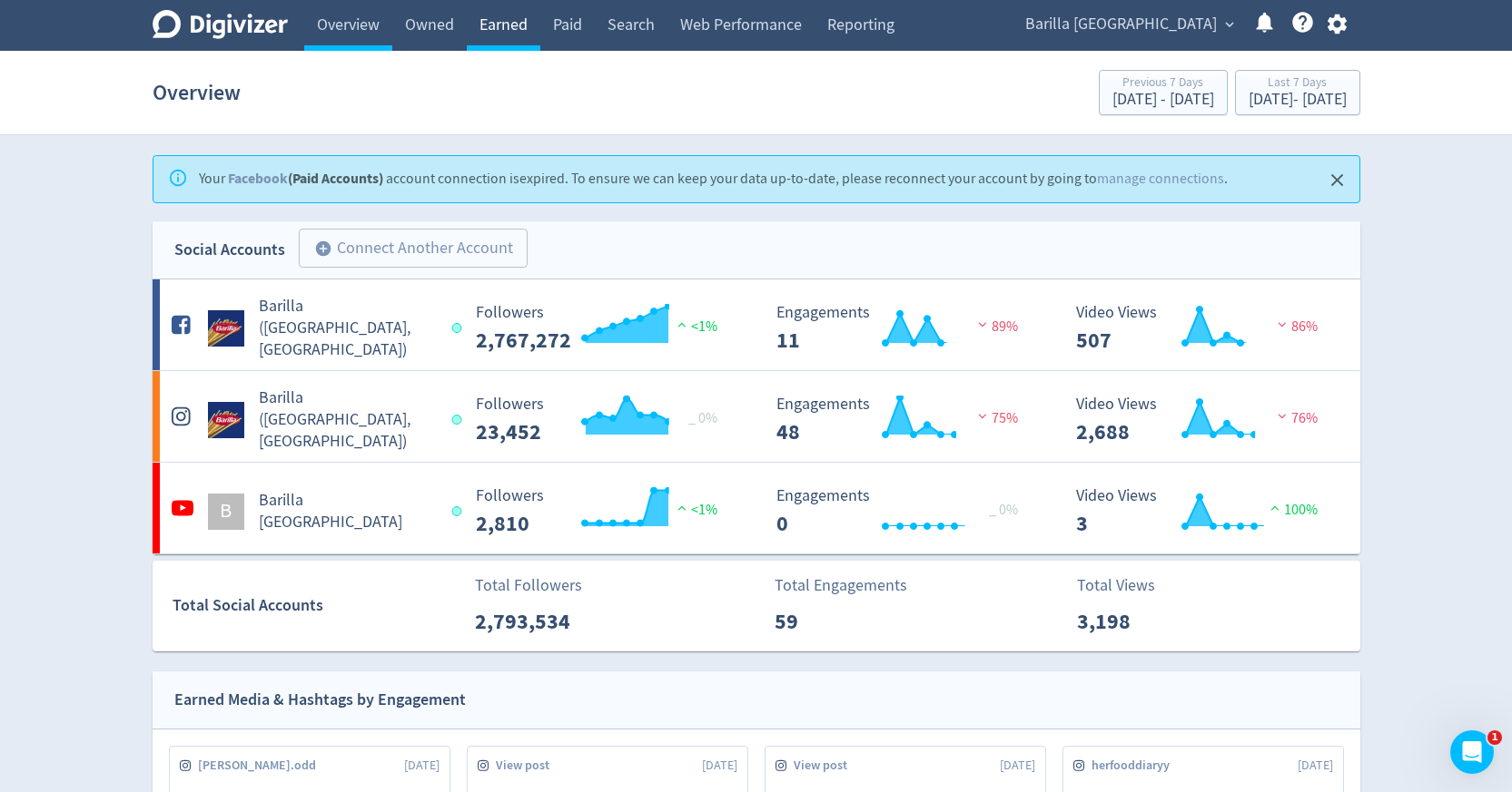
click at [516, 27] on link "Earned" at bounding box center [503, 25] width 73 height 51
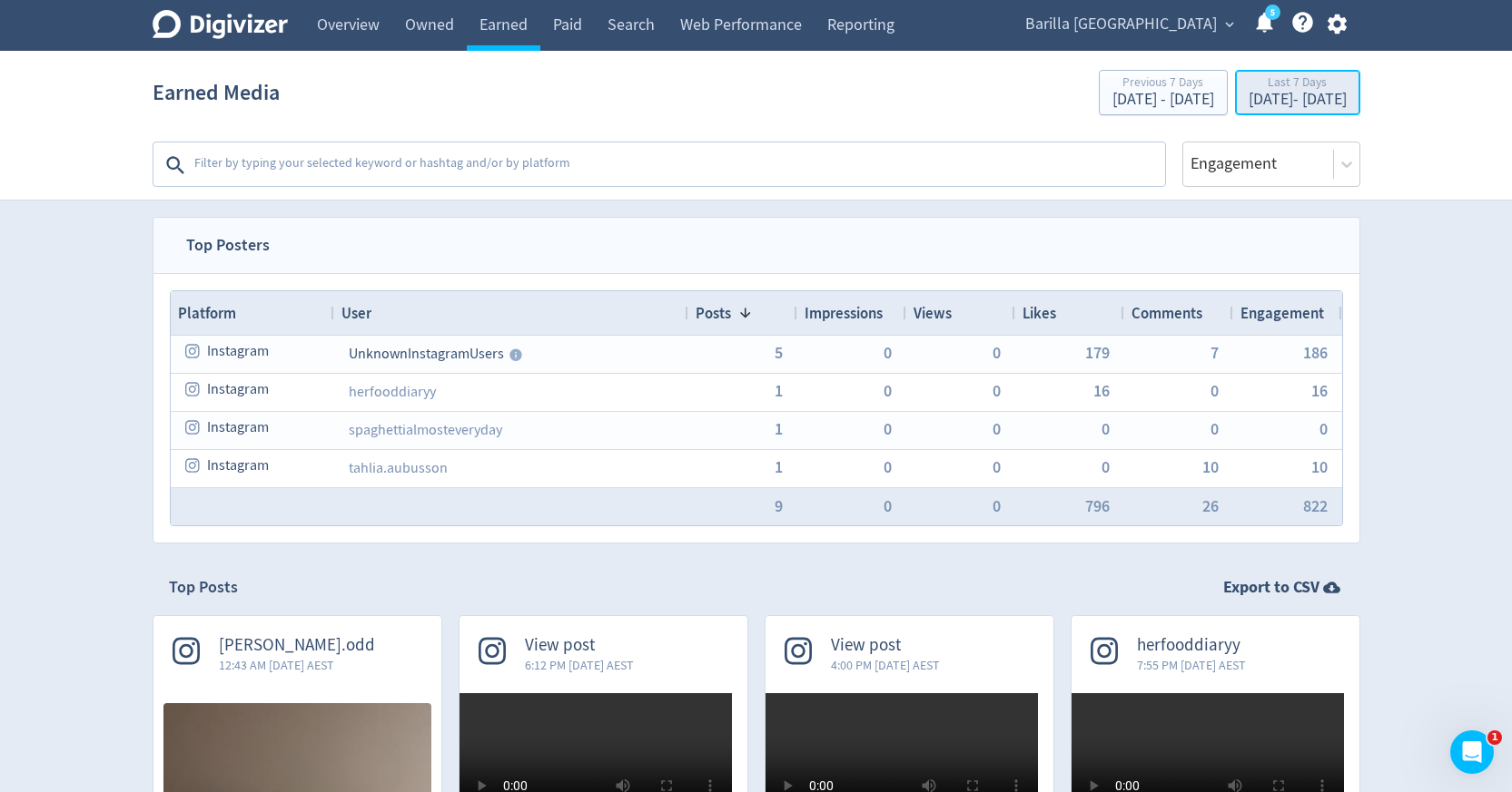
click at [1248, 95] on div "[DATE] - [DATE]" at bounding box center [1297, 99] width 98 height 16
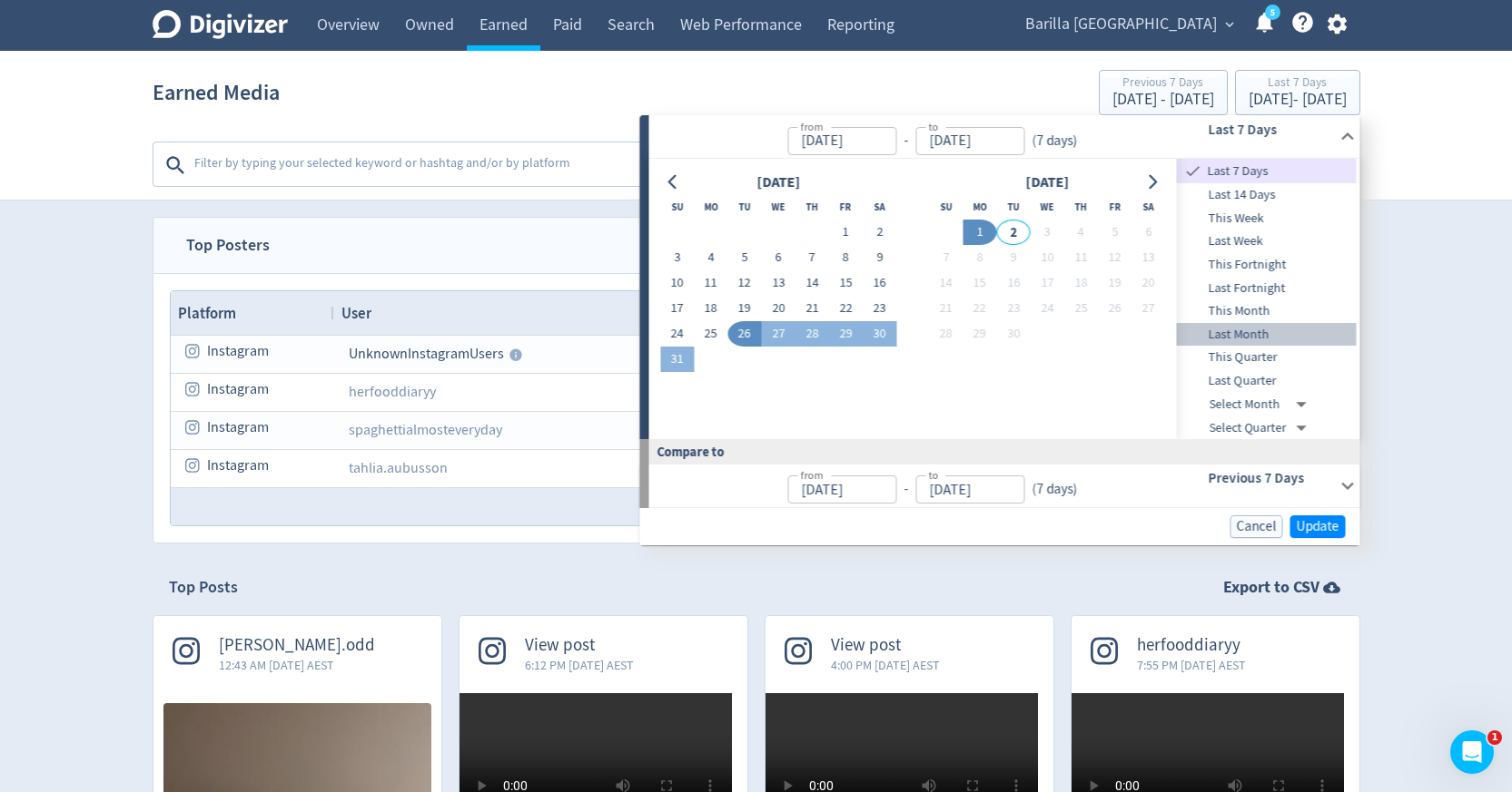
click at [1244, 332] on span "Last Month" at bounding box center [1266, 334] width 180 height 20
type input "[DATE]"
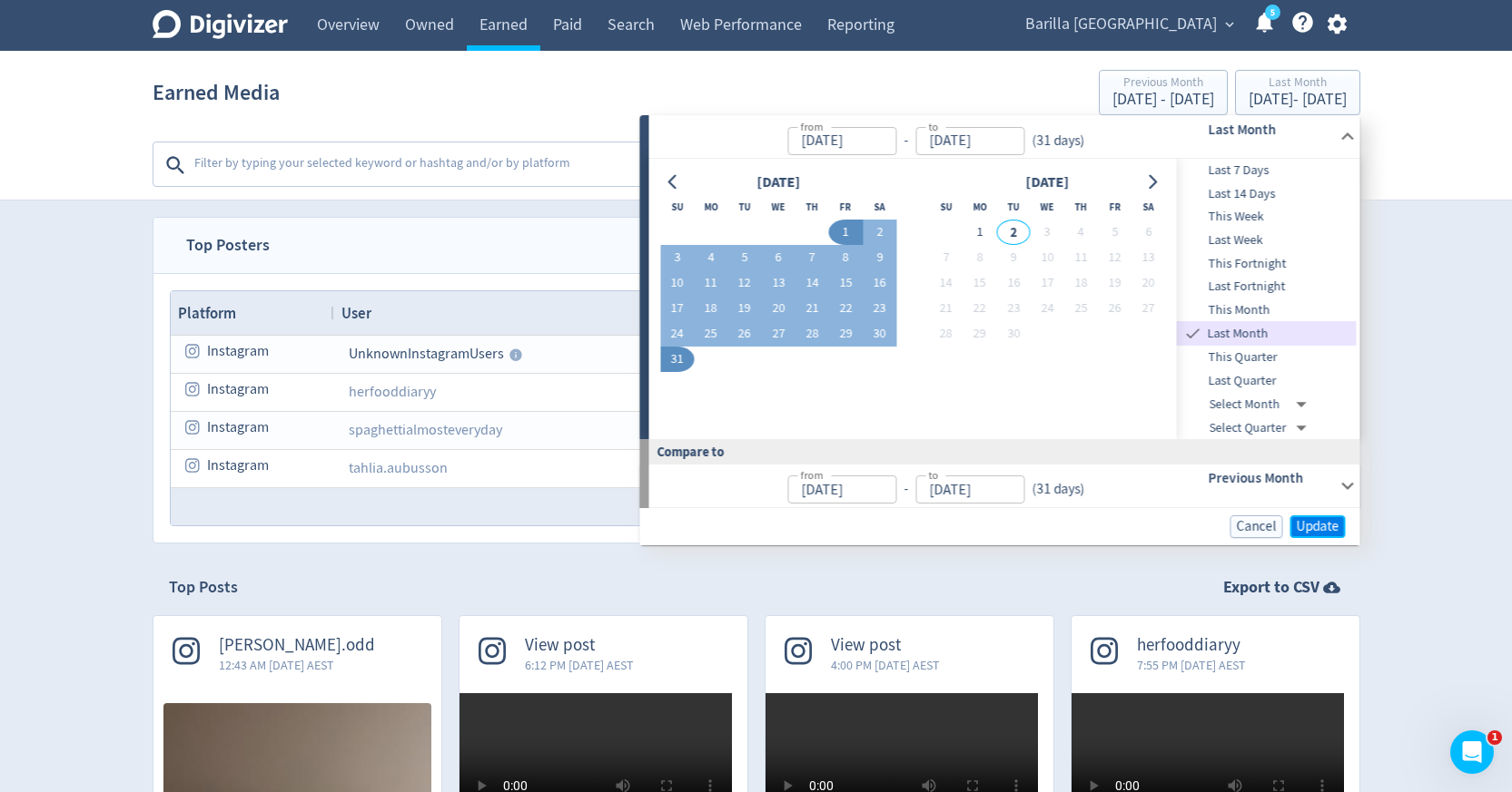
click at [1325, 537] on button "Update" at bounding box center [1317, 527] width 55 height 23
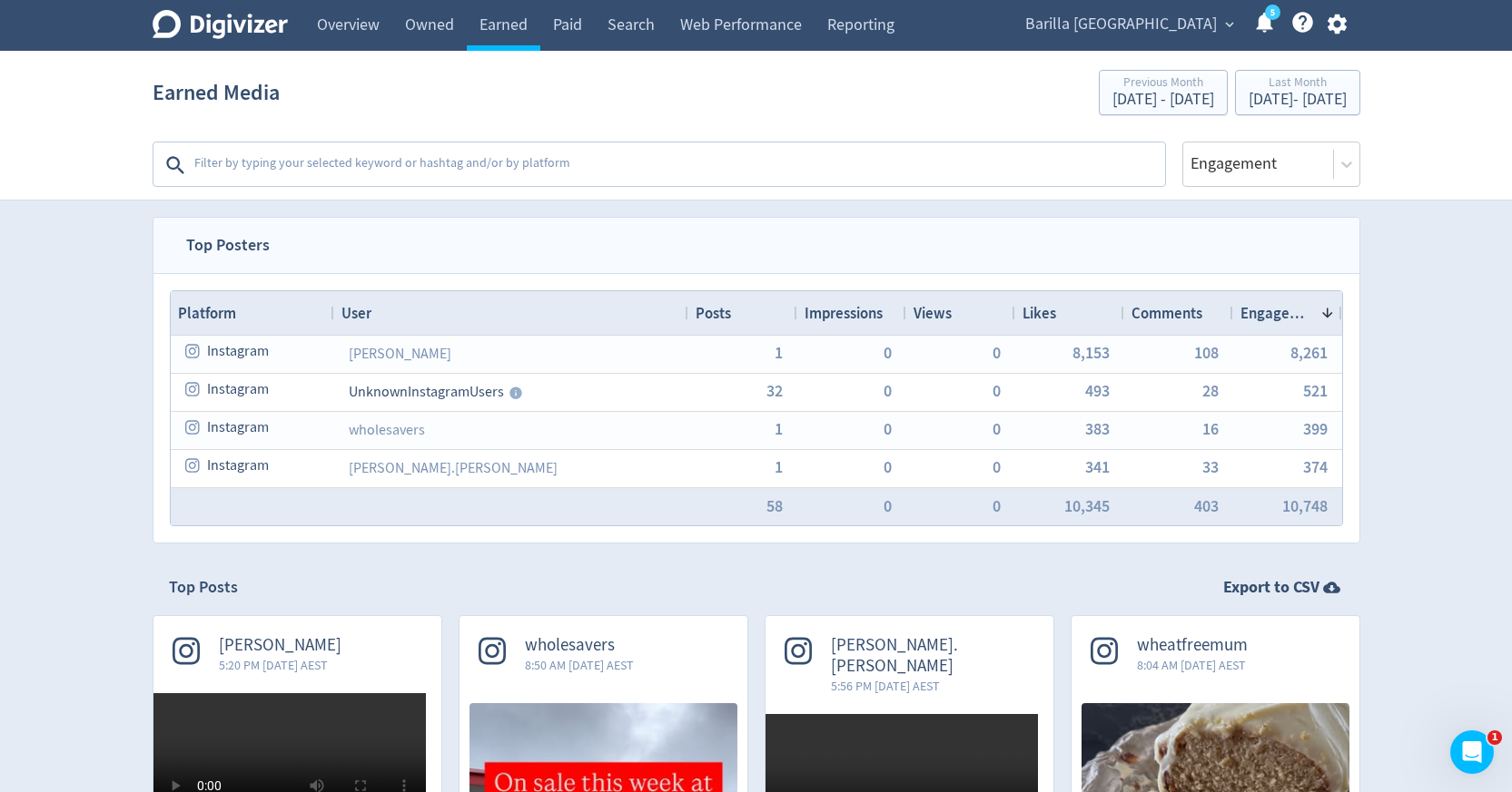
click at [960, 326] on div "Views" at bounding box center [961, 313] width 94 height 35
click at [960, 326] on div "Views 1" at bounding box center [961, 313] width 94 height 35
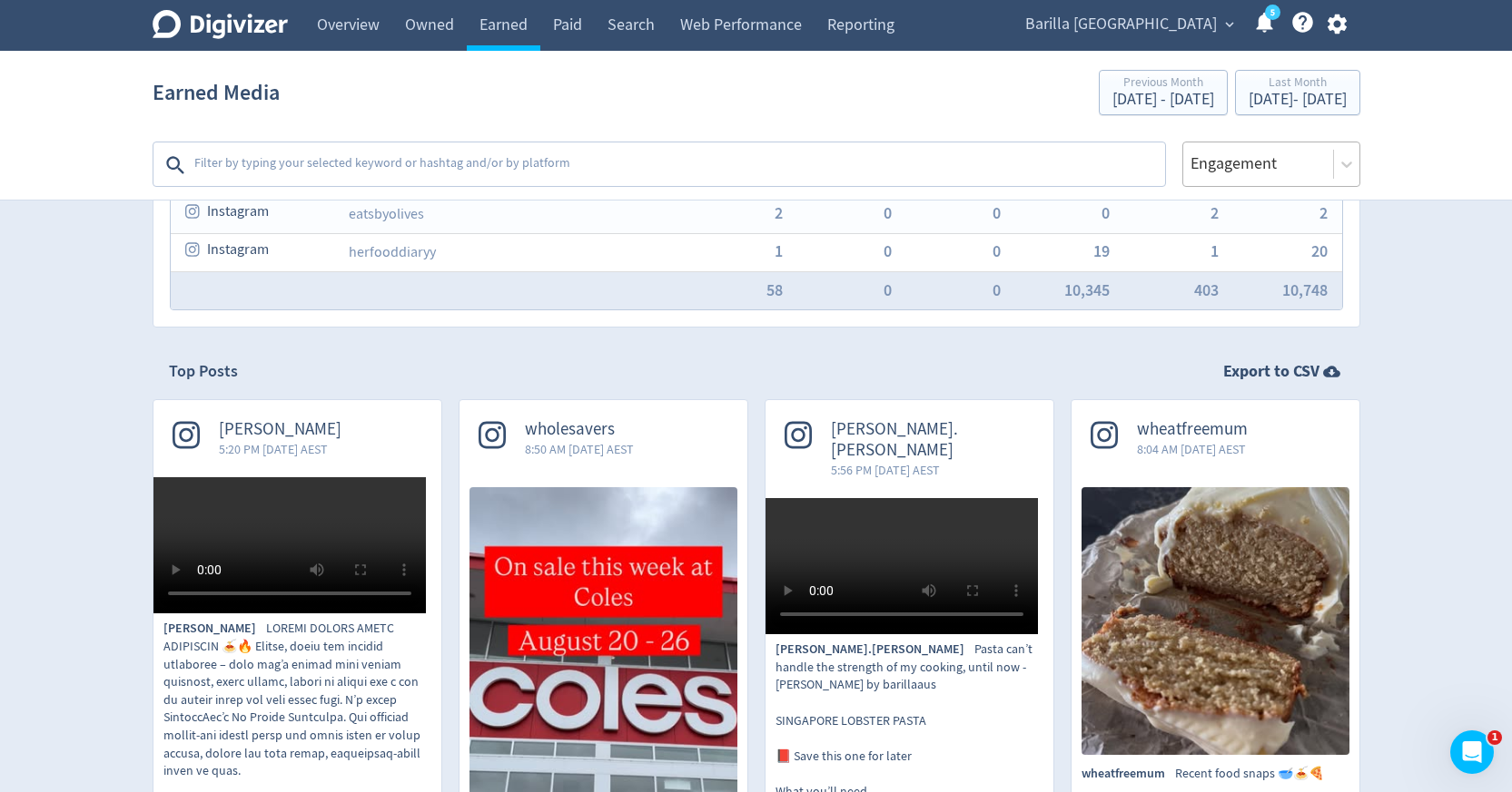
scroll to position [128, 0]
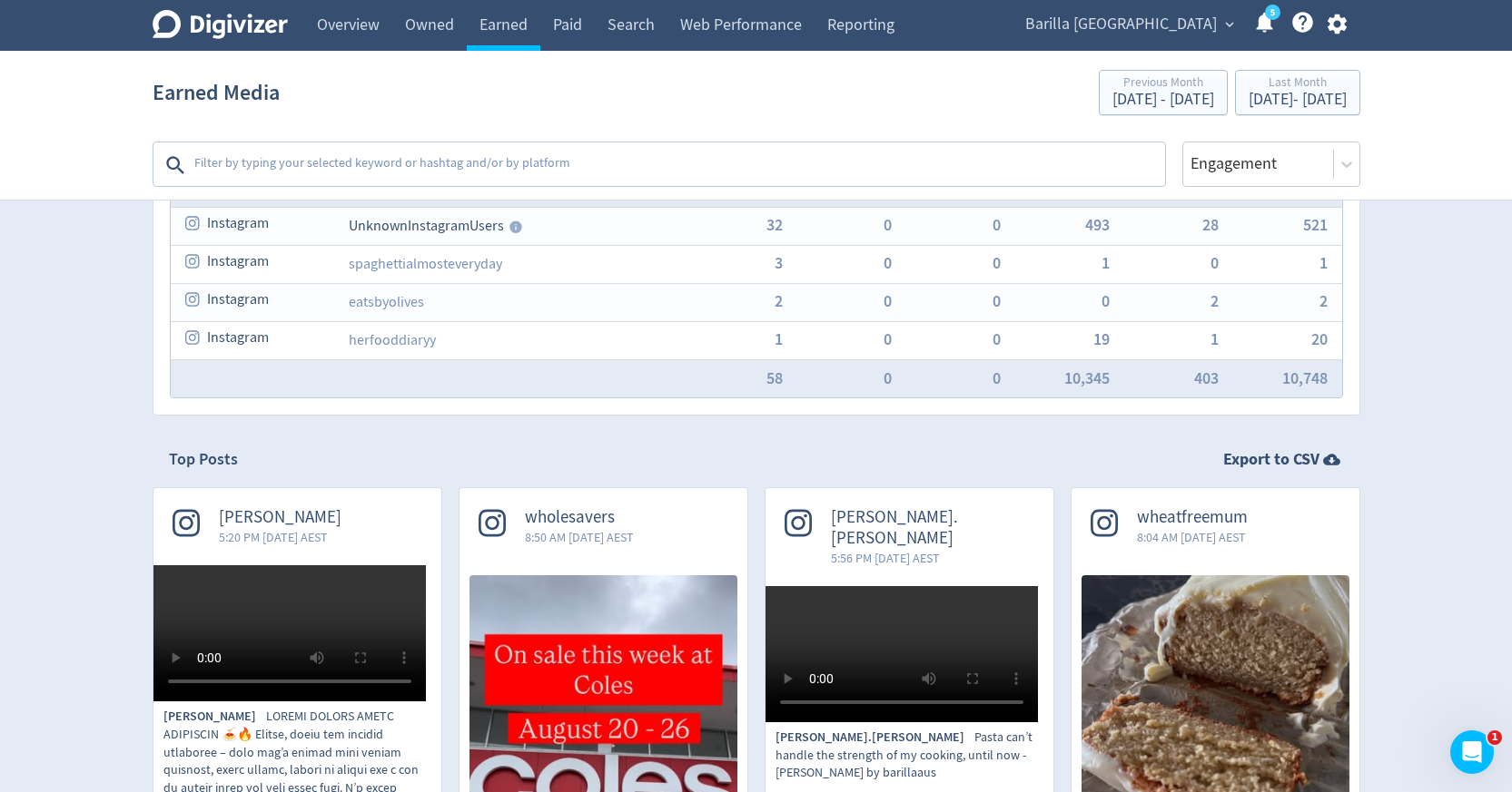
click at [1179, 1] on div "Barilla [GEOGRAPHIC_DATA] expand_more 5 Help Center - Searchable support on usi…" at bounding box center [1182, 25] width 355 height 51
click at [1179, 20] on span "Barilla [GEOGRAPHIC_DATA]" at bounding box center [1121, 24] width 192 height 29
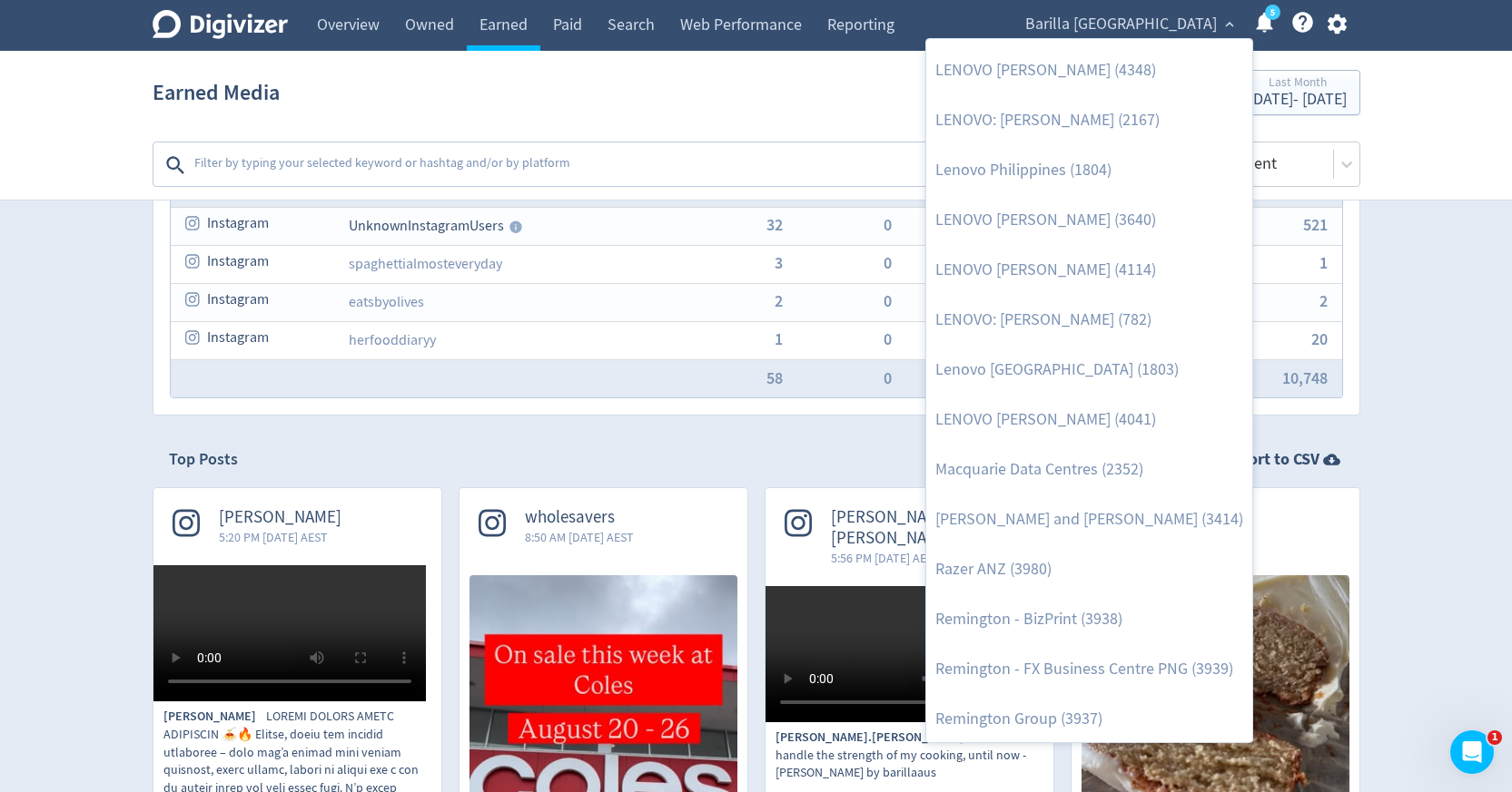
scroll to position [2093, 0]
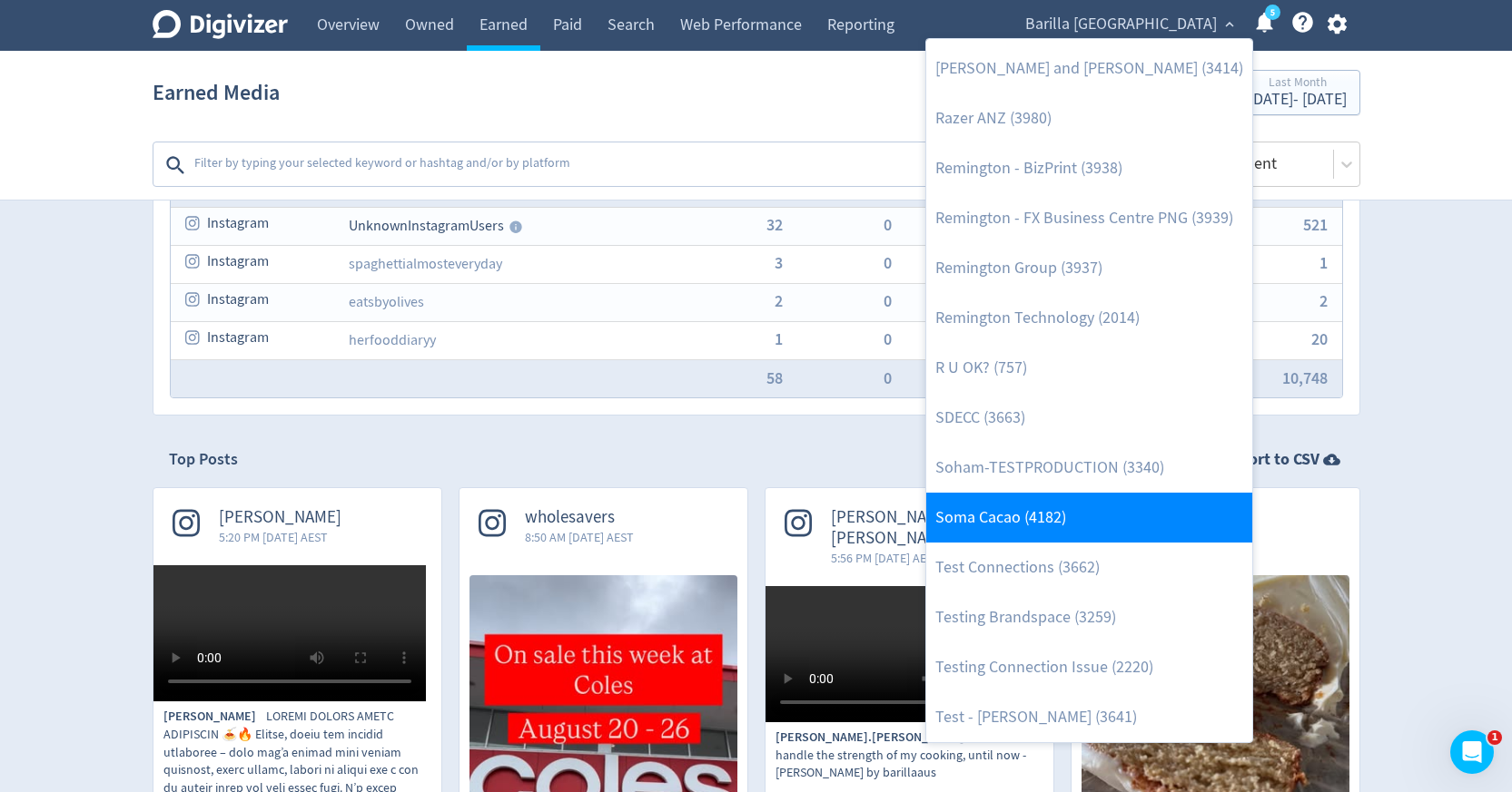
click at [1057, 518] on link "Soma Cacao (4182)" at bounding box center [1089, 518] width 326 height 50
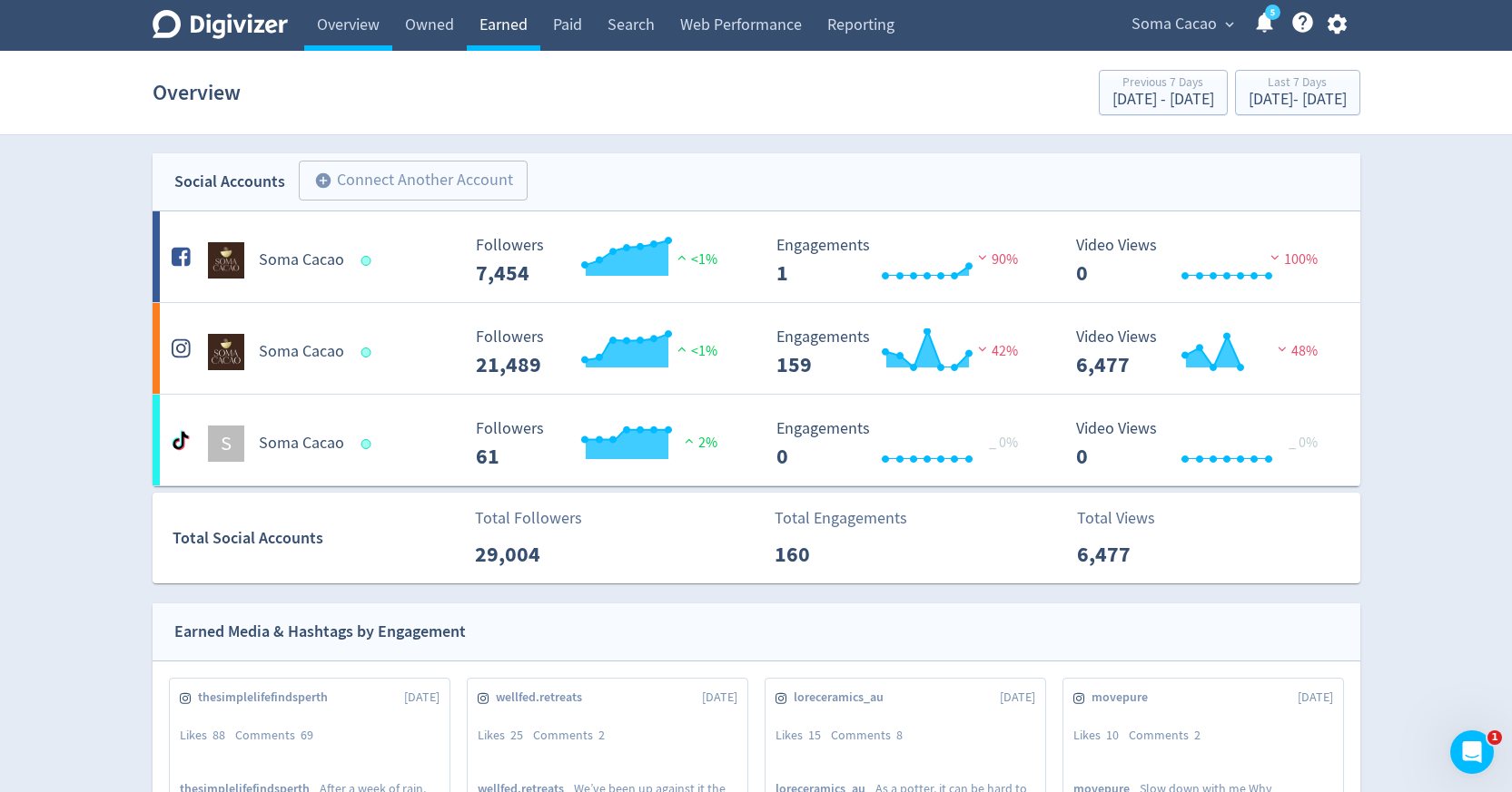
click at [523, 20] on link "Earned" at bounding box center [503, 25] width 73 height 51
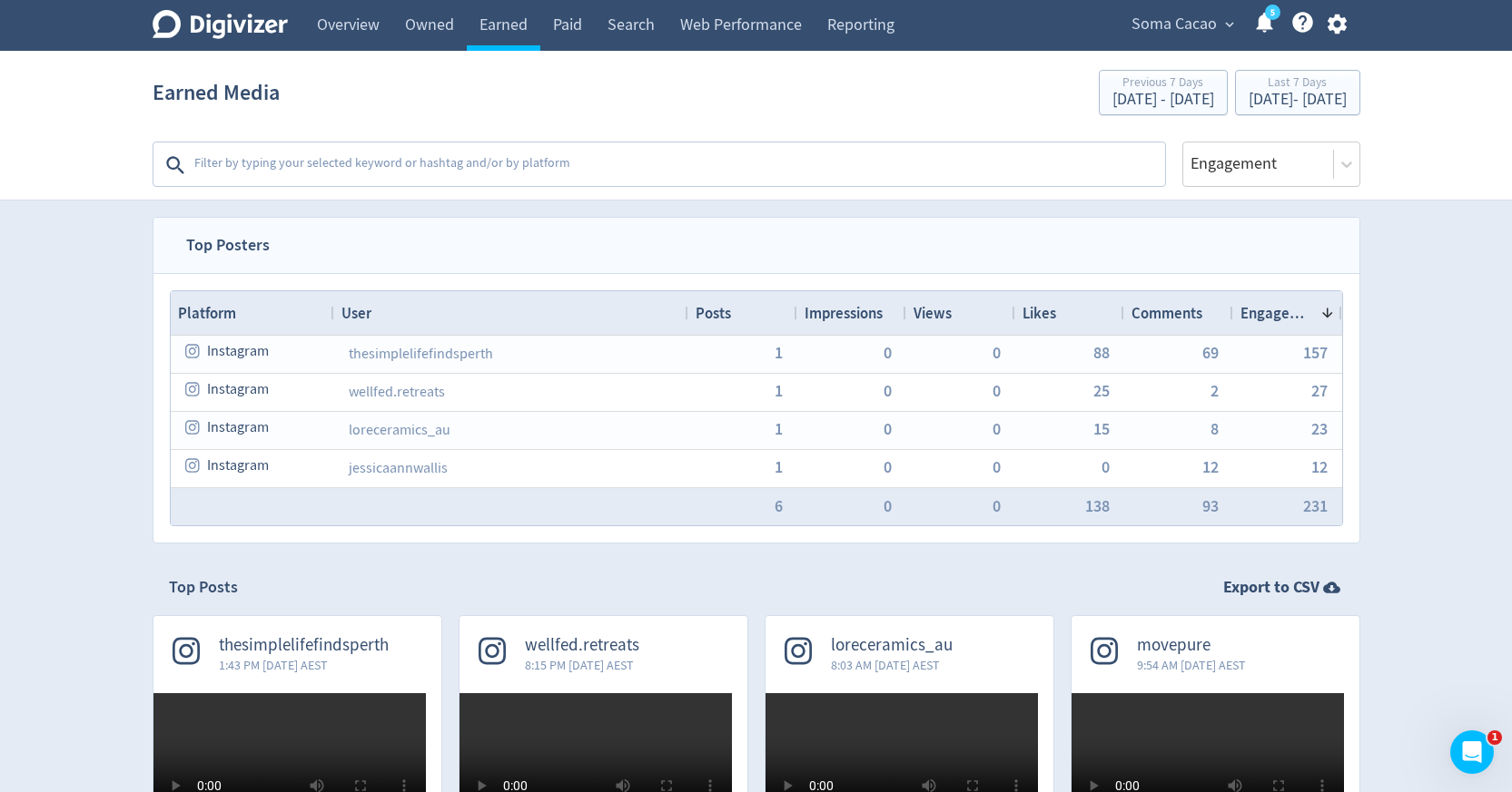
click at [1165, 33] on span "Soma Cacao" at bounding box center [1174, 24] width 86 height 29
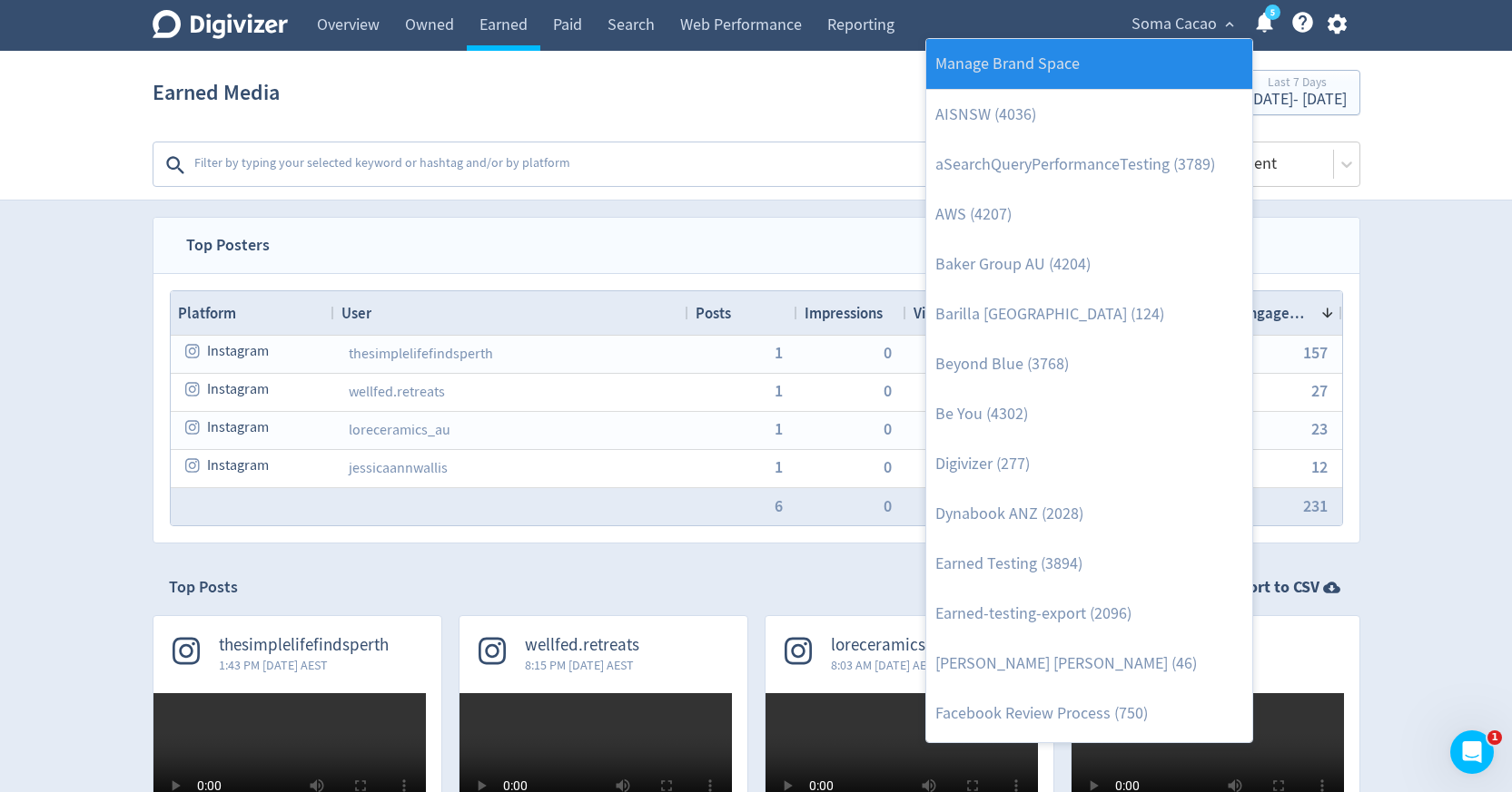
click at [1141, 65] on link "Manage Brand Space" at bounding box center [1089, 65] width 326 height 50
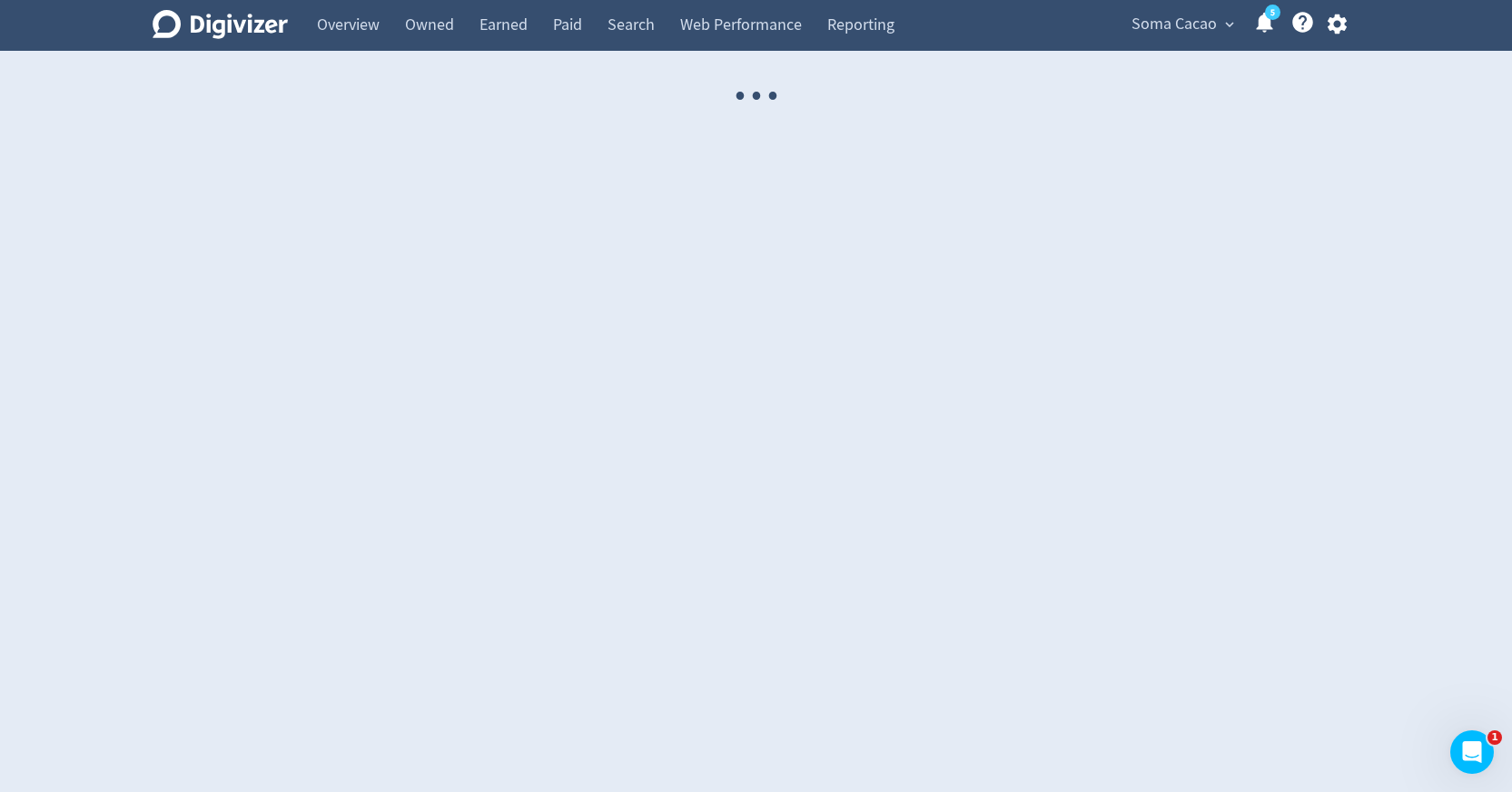
select select "USER"
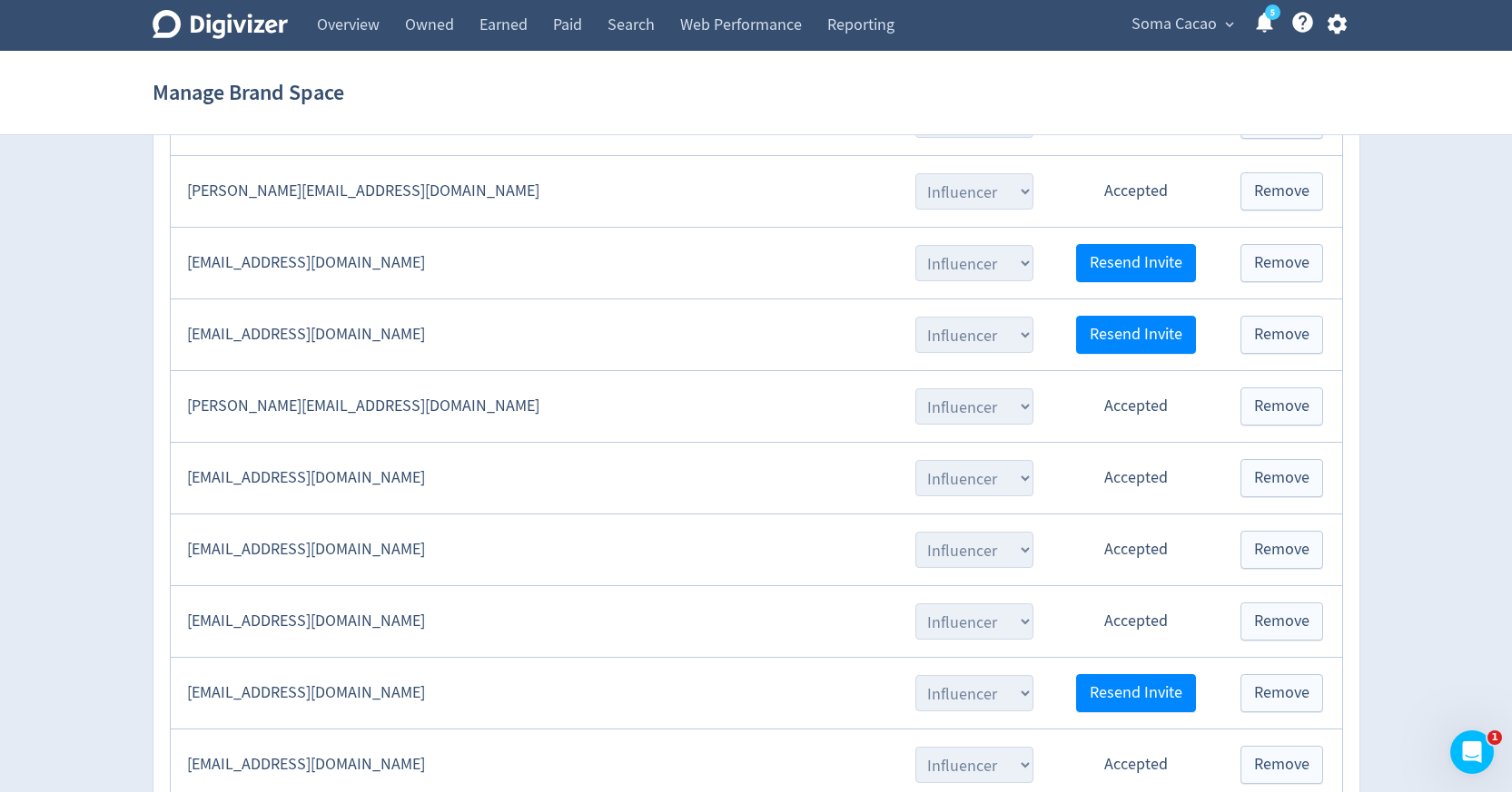
scroll to position [3116, 0]
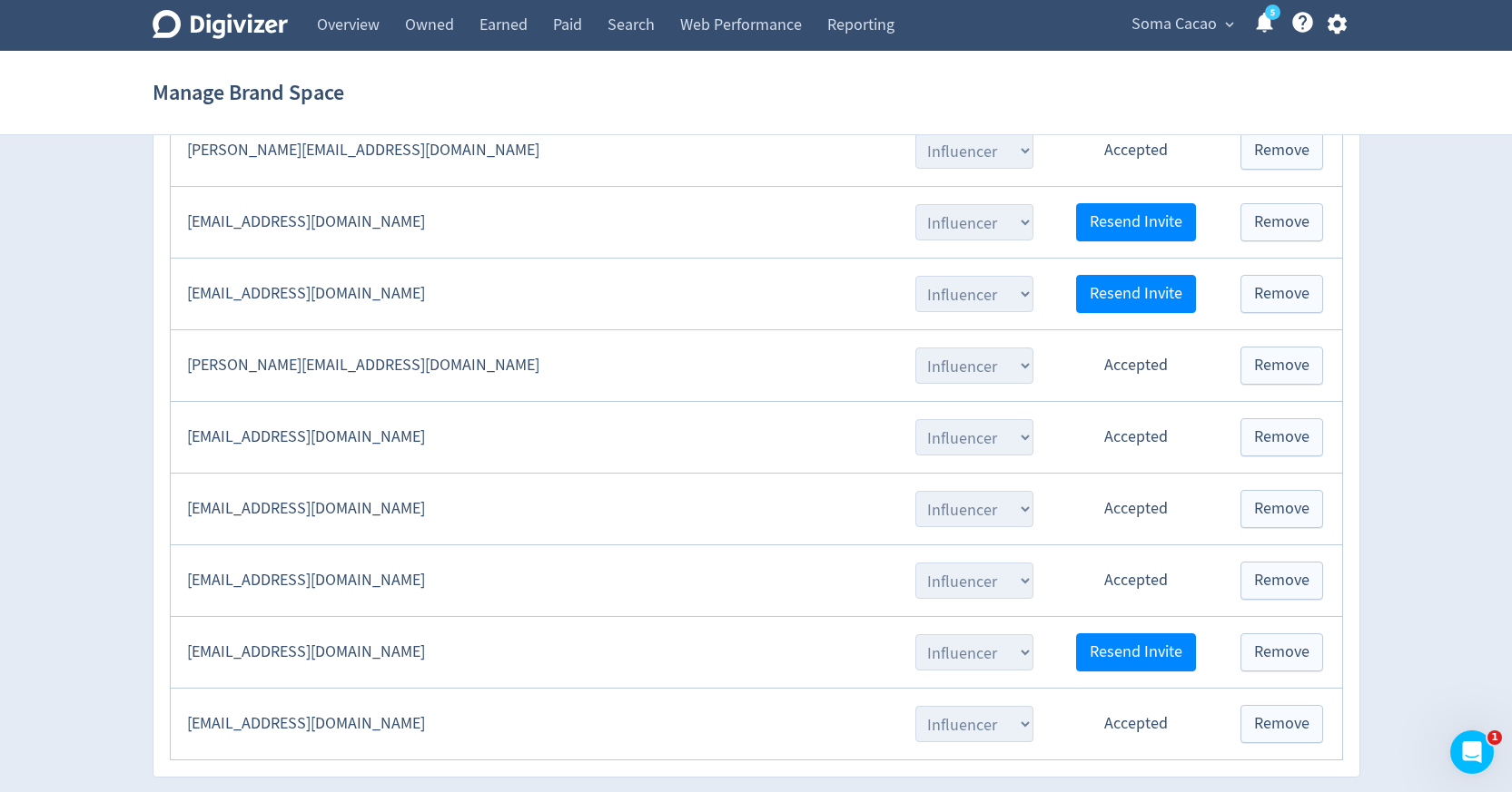
click at [429, 508] on td "[EMAIL_ADDRESS][DOMAIN_NAME]" at bounding box center [533, 509] width 727 height 71
copy td "[EMAIL_ADDRESS][DOMAIN_NAME]"
click at [1345, 24] on icon "button" at bounding box center [1336, 23] width 24 height 24
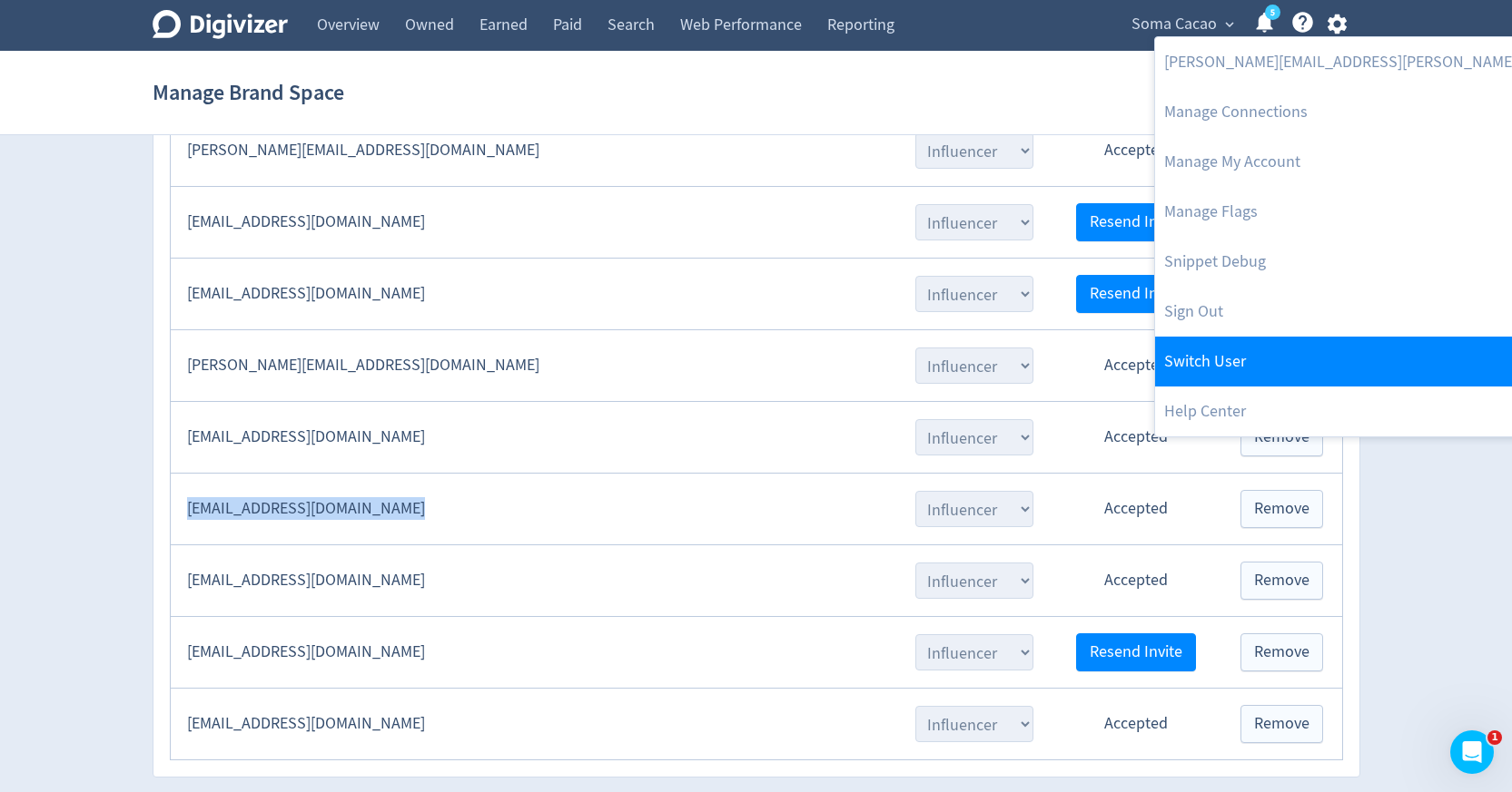
click at [1254, 360] on link "Switch User" at bounding box center [1396, 361] width 485 height 50
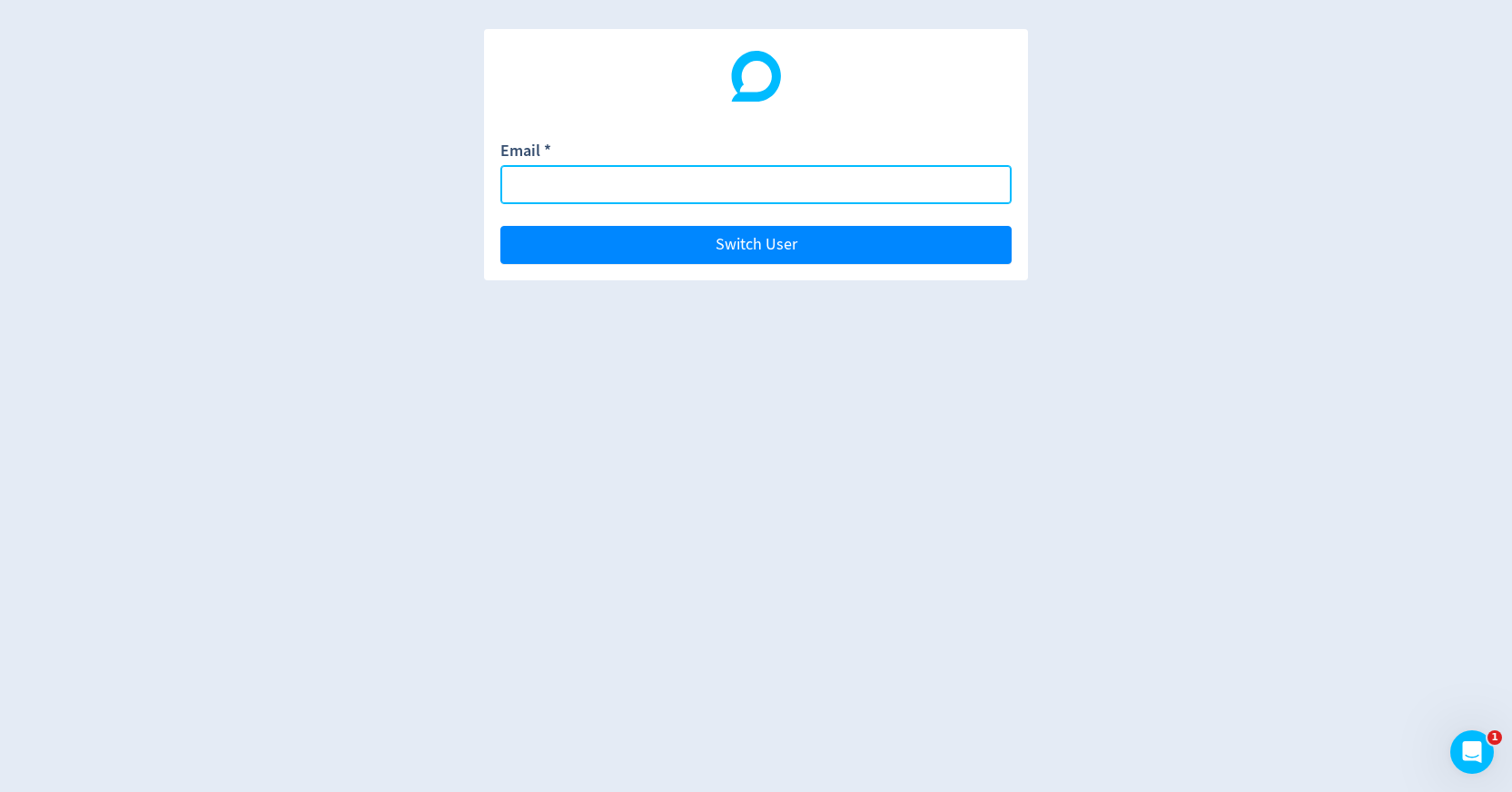
click at [870, 187] on input "Email *" at bounding box center [756, 184] width 511 height 40
paste input "[EMAIL_ADDRESS][DOMAIN_NAME]"
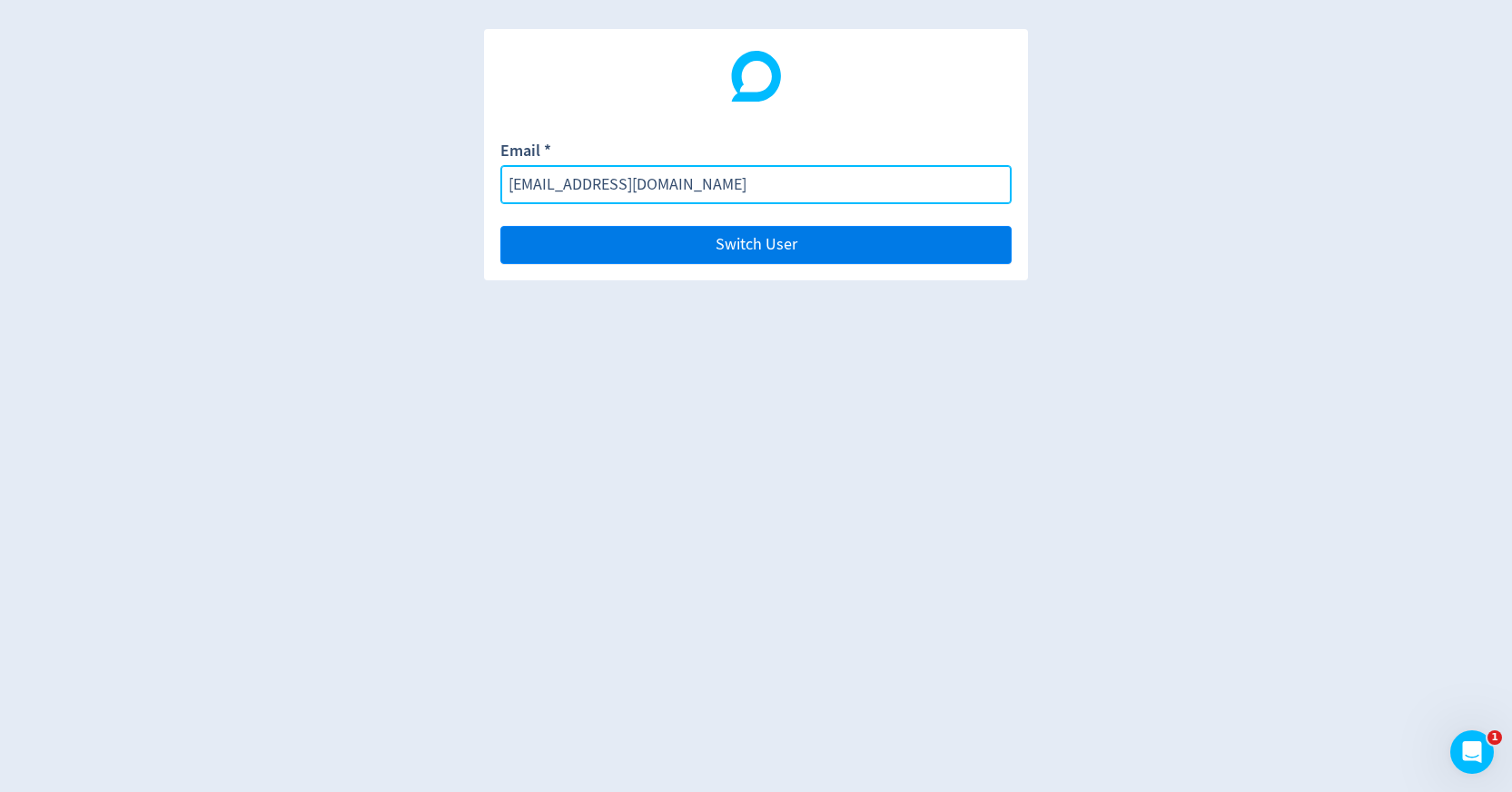
type input "[EMAIL_ADDRESS][DOMAIN_NAME]"
click at [880, 243] on button "Switch User" at bounding box center [756, 246] width 511 height 39
